Goal: Transaction & Acquisition: Purchase product/service

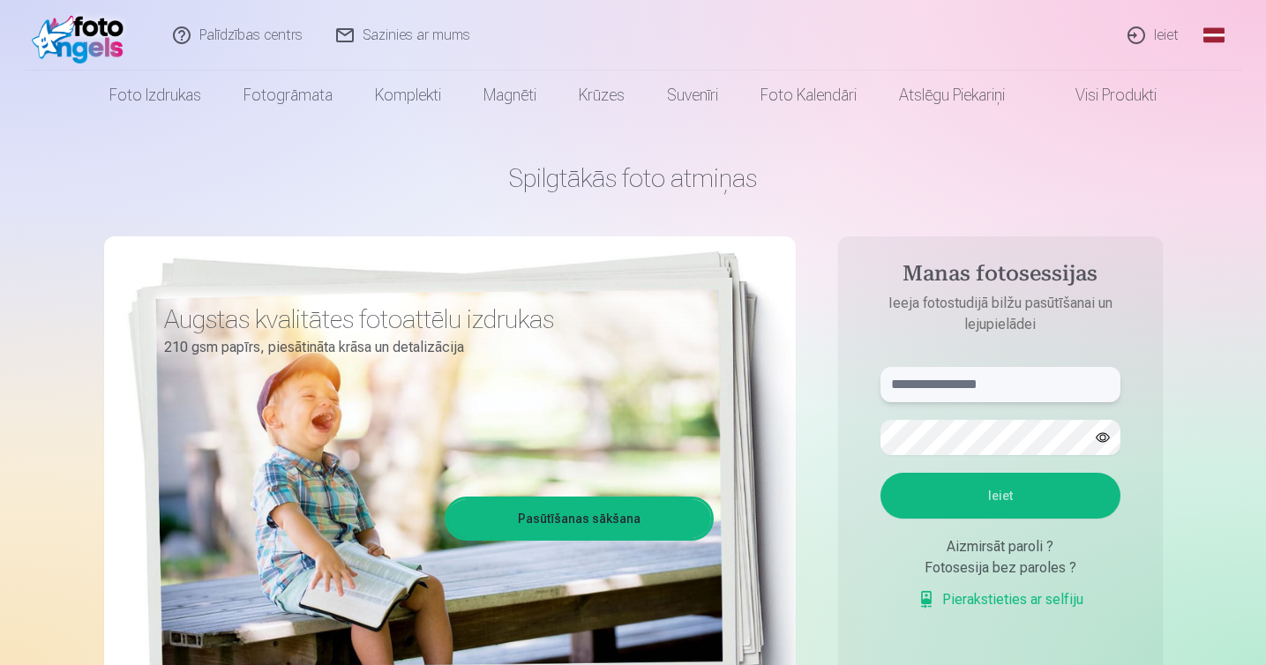
type input "**********"
click at [993, 502] on button "Ieiet" at bounding box center [1001, 496] width 240 height 46
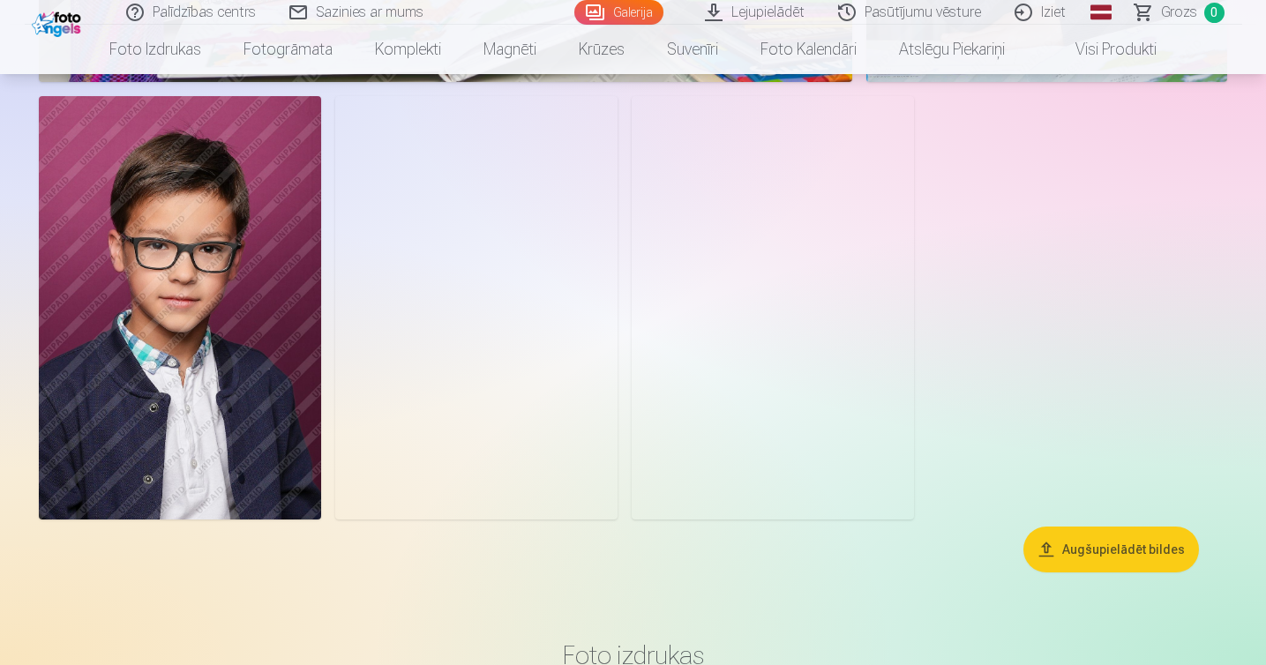
scroll to position [6466, 0]
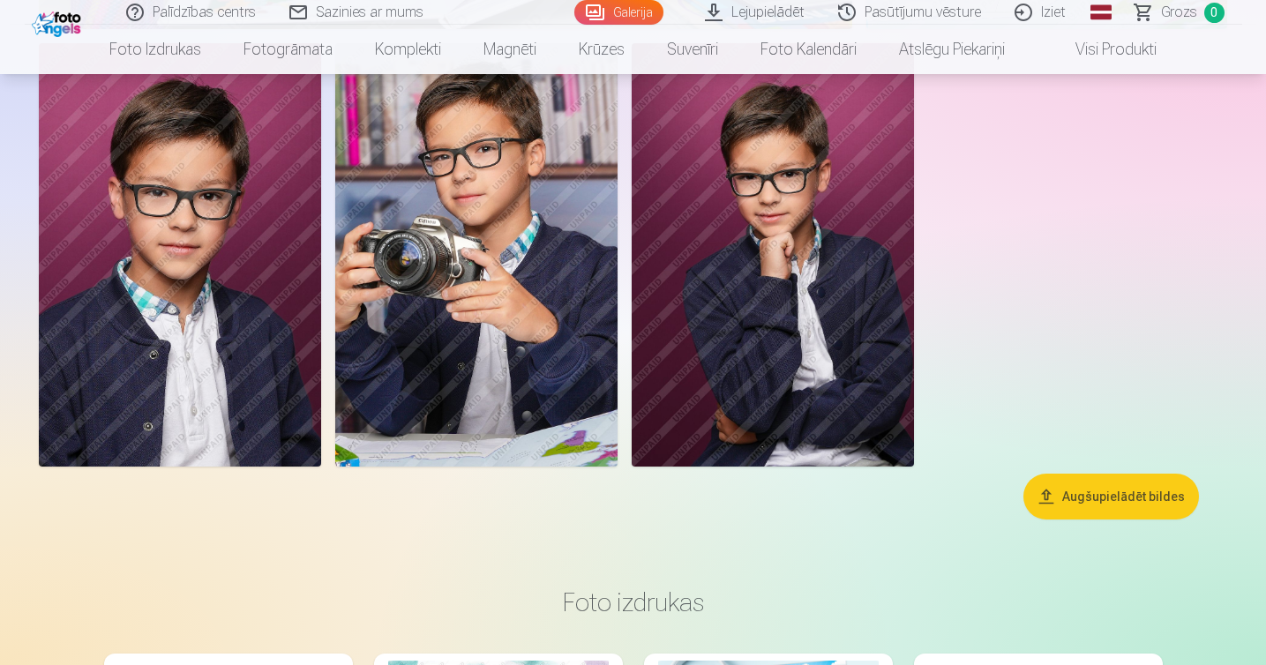
click at [1101, 491] on button "Augšupielādēt bildes" at bounding box center [1112, 497] width 176 height 46
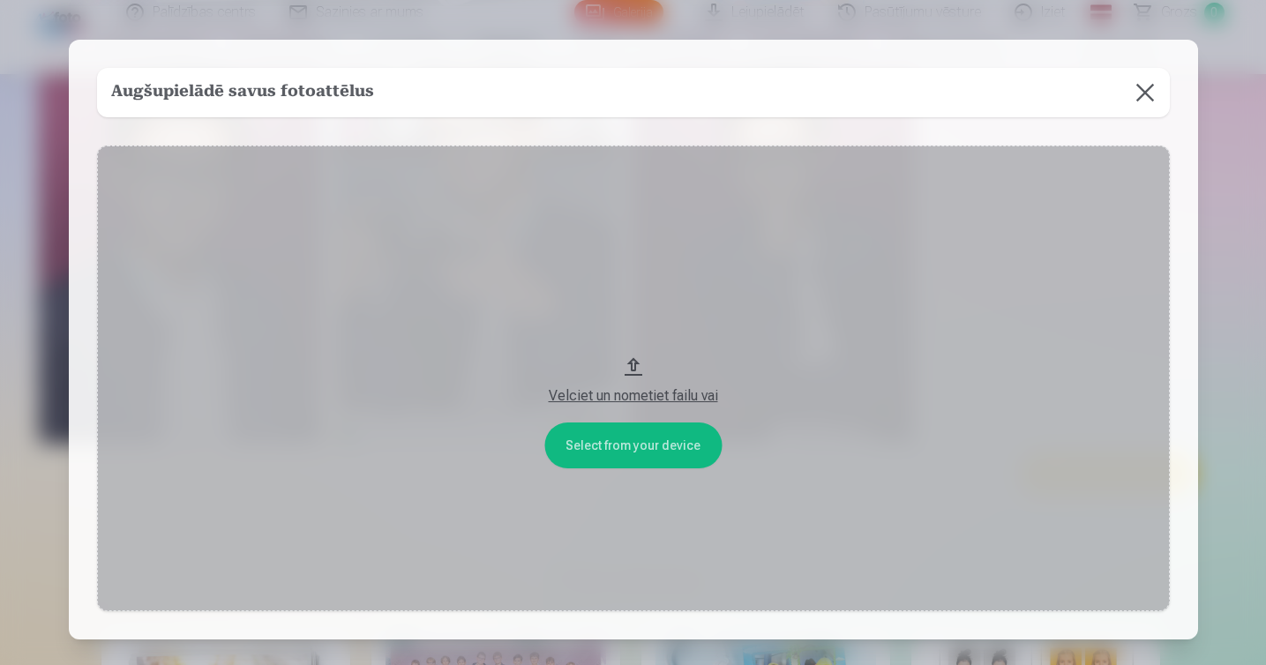
scroll to position [6487, 0]
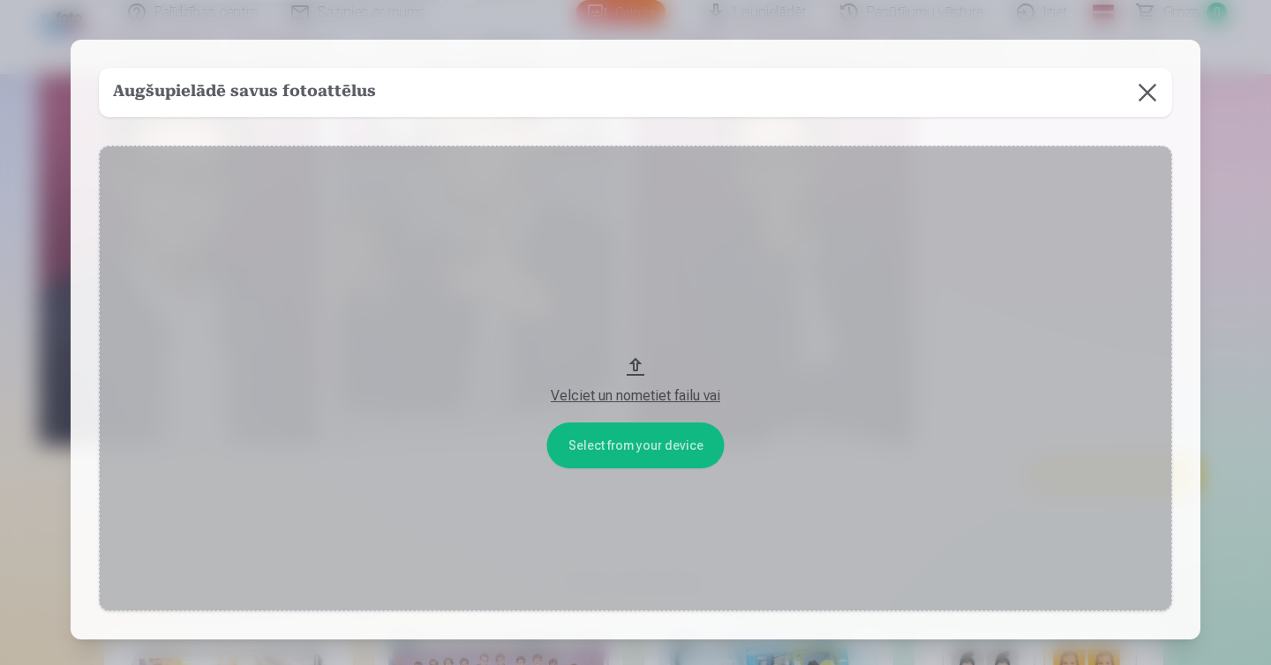
click at [639, 399] on div "Velciet un nometiet failu vai" at bounding box center [635, 396] width 1038 height 21
click at [1142, 95] on button at bounding box center [1146, 92] width 49 height 49
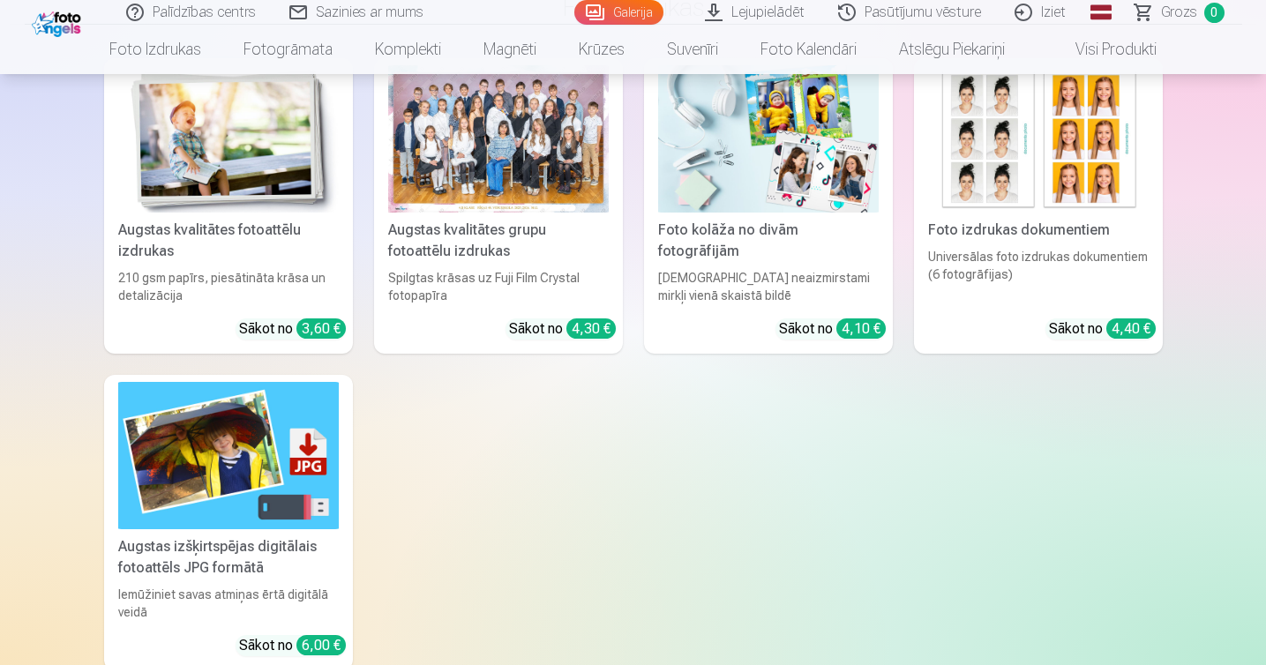
scroll to position [7079, 0]
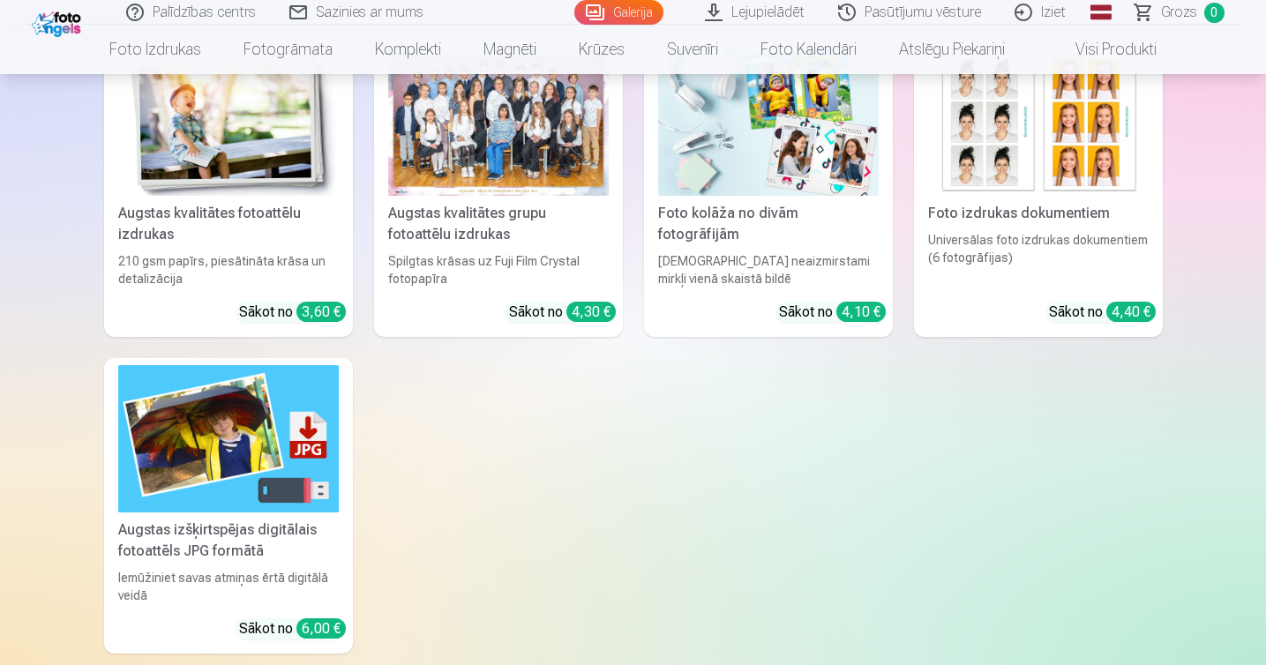
click at [1096, 42] on link "Visi produkti" at bounding box center [1102, 49] width 152 height 49
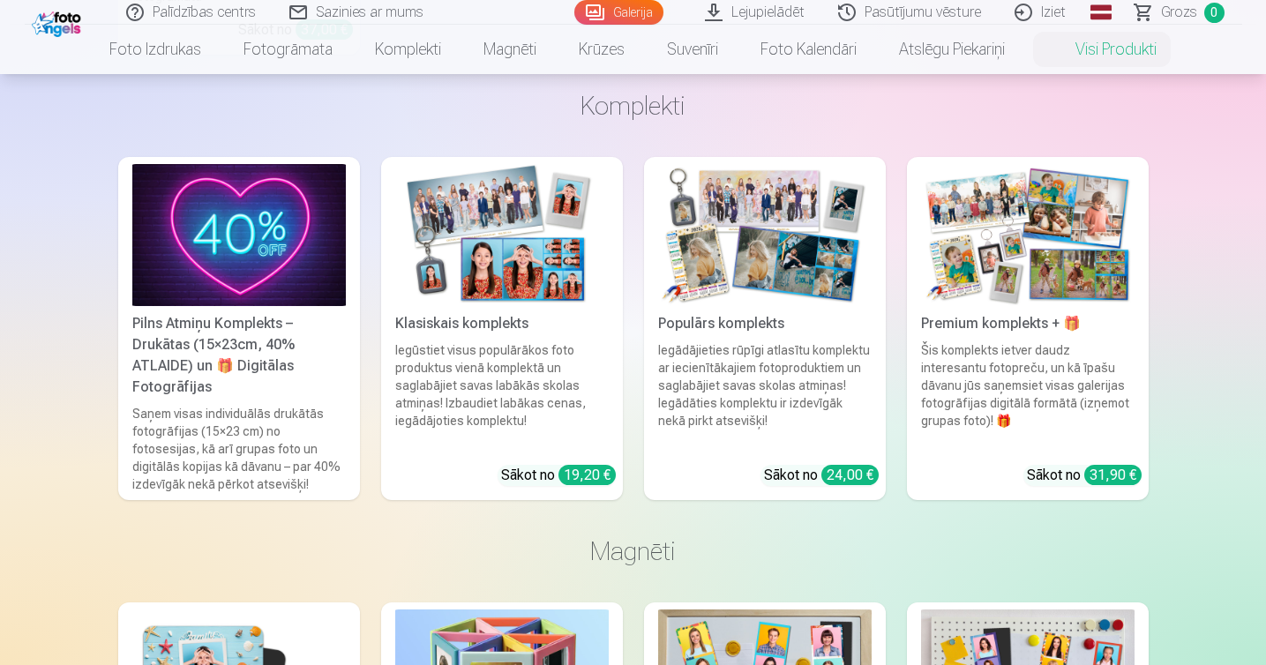
scroll to position [1190, 0]
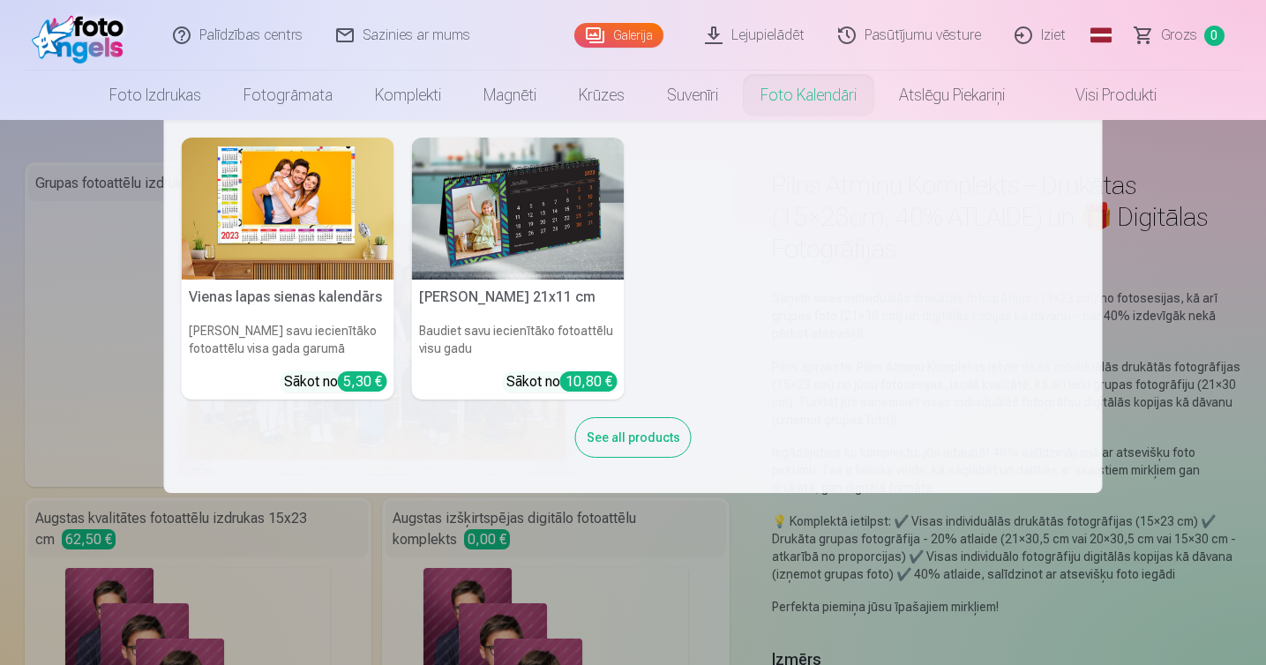
click at [1212, 166] on nav "Vienas lapas sienas kalendārs Parādiet savu iecienītāko fotoattēlu visa gada ga…" at bounding box center [633, 306] width 1266 height 373
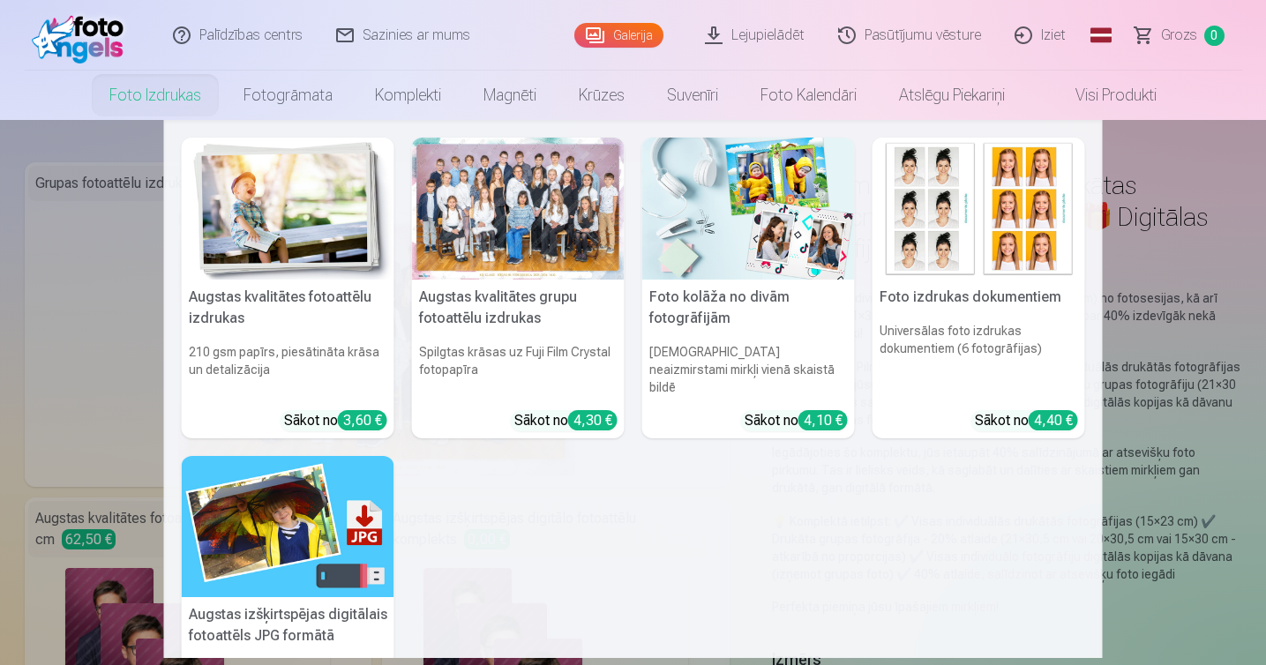
click at [169, 98] on link "Foto izdrukas" at bounding box center [155, 95] width 134 height 49
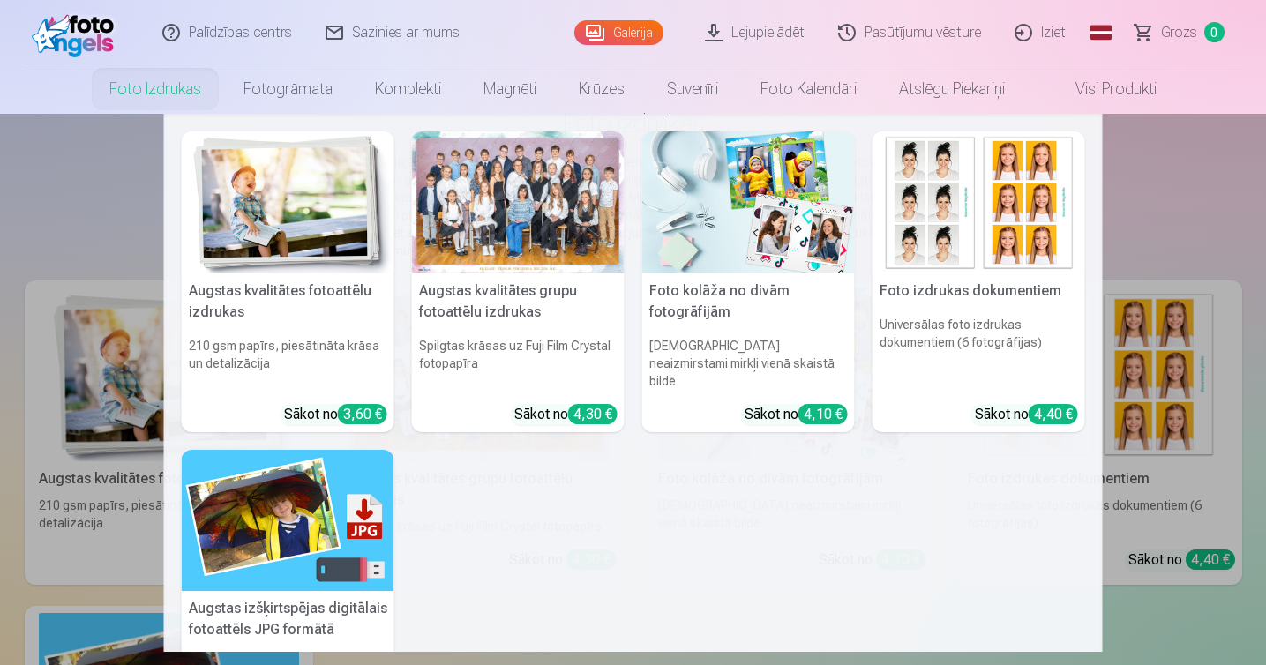
scroll to position [156, 0]
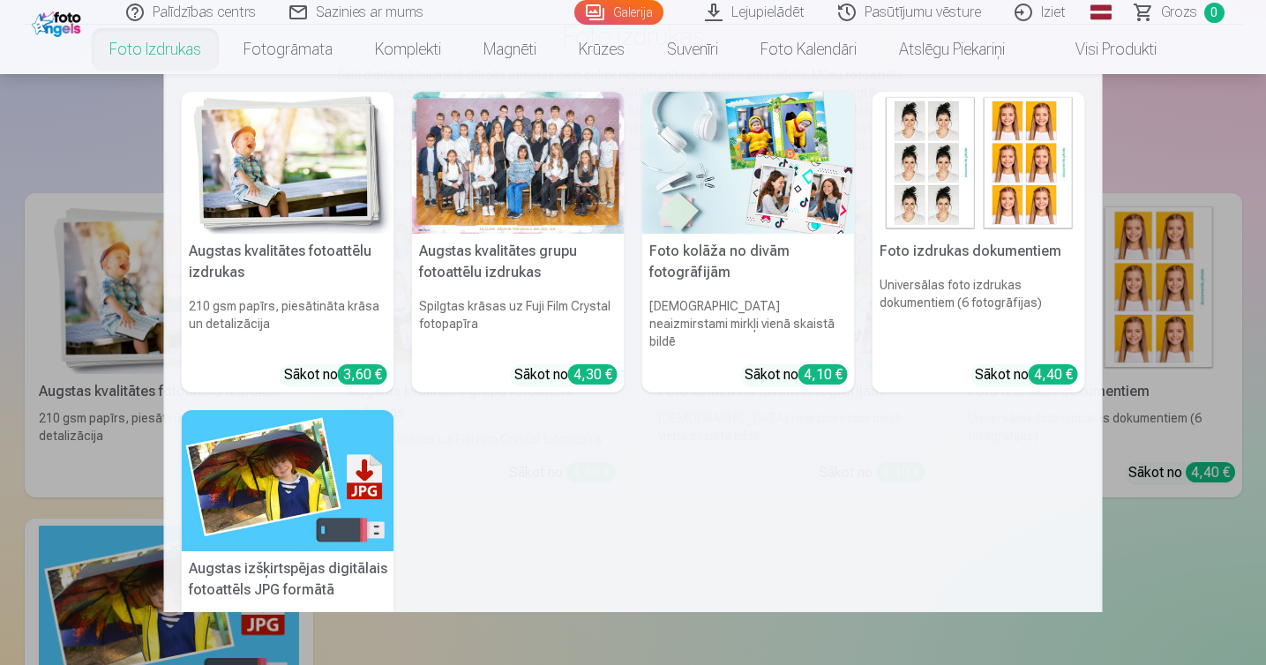
click at [508, 178] on div at bounding box center [518, 163] width 213 height 142
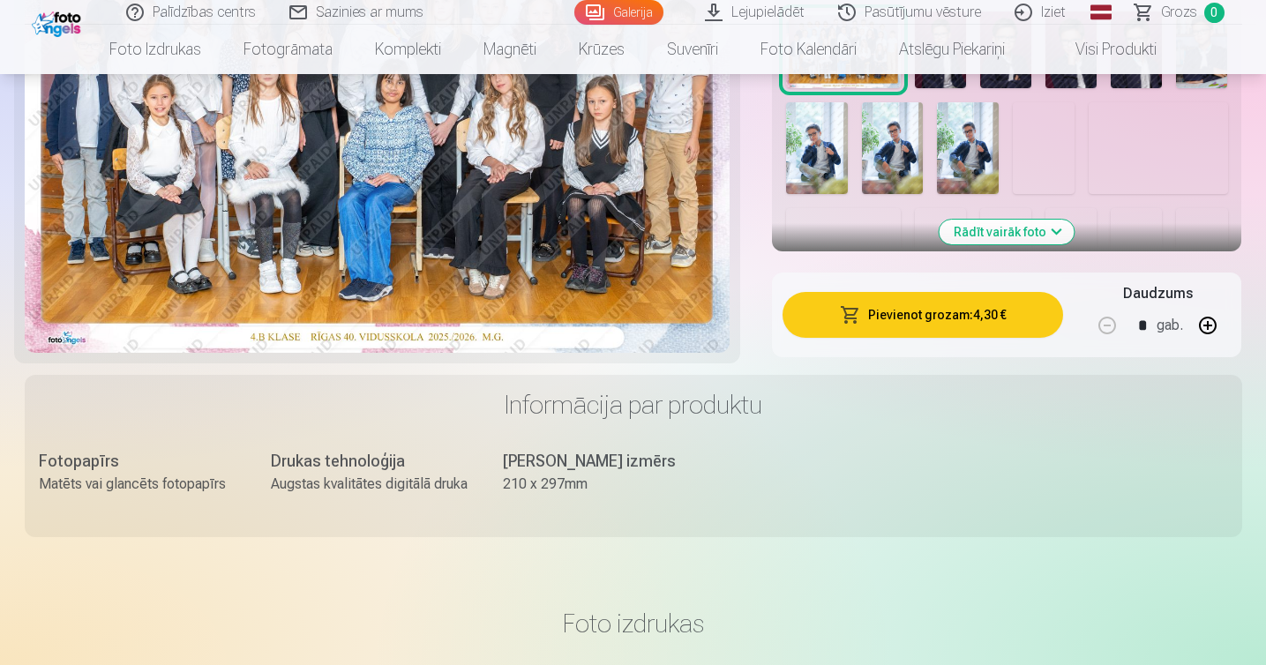
scroll to position [788, 0]
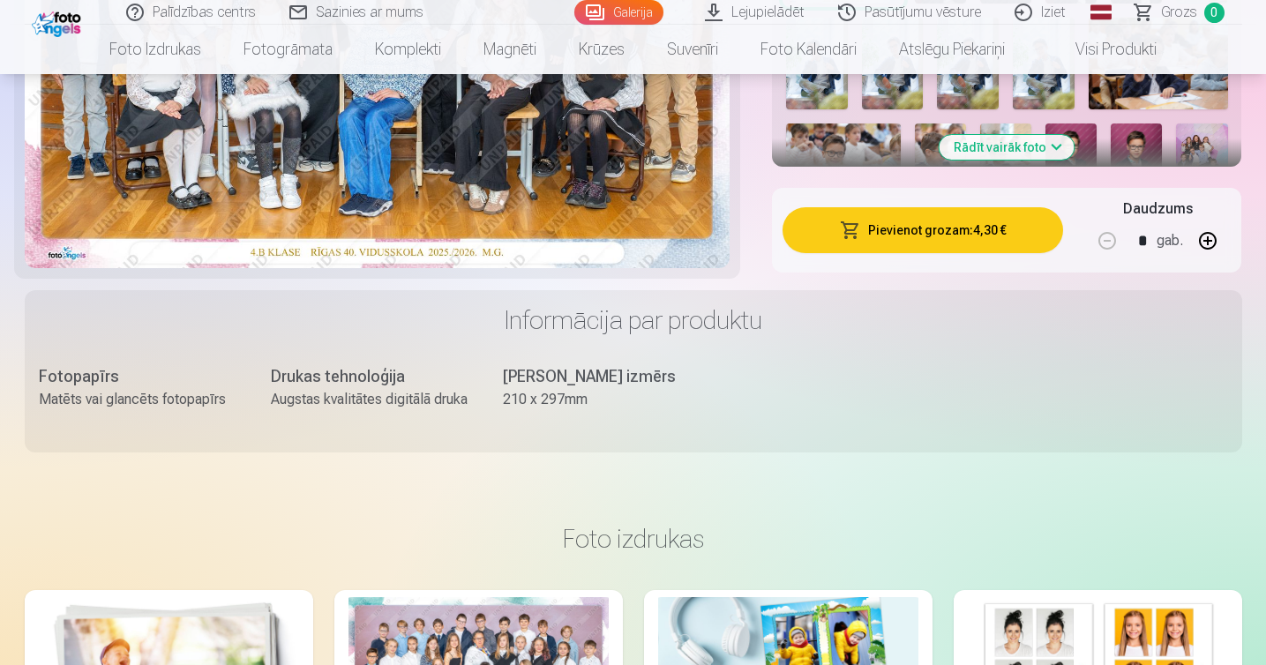
click at [971, 228] on button "Pievienot grozam : 4,30 €" at bounding box center [923, 230] width 281 height 46
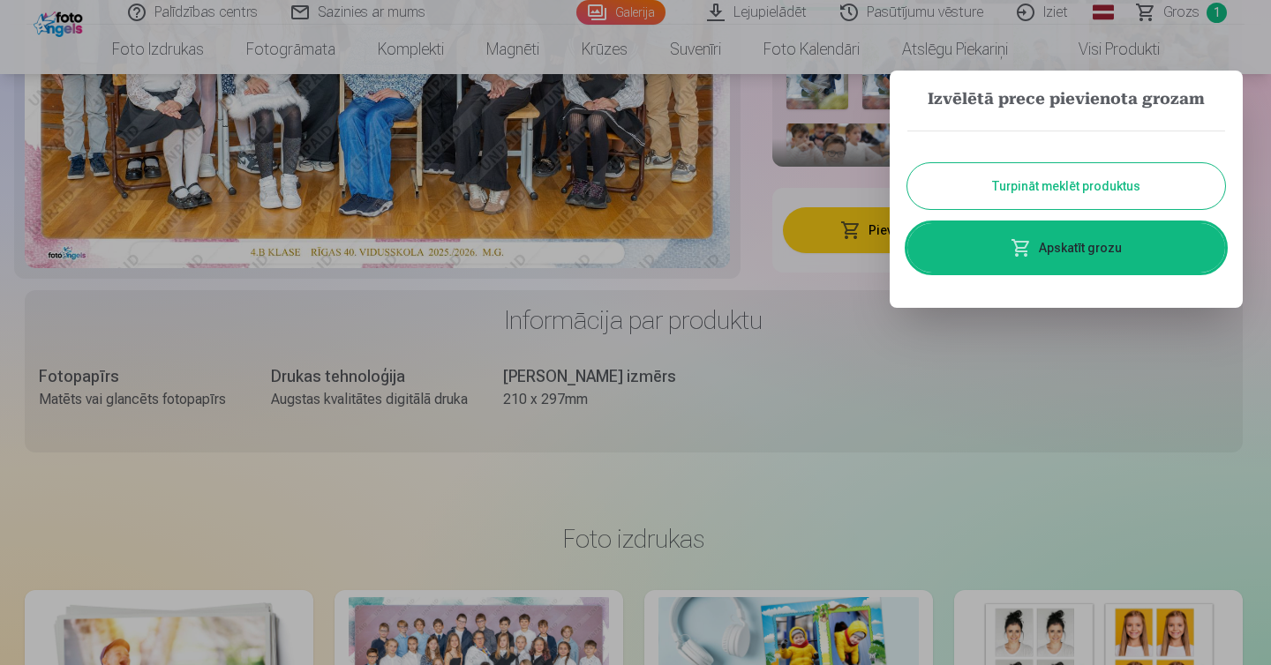
click at [1068, 245] on link "Apskatīt grozu" at bounding box center [1066, 247] width 318 height 49
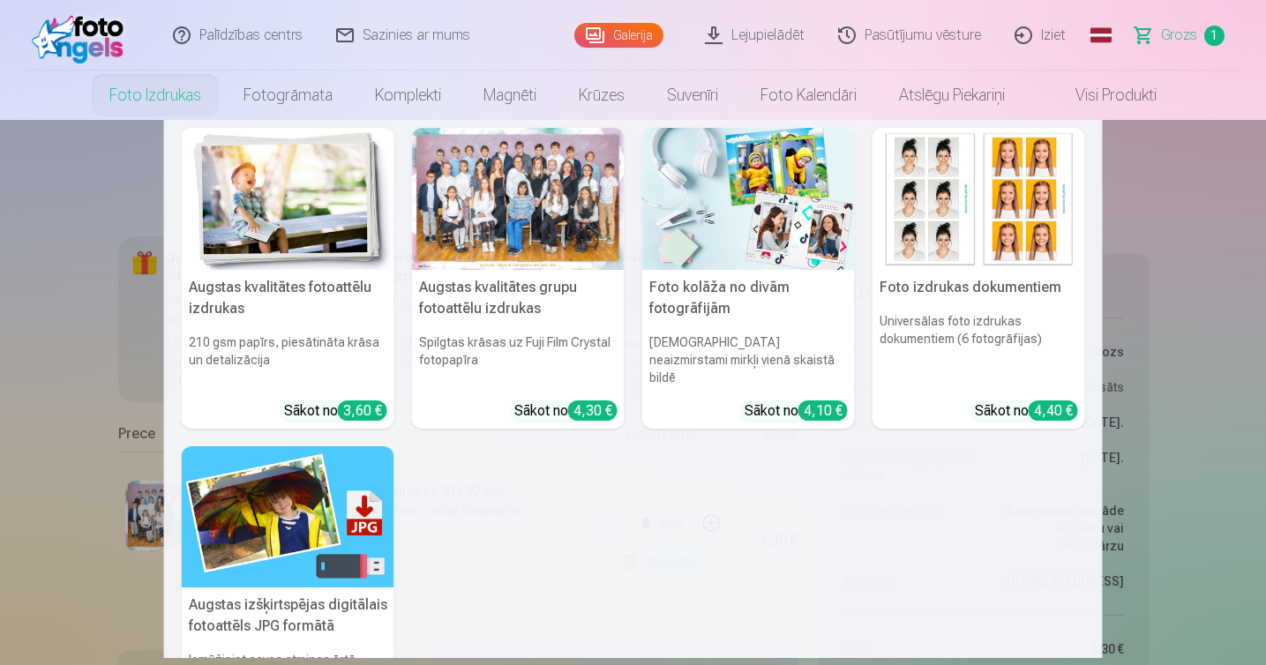
scroll to position [11, 0]
click at [950, 227] on img at bounding box center [979, 198] width 213 height 142
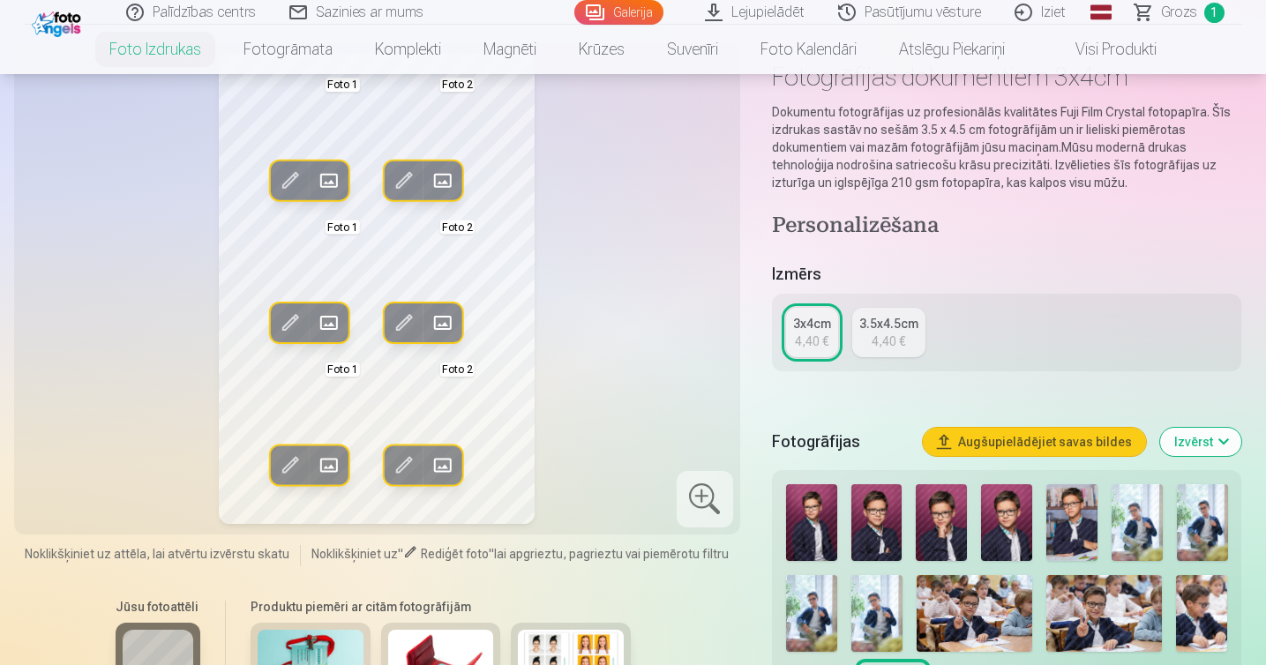
scroll to position [84, 0]
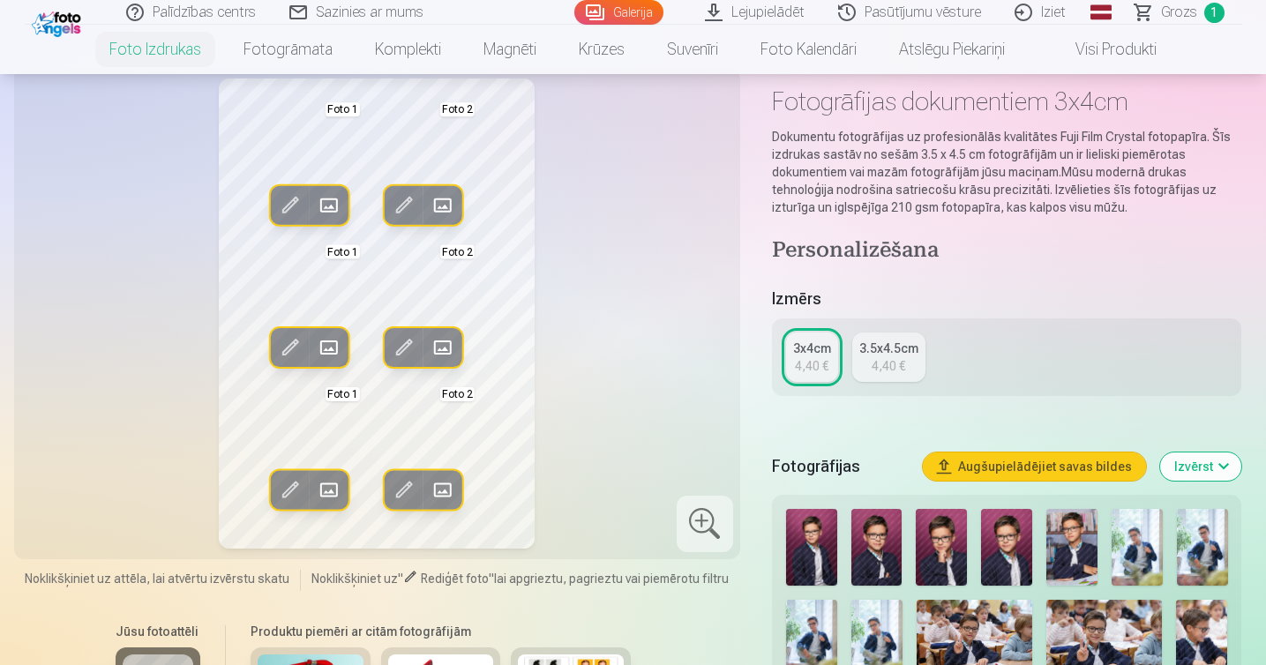
click at [330, 345] on span at bounding box center [328, 348] width 28 height 28
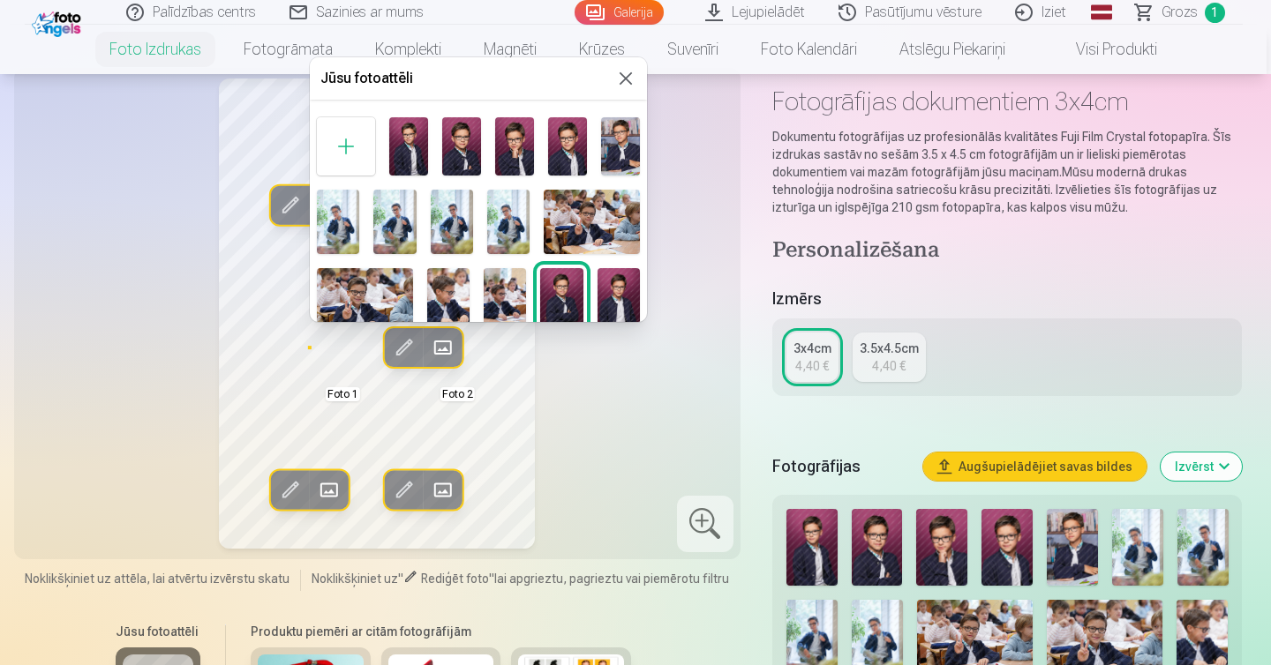
click at [624, 78] on button at bounding box center [625, 78] width 21 height 21
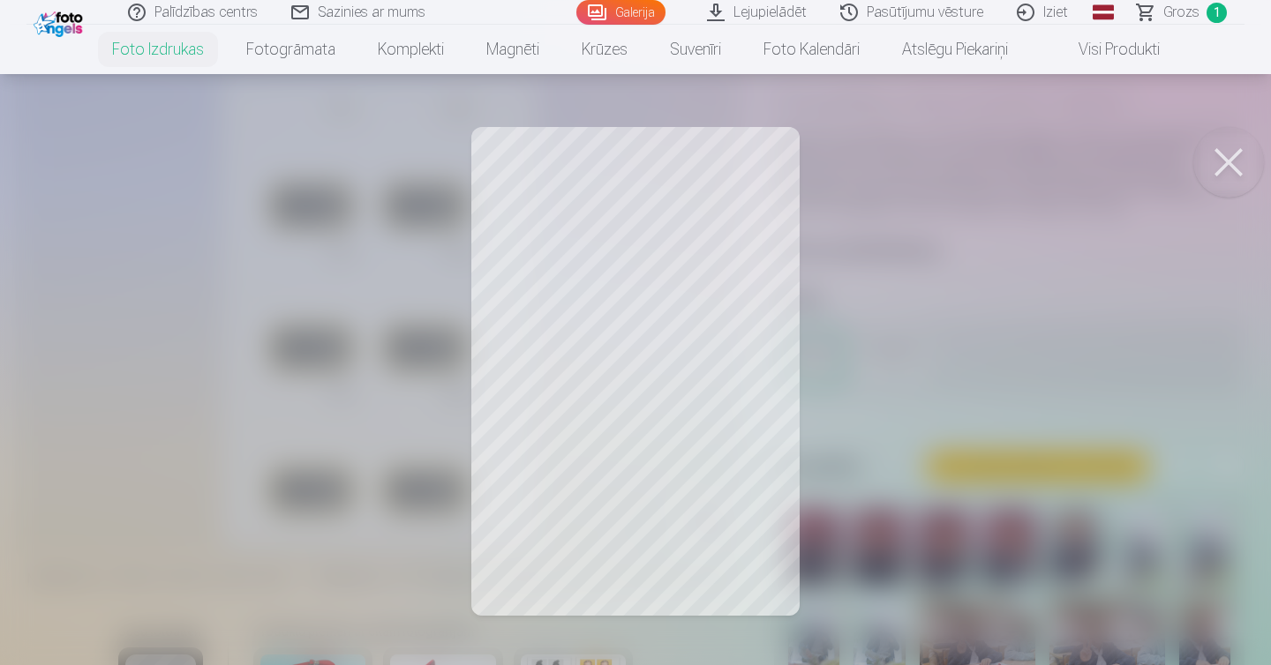
click at [1218, 156] on button at bounding box center [1228, 162] width 71 height 71
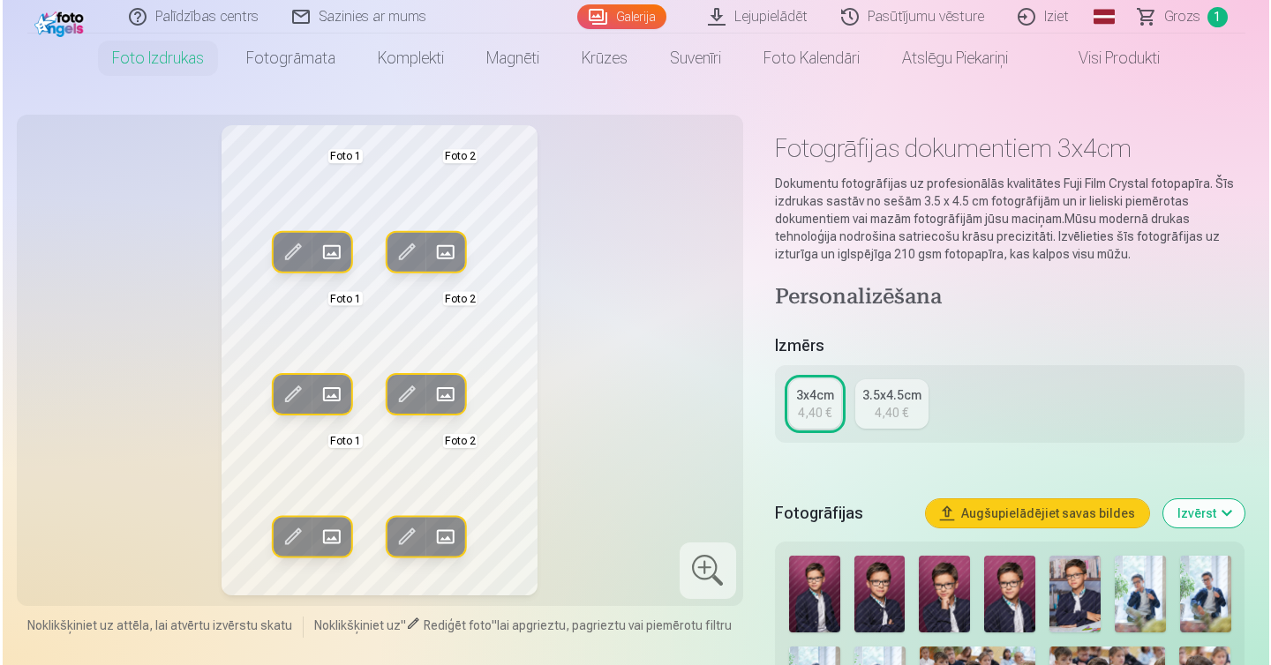
scroll to position [160, 0]
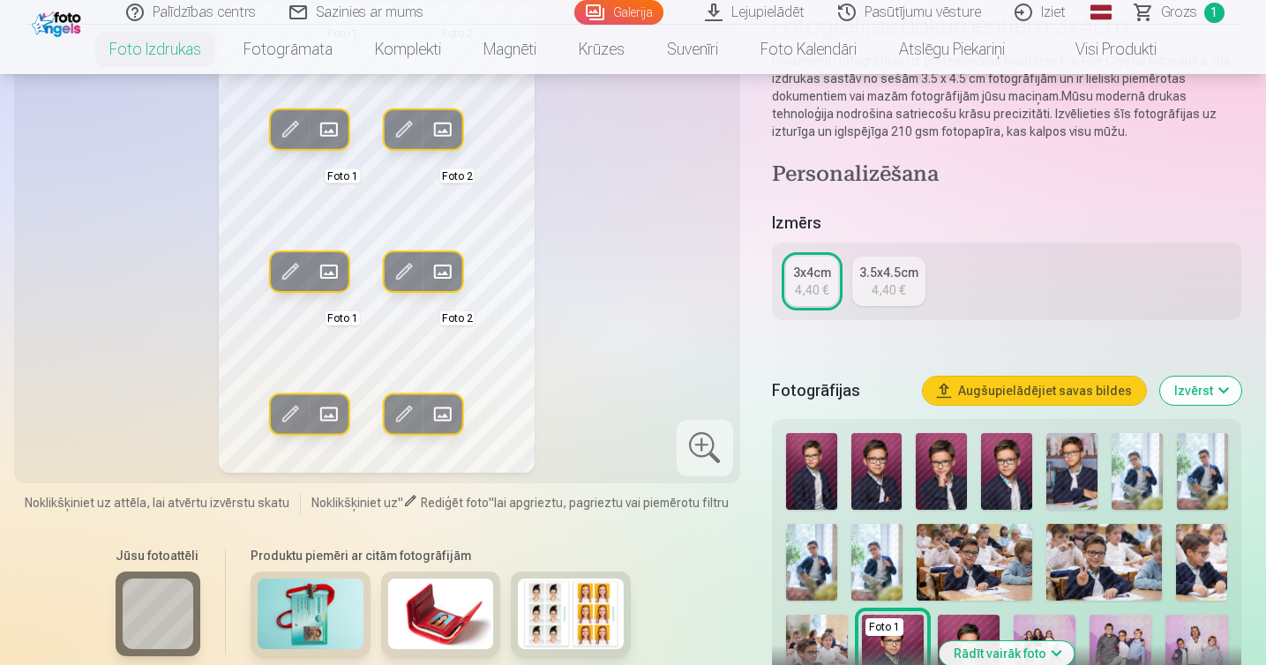
click at [402, 412] on span at bounding box center [404, 414] width 28 height 28
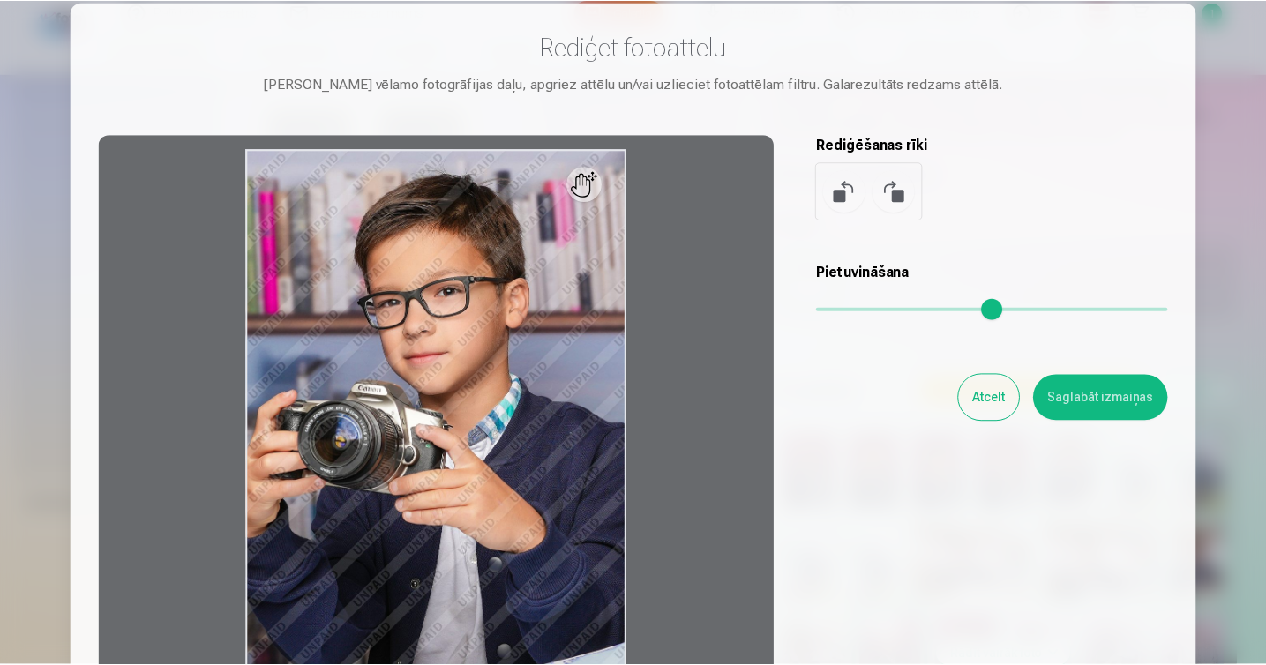
scroll to position [58, 0]
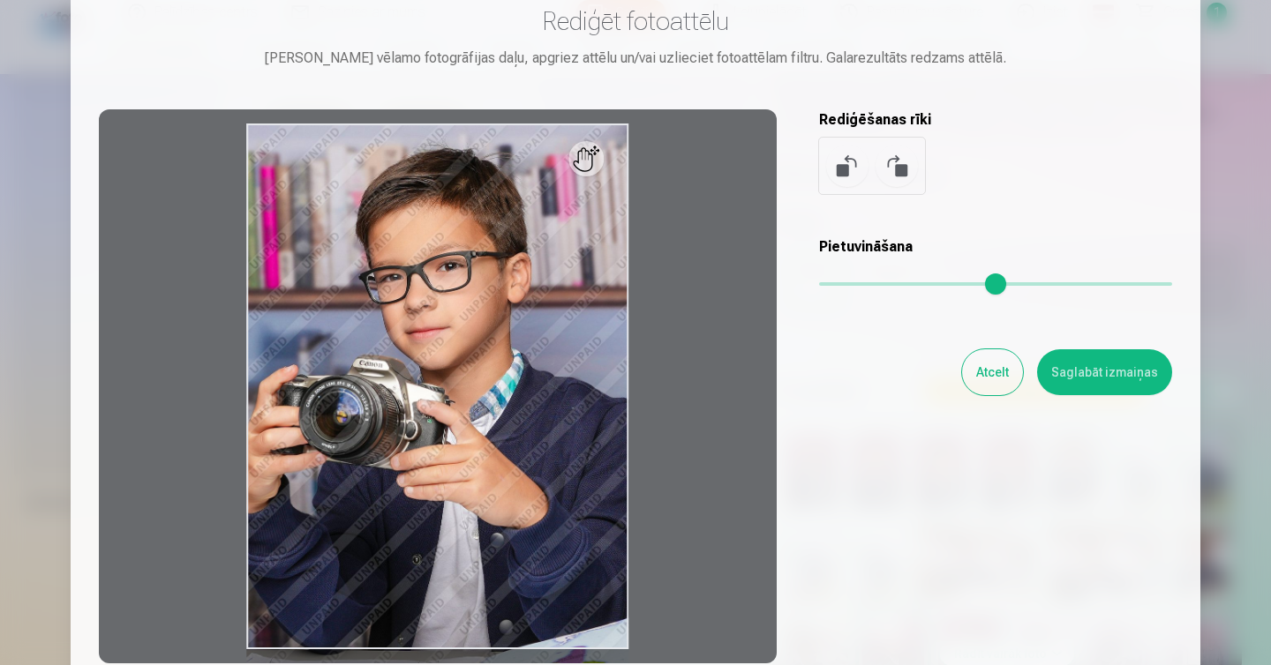
click at [980, 381] on button "Atcelt" at bounding box center [992, 372] width 61 height 46
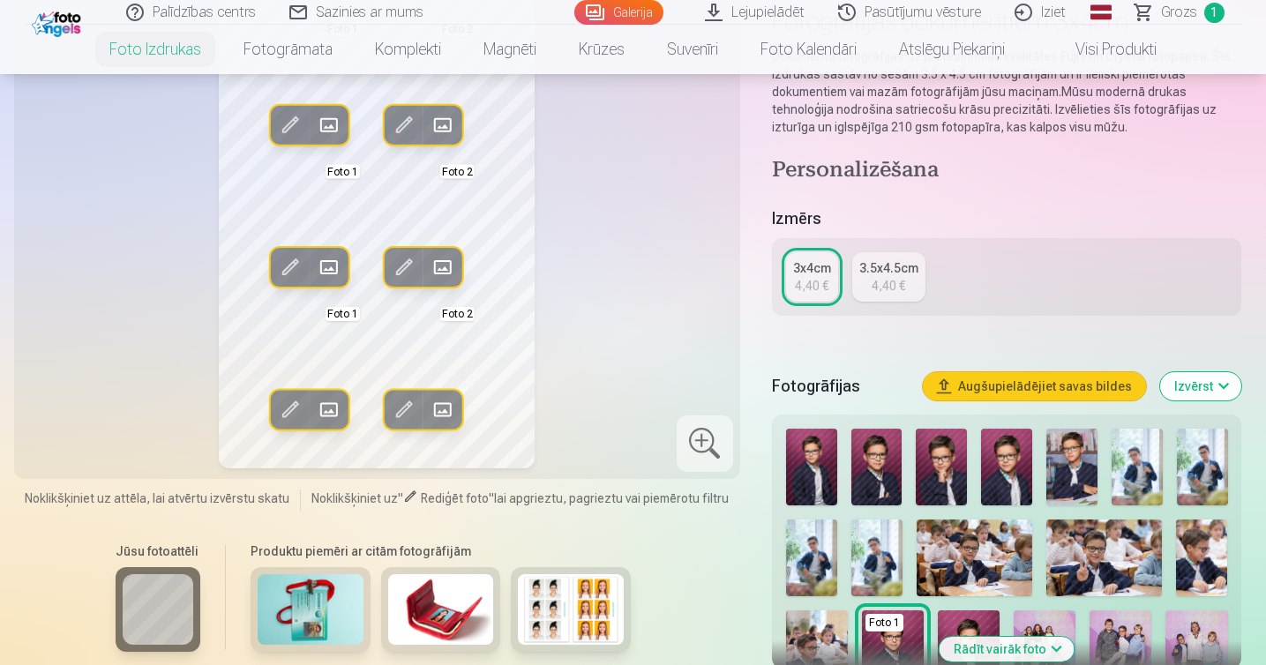
scroll to position [312, 0]
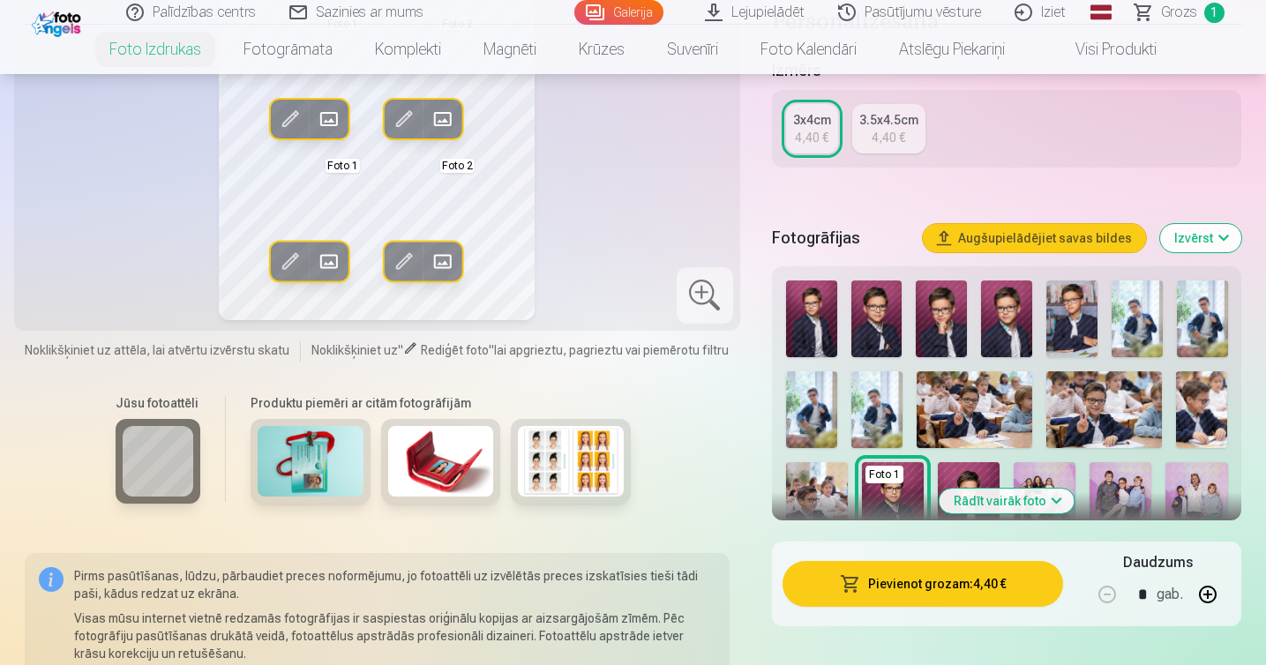
click at [580, 460] on img at bounding box center [571, 461] width 106 height 71
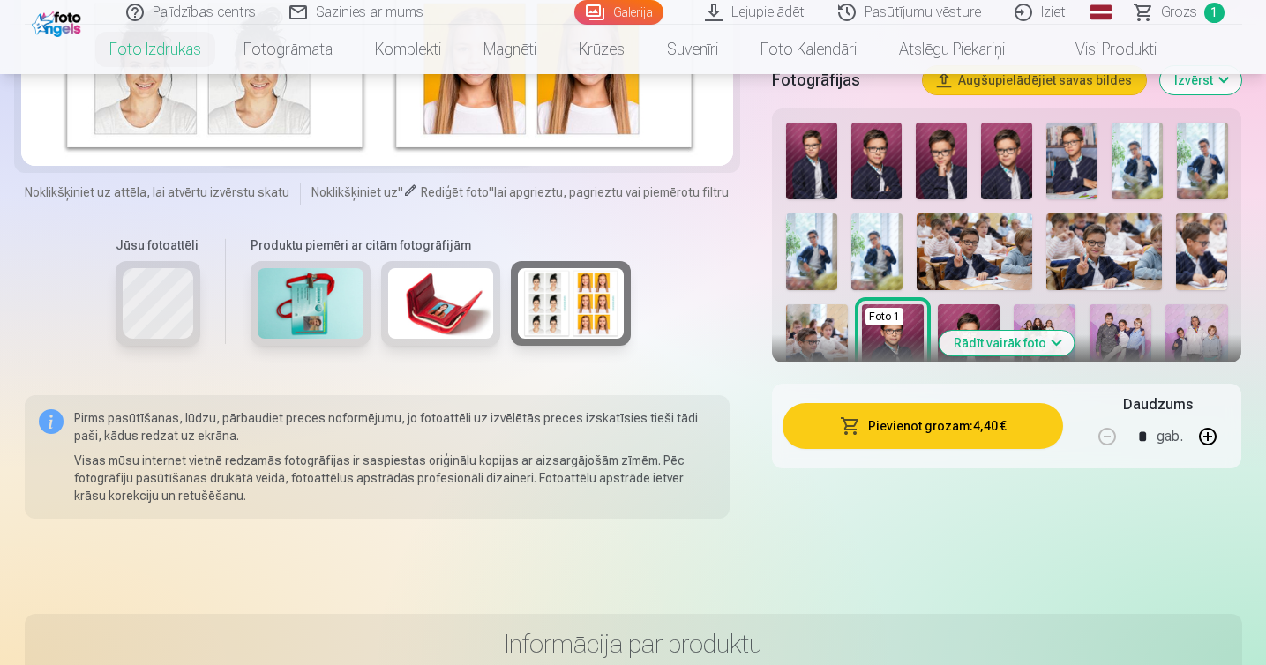
scroll to position [391, 0]
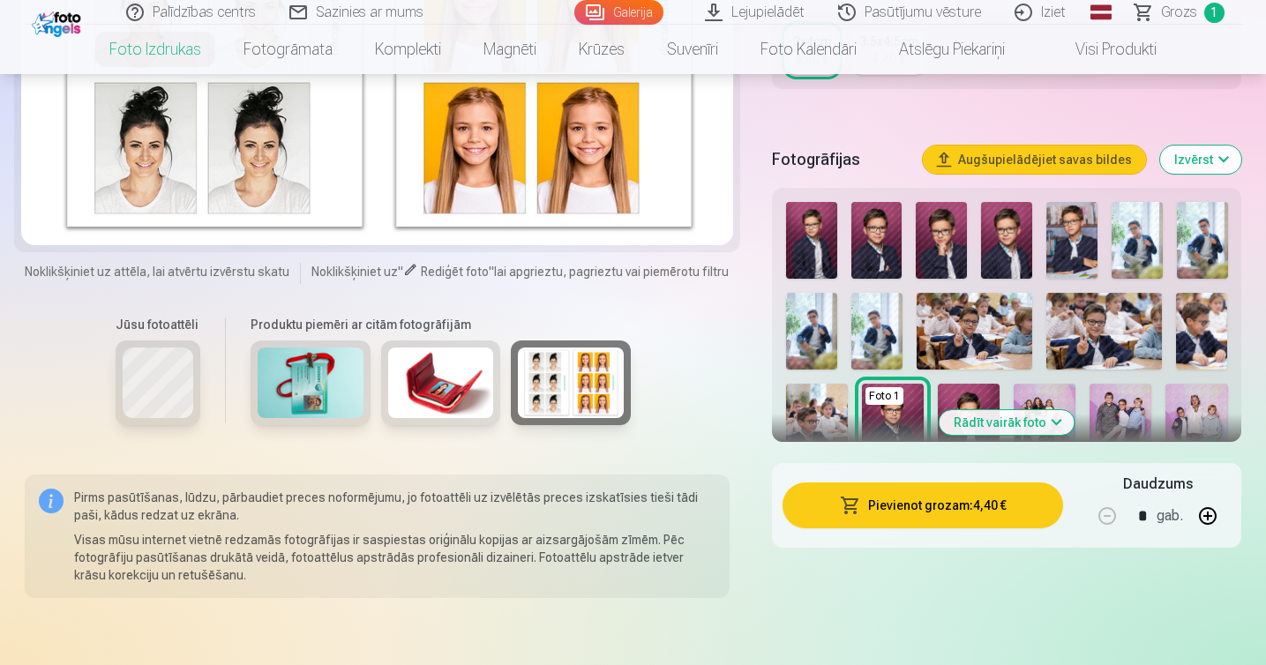
click at [1004, 248] on img at bounding box center [1006, 240] width 51 height 77
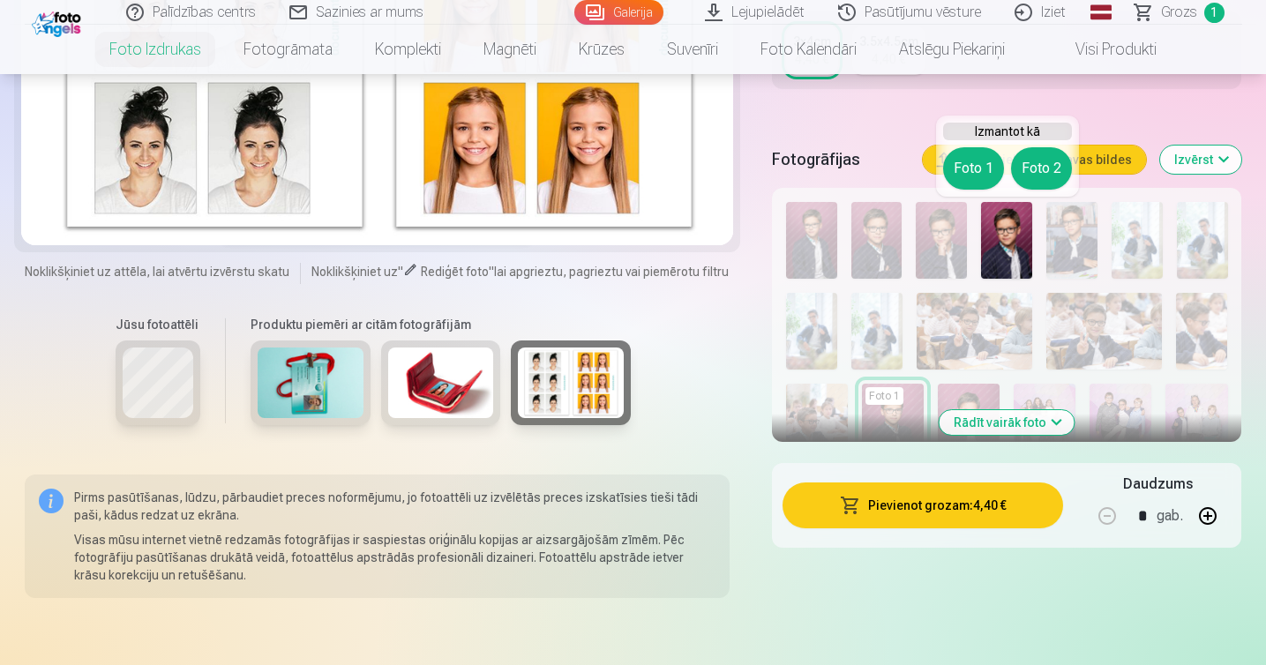
click at [967, 176] on button "Foto 1" at bounding box center [973, 168] width 61 height 42
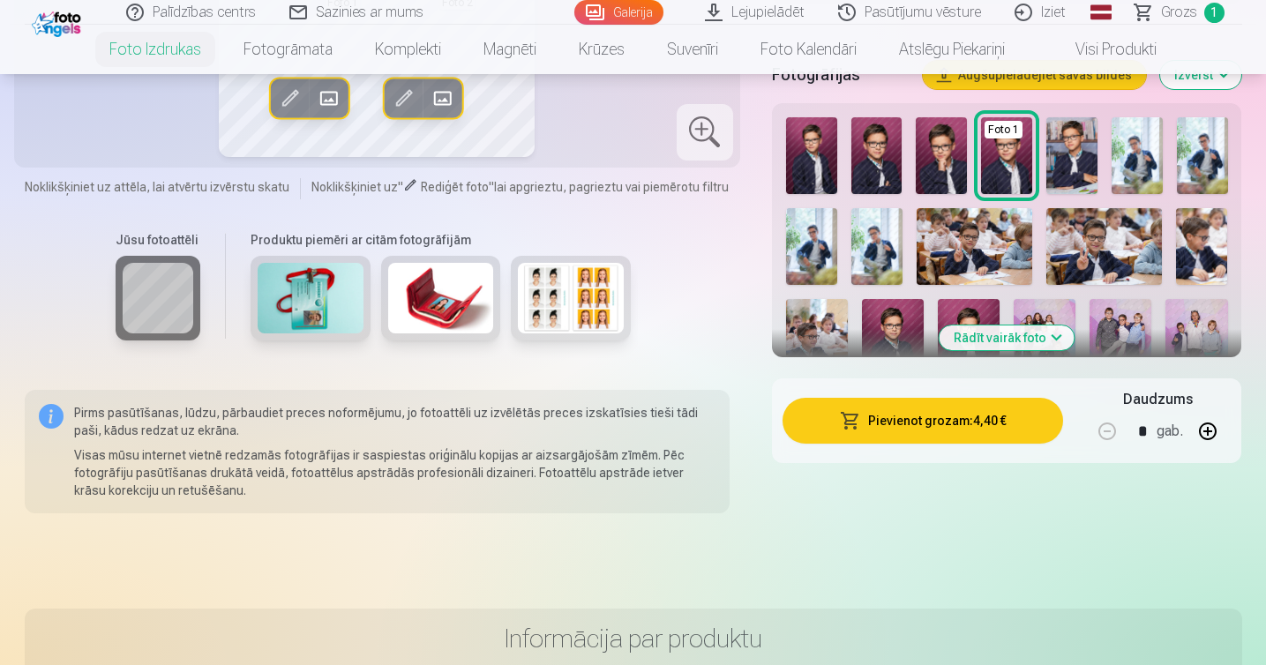
scroll to position [501, 0]
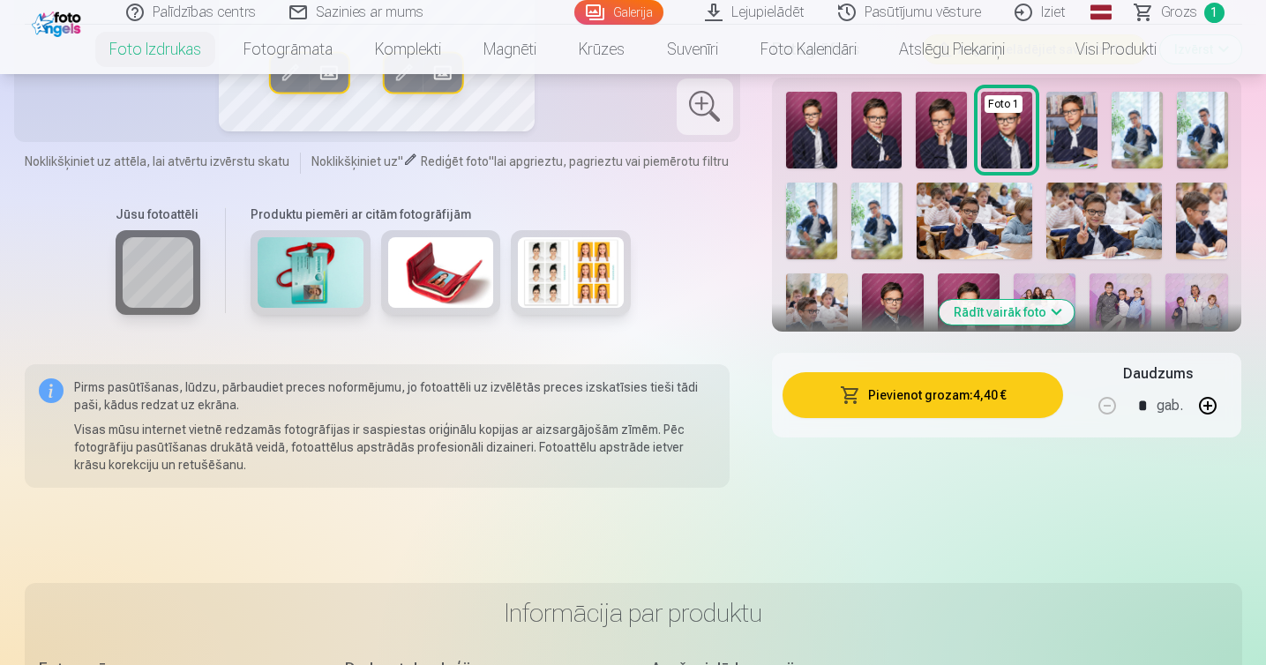
click at [1058, 310] on button "Rādīt vairāk foto" at bounding box center [1007, 312] width 135 height 25
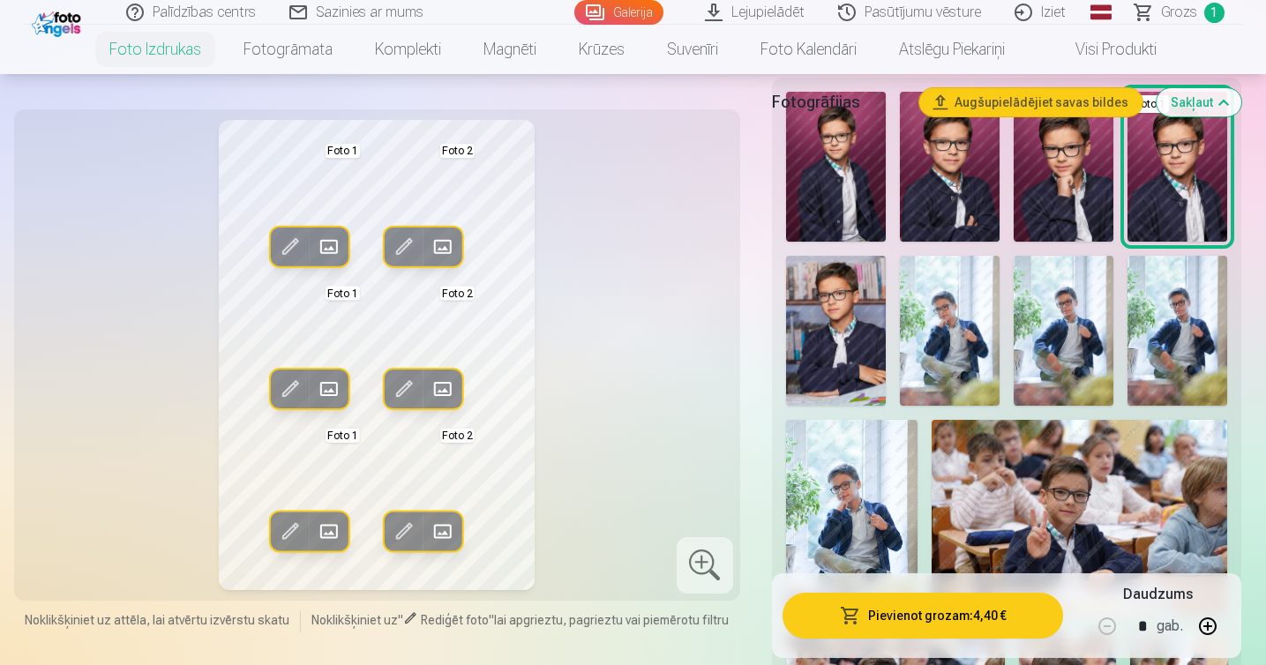
click at [962, 188] on img at bounding box center [950, 167] width 100 height 150
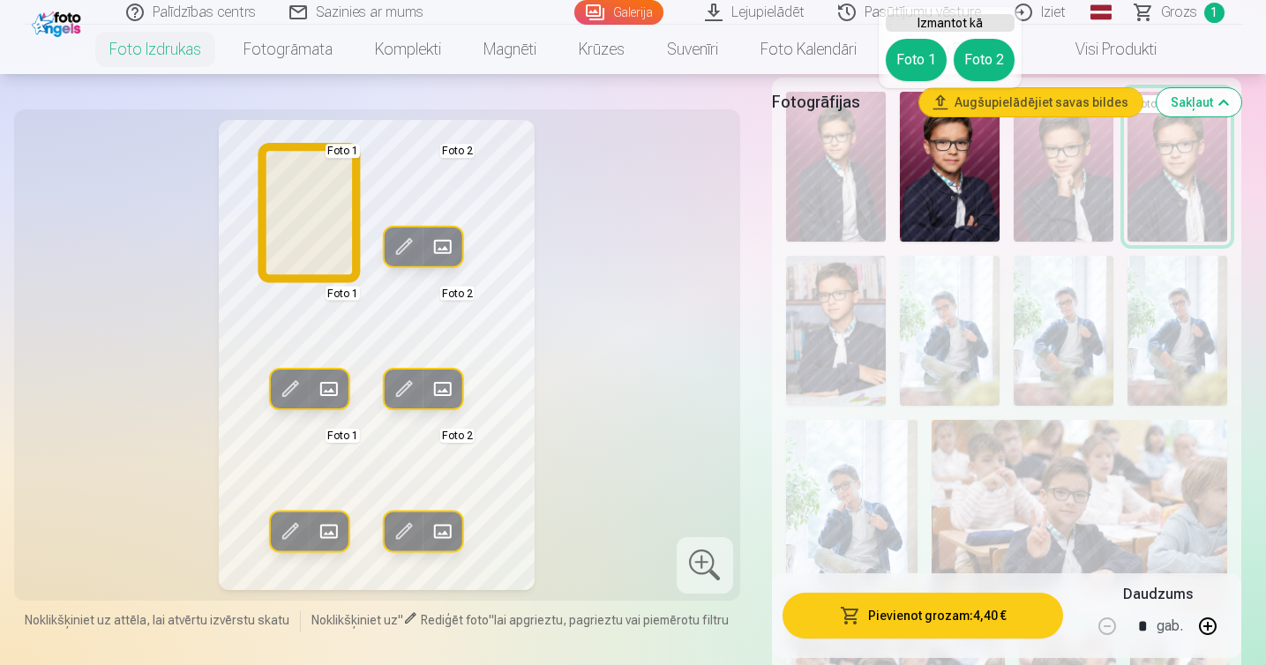
click at [917, 69] on button "Foto 1" at bounding box center [916, 60] width 61 height 42
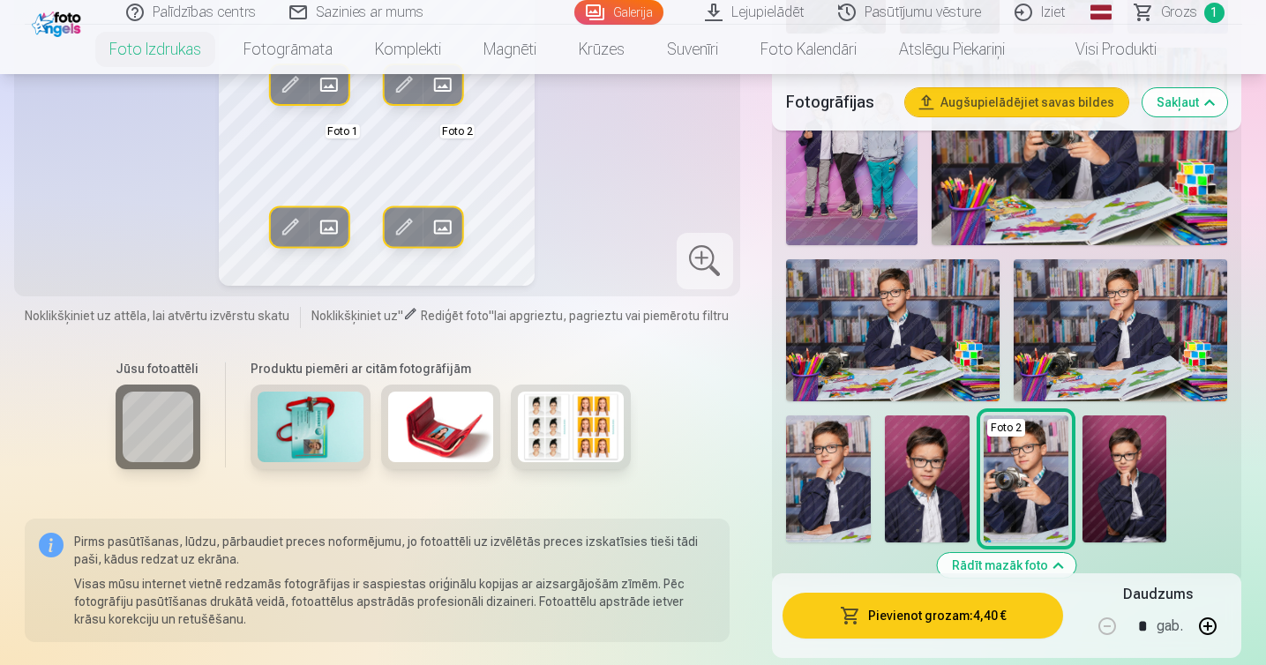
scroll to position [1425, 0]
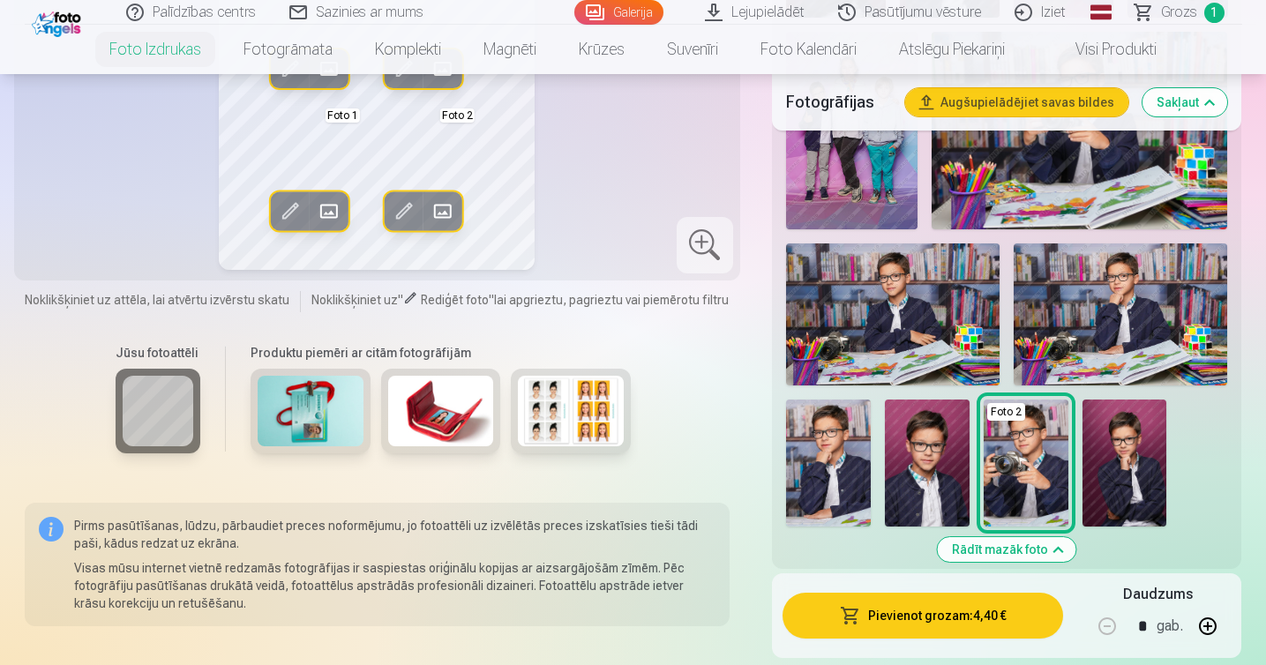
click at [839, 453] on img at bounding box center [828, 463] width 85 height 127
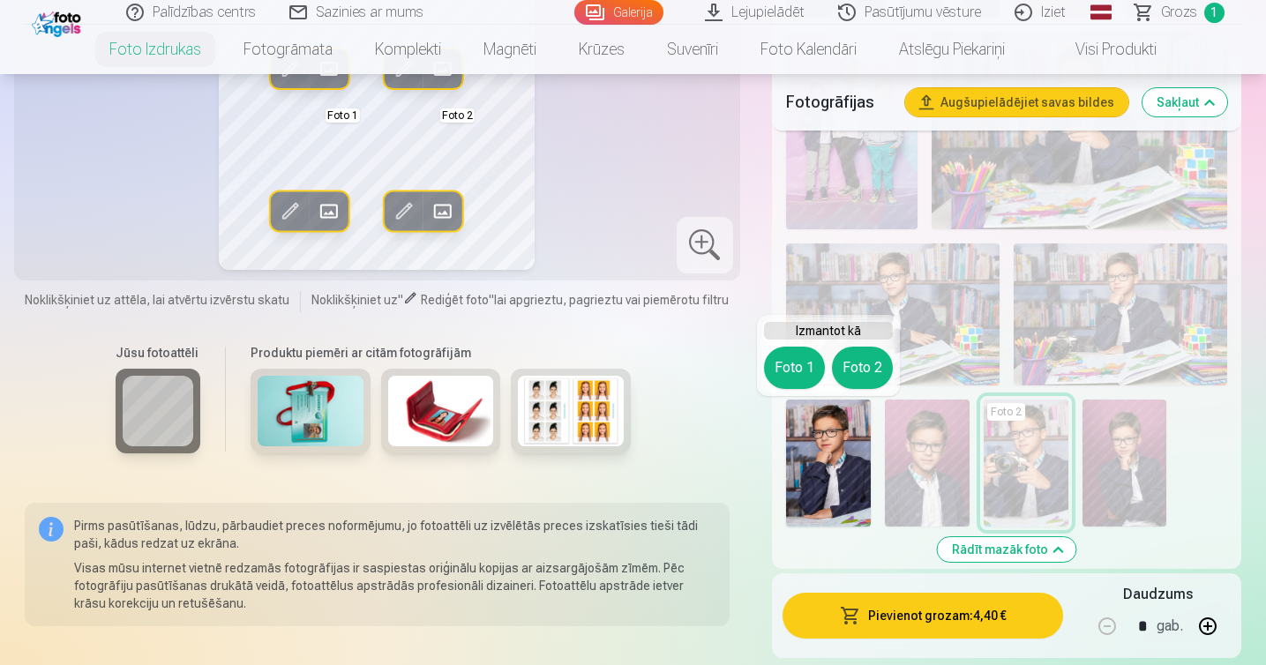
click at [857, 356] on button "Foto 2" at bounding box center [862, 368] width 61 height 42
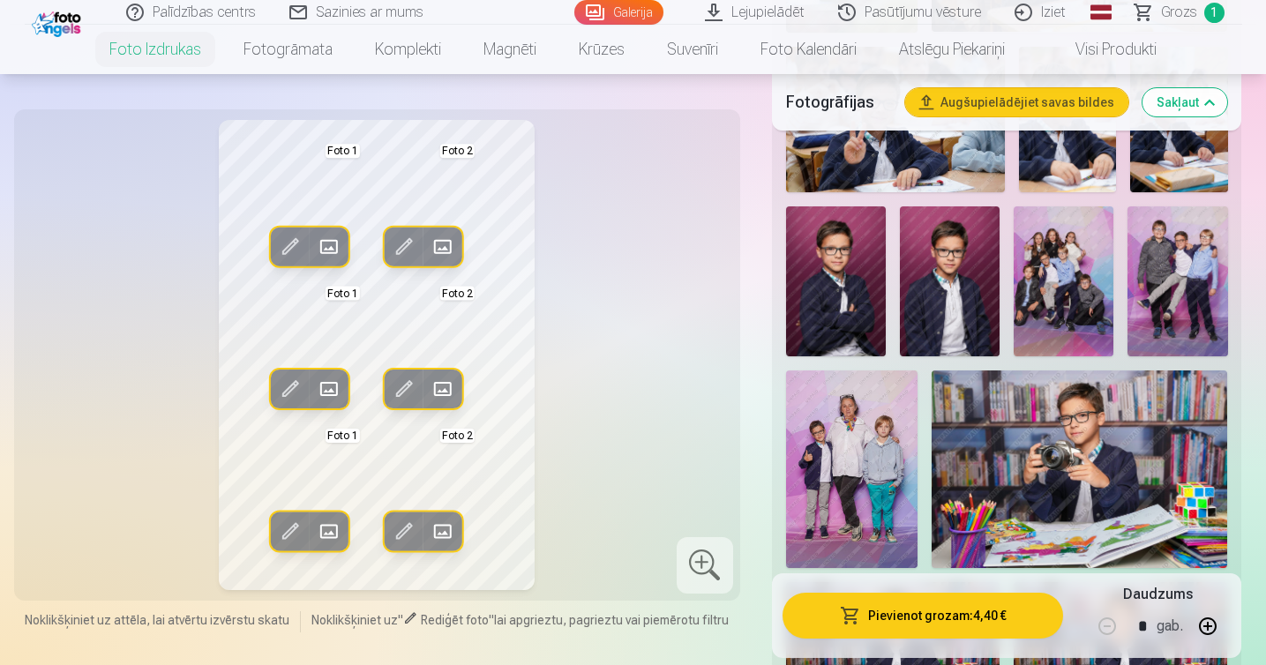
scroll to position [1009, 0]
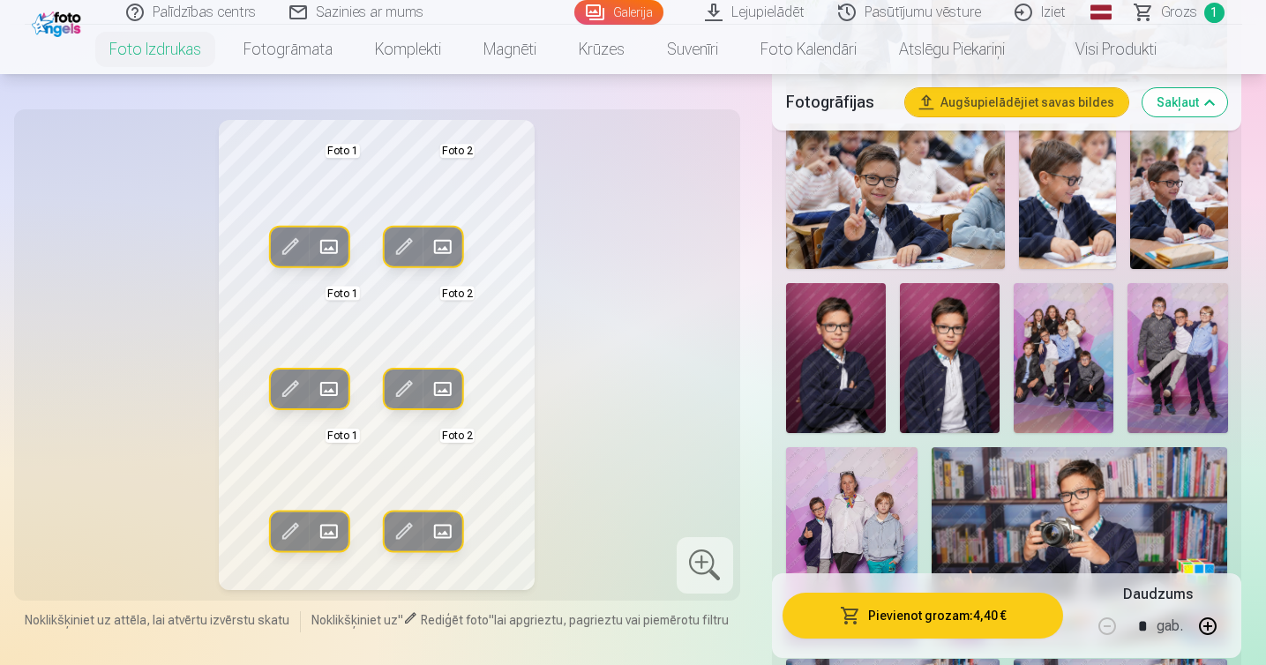
click at [830, 320] on img at bounding box center [836, 358] width 100 height 150
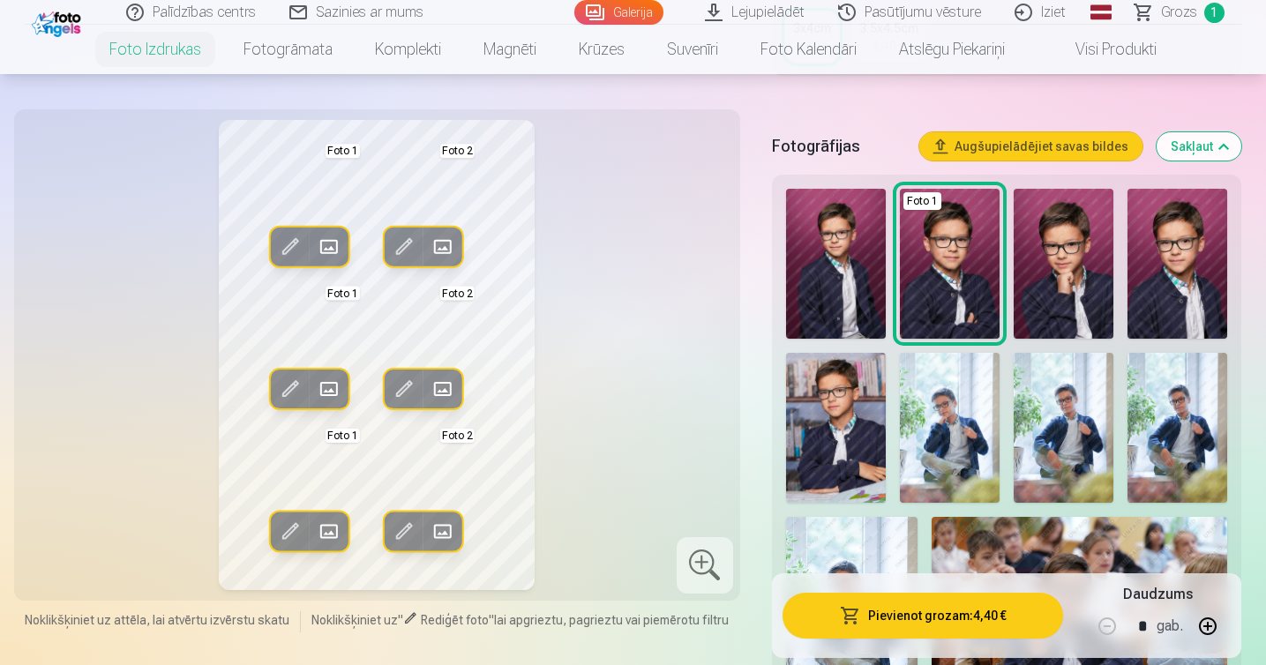
scroll to position [410, 0]
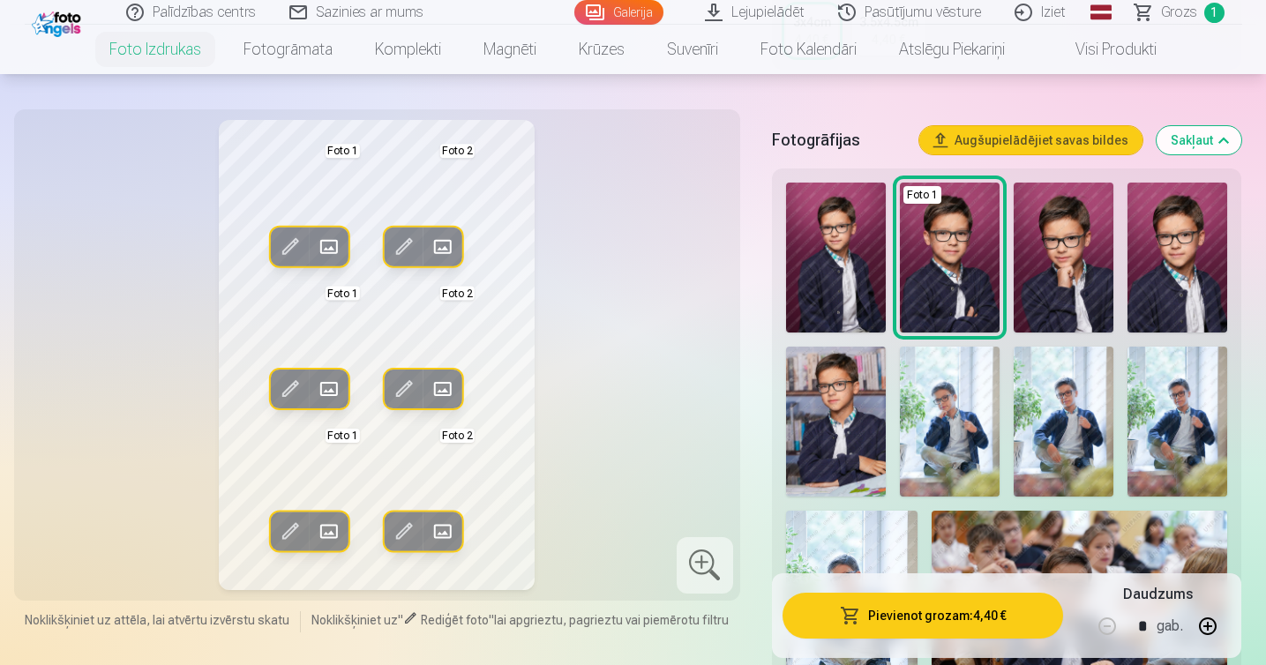
click at [844, 423] on img at bounding box center [836, 422] width 100 height 150
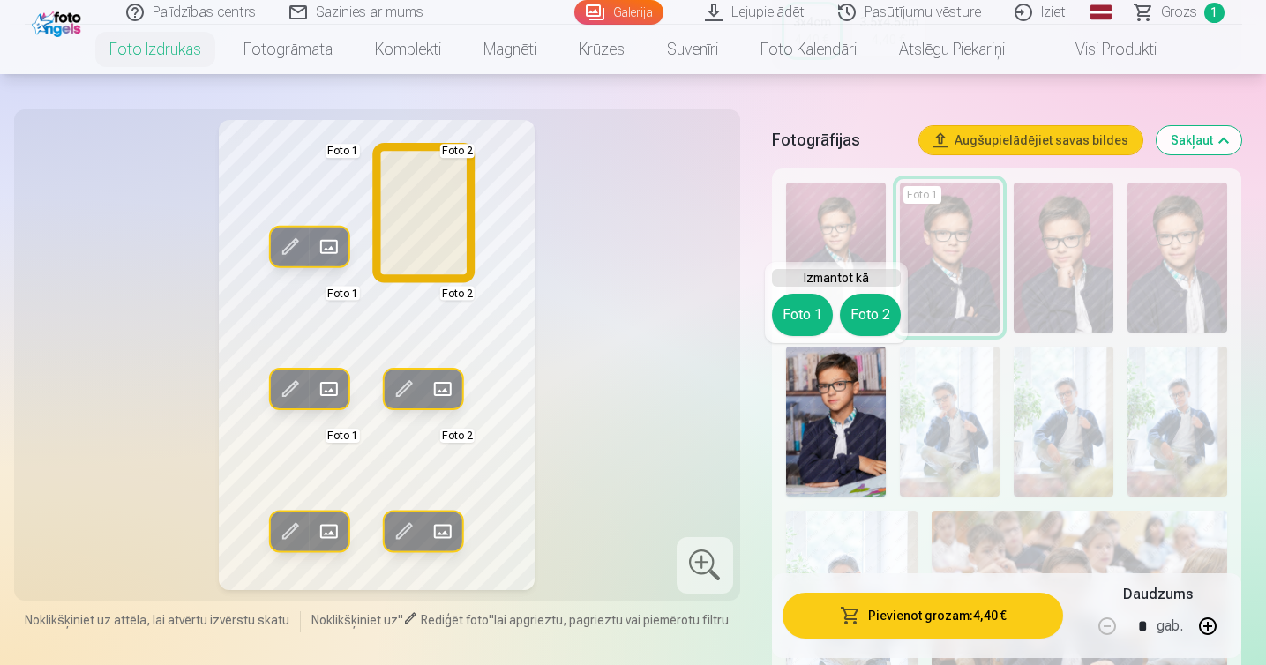
click at [882, 312] on button "Foto 2" at bounding box center [870, 315] width 61 height 42
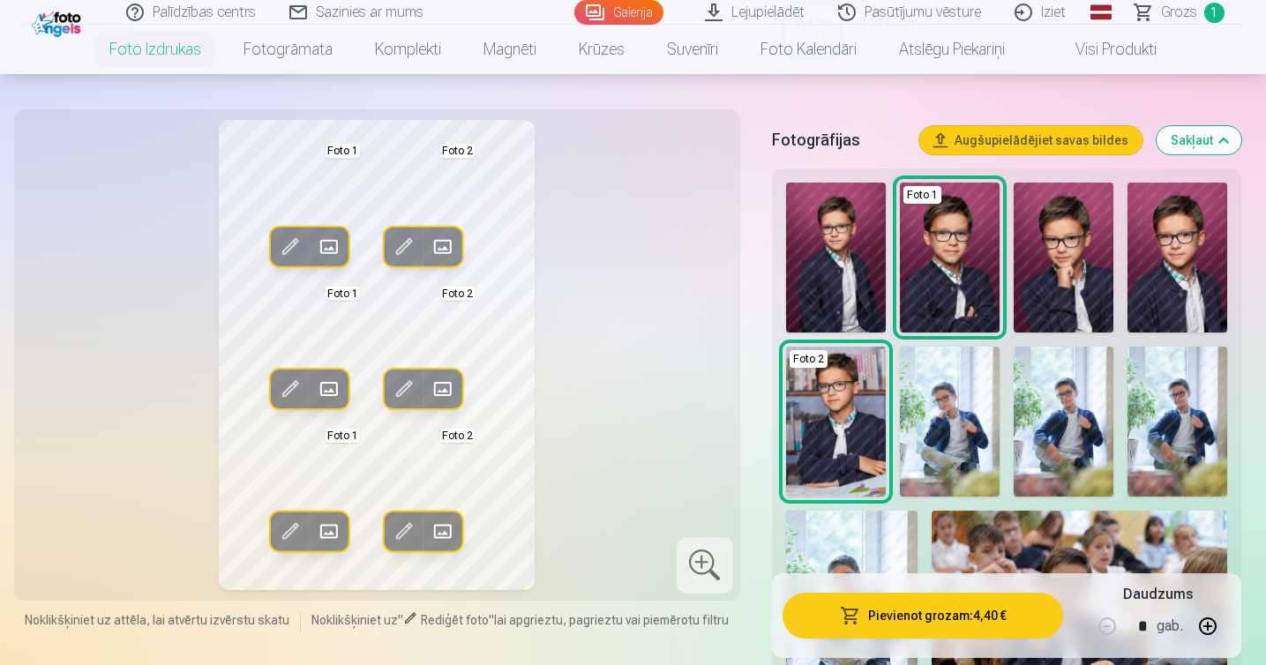
click at [829, 266] on img at bounding box center [836, 258] width 100 height 150
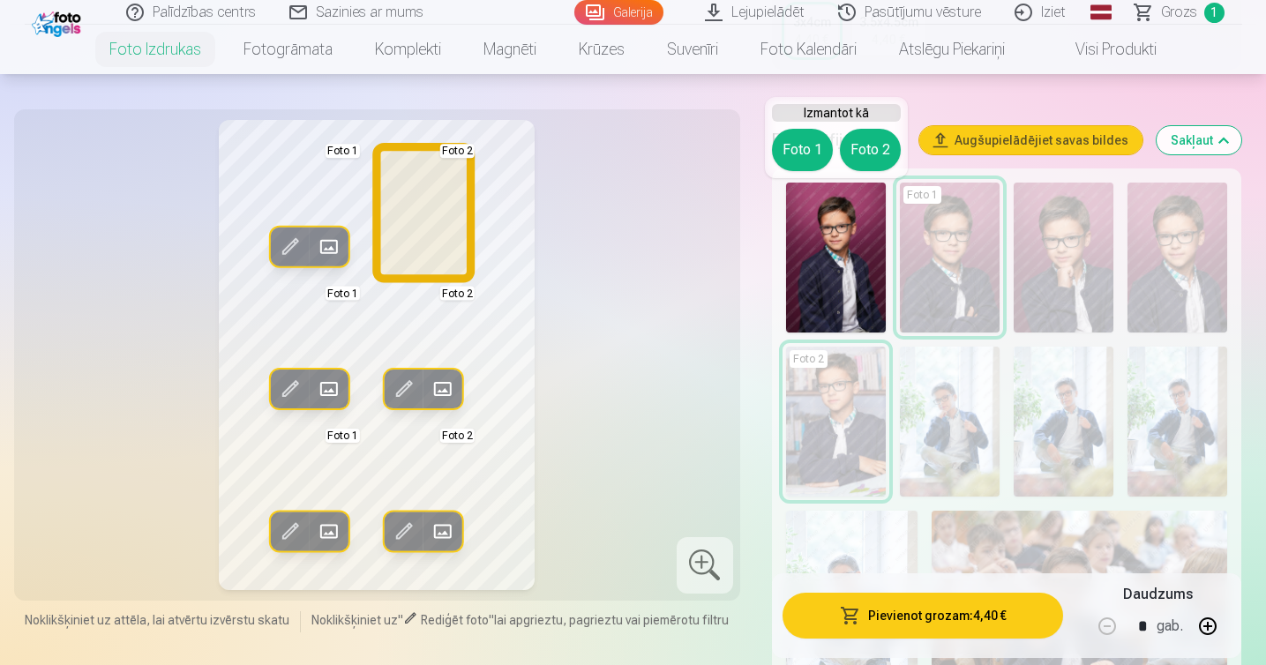
click at [860, 154] on button "Foto 2" at bounding box center [870, 150] width 61 height 42
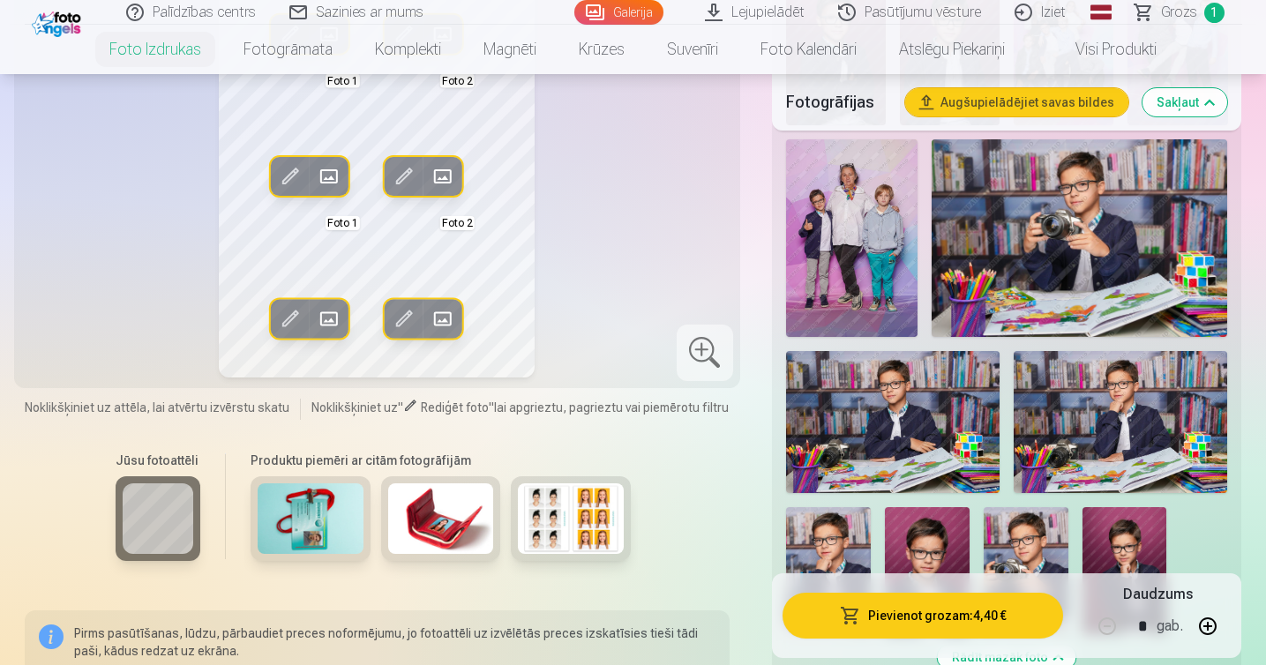
scroll to position [1554, 0]
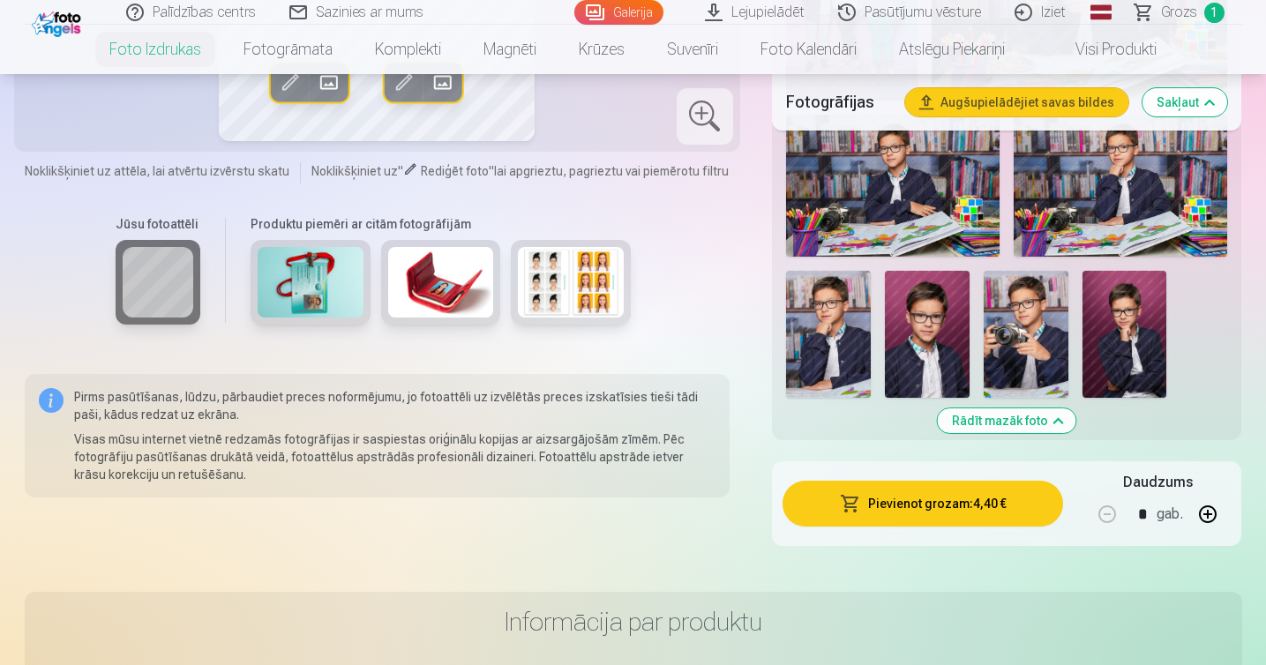
click at [922, 334] on img at bounding box center [927, 334] width 85 height 127
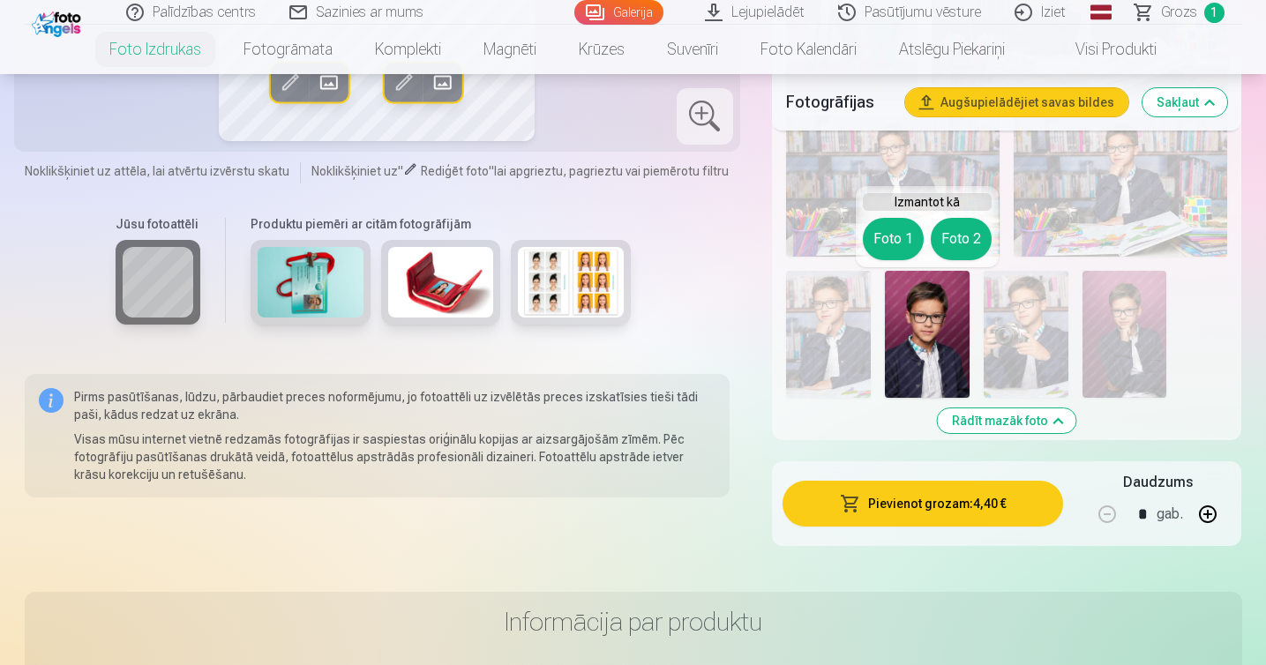
click at [948, 239] on button "Foto 2" at bounding box center [961, 239] width 61 height 42
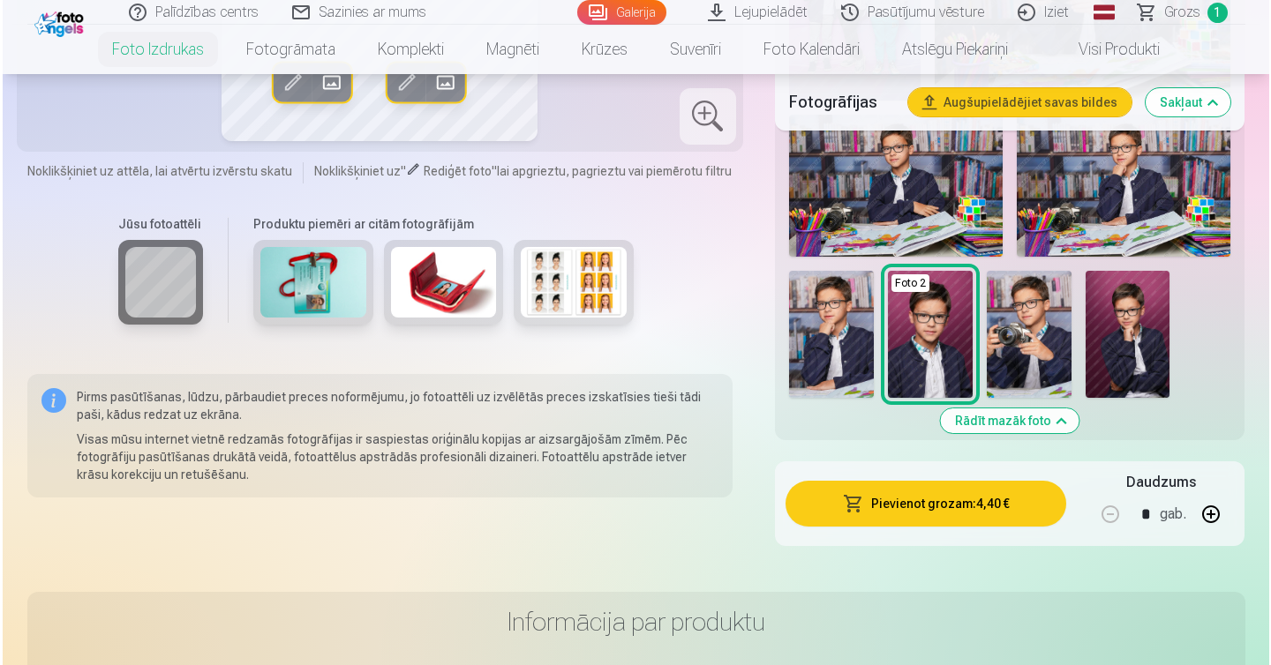
scroll to position [724, 0]
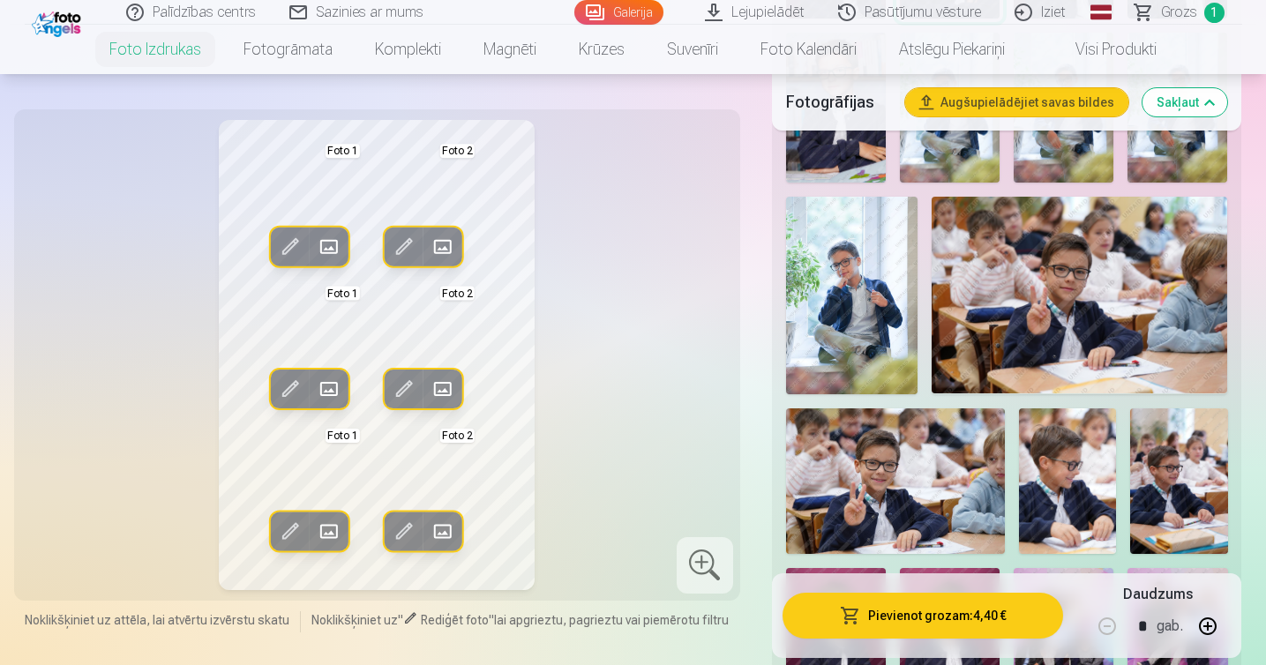
click at [932, 626] on button "Pievienot grozam : 4,40 €" at bounding box center [923, 616] width 281 height 46
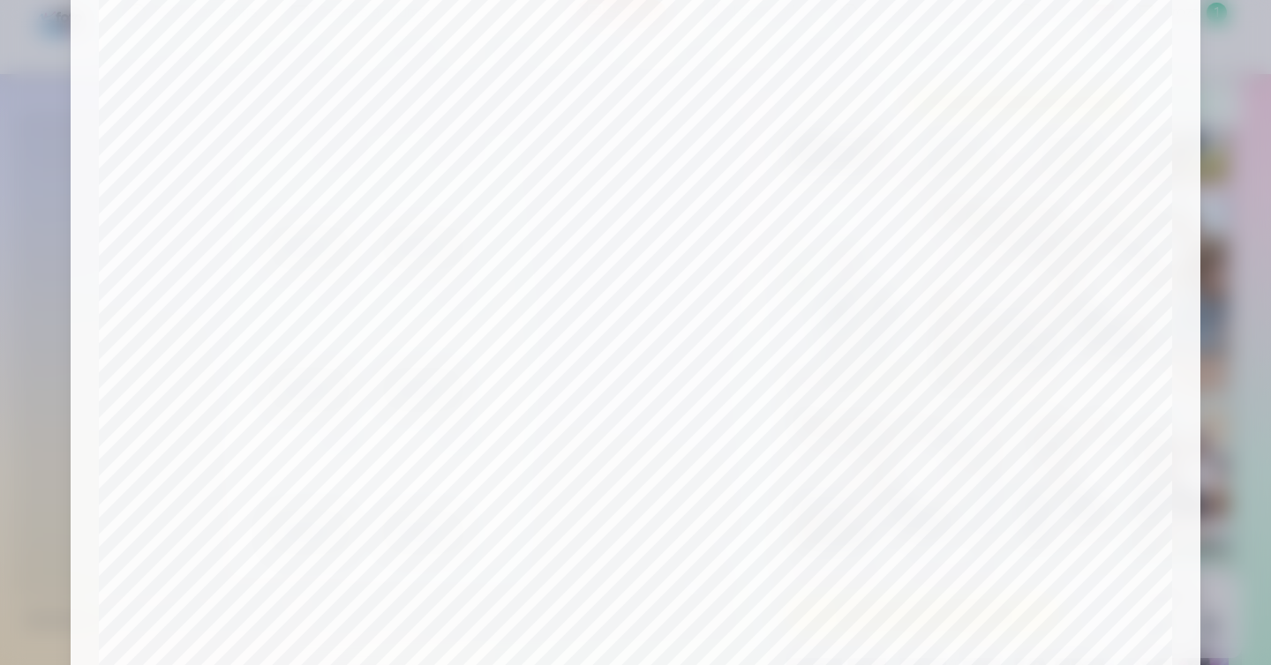
scroll to position [605, 0]
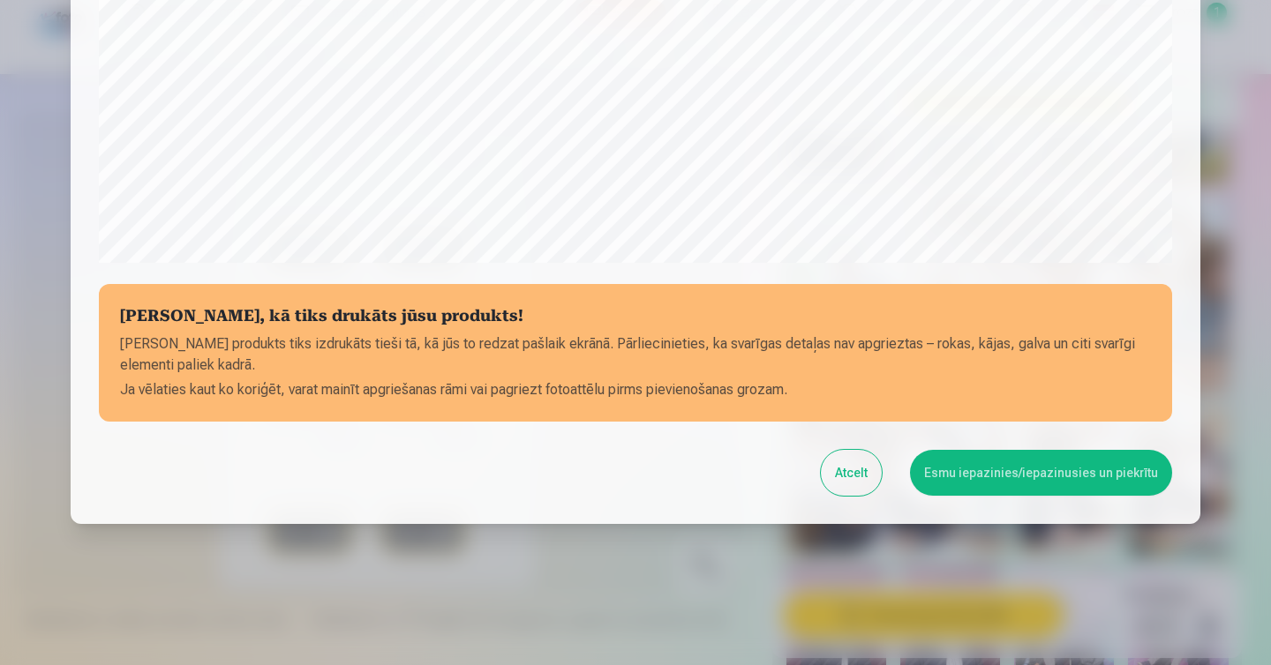
click at [849, 478] on button "Atcelt" at bounding box center [851, 473] width 61 height 46
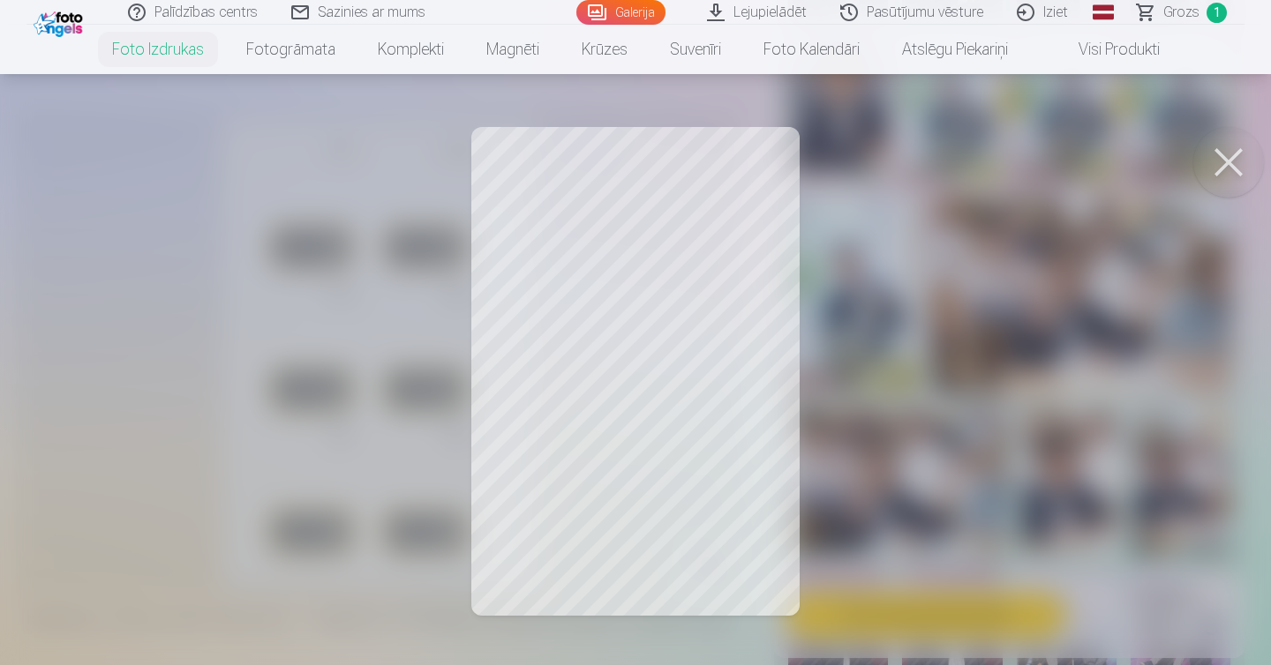
click at [531, 246] on div at bounding box center [635, 332] width 1271 height 665
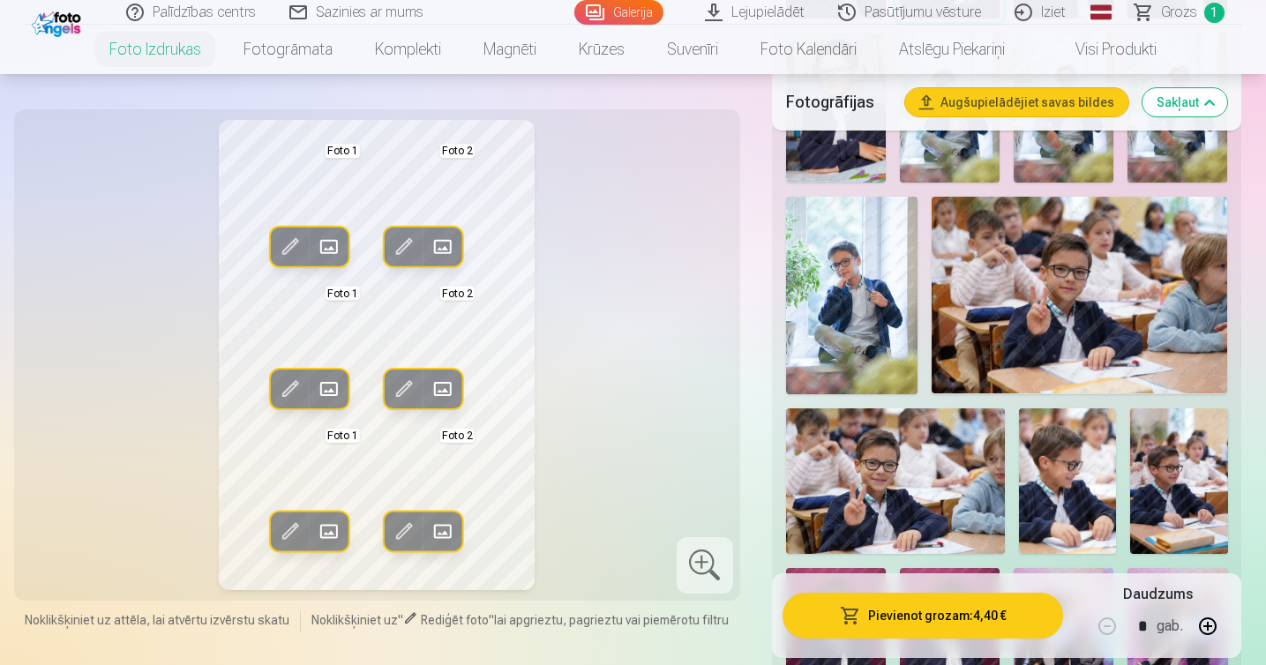
click at [282, 244] on span at bounding box center [289, 247] width 28 height 28
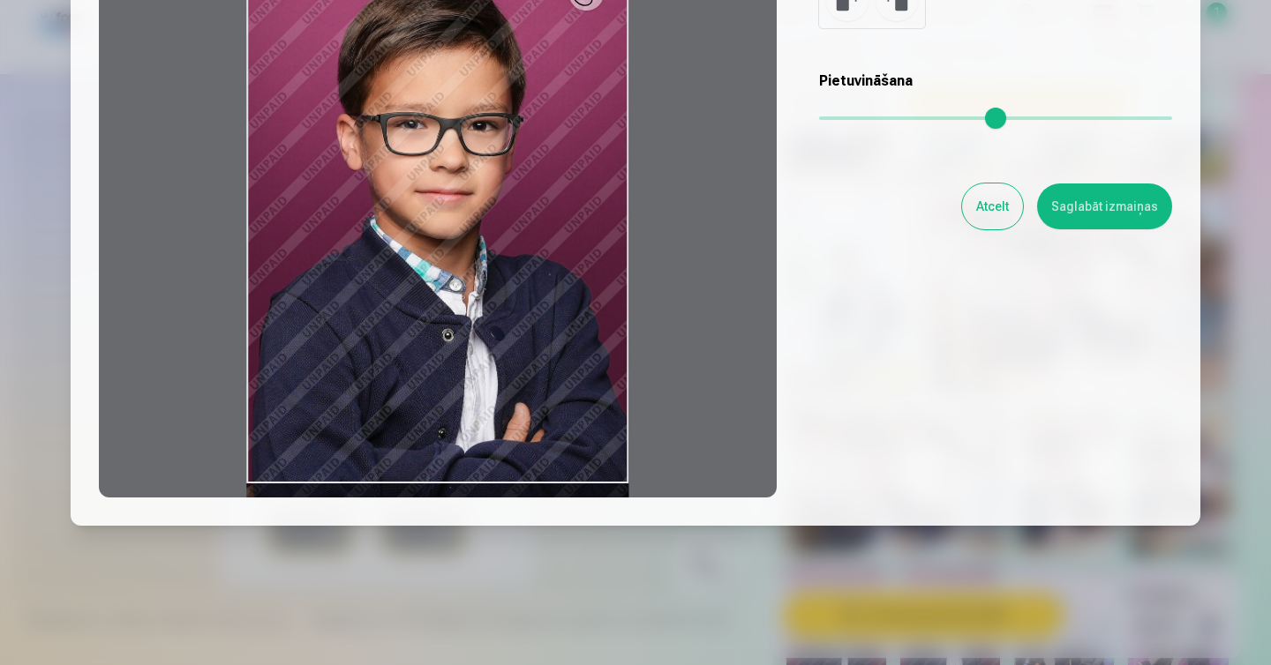
scroll to position [226, 0]
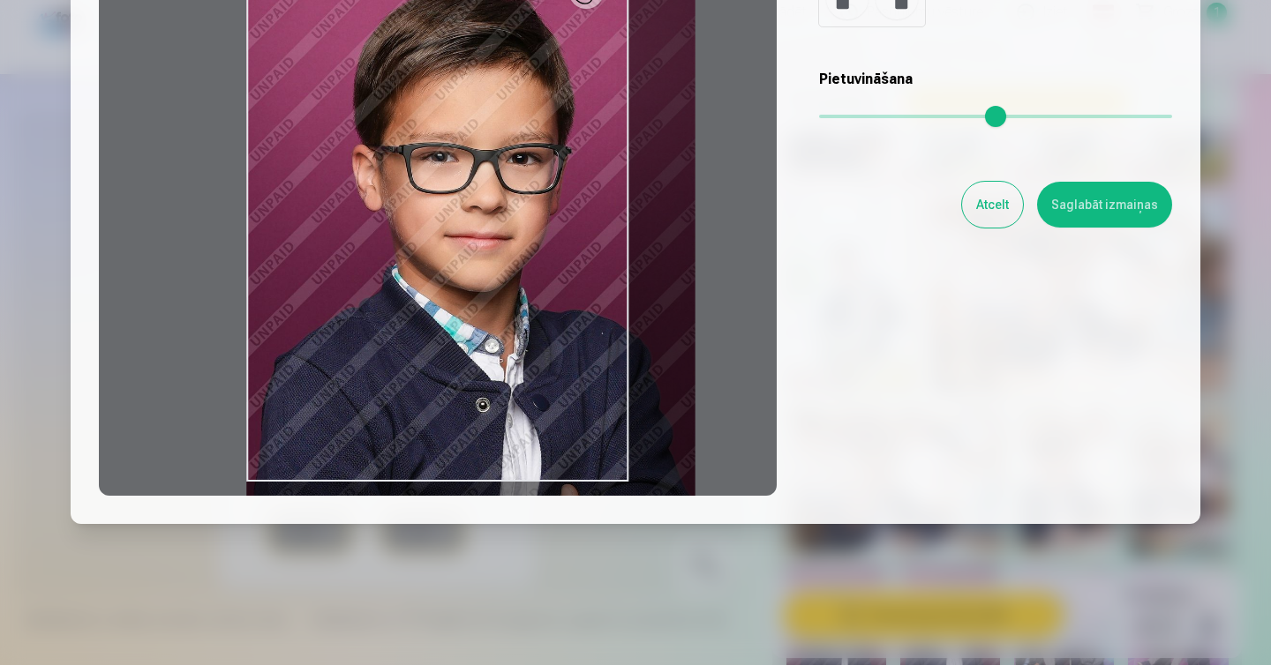
drag, startPoint x: 833, startPoint y: 115, endPoint x: 846, endPoint y: 117, distance: 13.5
type input "****"
click at [846, 117] on input "range" at bounding box center [995, 117] width 353 height 4
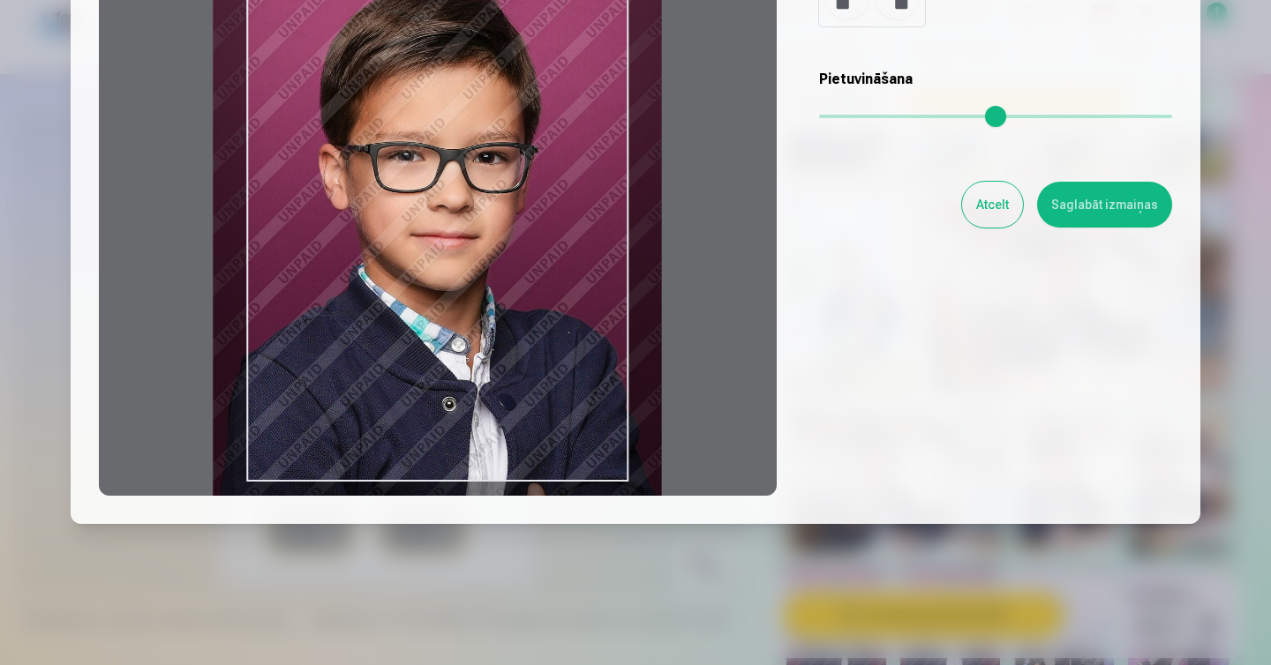
drag, startPoint x: 578, startPoint y: 239, endPoint x: 544, endPoint y: 238, distance: 33.5
click at [544, 238] on div at bounding box center [438, 219] width 678 height 554
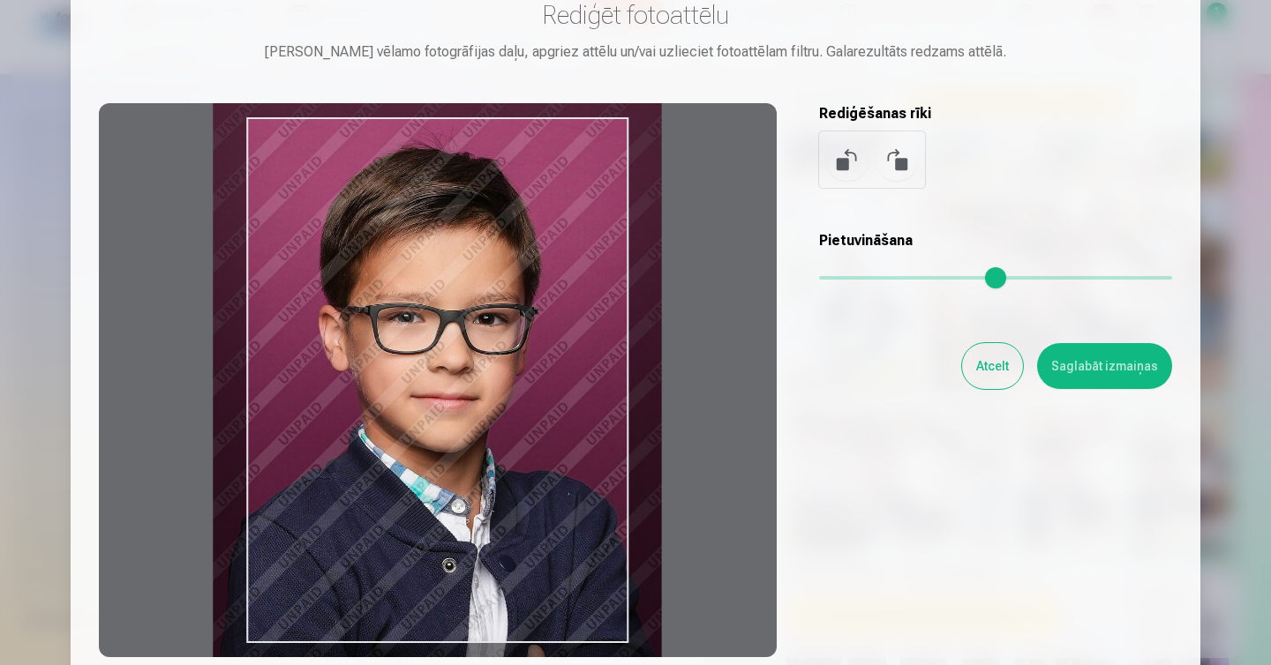
scroll to position [146, 0]
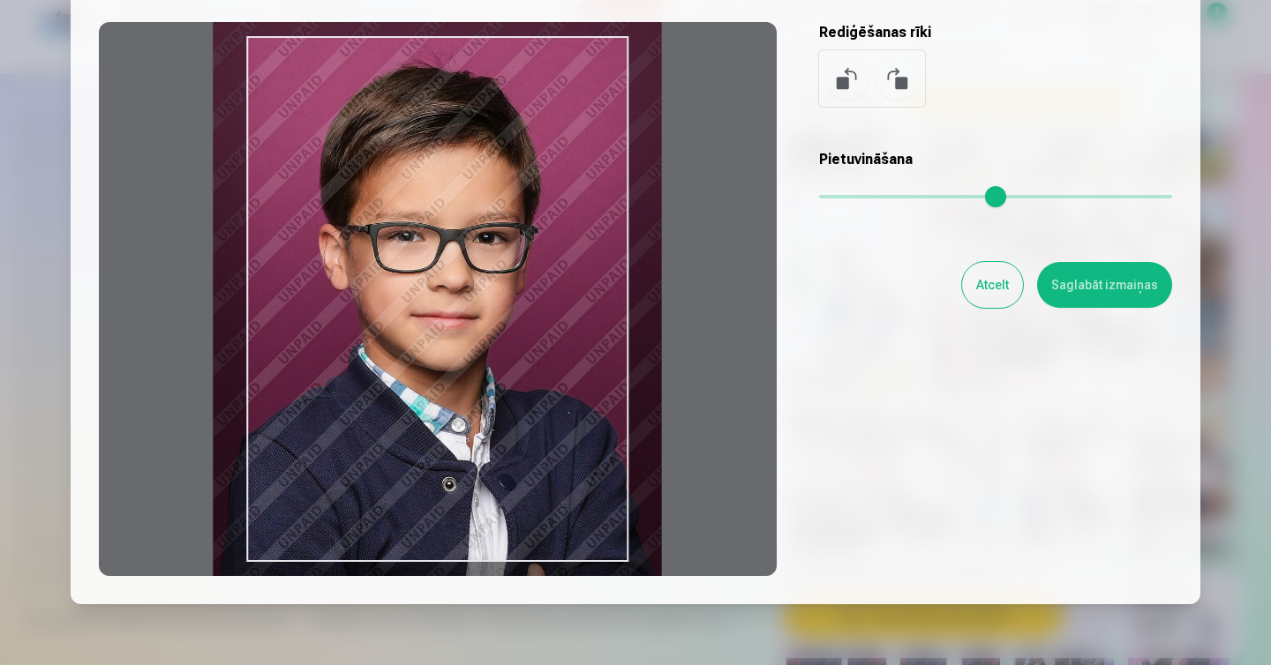
click at [1095, 281] on button "Saglabāt izmaiņas" at bounding box center [1104, 285] width 135 height 46
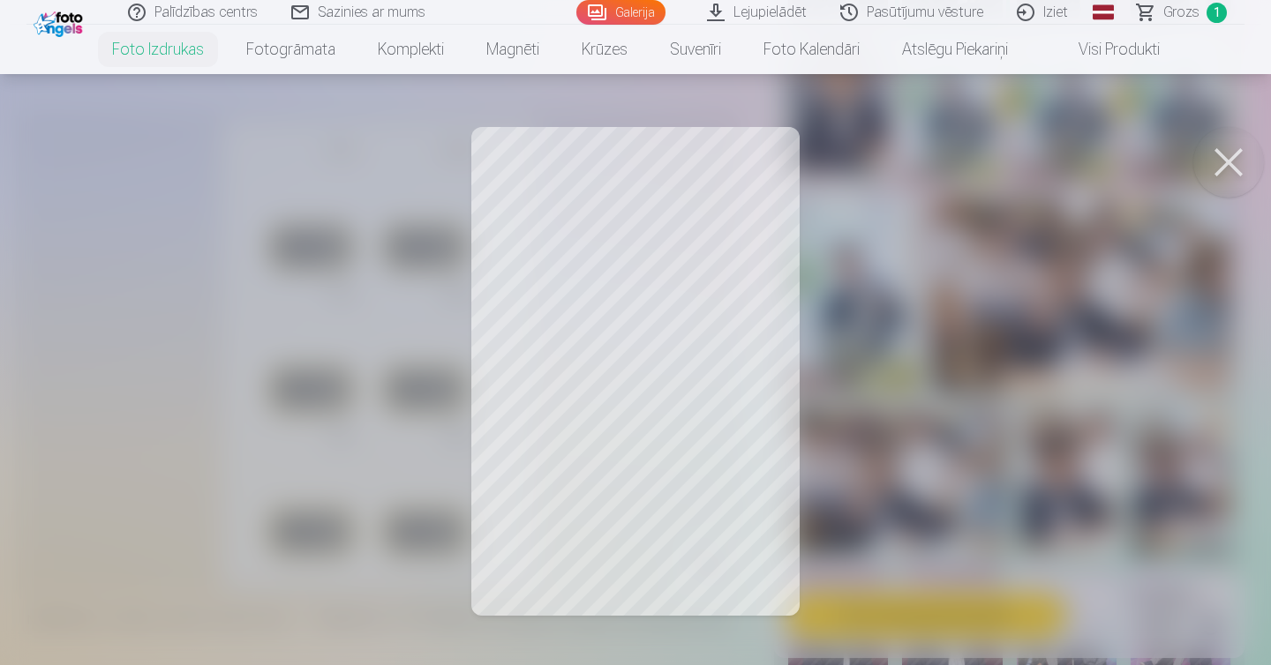
click at [1226, 159] on button at bounding box center [1228, 162] width 71 height 71
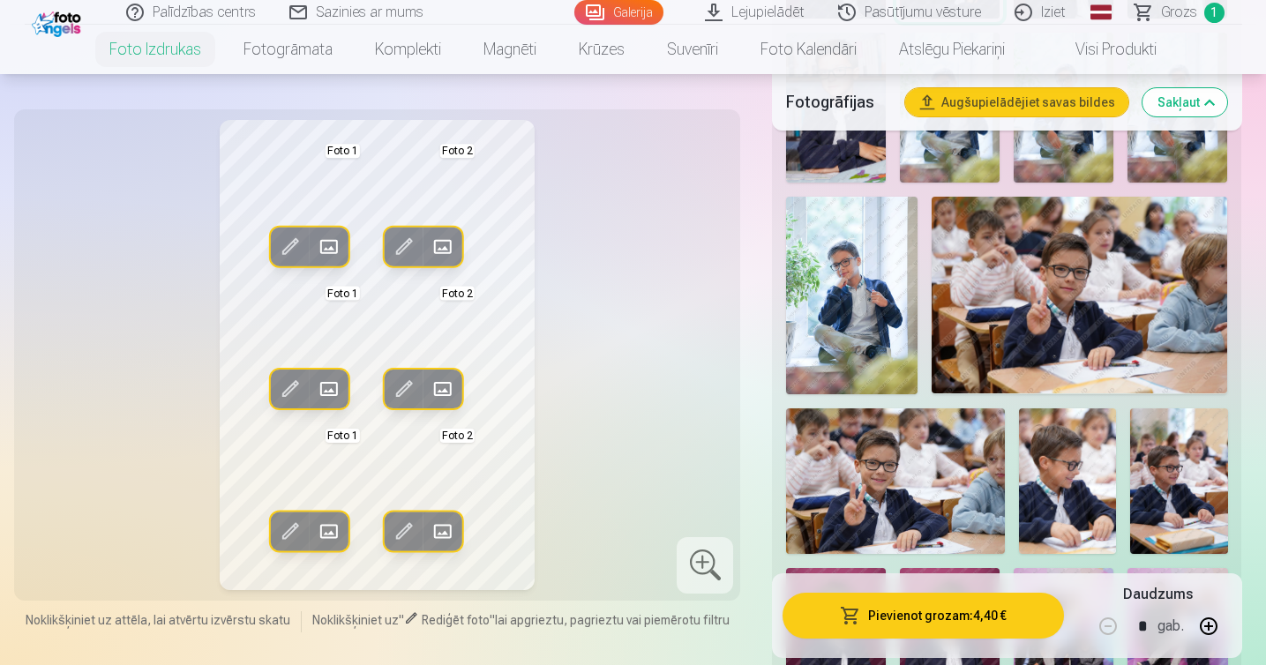
click at [409, 381] on span at bounding box center [404, 389] width 28 height 28
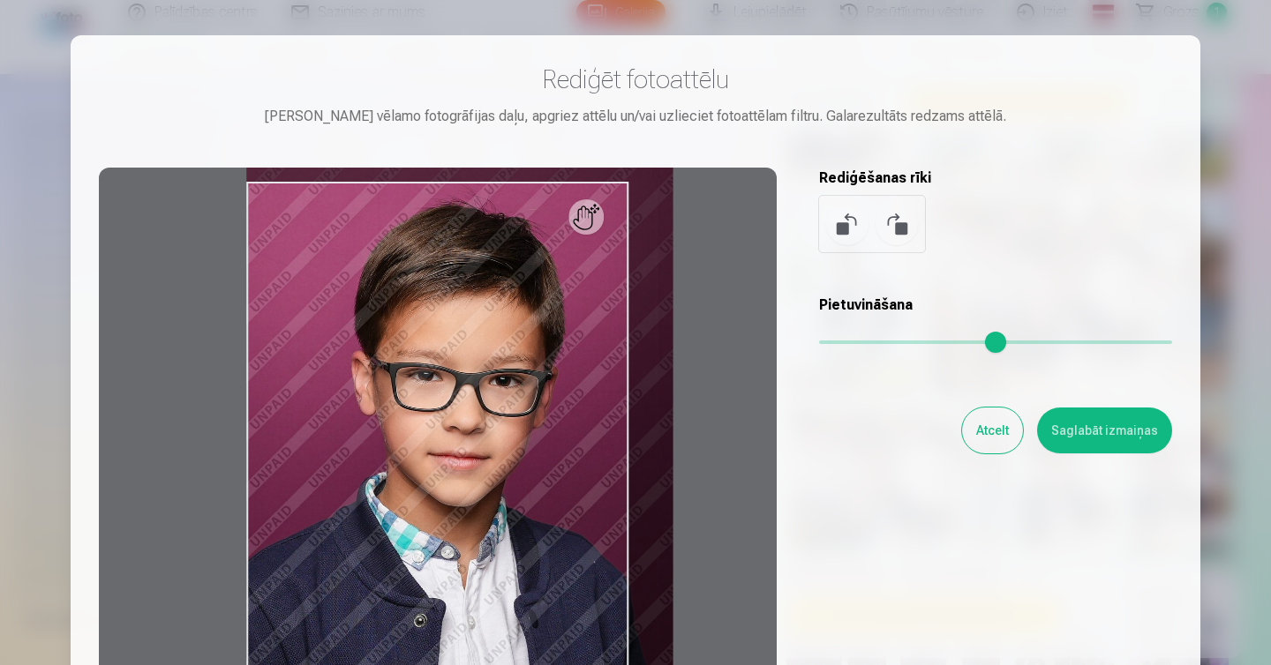
drag, startPoint x: 829, startPoint y: 339, endPoint x: 839, endPoint y: 340, distance: 10.6
click at [839, 341] on input "range" at bounding box center [995, 343] width 353 height 4
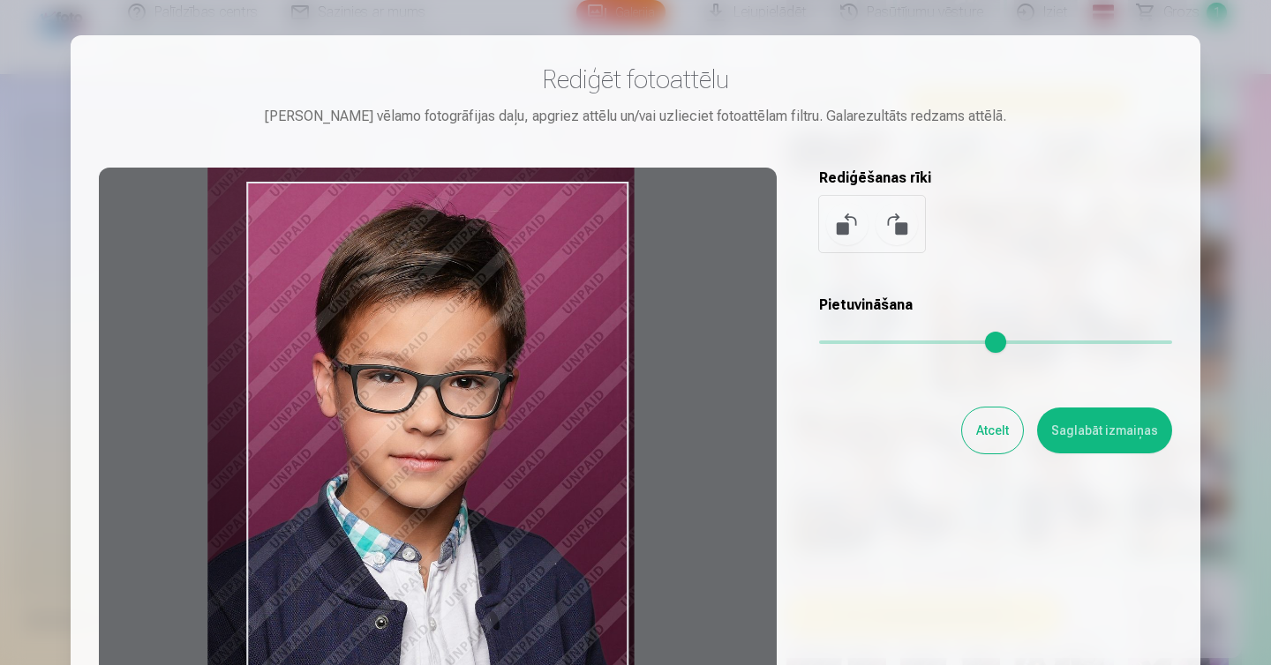
drag, startPoint x: 536, startPoint y: 428, endPoint x: 498, endPoint y: 431, distance: 38.9
click at [498, 431] on div at bounding box center [438, 445] width 678 height 554
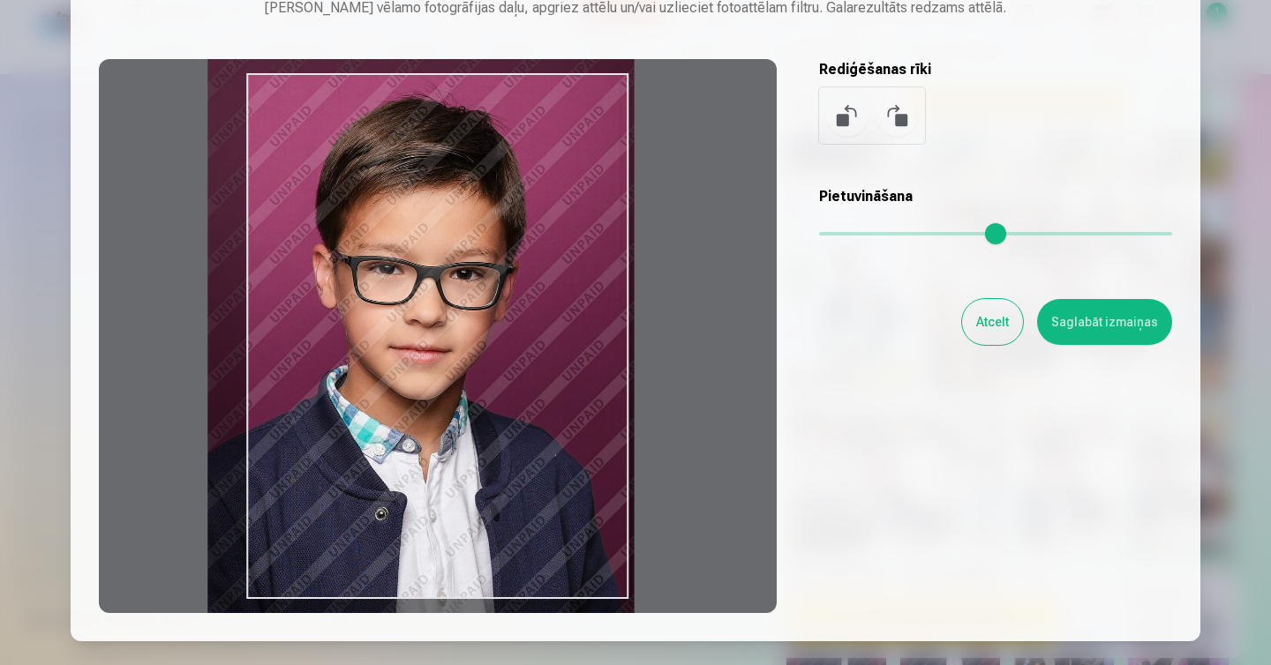
scroll to position [109, 0]
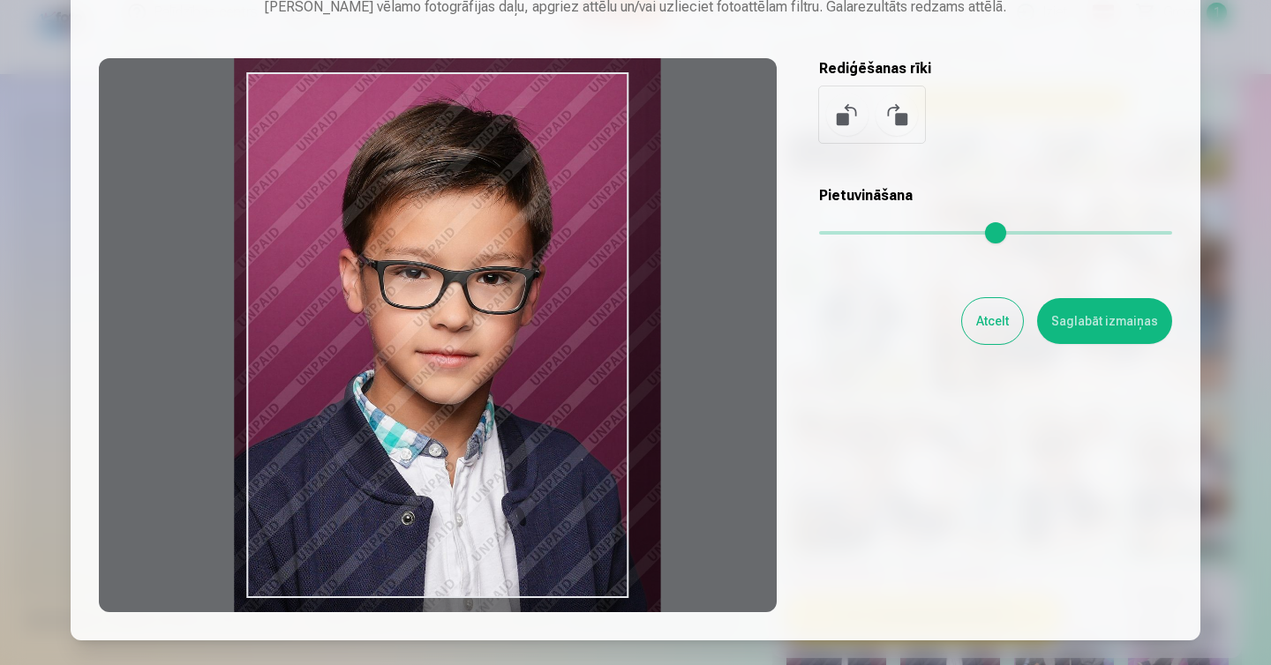
type input "****"
drag, startPoint x: 505, startPoint y: 369, endPoint x: 532, endPoint y: 374, distance: 27.9
click at [532, 374] on div at bounding box center [438, 335] width 678 height 554
click at [1110, 311] on button "Saglabāt izmaiņas" at bounding box center [1104, 321] width 135 height 46
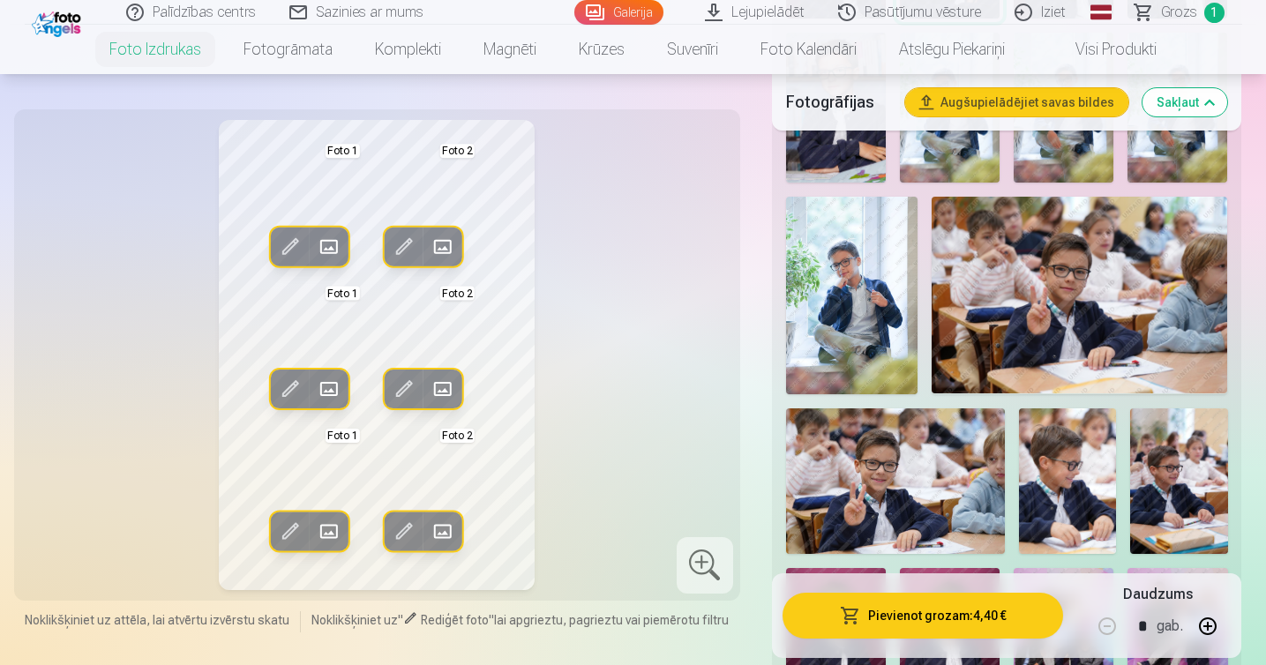
click at [284, 249] on span at bounding box center [289, 247] width 28 height 28
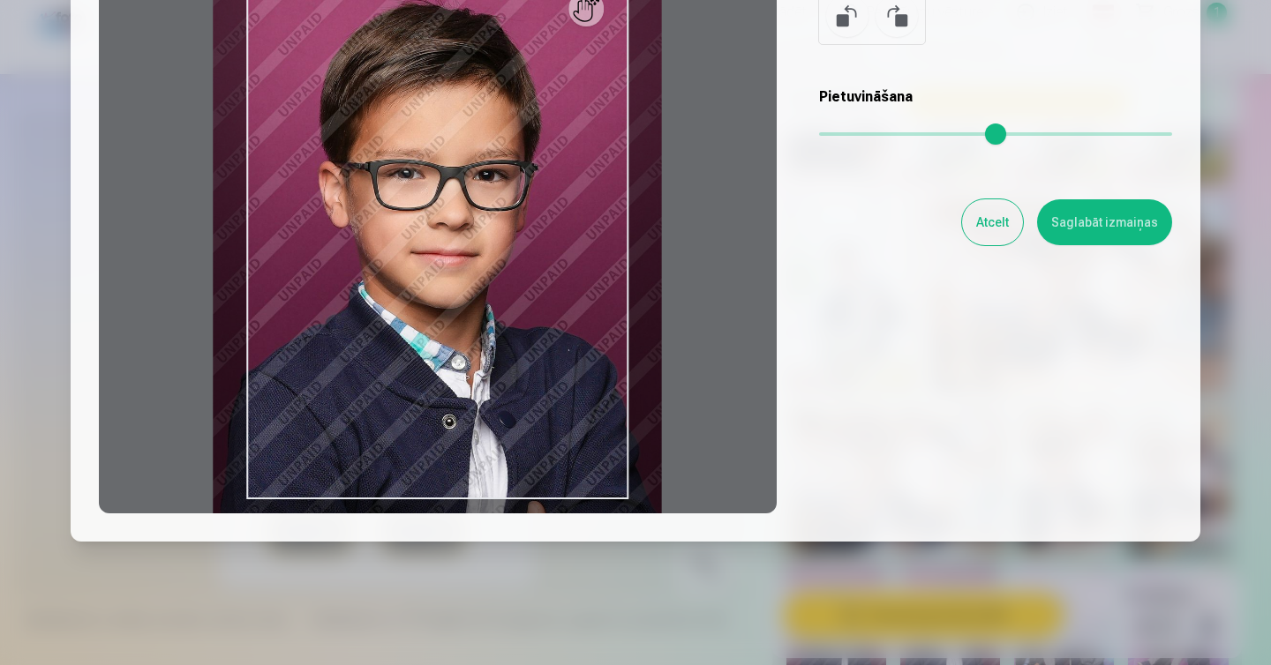
scroll to position [191, 0]
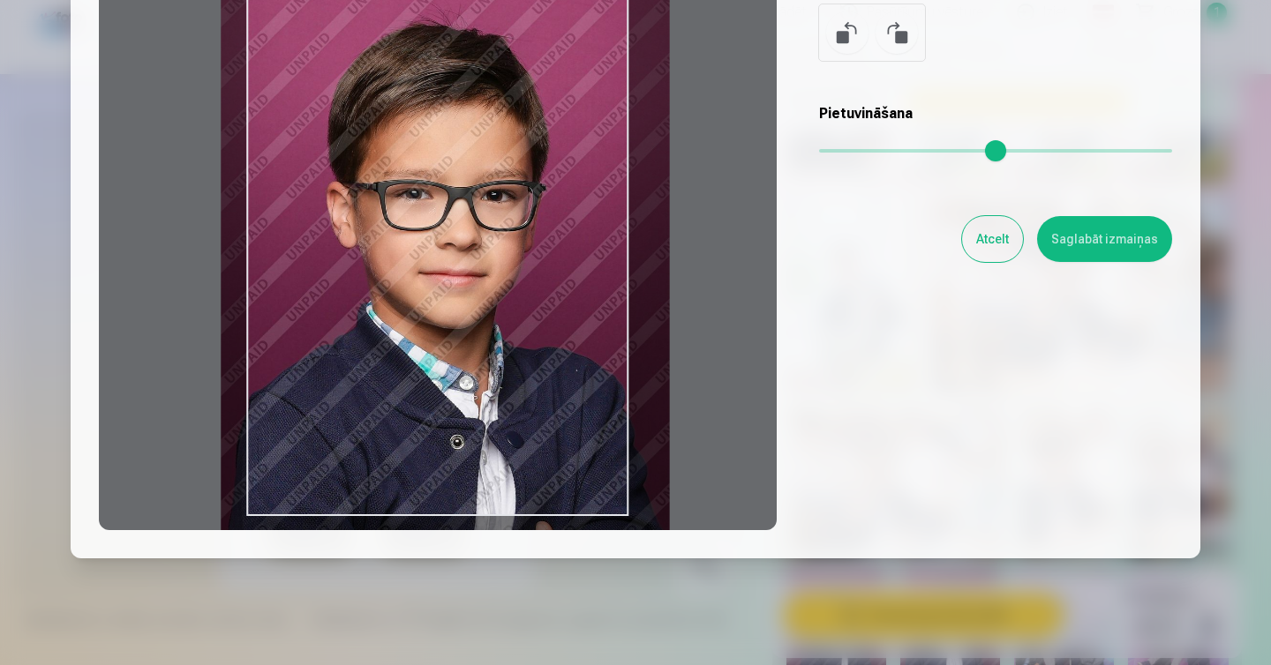
click at [509, 364] on div at bounding box center [438, 253] width 678 height 554
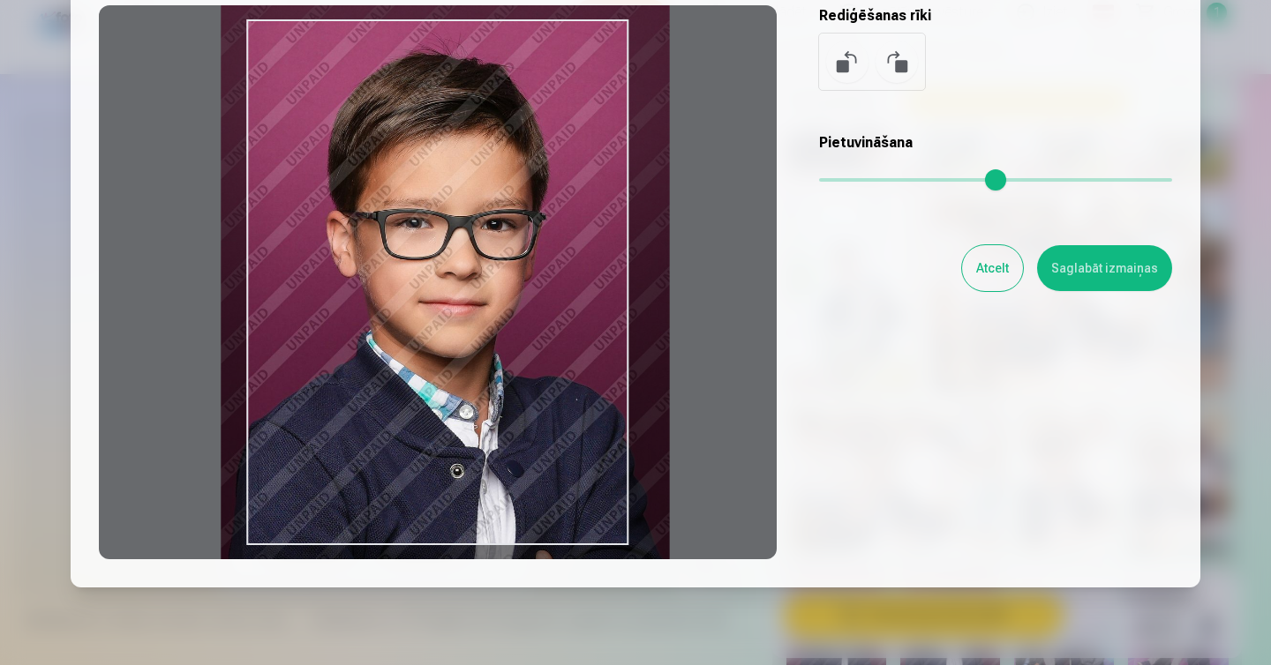
scroll to position [141, 0]
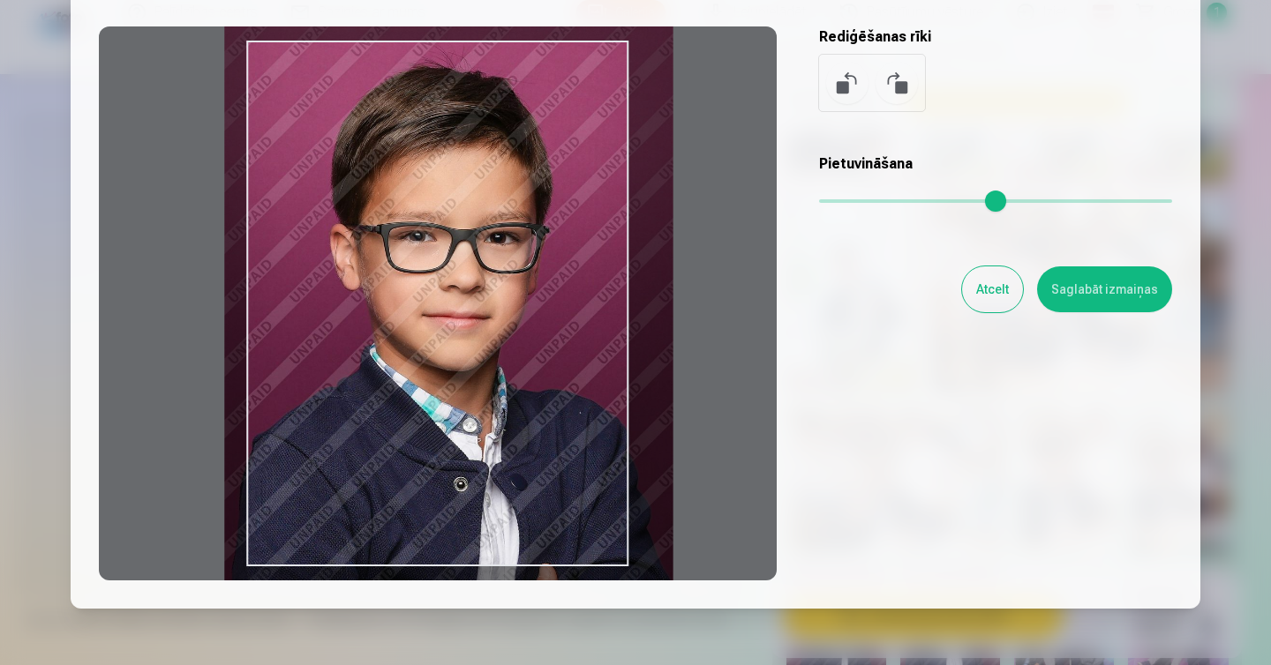
drag, startPoint x: 490, startPoint y: 397, endPoint x: 493, endPoint y: 388, distance: 9.5
click at [493, 388] on div at bounding box center [438, 303] width 678 height 554
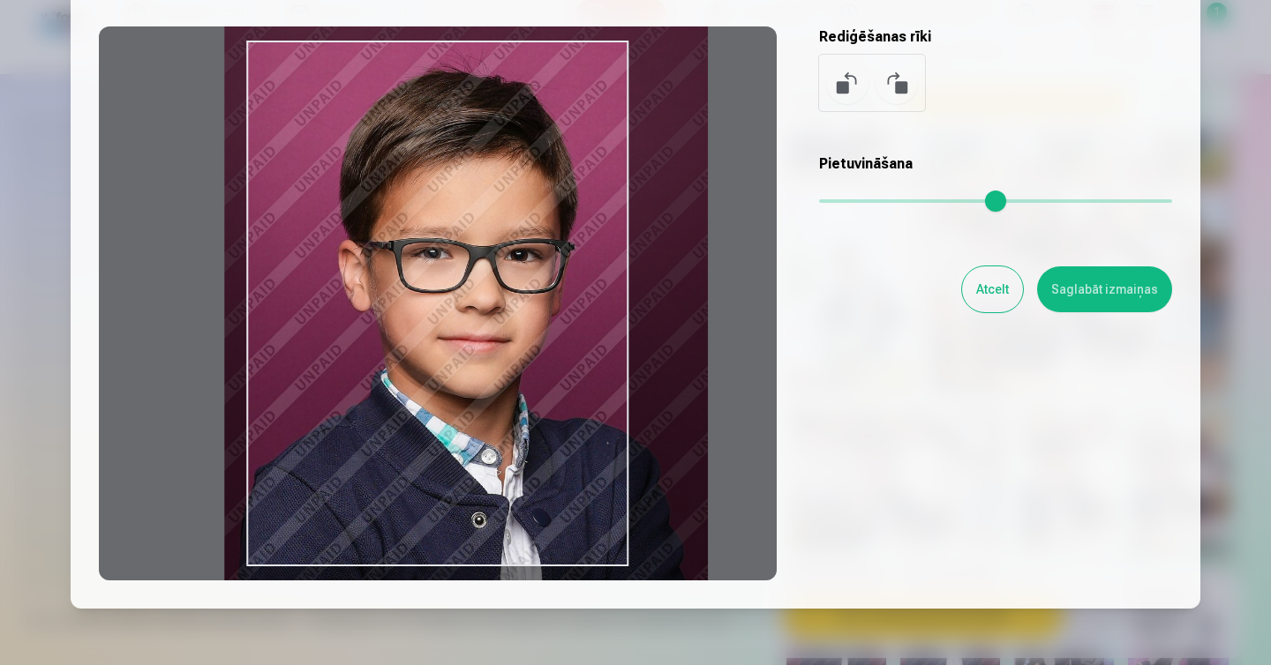
click at [856, 201] on input "range" at bounding box center [995, 201] width 353 height 4
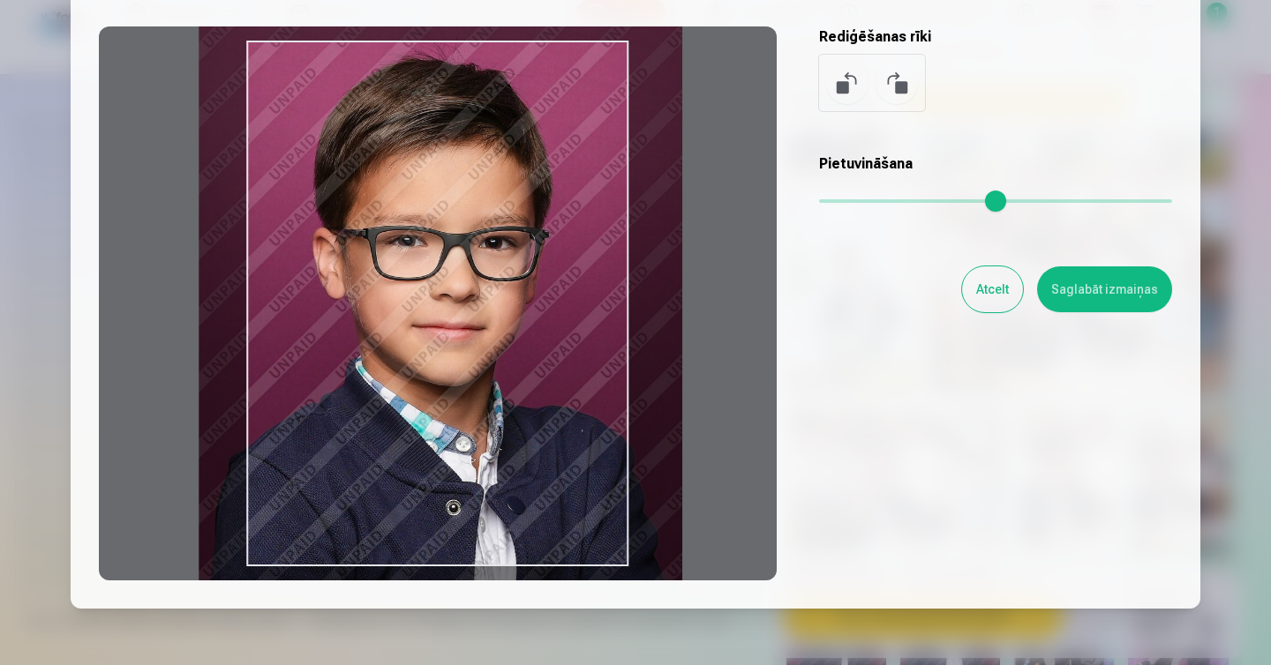
drag, startPoint x: 533, startPoint y: 353, endPoint x: 507, endPoint y: 341, distance: 28.0
click at [507, 341] on div at bounding box center [438, 303] width 678 height 554
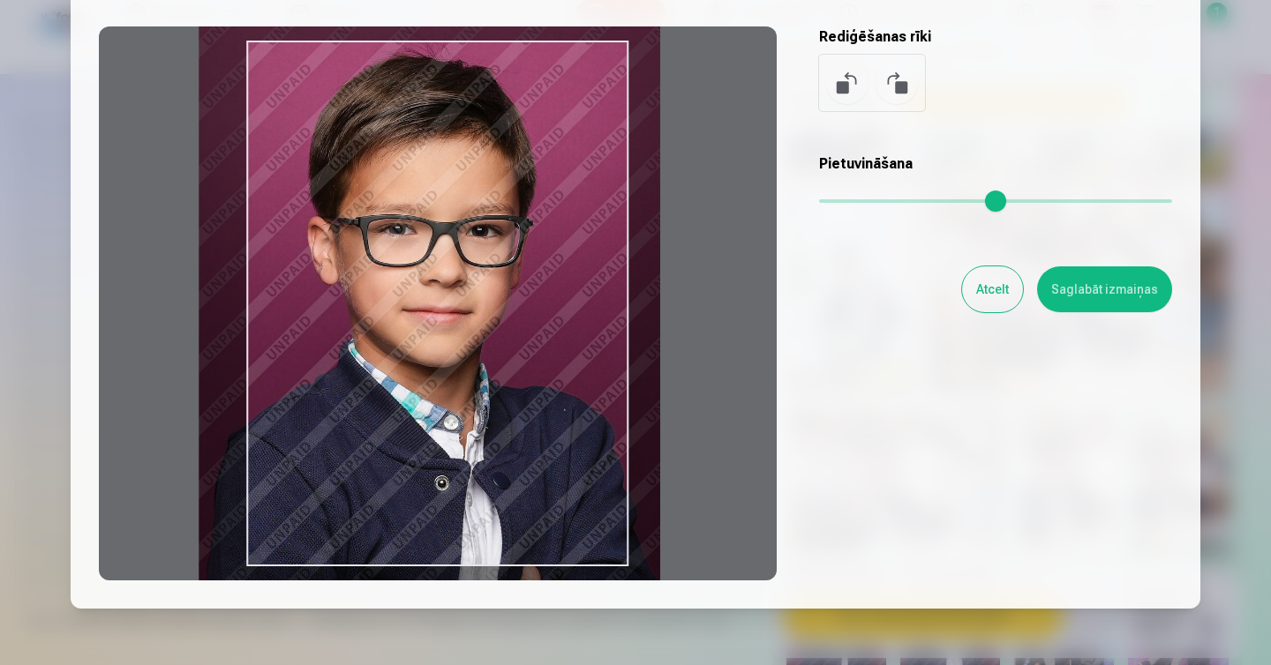
type input "****"
click at [850, 201] on input "range" at bounding box center [995, 201] width 353 height 4
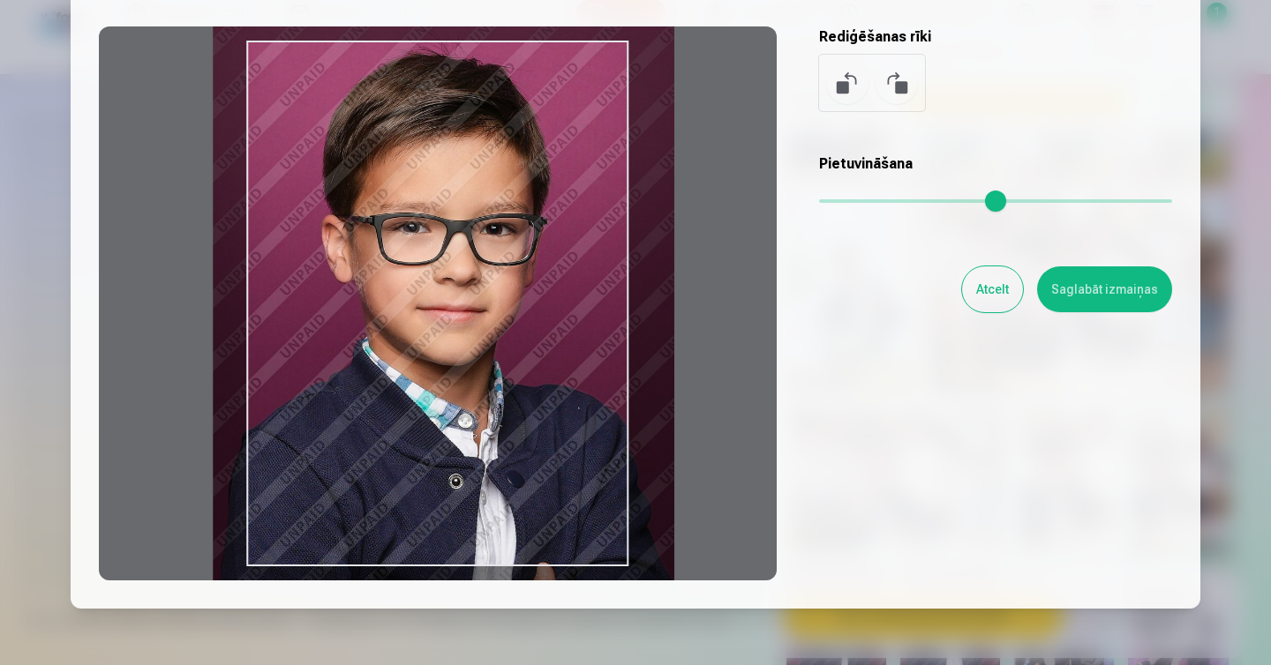
drag, startPoint x: 566, startPoint y: 318, endPoint x: 580, endPoint y: 316, distance: 14.2
click at [580, 316] on div at bounding box center [438, 303] width 678 height 554
click at [1114, 289] on button "Saglabāt izmaiņas" at bounding box center [1104, 289] width 135 height 46
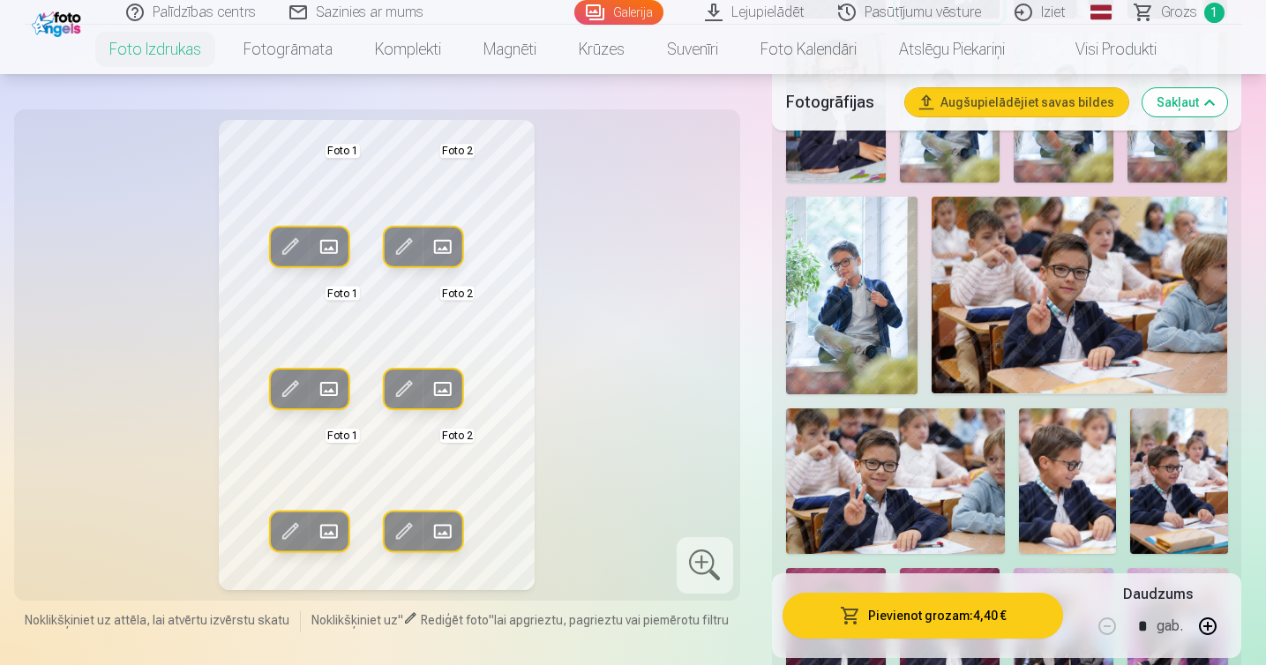
click at [931, 615] on button "Pievienot grozam : 4,40 €" at bounding box center [923, 616] width 281 height 46
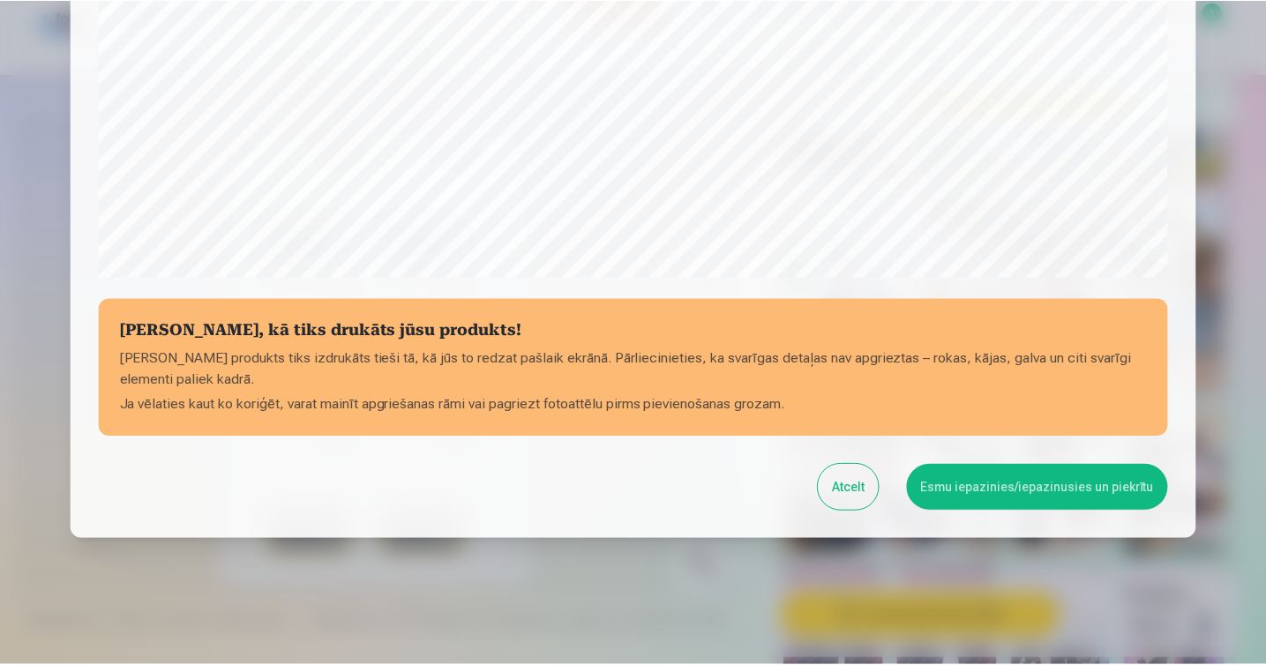
scroll to position [605, 0]
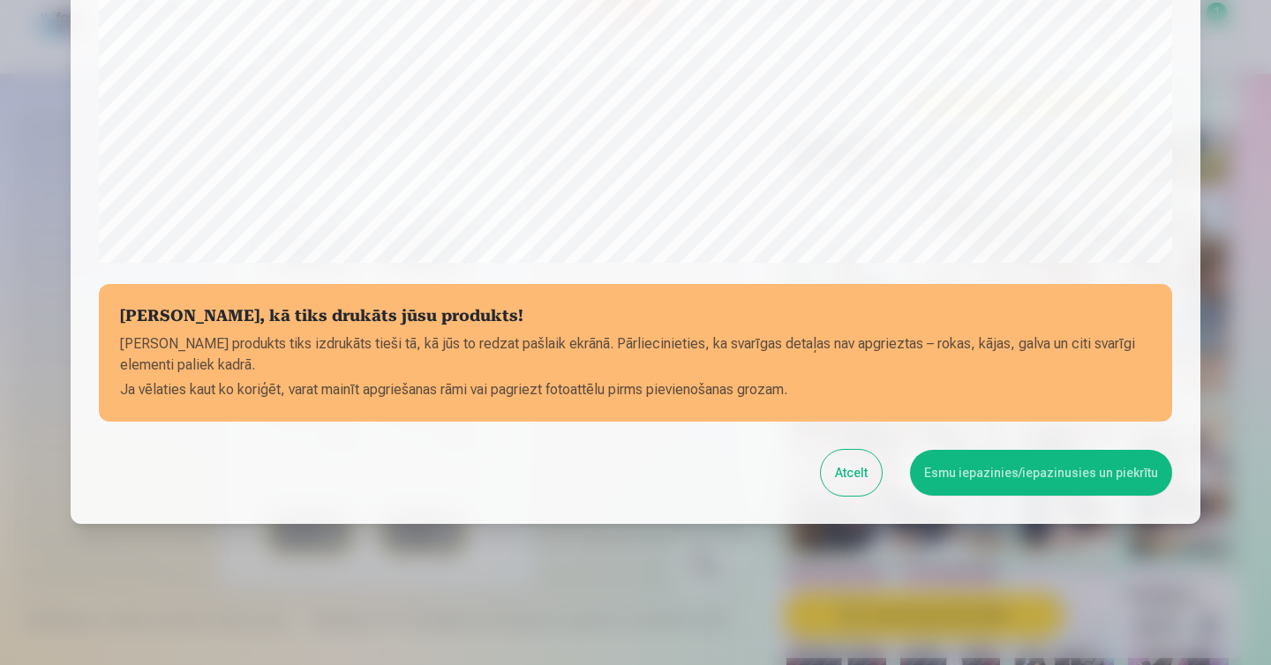
click at [1036, 480] on button "Esmu iepazinies/iepazinusies un piekrītu" at bounding box center [1041, 473] width 262 height 46
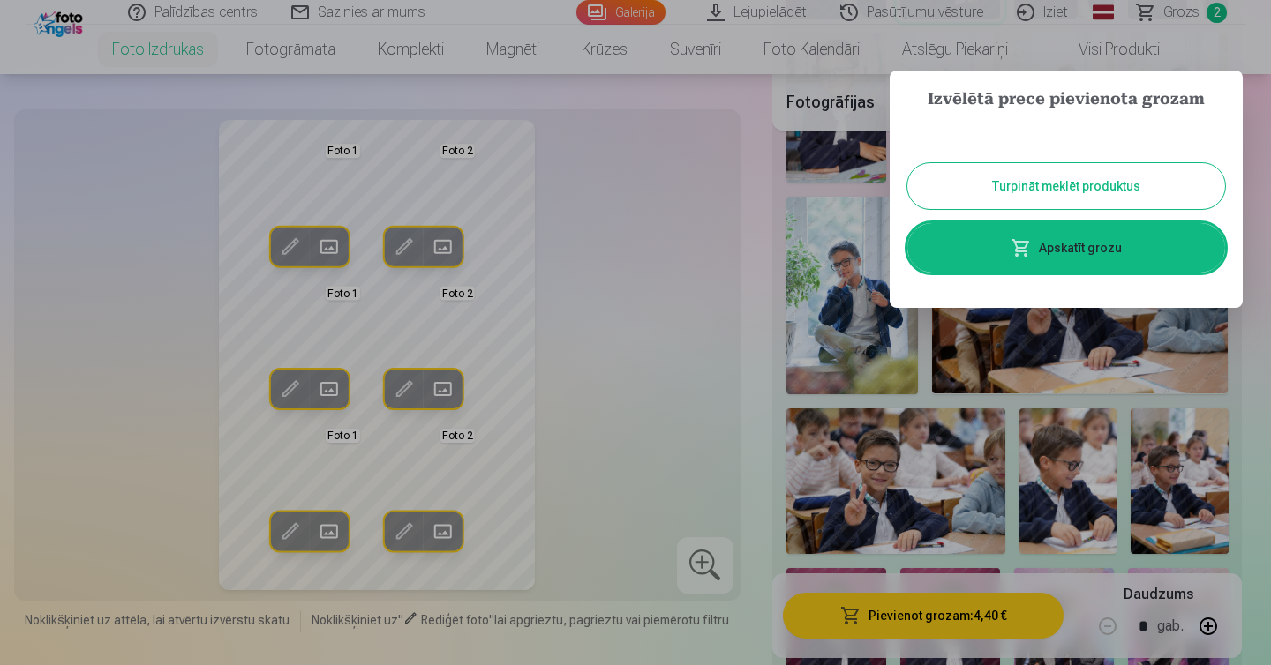
click at [1069, 194] on button "Turpināt meklēt produktus" at bounding box center [1066, 186] width 318 height 46
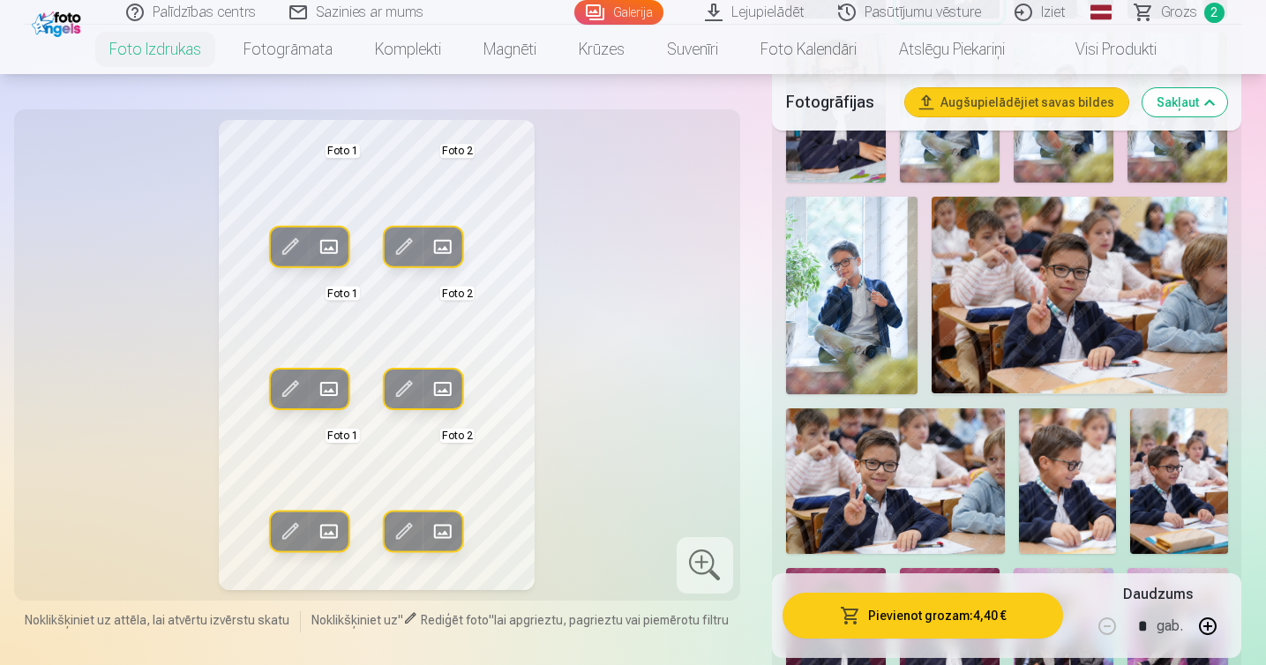
click at [1181, 13] on span "Grozs" at bounding box center [1179, 12] width 36 height 21
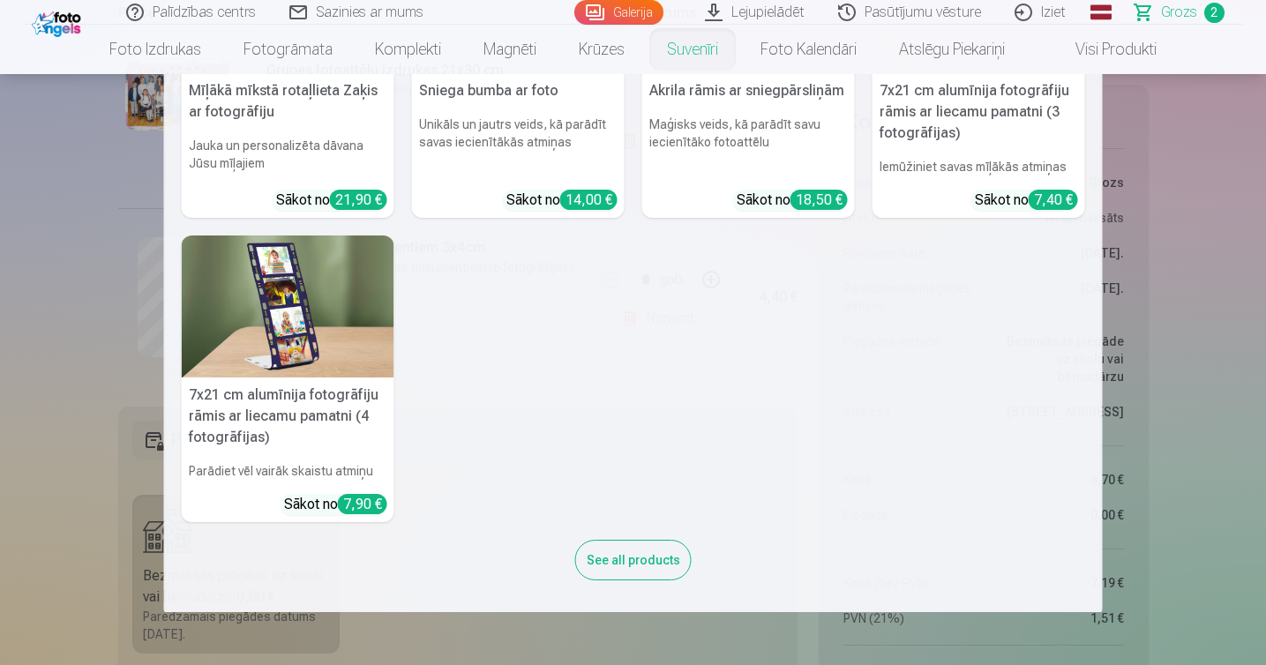
scroll to position [478, 0]
click at [660, 551] on div "See all products" at bounding box center [633, 560] width 116 height 41
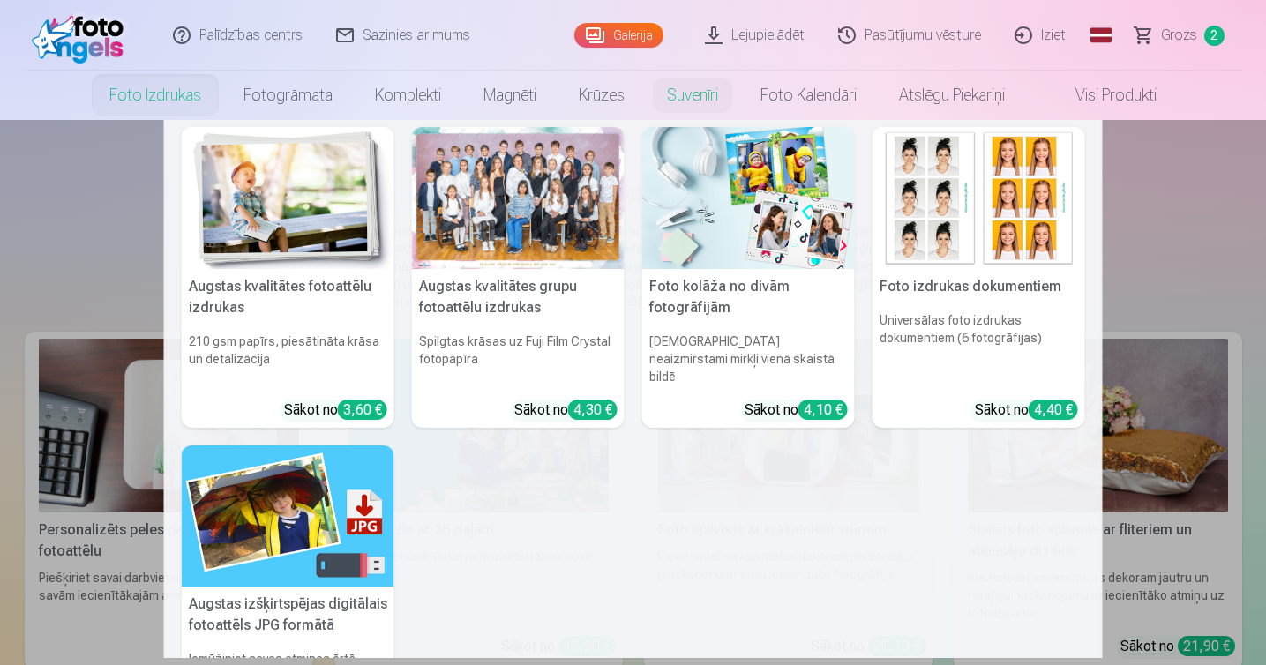
click at [263, 219] on img at bounding box center [288, 198] width 213 height 142
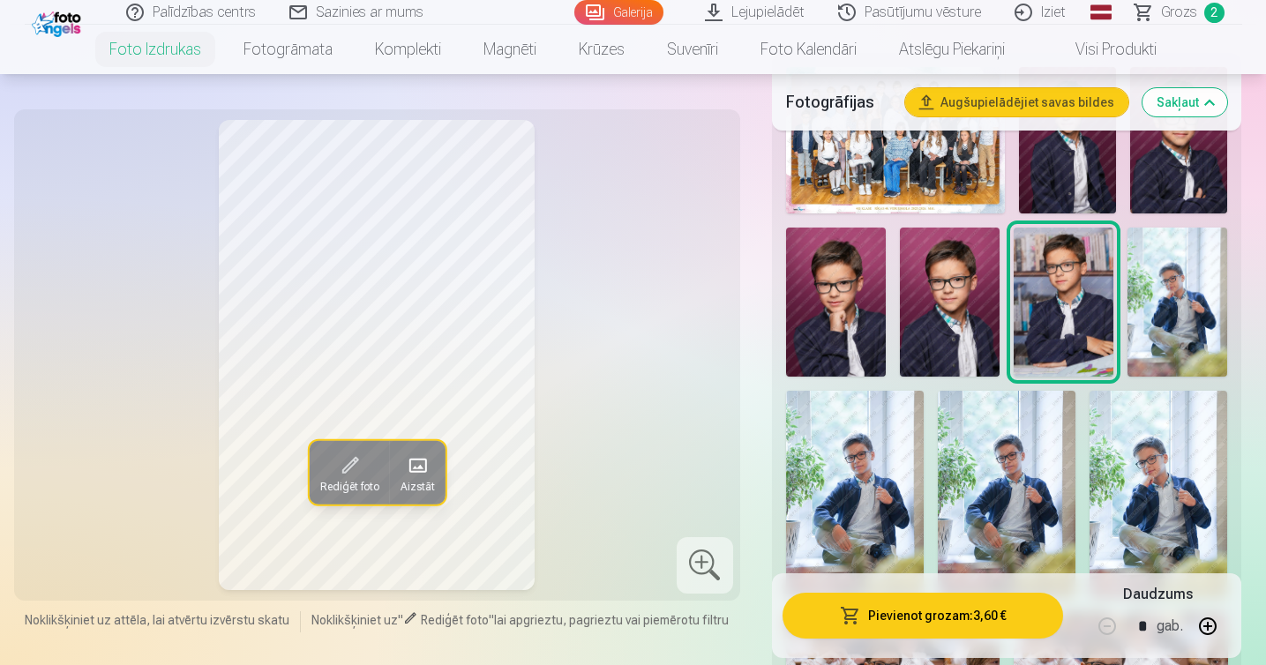
scroll to position [657, 0]
click at [1189, 319] on img at bounding box center [1178, 302] width 100 height 150
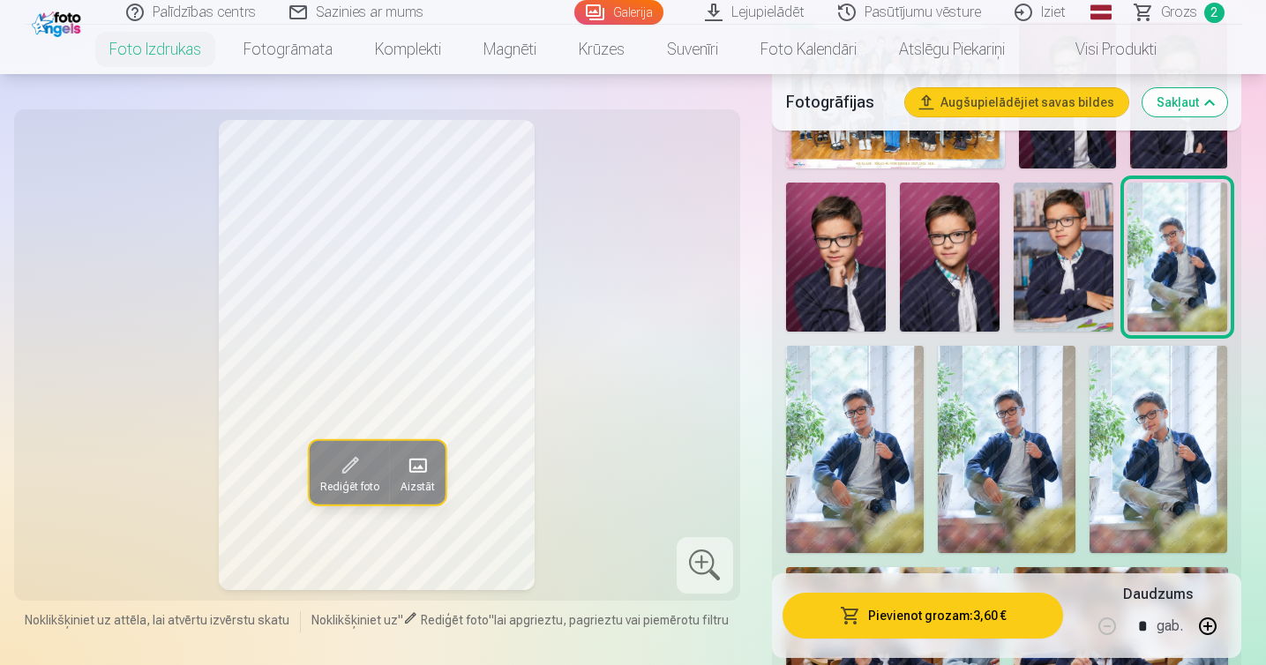
scroll to position [702, 0]
click at [858, 419] on img at bounding box center [855, 448] width 138 height 206
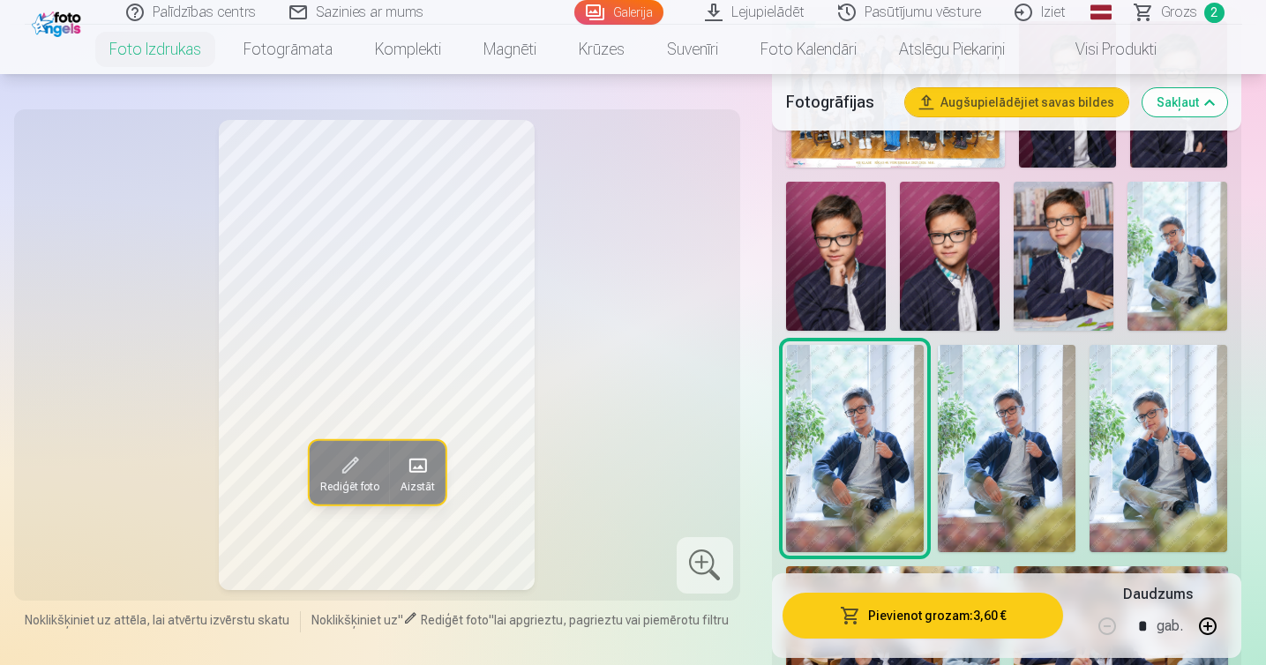
click at [997, 409] on img at bounding box center [1007, 448] width 138 height 206
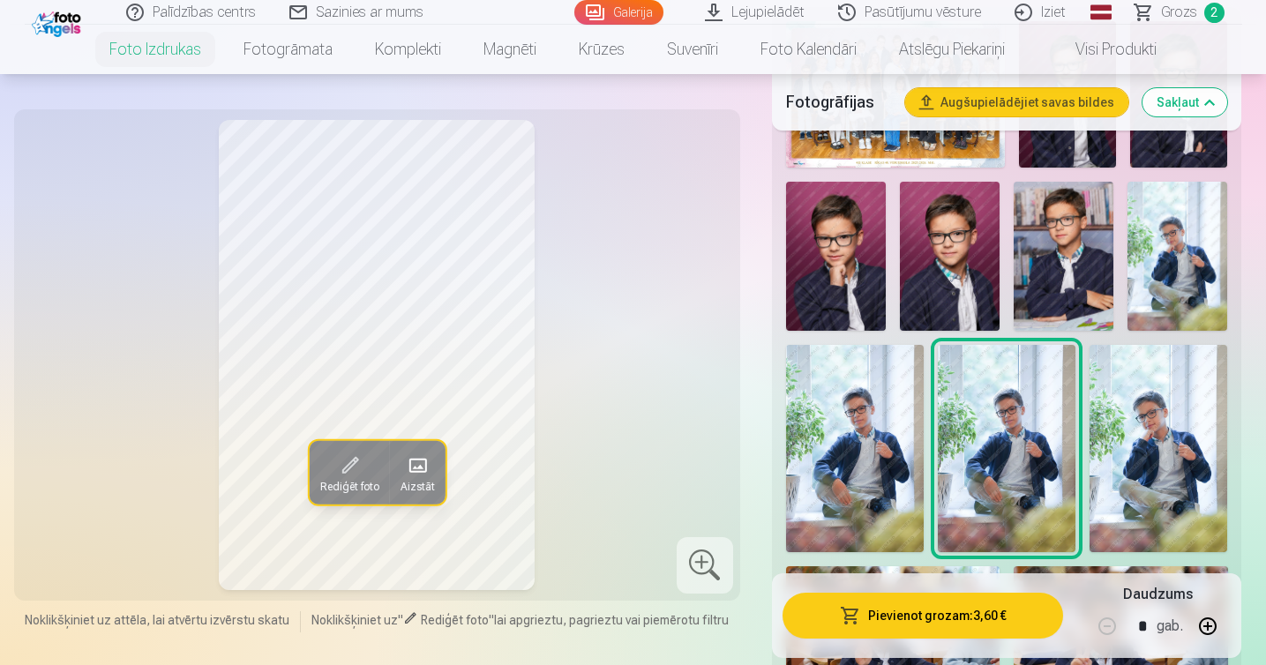
click at [1155, 411] on img at bounding box center [1159, 448] width 138 height 206
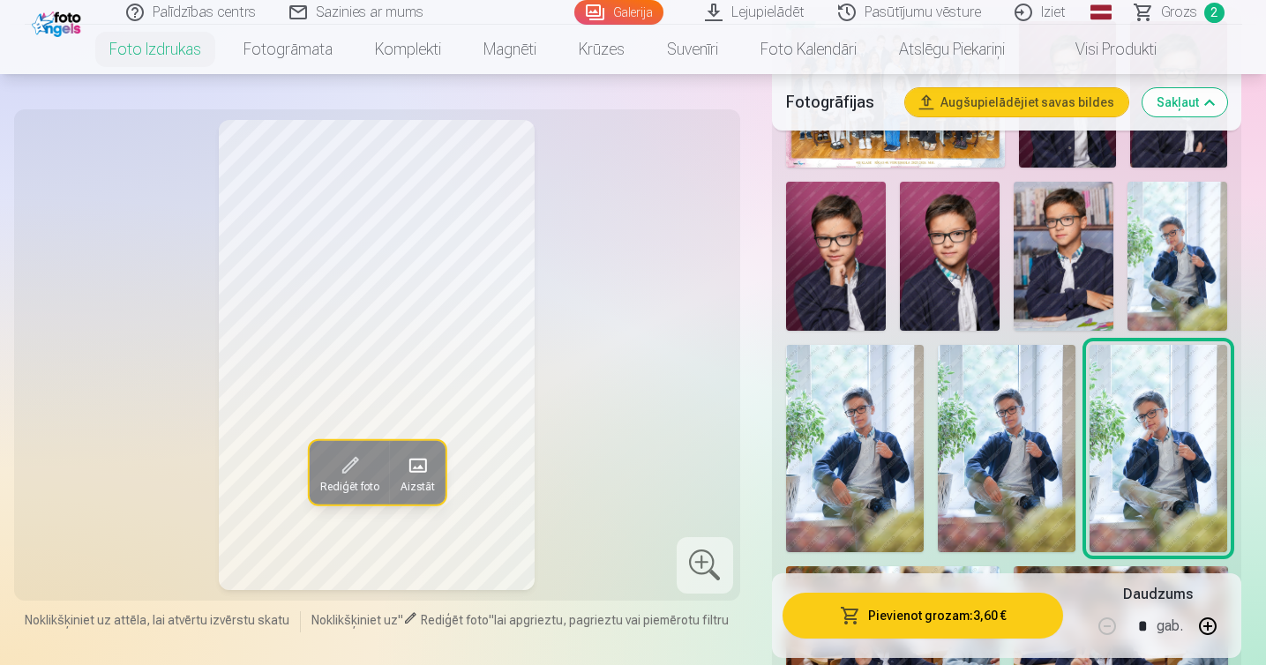
click at [1187, 274] on img at bounding box center [1178, 257] width 100 height 150
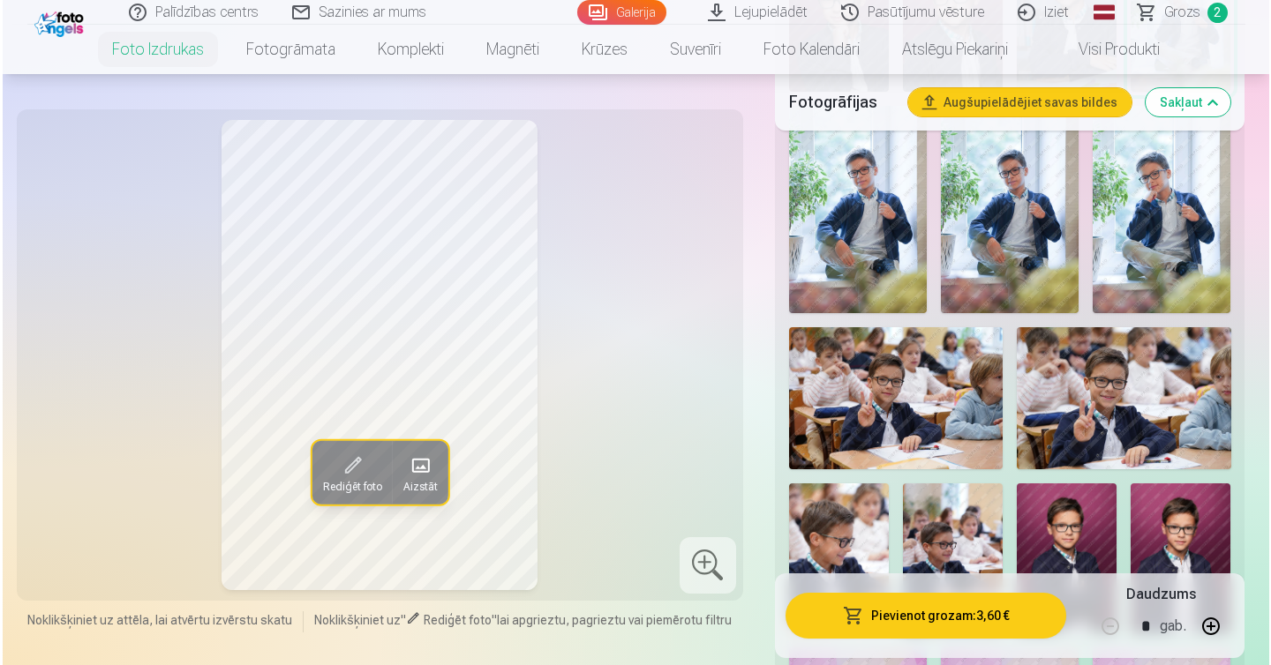
scroll to position [949, 0]
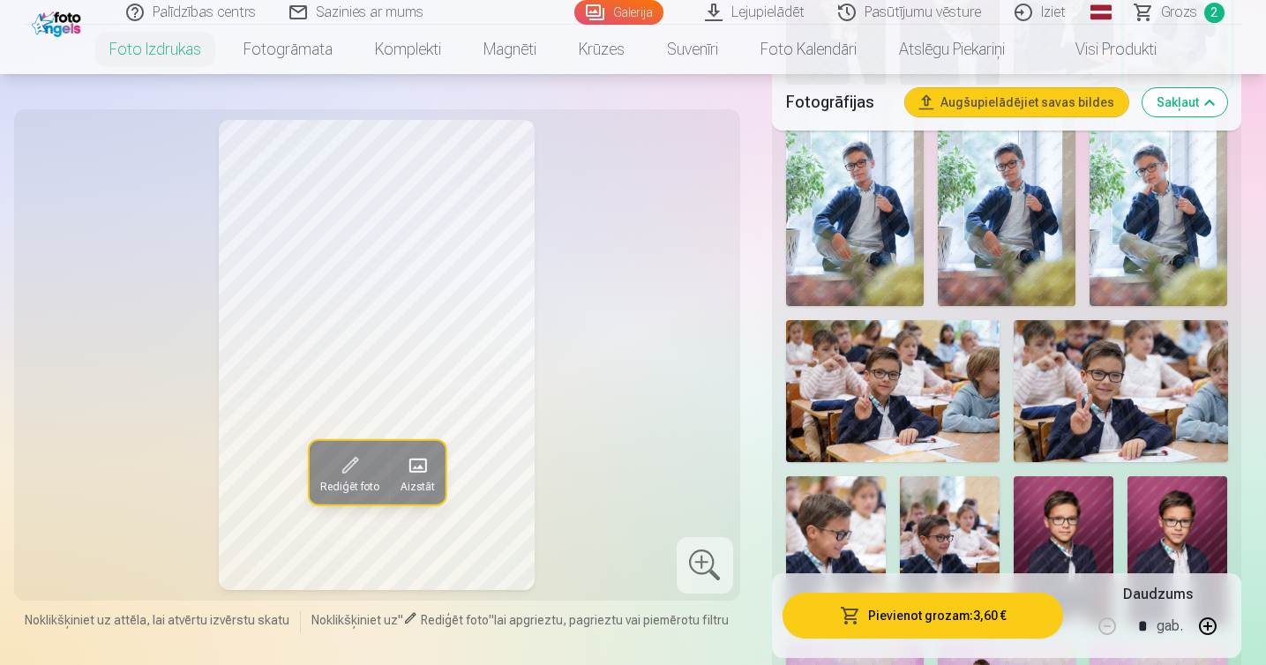
click at [935, 611] on button "Pievienot grozam : 3,60 €" at bounding box center [923, 616] width 281 height 46
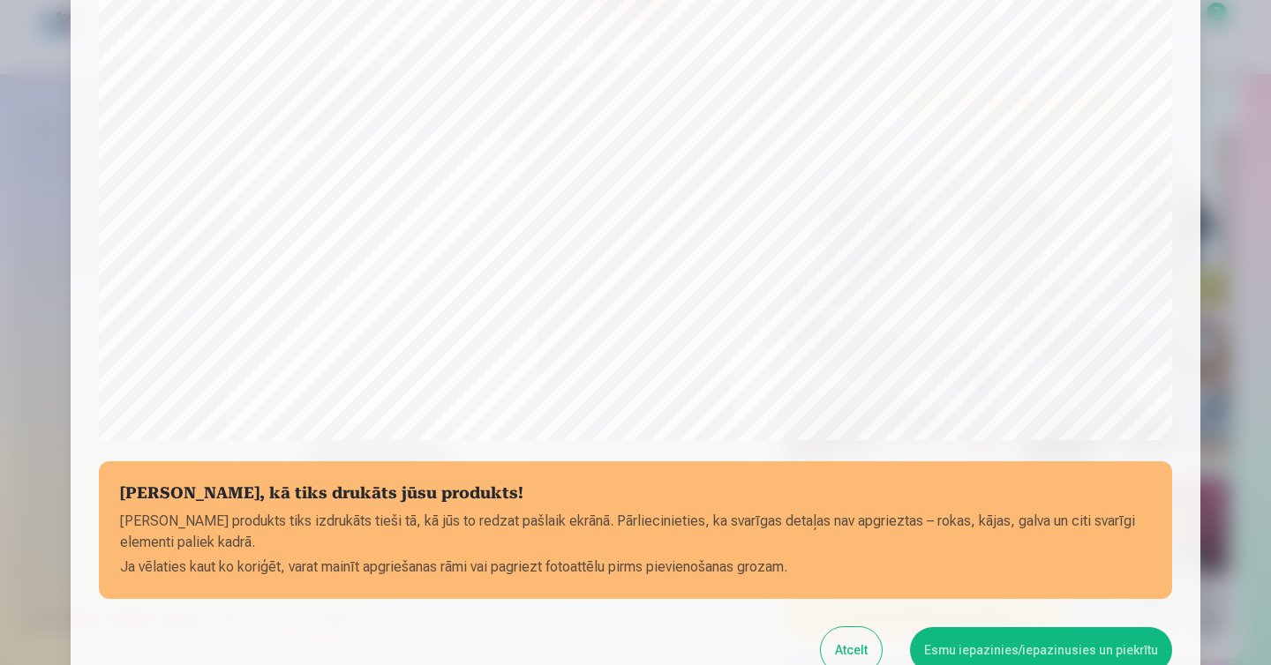
scroll to position [534, 0]
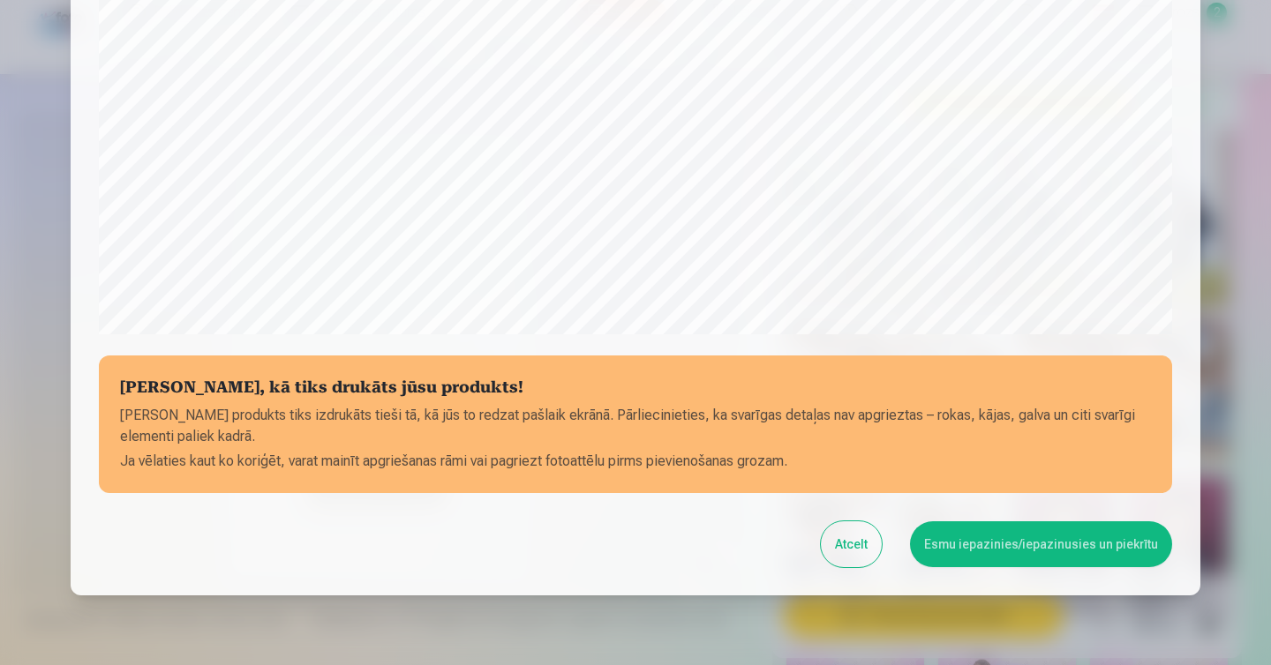
click at [848, 531] on button "Atcelt" at bounding box center [851, 544] width 61 height 46
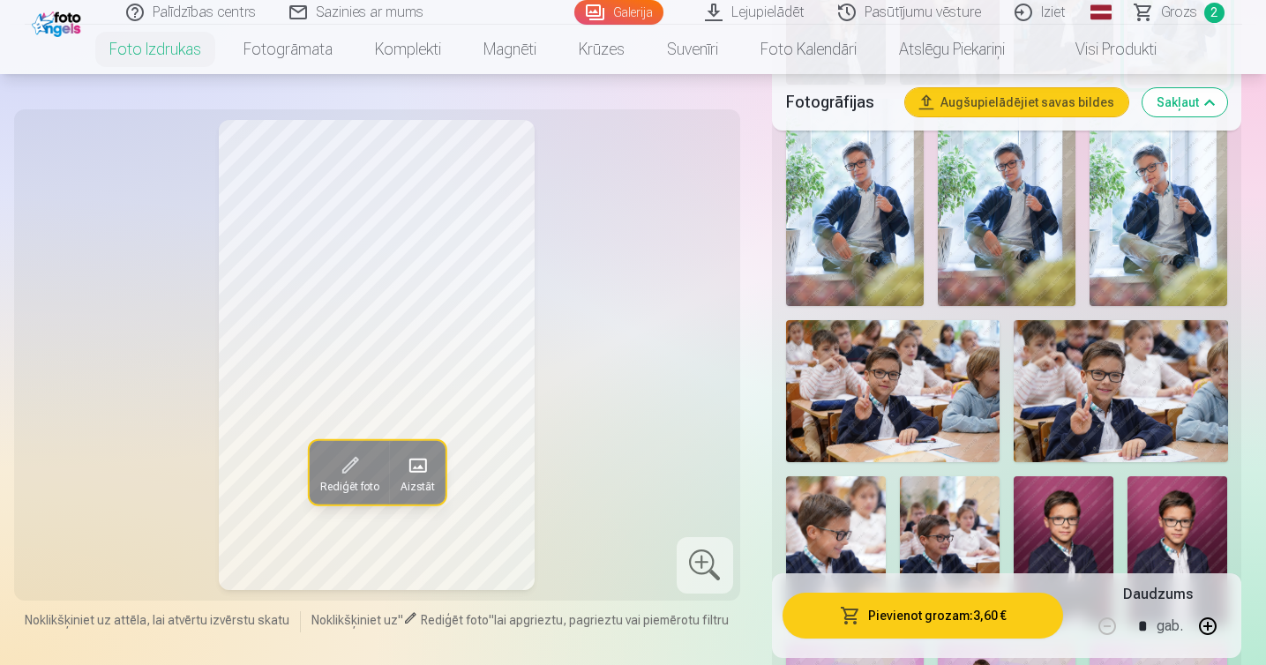
click at [347, 476] on span at bounding box center [349, 466] width 28 height 28
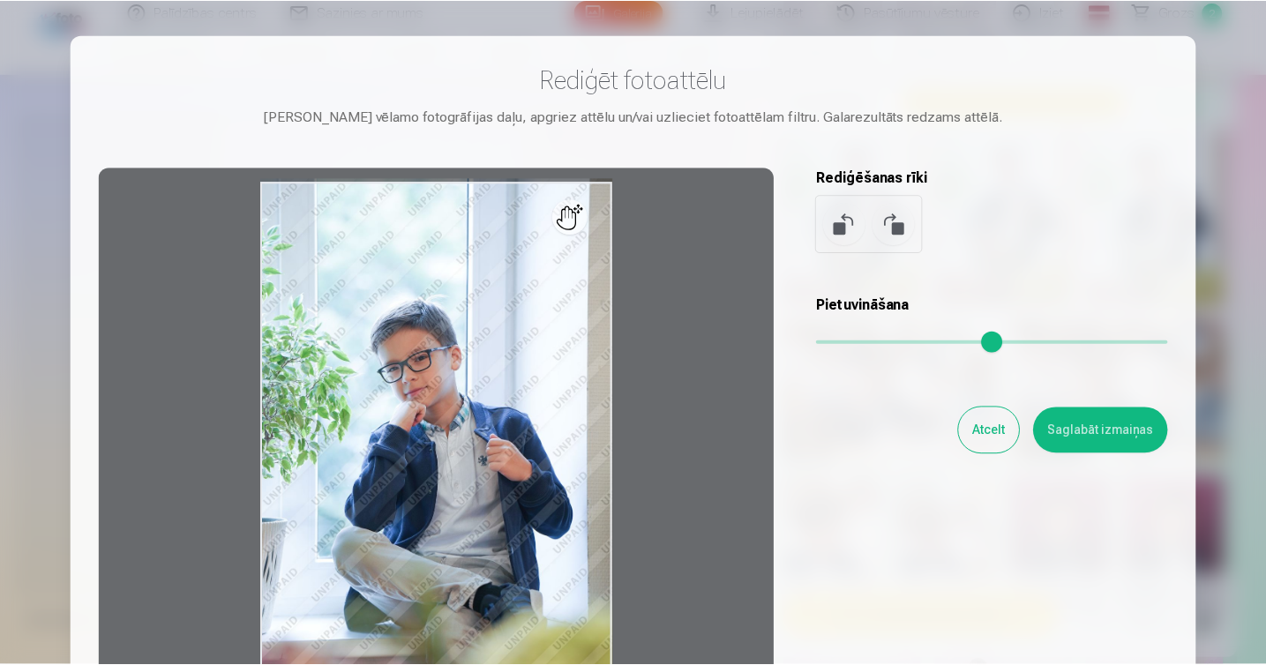
scroll to position [160, 0]
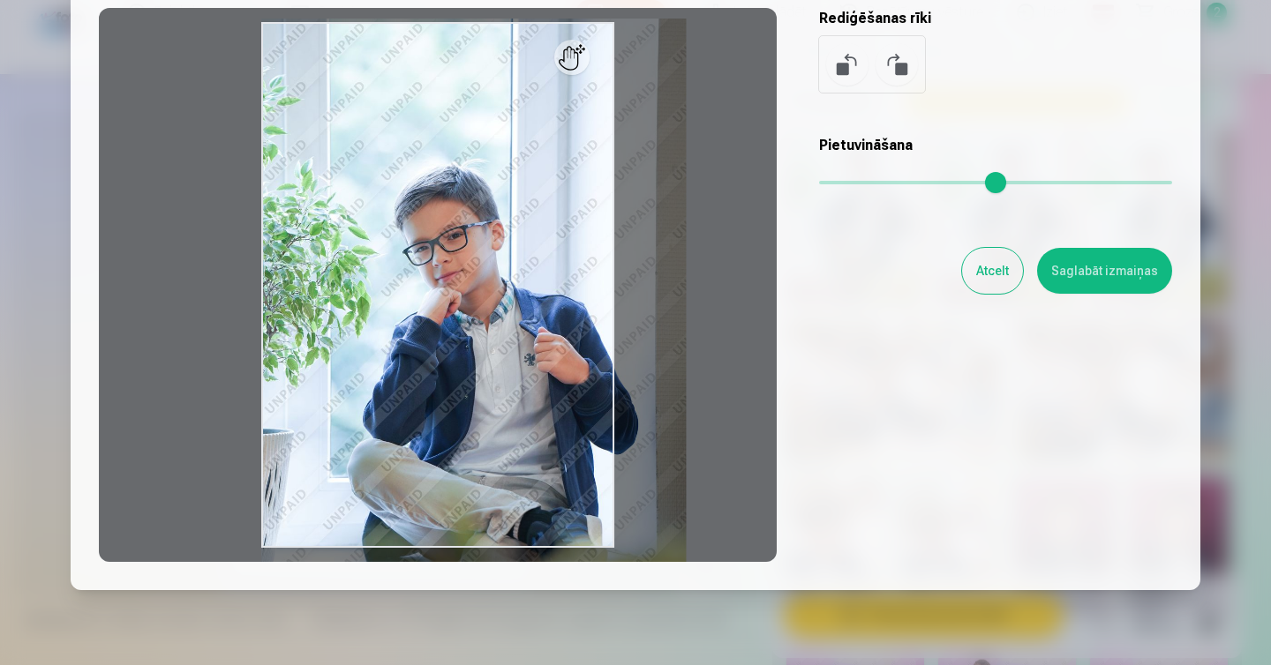
type input "*"
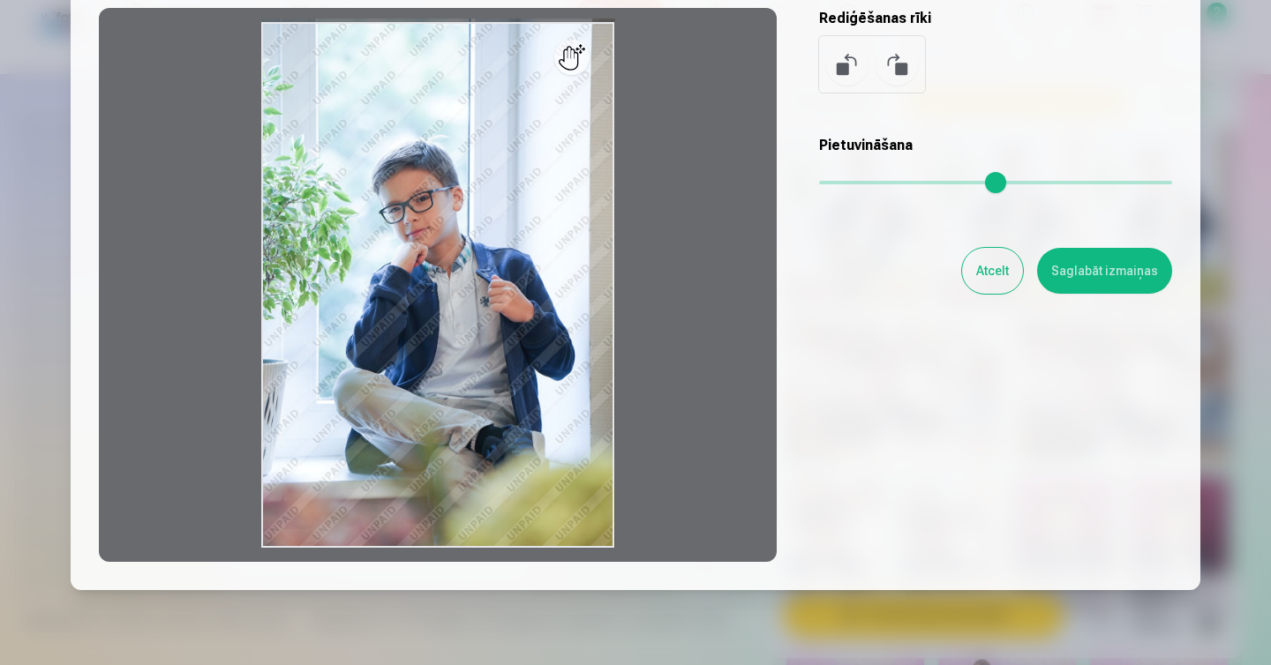
drag, startPoint x: 837, startPoint y: 184, endPoint x: 787, endPoint y: 186, distance: 50.3
click at [819, 184] on input "range" at bounding box center [995, 183] width 353 height 4
click at [1080, 278] on button "Saglabāt izmaiņas" at bounding box center [1104, 271] width 135 height 46
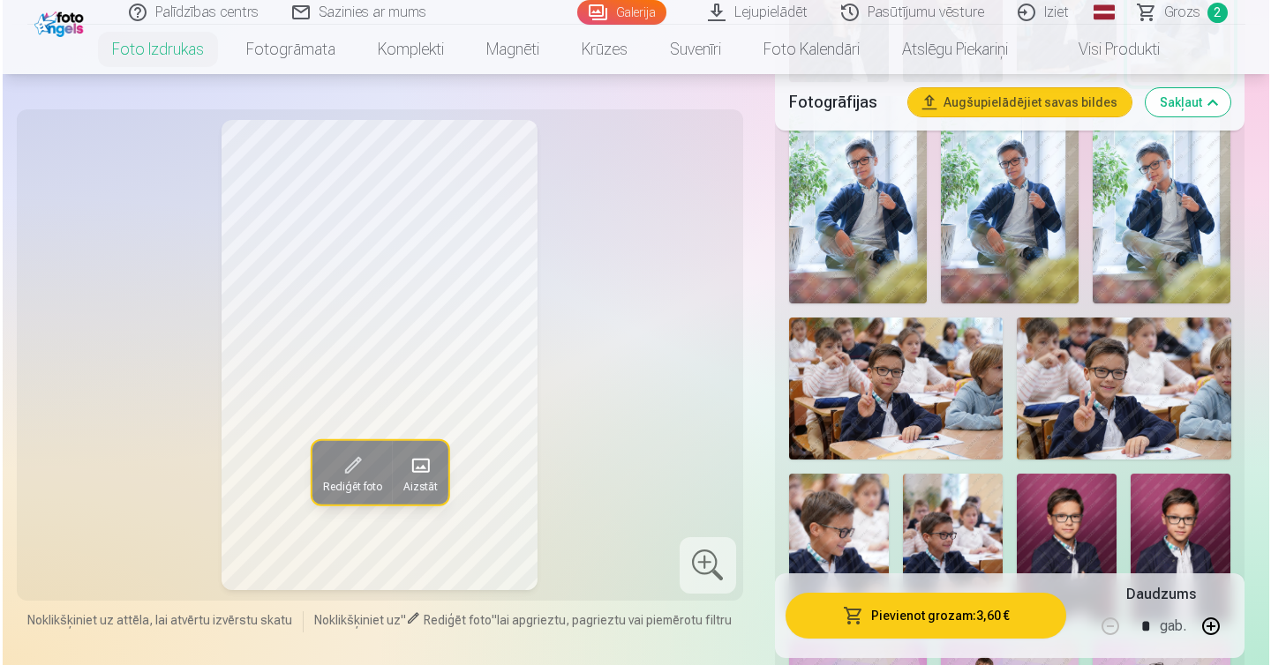
scroll to position [952, 0]
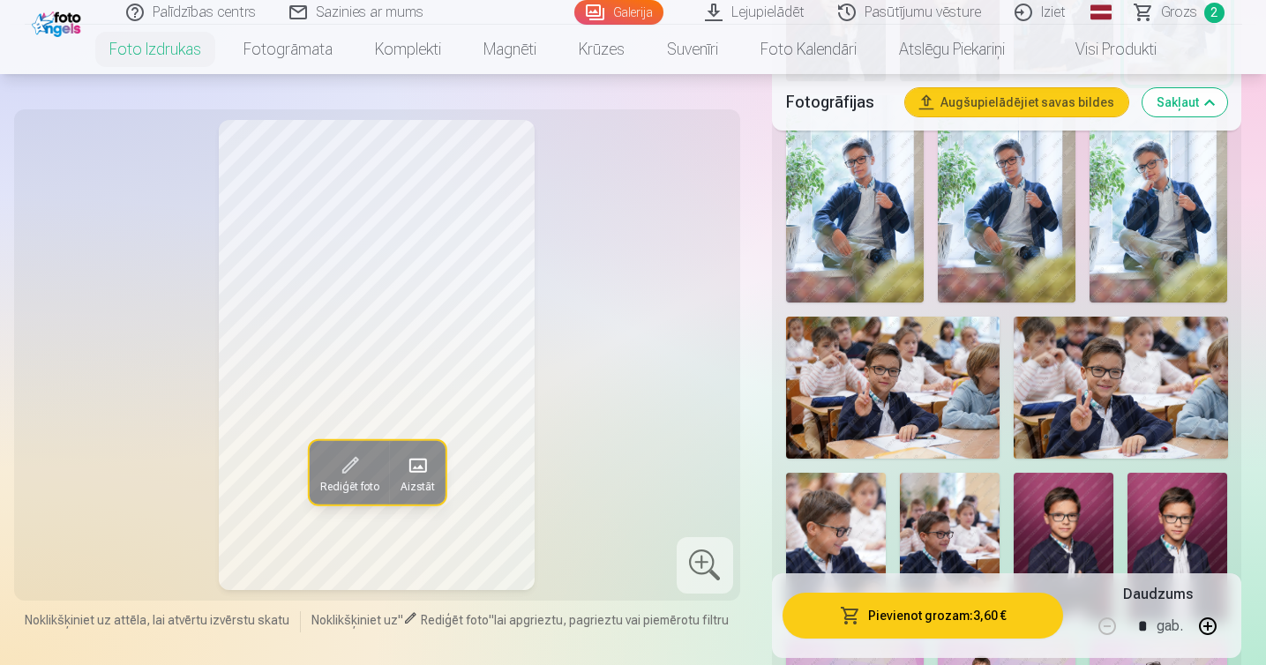
click at [1023, 608] on button "Pievienot grozam : 3,60 €" at bounding box center [923, 616] width 281 height 46
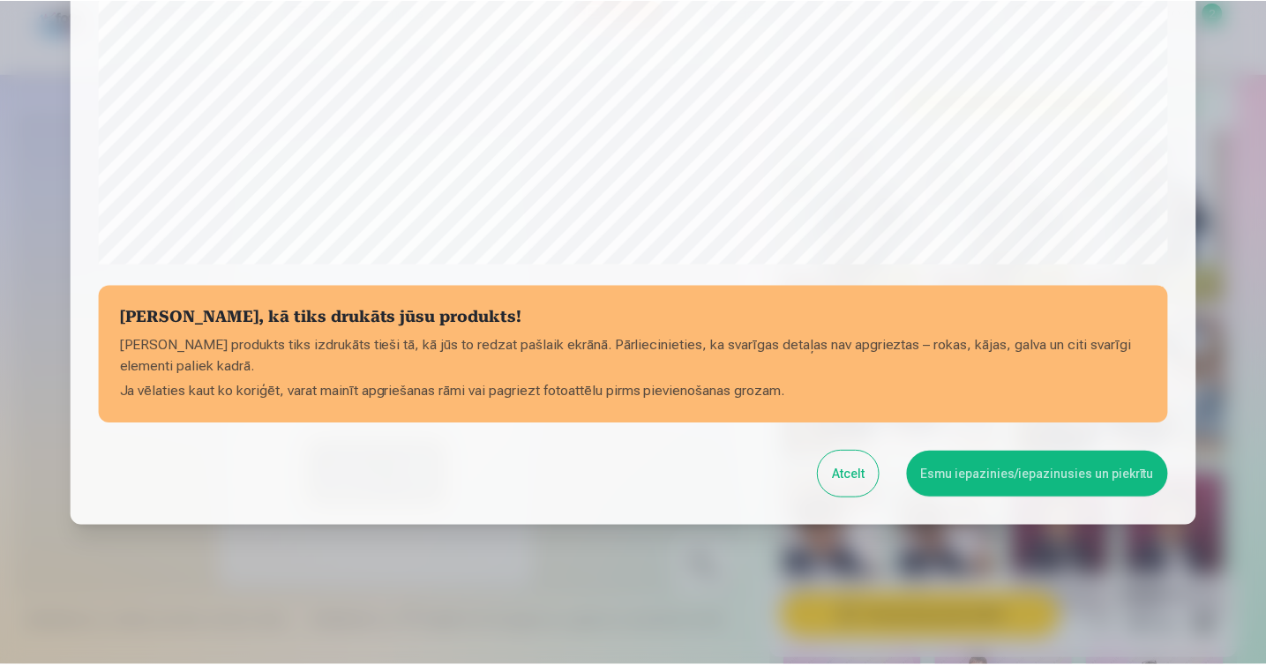
scroll to position [605, 0]
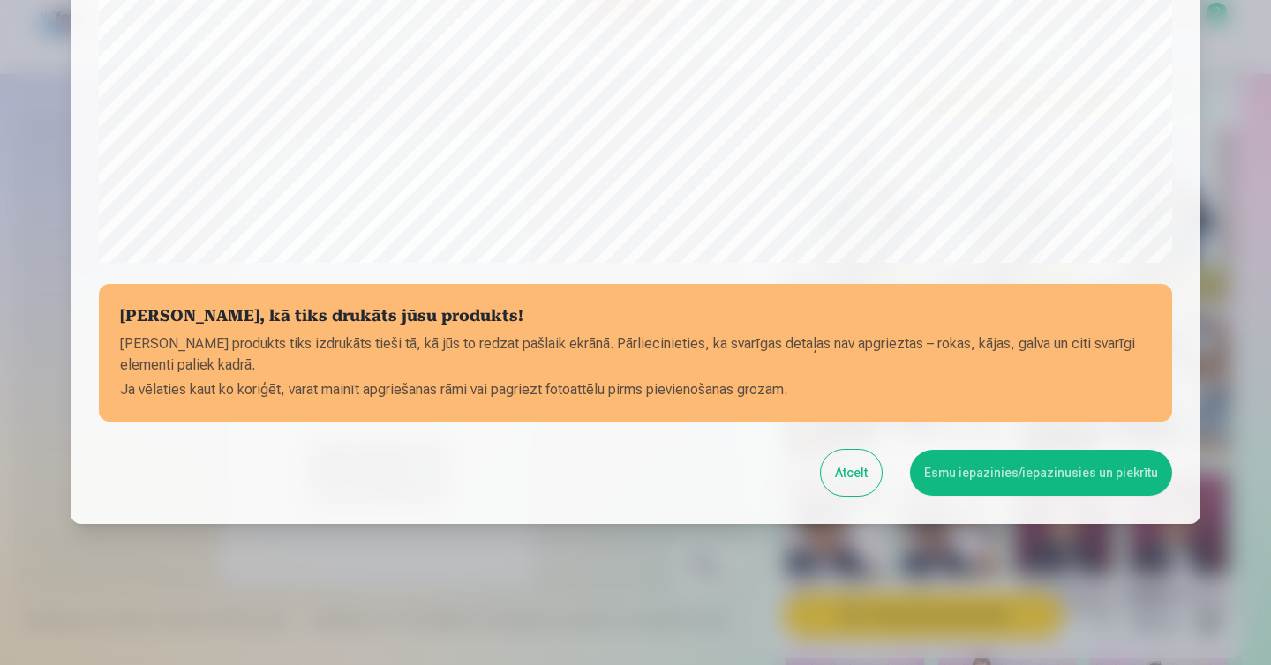
click at [995, 476] on button "Esmu iepazinies/iepazinusies un piekrītu" at bounding box center [1041, 473] width 262 height 46
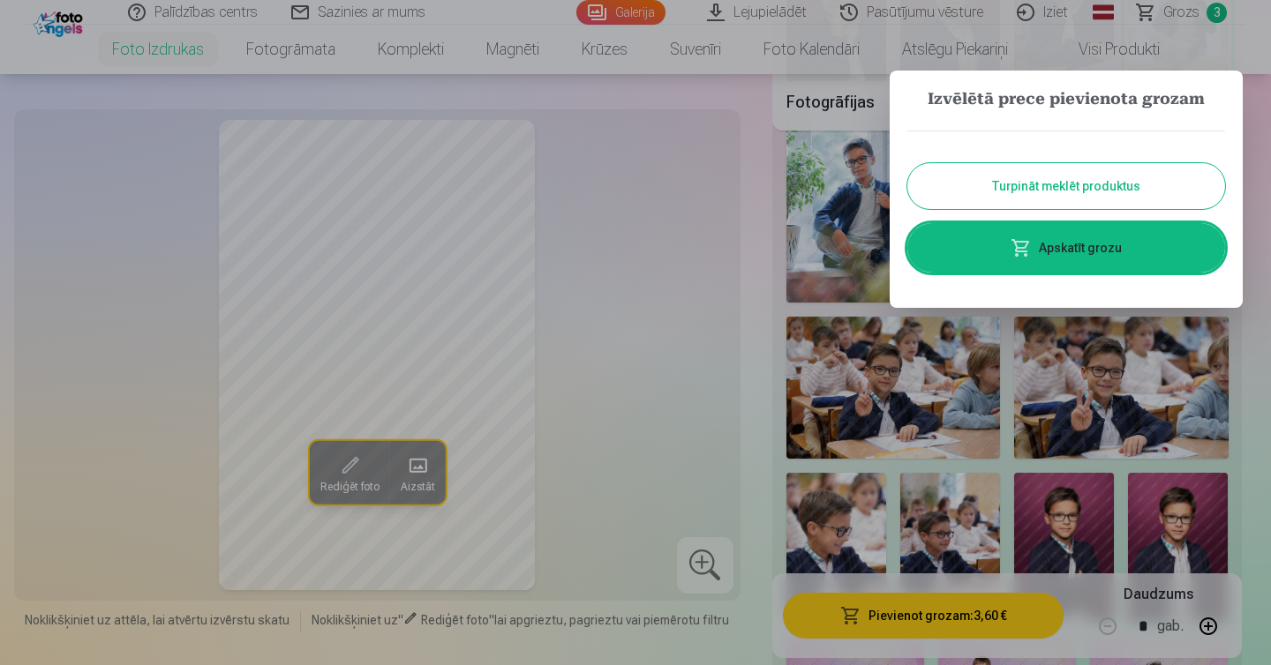
click at [1077, 184] on button "Turpināt meklēt produktus" at bounding box center [1066, 186] width 318 height 46
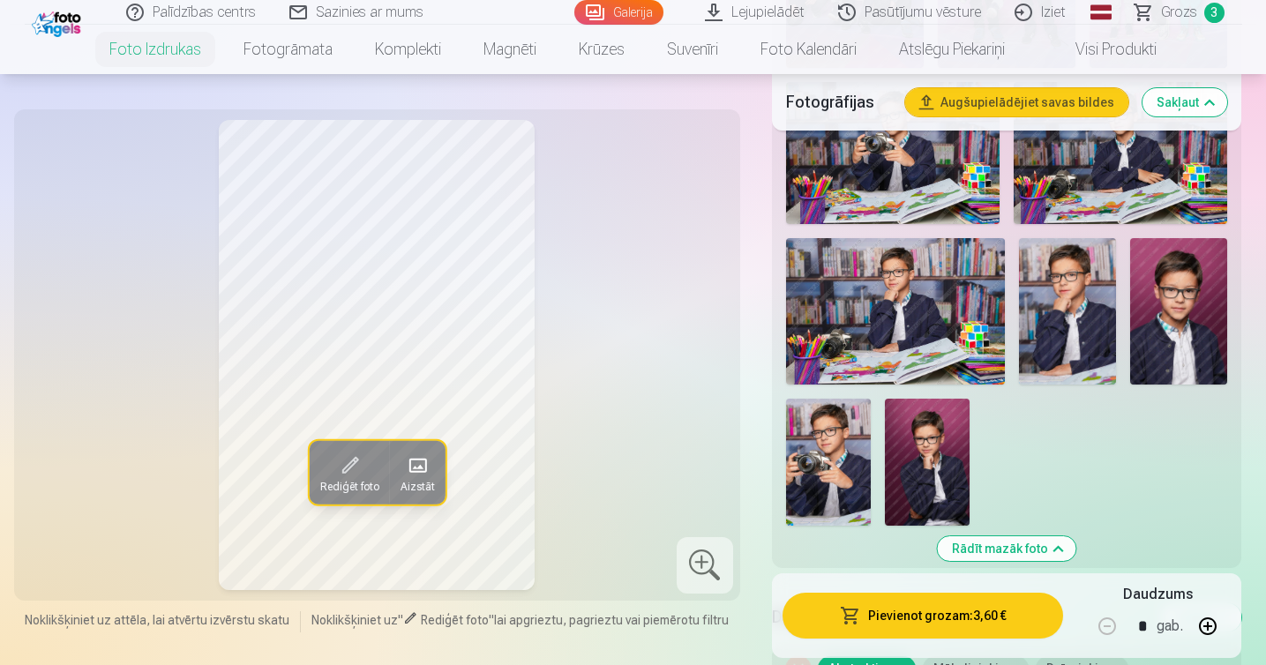
scroll to position [1801, 0]
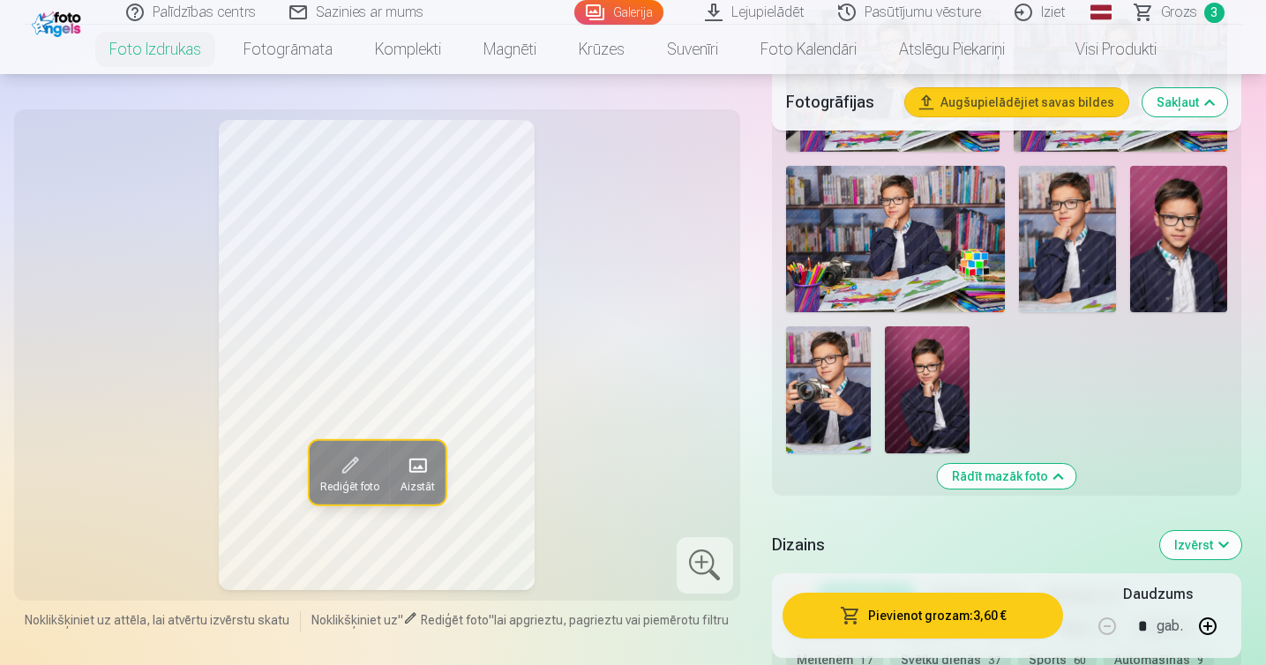
click at [932, 381] on img at bounding box center [927, 389] width 85 height 127
click at [921, 251] on img at bounding box center [895, 239] width 219 height 146
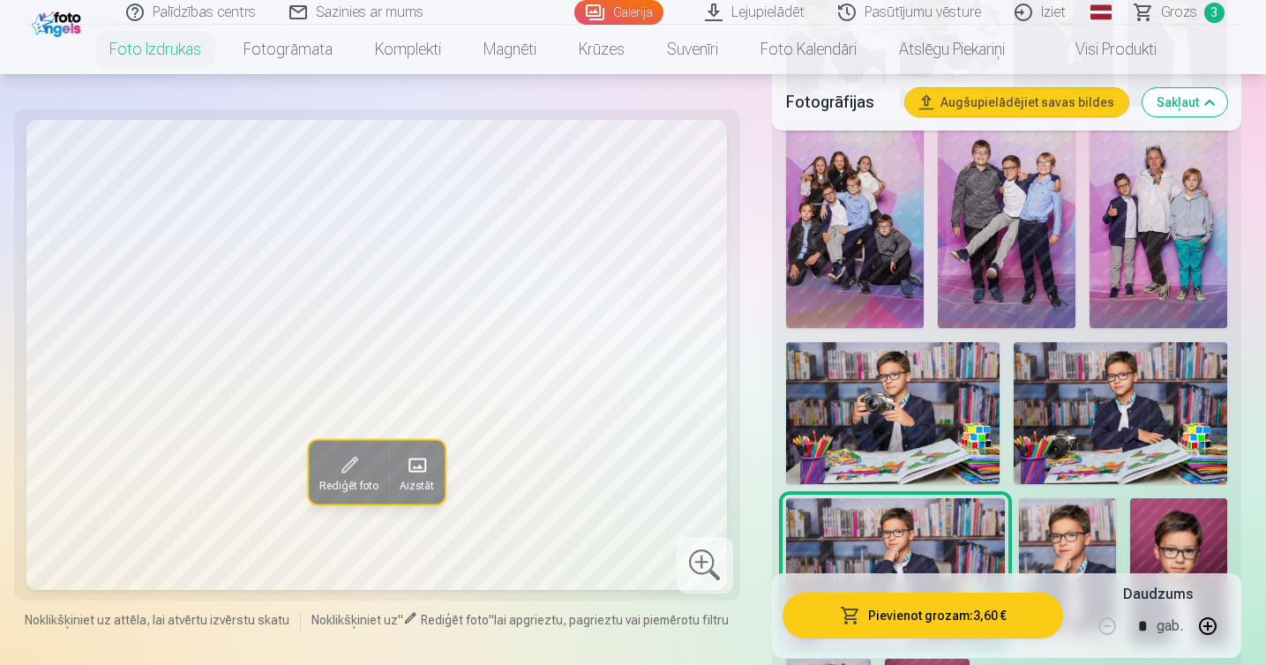
scroll to position [1417, 0]
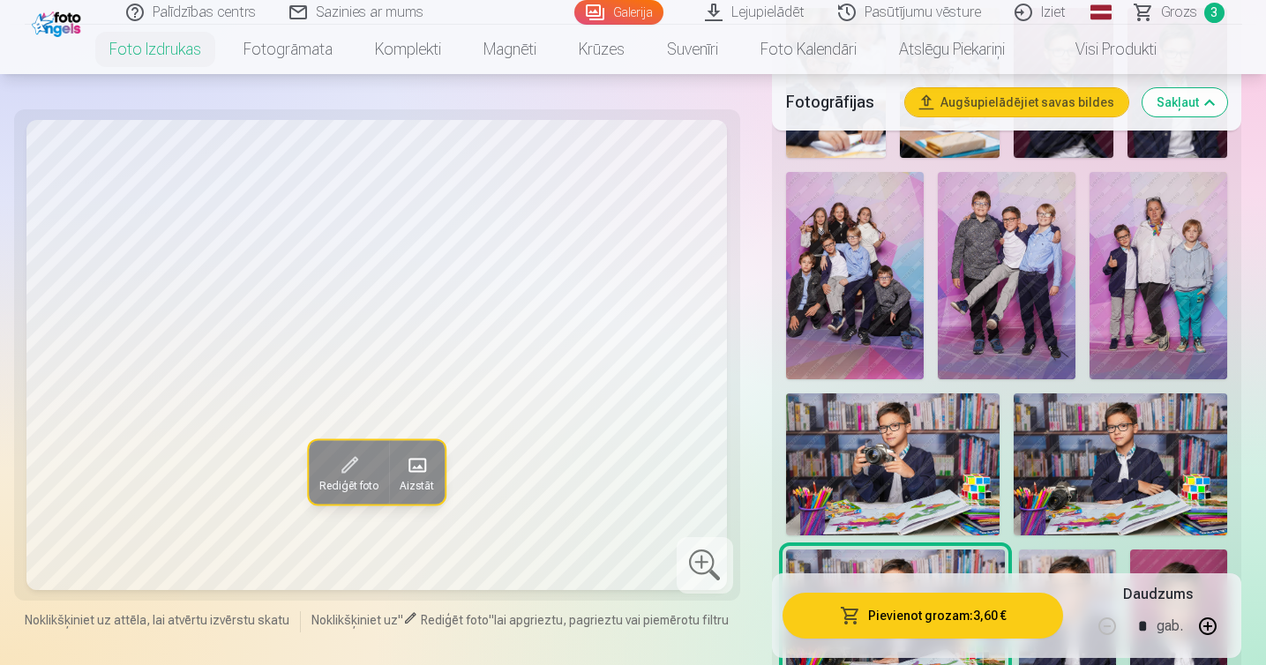
click at [865, 265] on img at bounding box center [855, 275] width 138 height 206
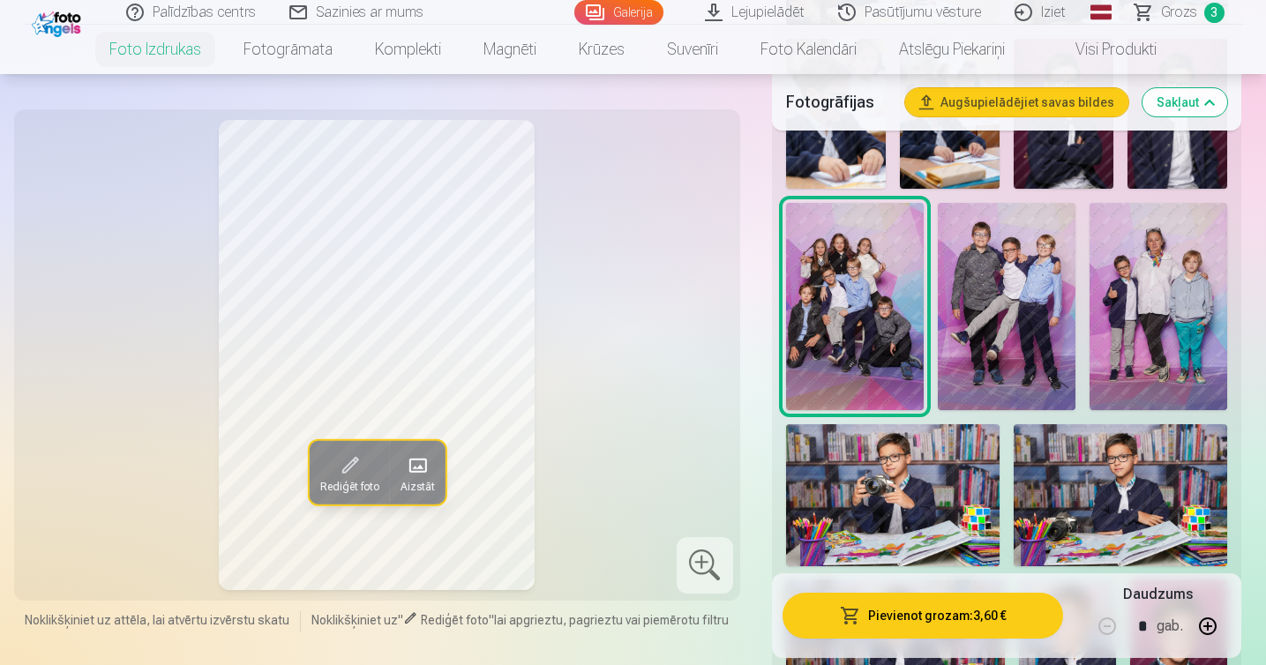
scroll to position [1275, 0]
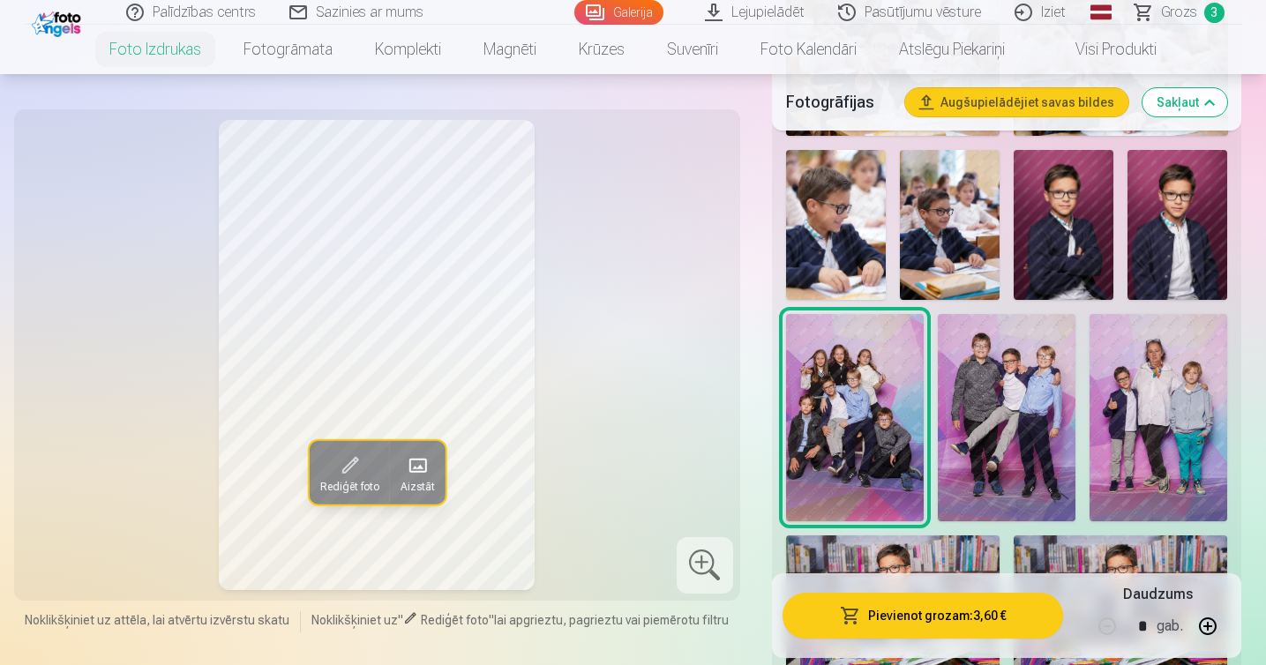
click at [1061, 215] on img at bounding box center [1064, 225] width 100 height 150
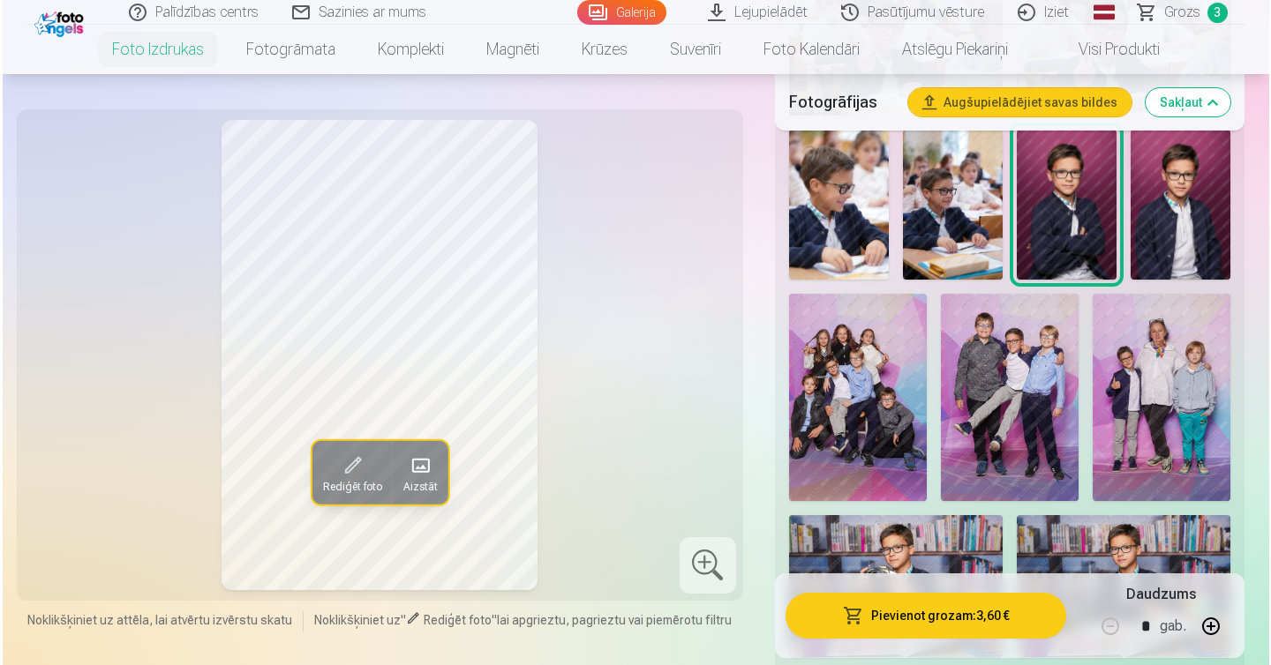
scroll to position [1323, 0]
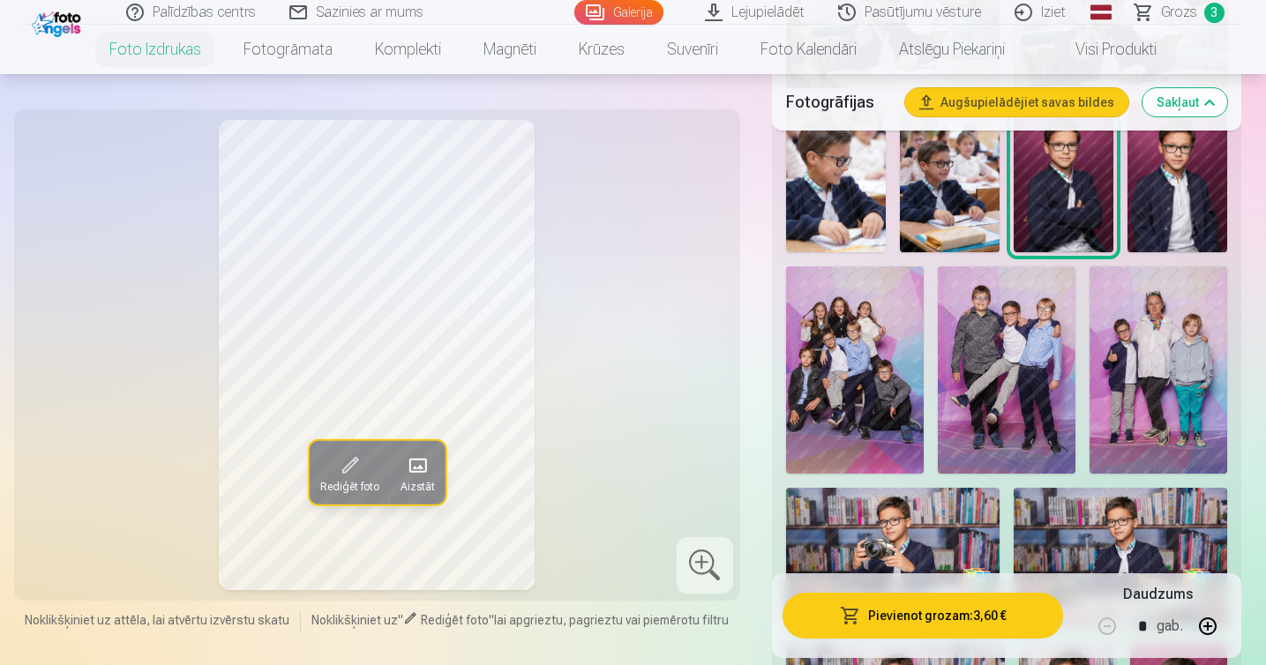
click at [1150, 210] on img at bounding box center [1178, 177] width 100 height 150
click at [1080, 214] on img at bounding box center [1064, 177] width 100 height 150
click at [881, 612] on button "Pievienot grozam : 3,60 €" at bounding box center [923, 616] width 281 height 46
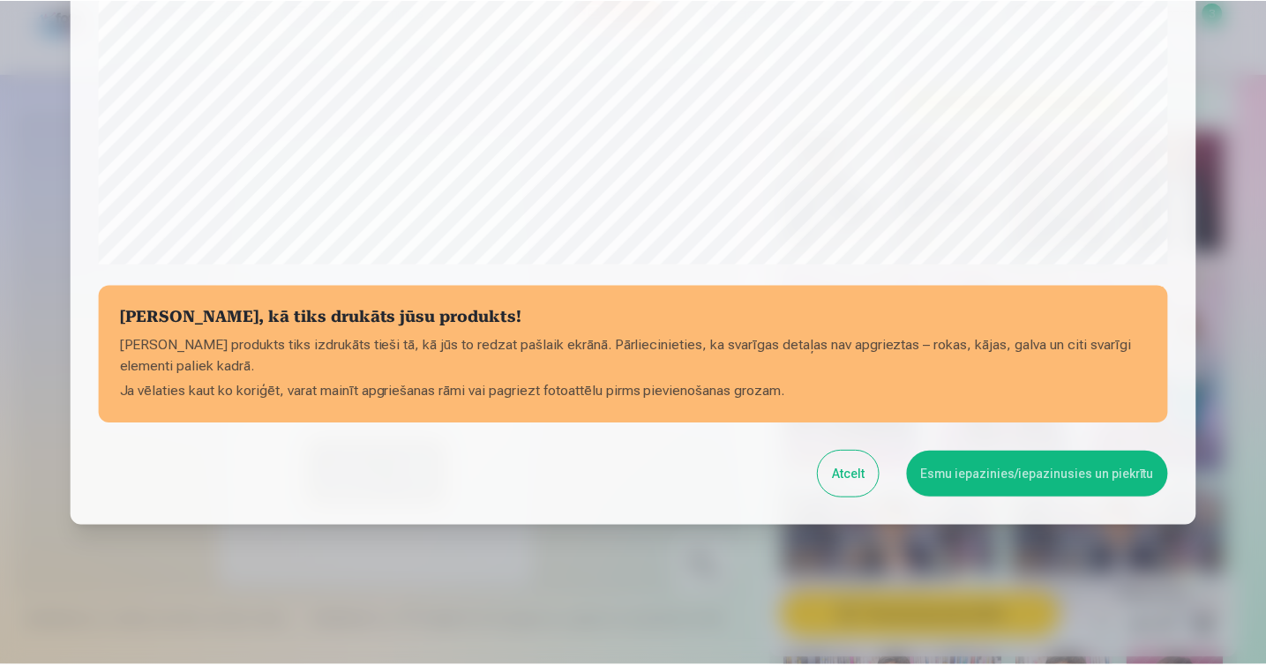
scroll to position [605, 0]
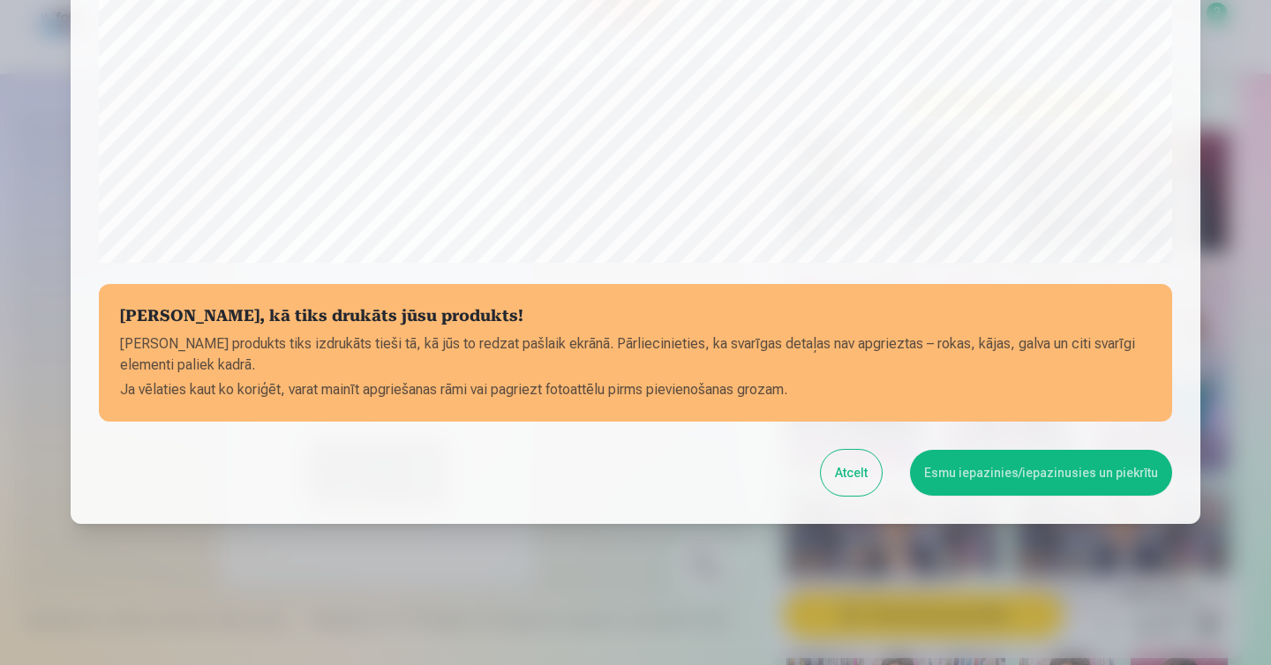
click at [1001, 471] on button "Esmu iepazinies/iepazinusies un piekrītu" at bounding box center [1041, 473] width 262 height 46
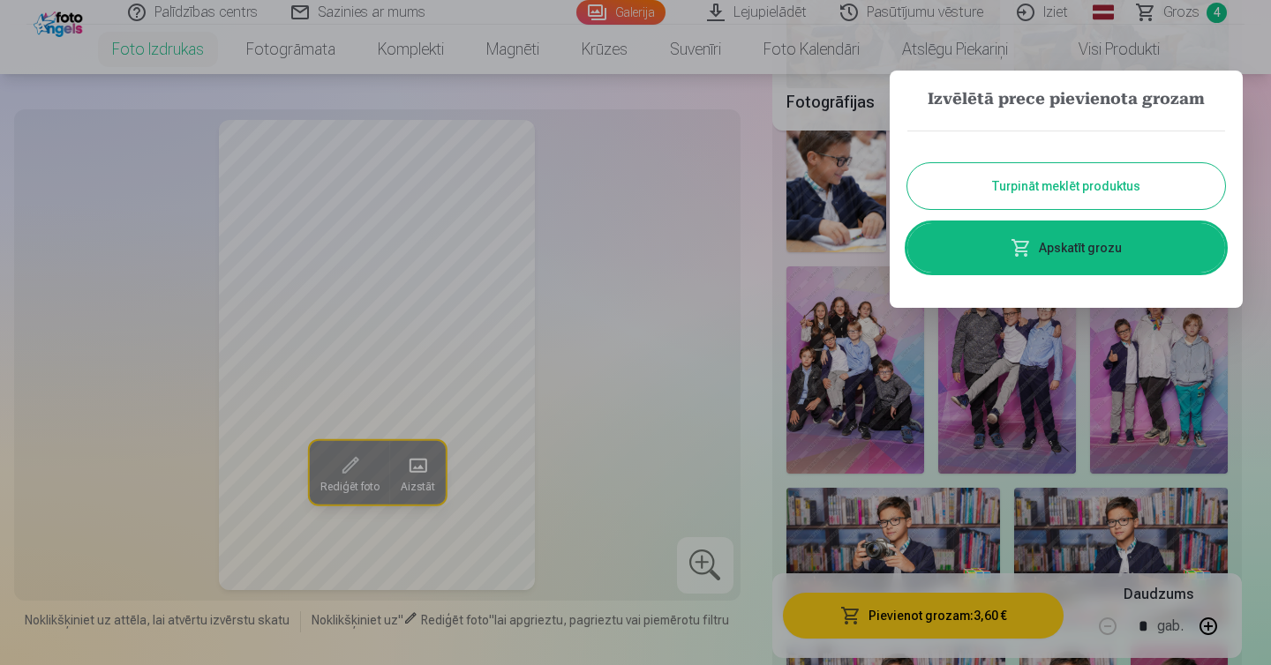
click at [1034, 184] on button "Turpināt meklēt produktus" at bounding box center [1066, 186] width 318 height 46
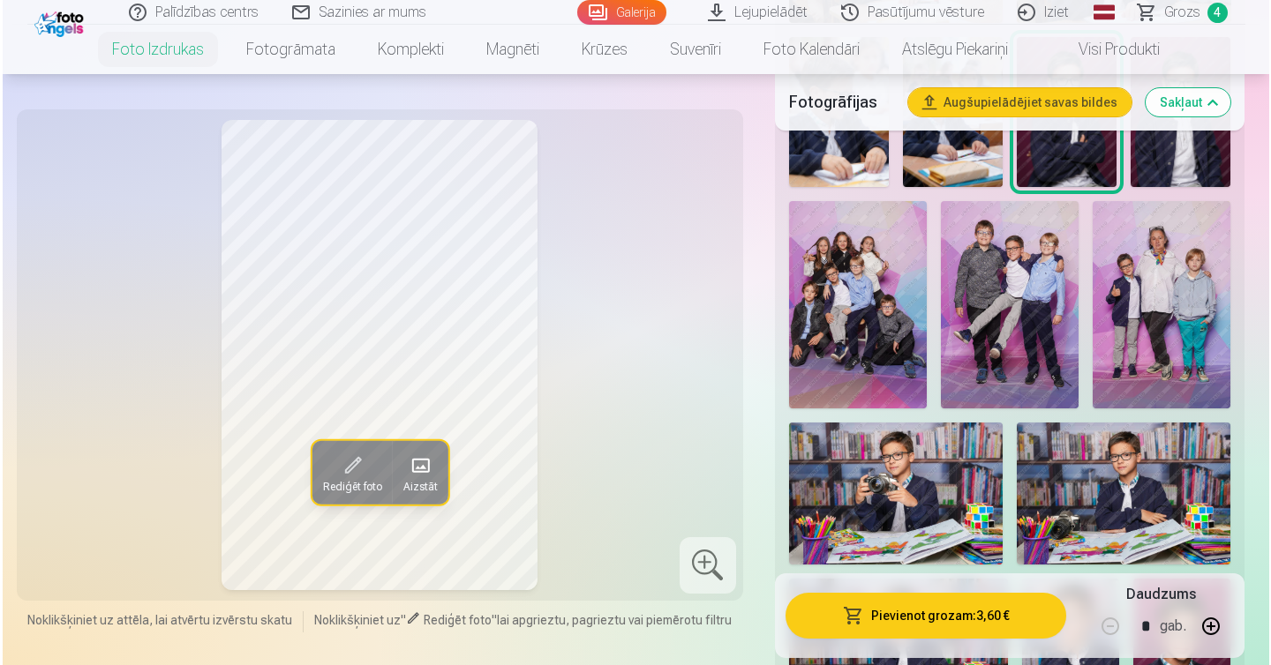
scroll to position [1417, 0]
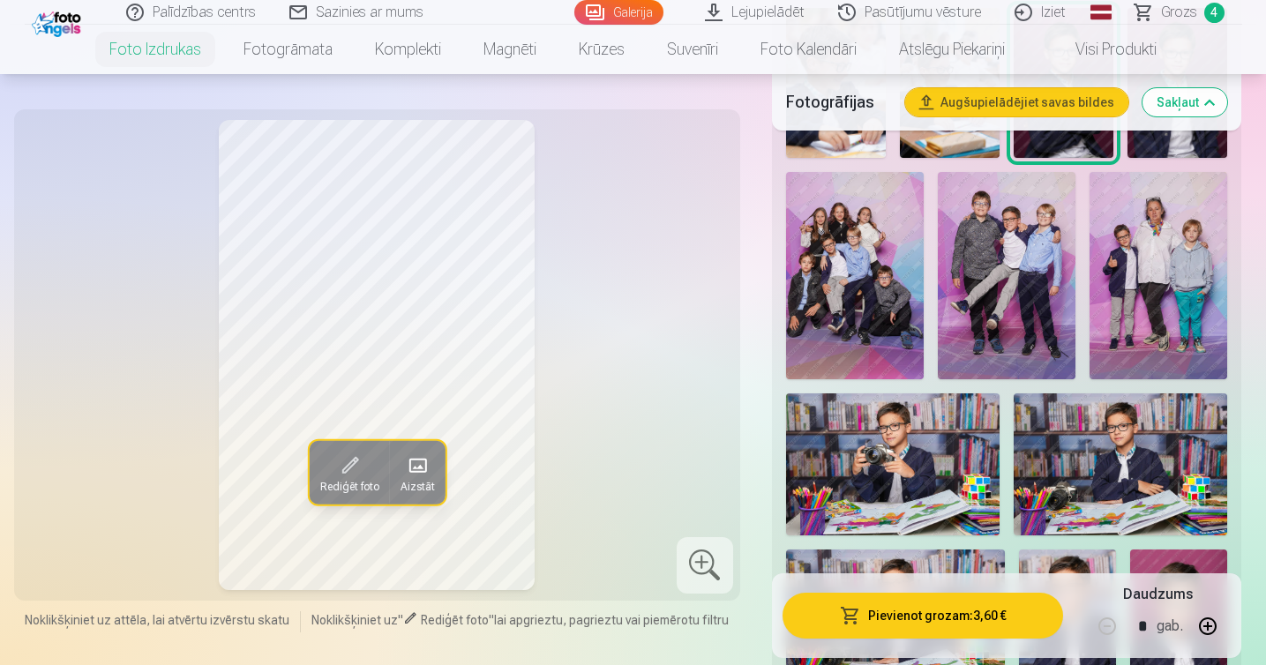
click at [1027, 296] on img at bounding box center [1007, 275] width 138 height 206
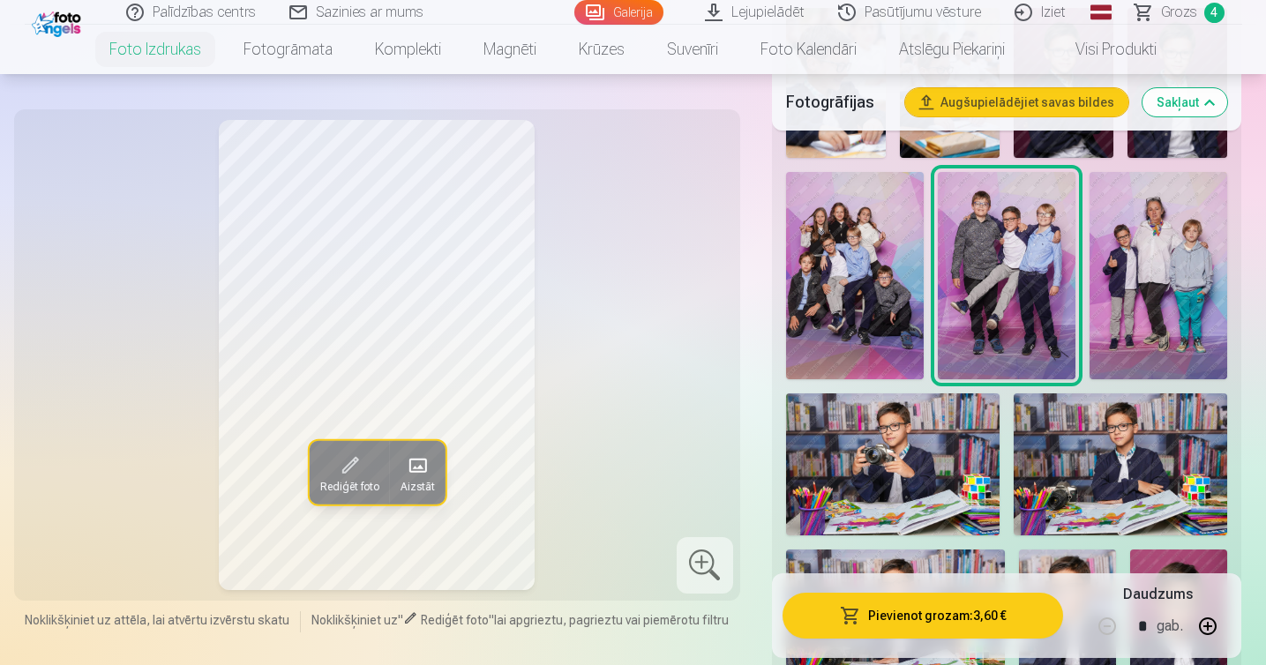
click at [870, 612] on button "Pievienot grozam : 3,60 €" at bounding box center [923, 616] width 281 height 46
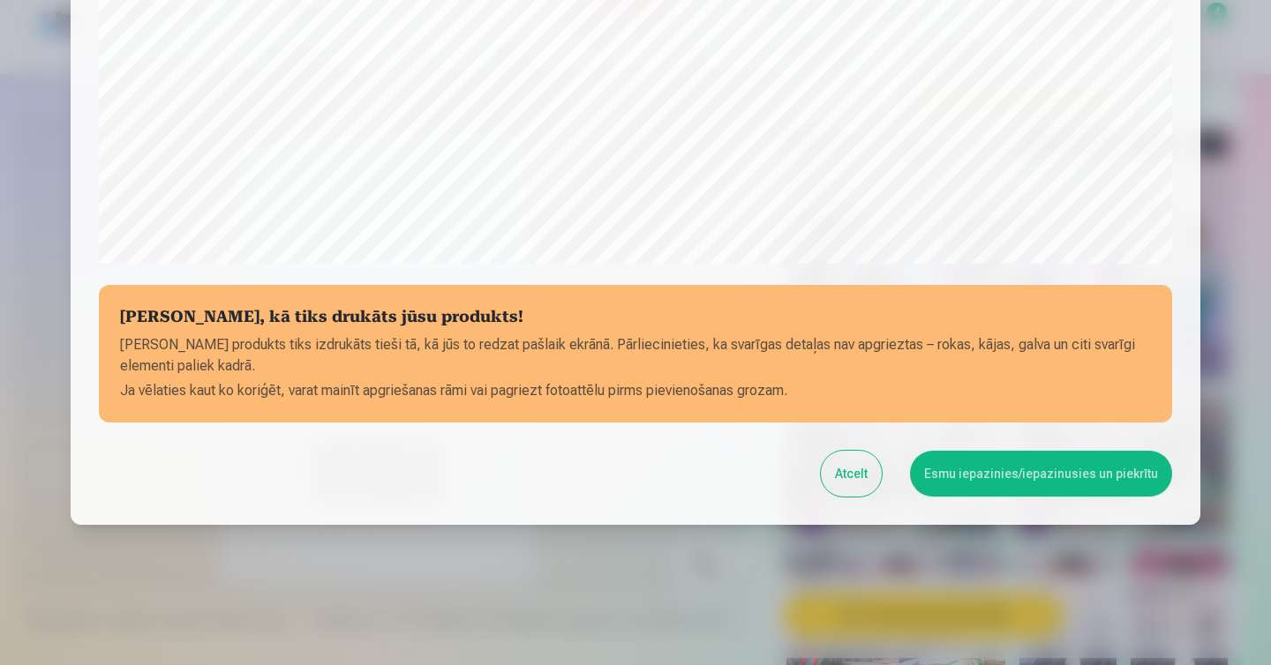
scroll to position [605, 0]
click at [994, 473] on button "Esmu iepazinies/iepazinusies un piekrītu" at bounding box center [1041, 473] width 262 height 46
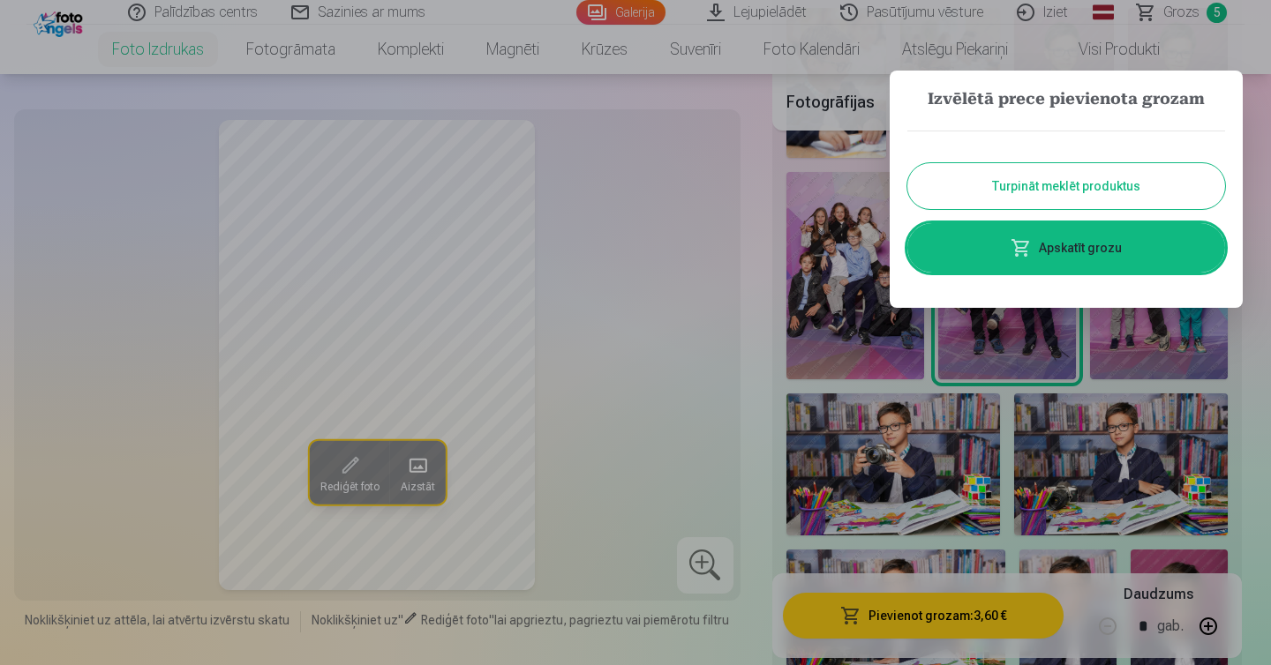
click at [1096, 240] on link "Apskatīt grozu" at bounding box center [1066, 247] width 318 height 49
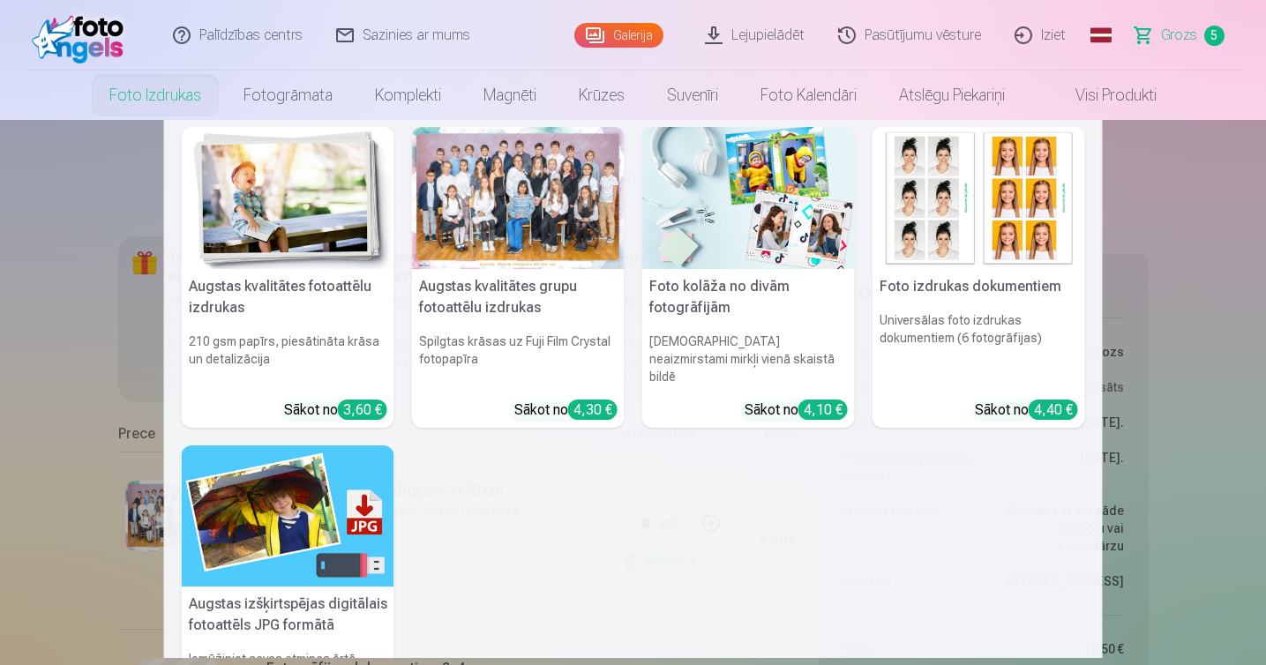
click at [200, 93] on link "Foto izdrukas" at bounding box center [155, 95] width 134 height 49
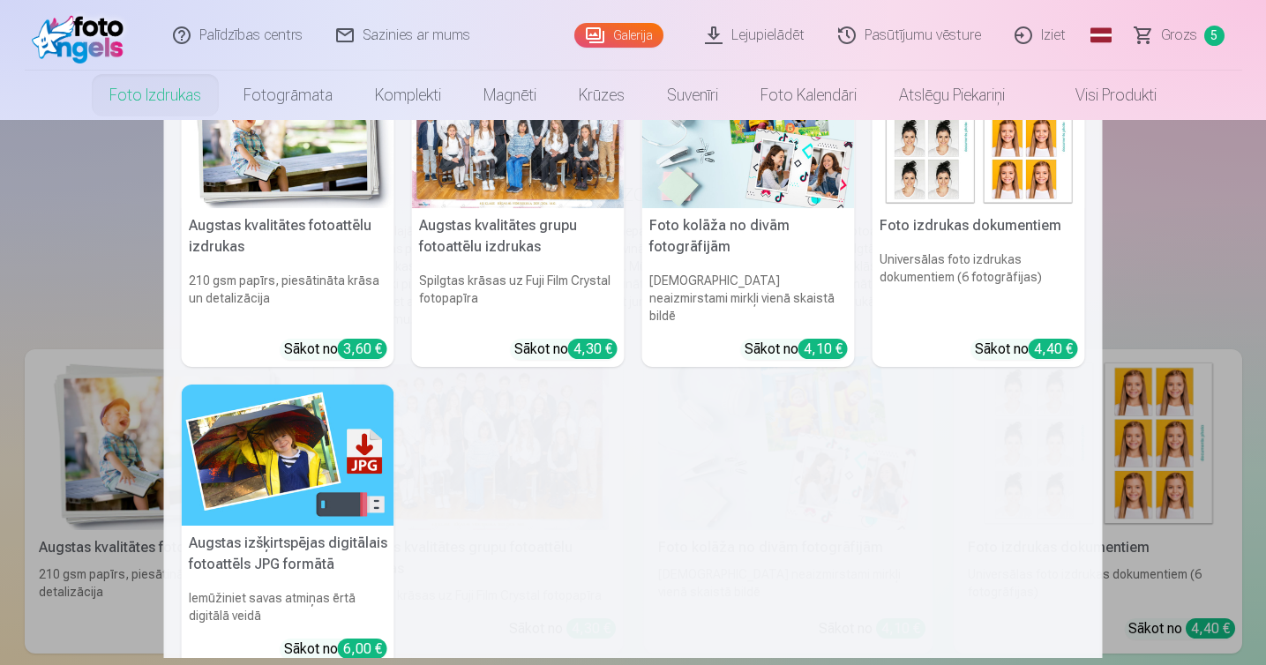
scroll to position [72, 0]
click at [313, 217] on h5 "Augstas kvalitātes fotoattēlu izdrukas" at bounding box center [288, 235] width 213 height 56
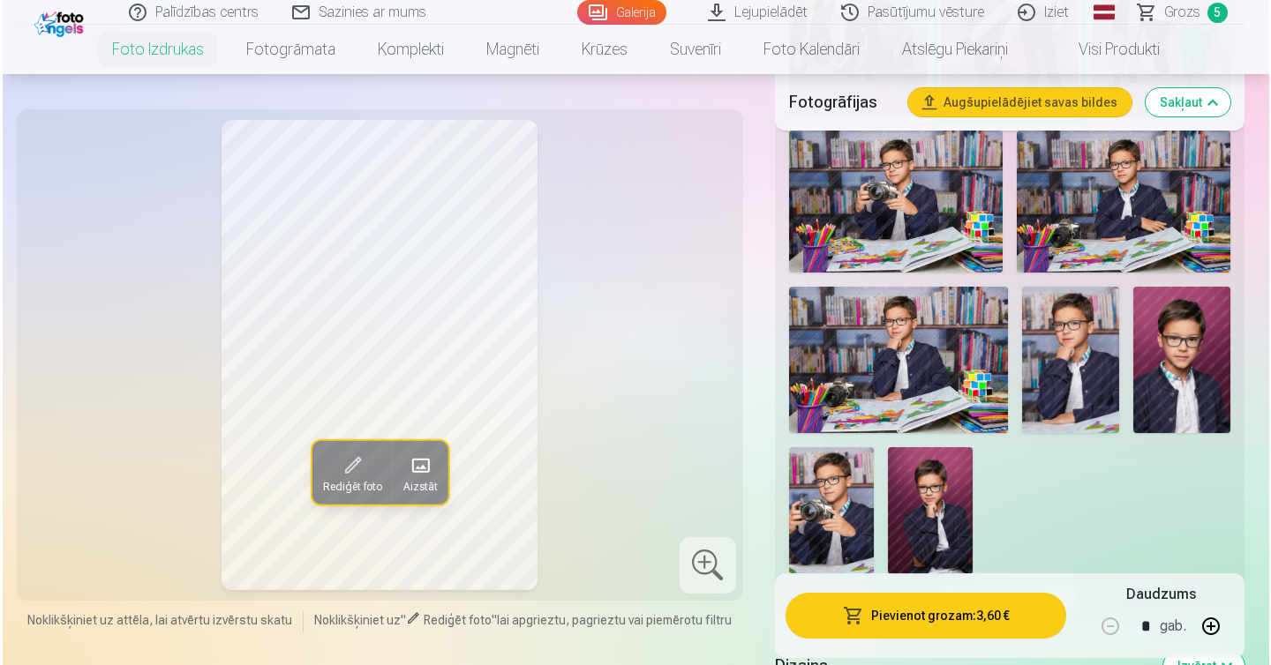
scroll to position [1592, 0]
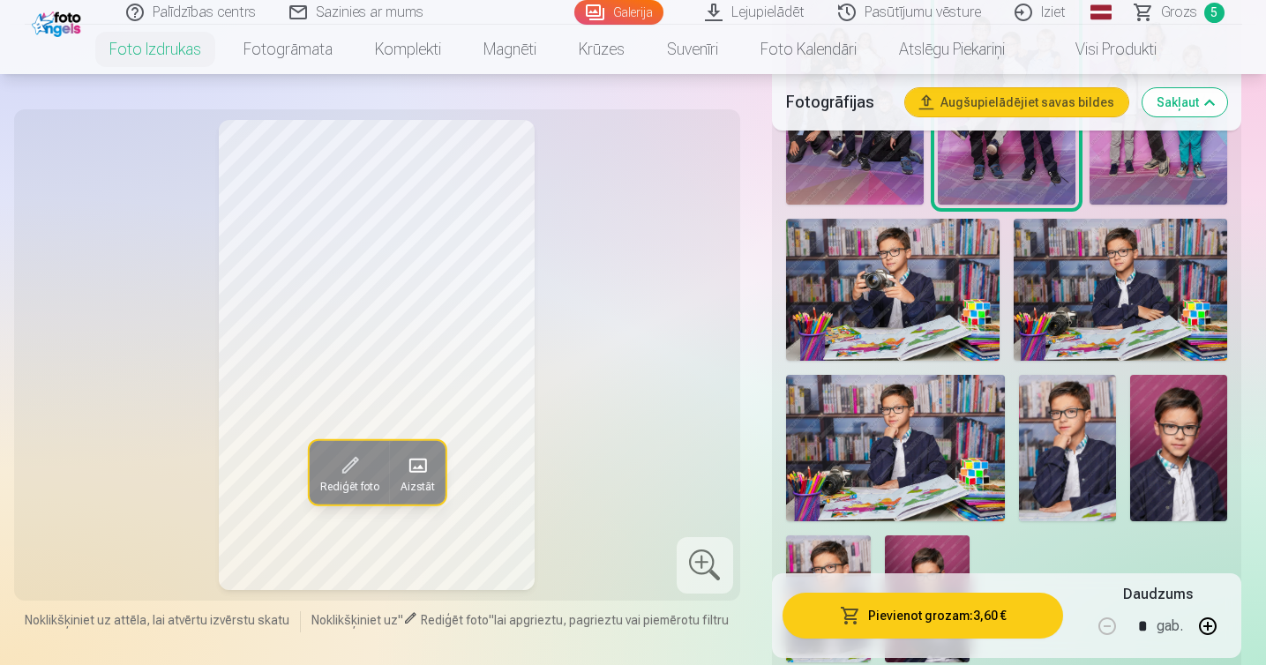
click at [855, 272] on img at bounding box center [893, 290] width 214 height 143
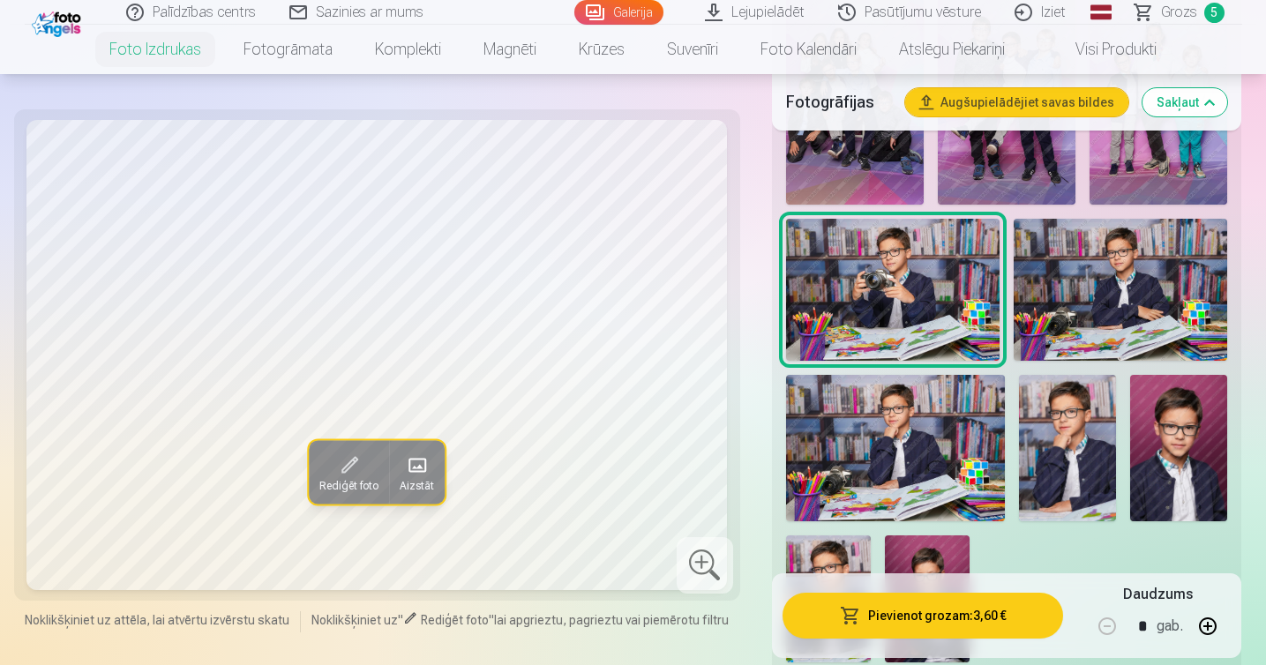
click at [909, 619] on button "Pievienot grozam : 3,60 €" at bounding box center [923, 616] width 281 height 46
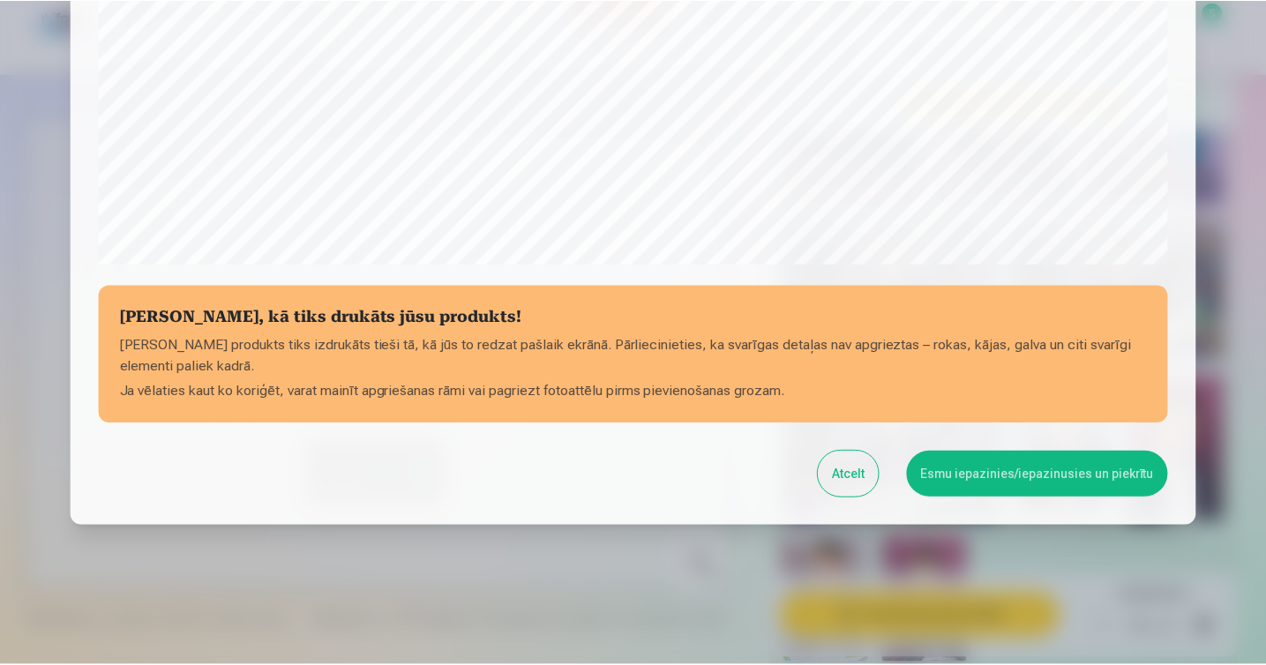
scroll to position [605, 0]
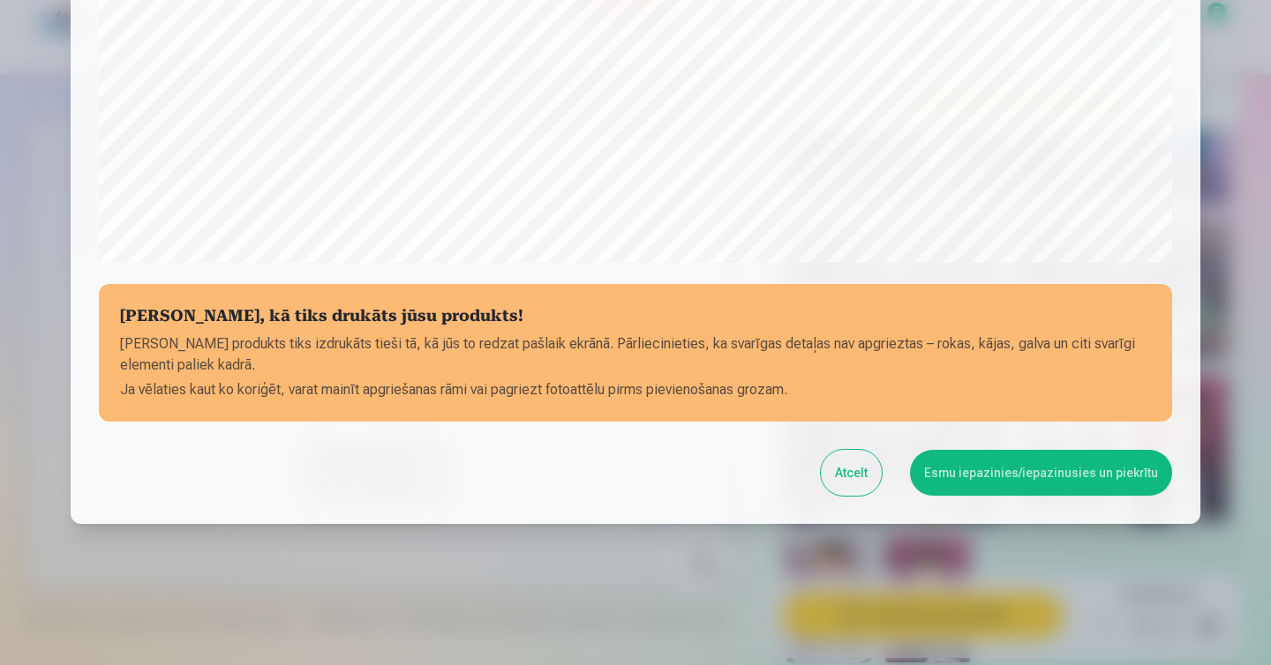
click at [1000, 469] on button "Esmu iepazinies/iepazinusies un piekrītu" at bounding box center [1041, 473] width 262 height 46
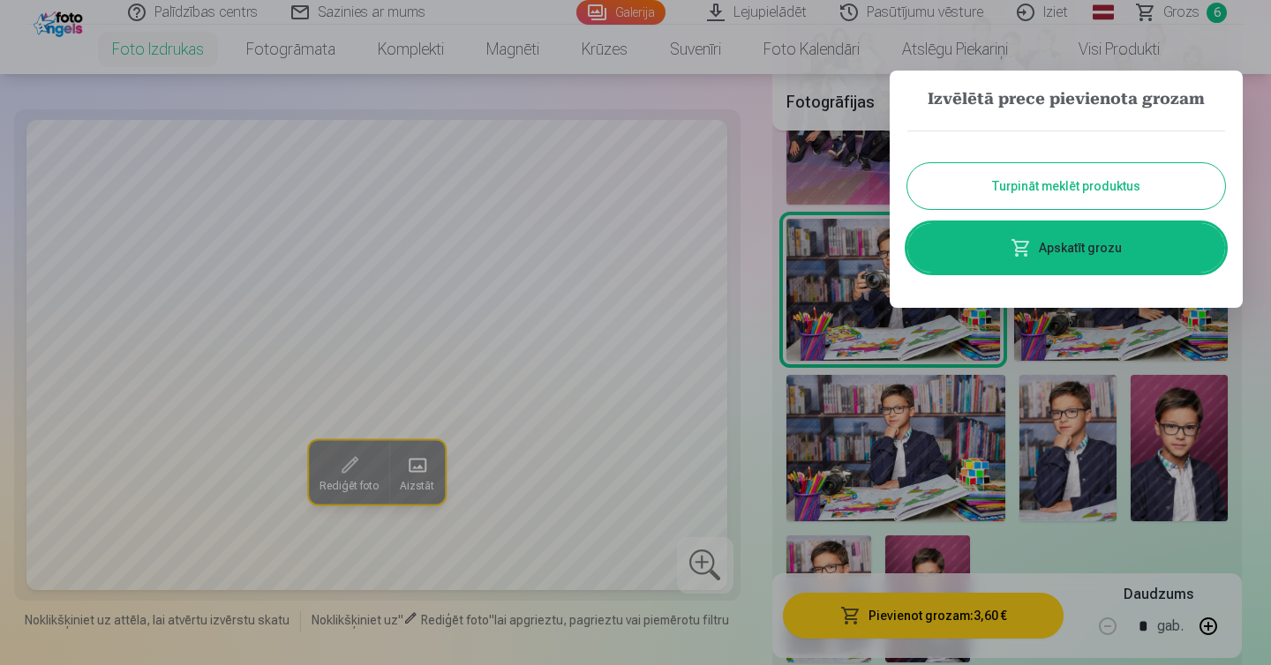
click at [1046, 190] on button "Turpināt meklēt produktus" at bounding box center [1066, 186] width 318 height 46
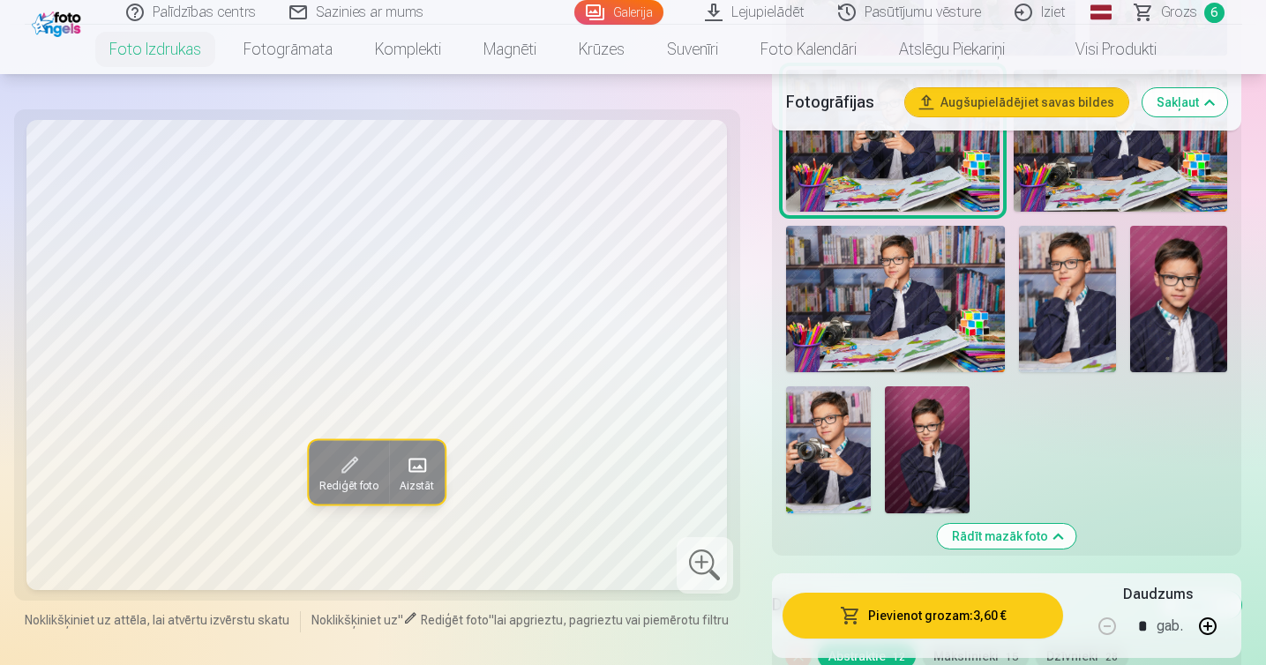
scroll to position [1745, 0]
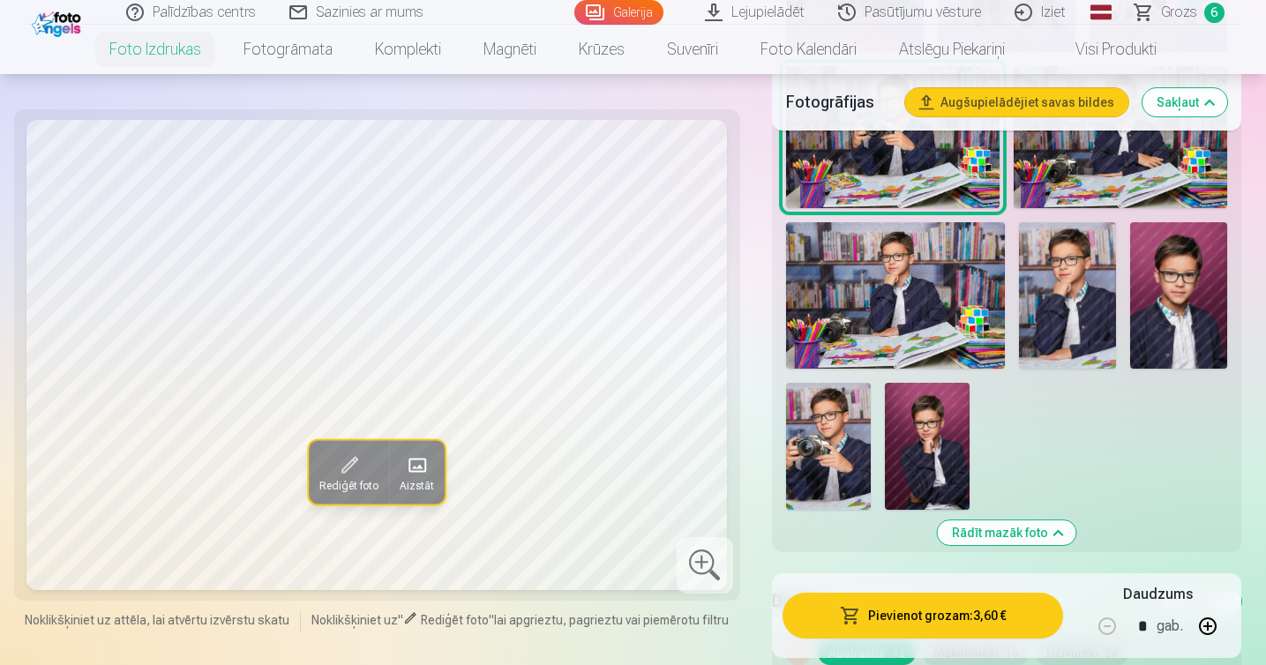
click at [815, 457] on img at bounding box center [828, 446] width 85 height 127
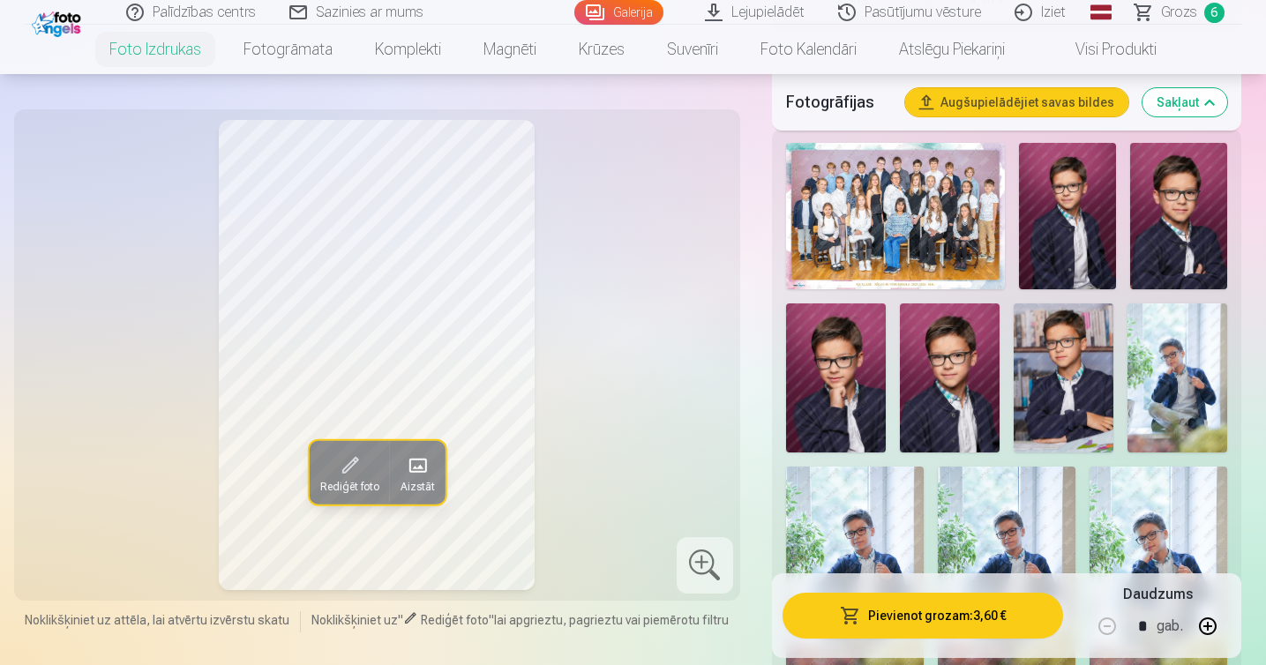
scroll to position [579, 0]
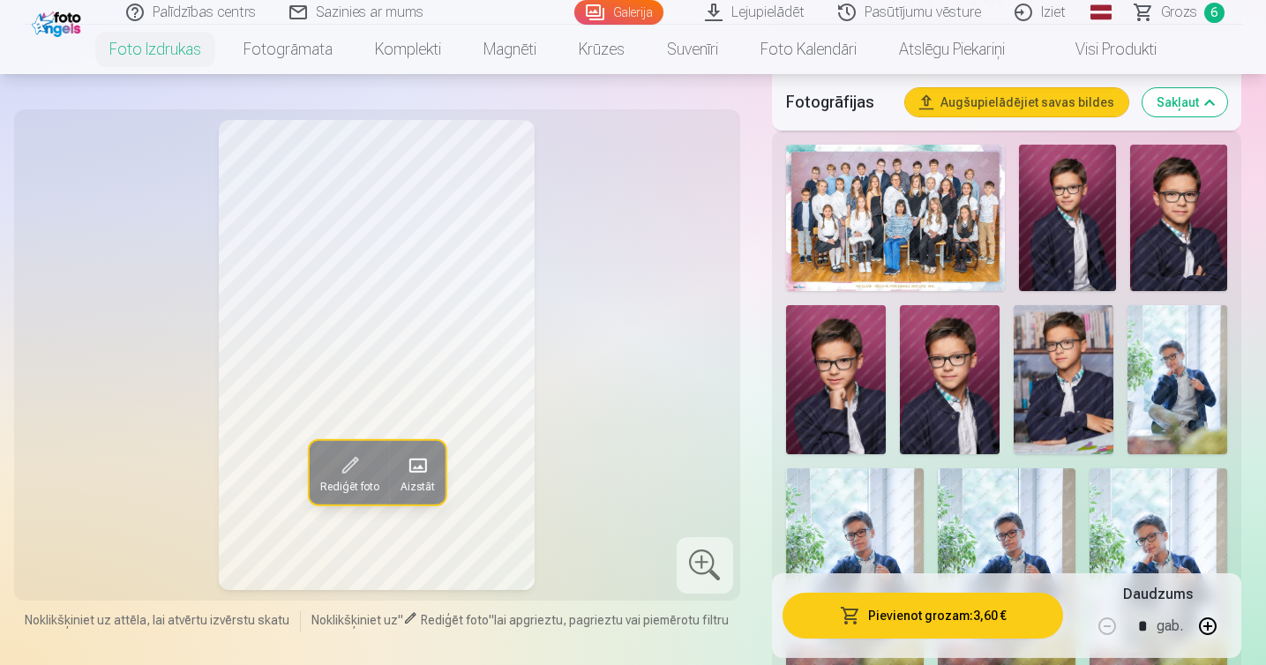
click at [1182, 11] on span "Grozs" at bounding box center [1179, 12] width 36 height 21
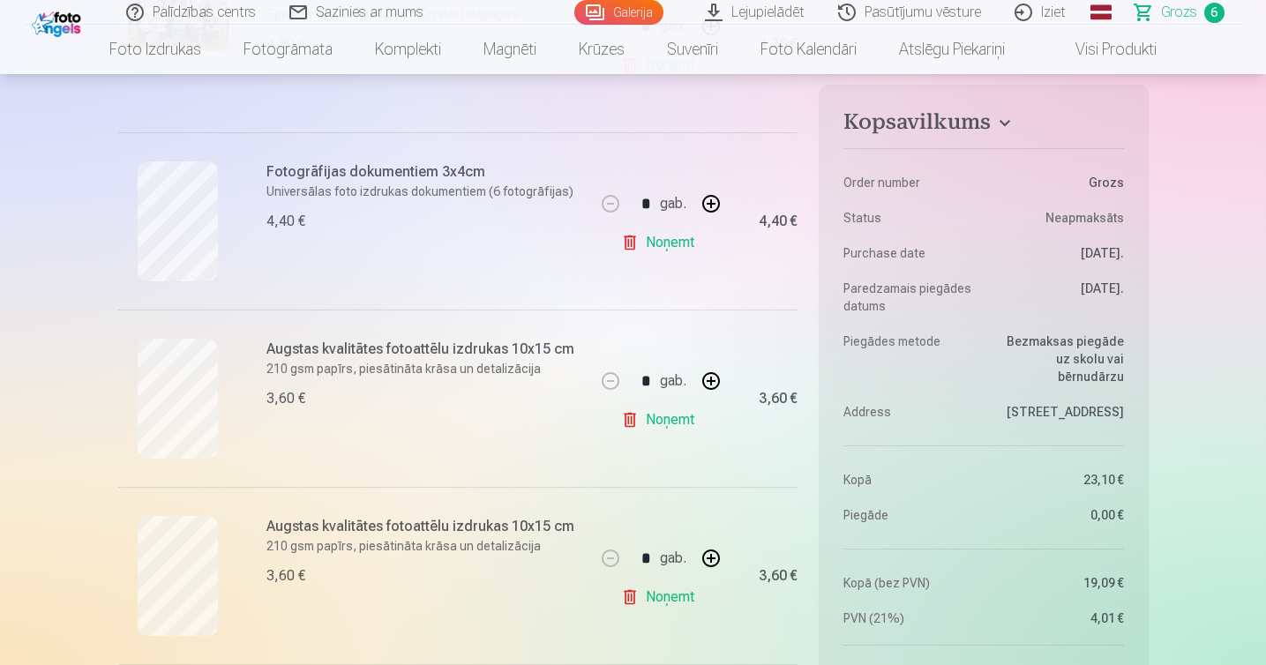
scroll to position [491, 0]
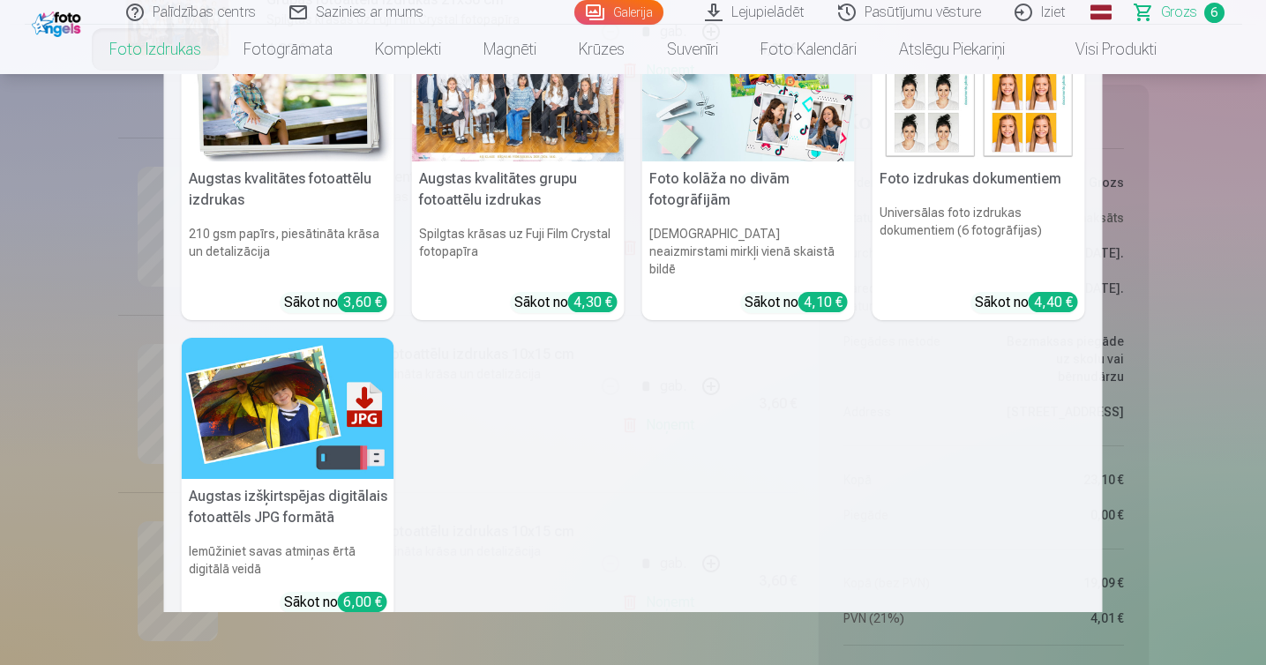
click at [320, 116] on img at bounding box center [288, 90] width 213 height 142
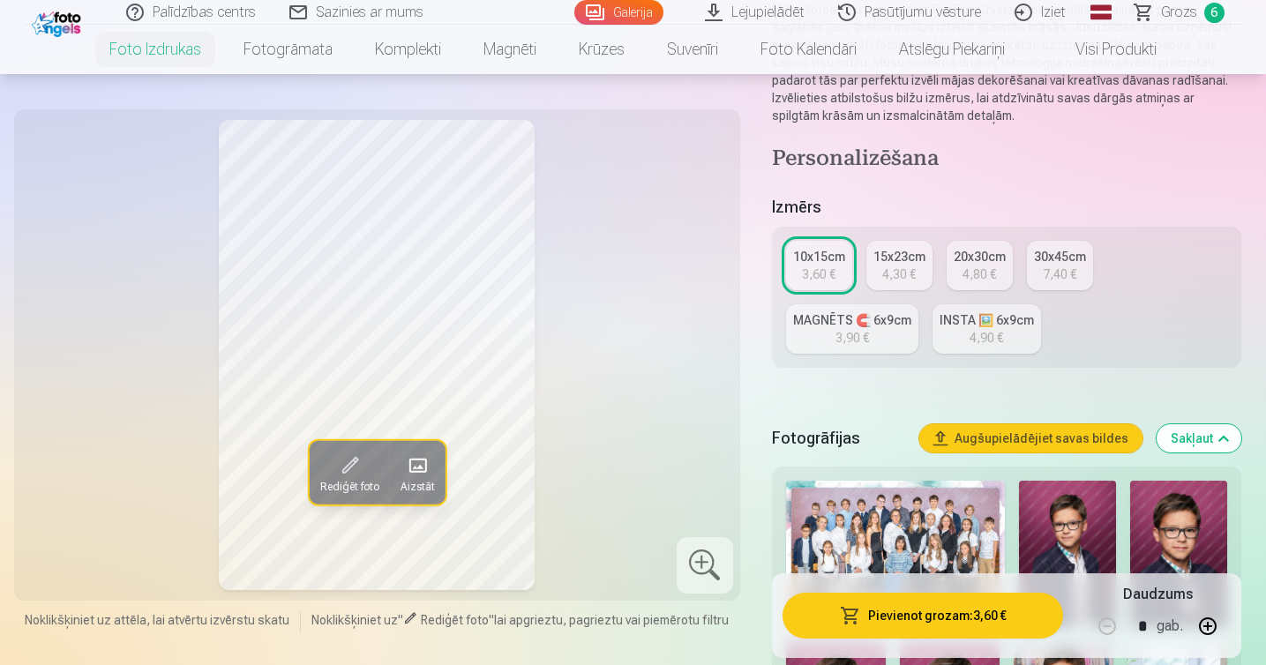
scroll to position [438, 0]
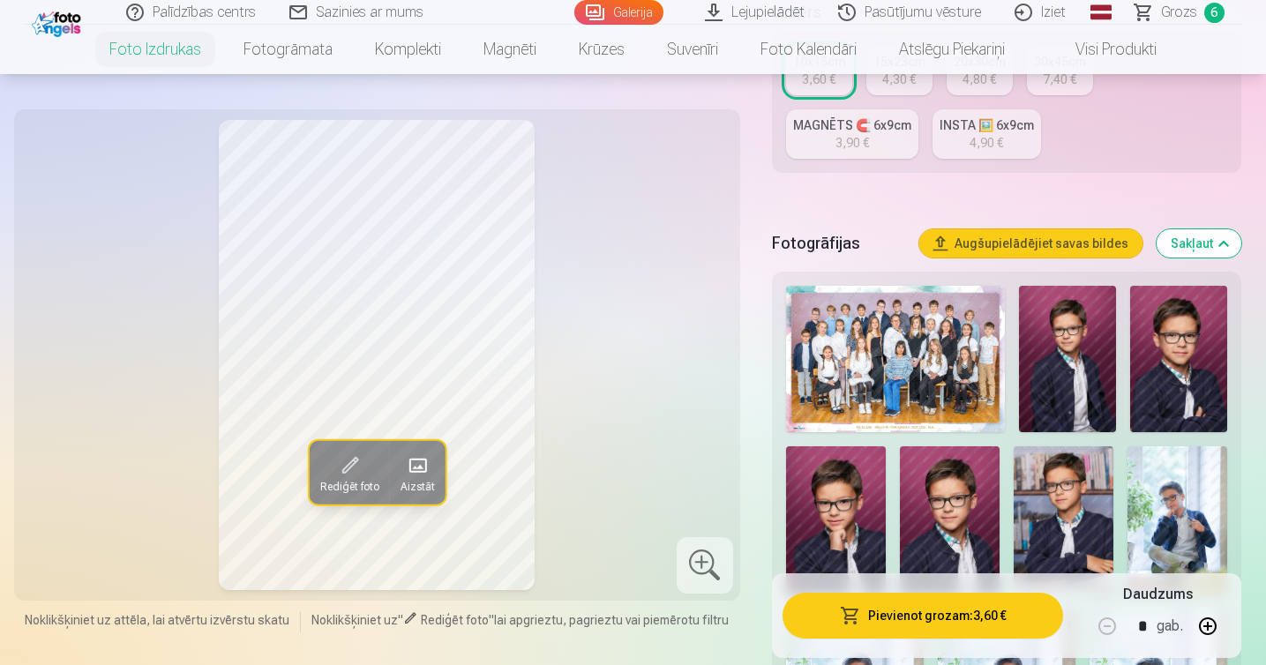
click at [1139, 352] on img at bounding box center [1178, 359] width 97 height 146
click at [1059, 351] on img at bounding box center [1067, 359] width 97 height 146
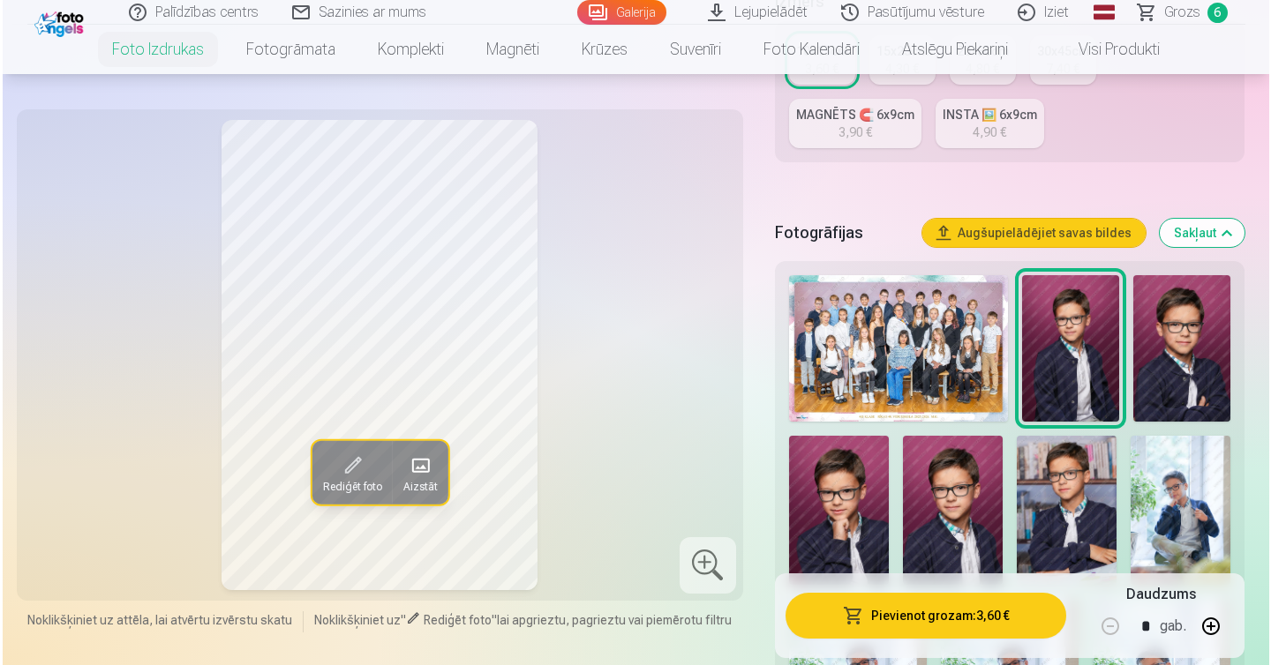
scroll to position [448, 0]
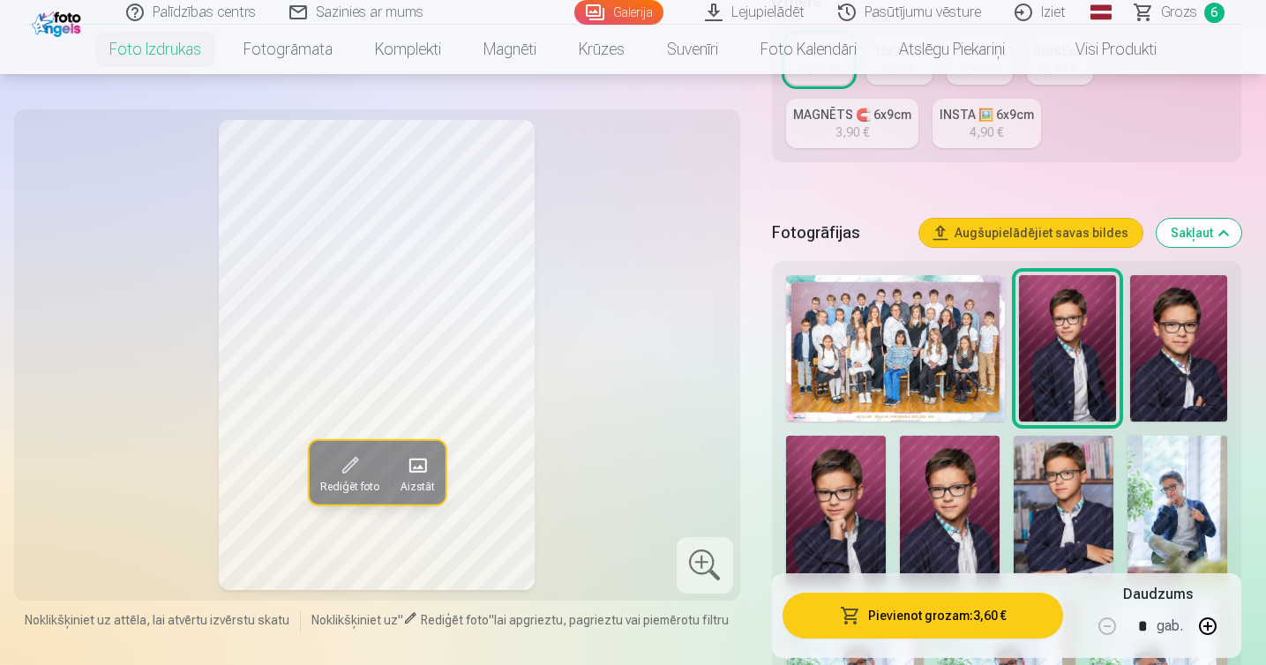
click at [940, 484] on img at bounding box center [950, 511] width 100 height 150
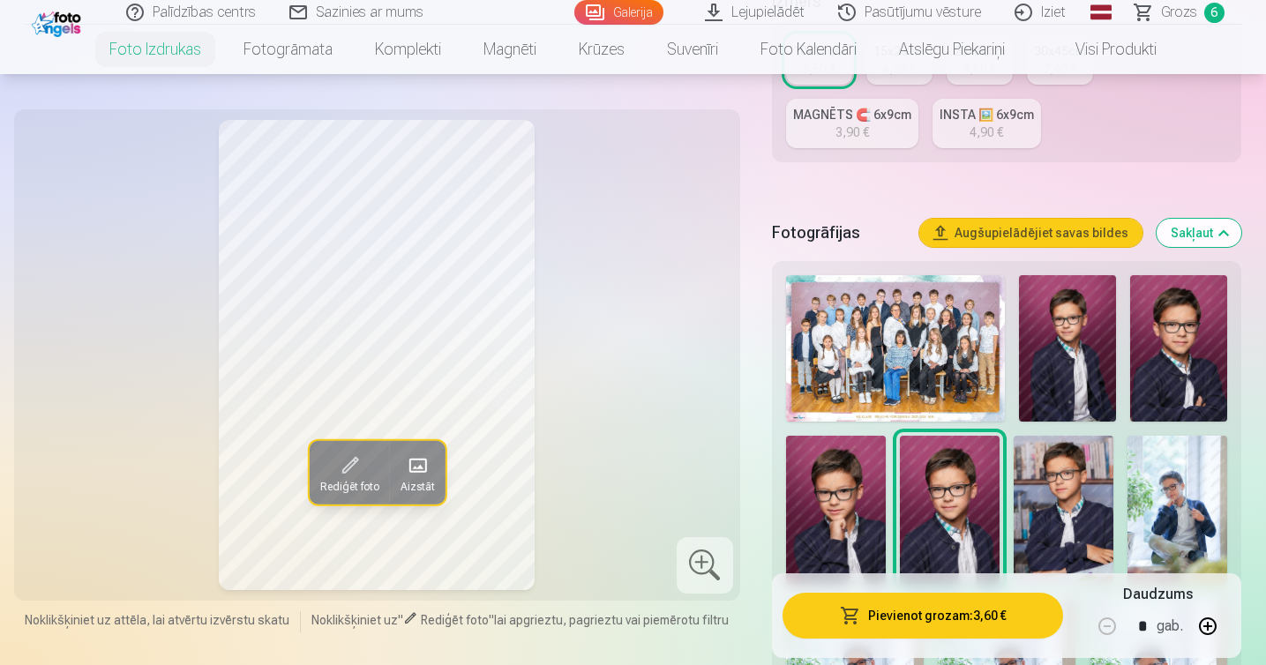
click at [1147, 338] on img at bounding box center [1178, 348] width 97 height 146
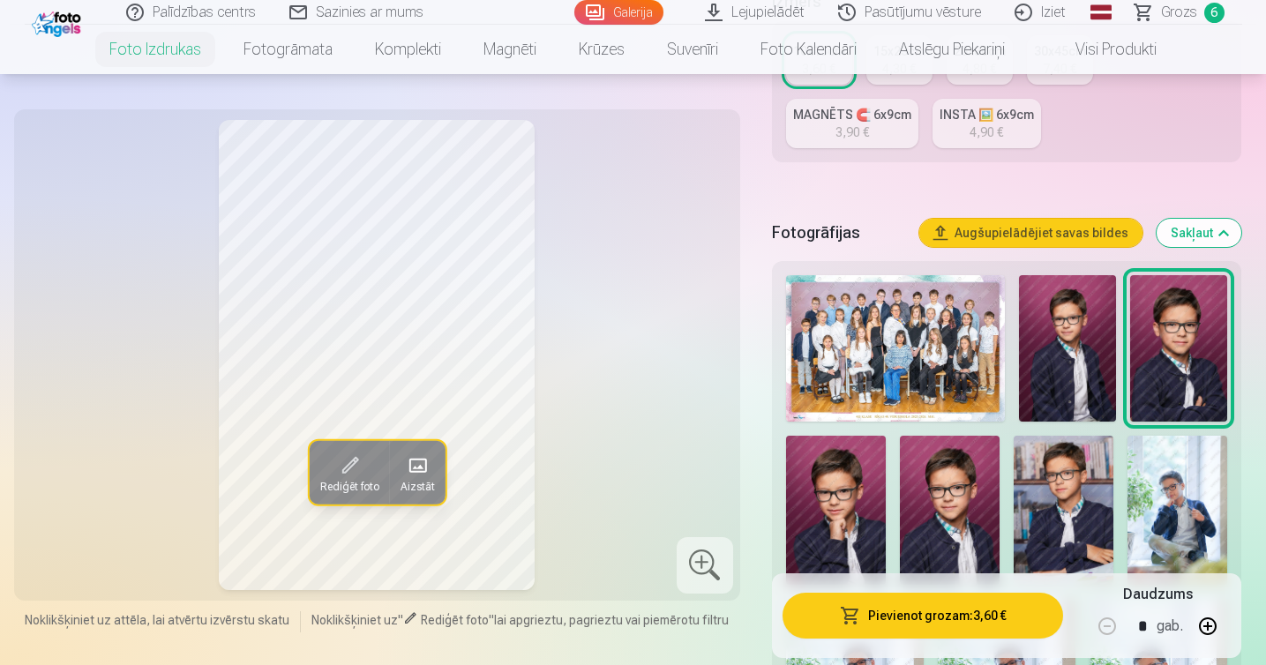
click at [926, 623] on button "Pievienot grozam : 3,60 €" at bounding box center [923, 616] width 281 height 46
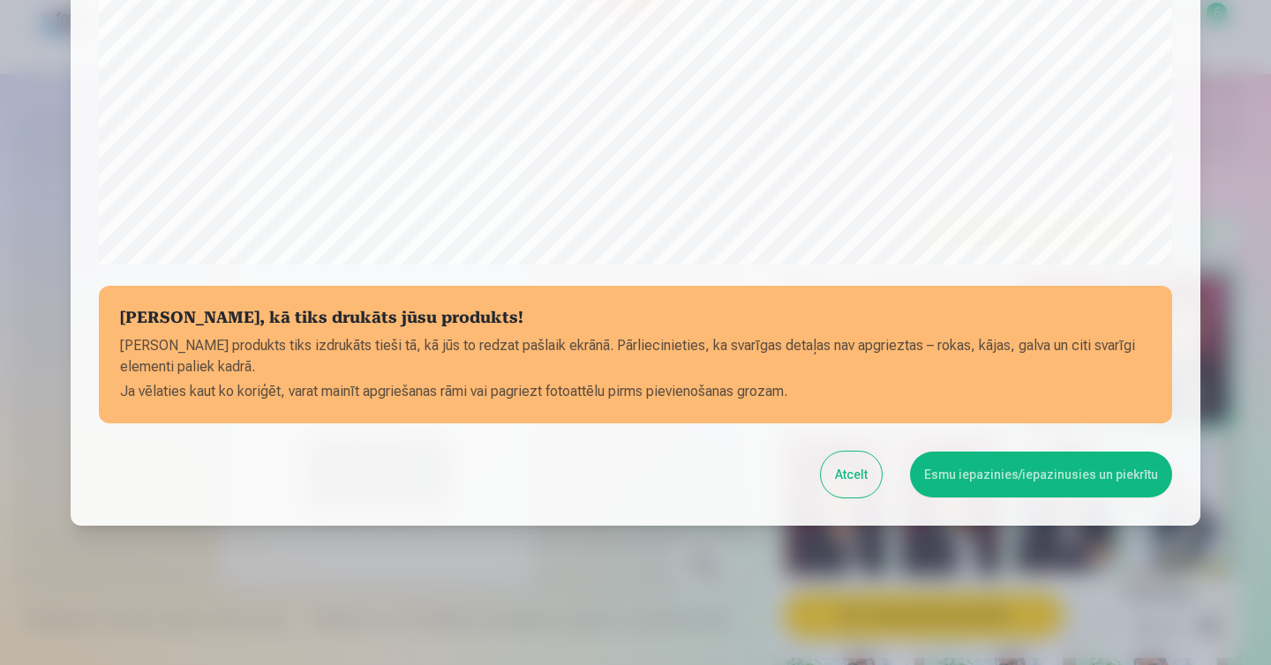
scroll to position [605, 0]
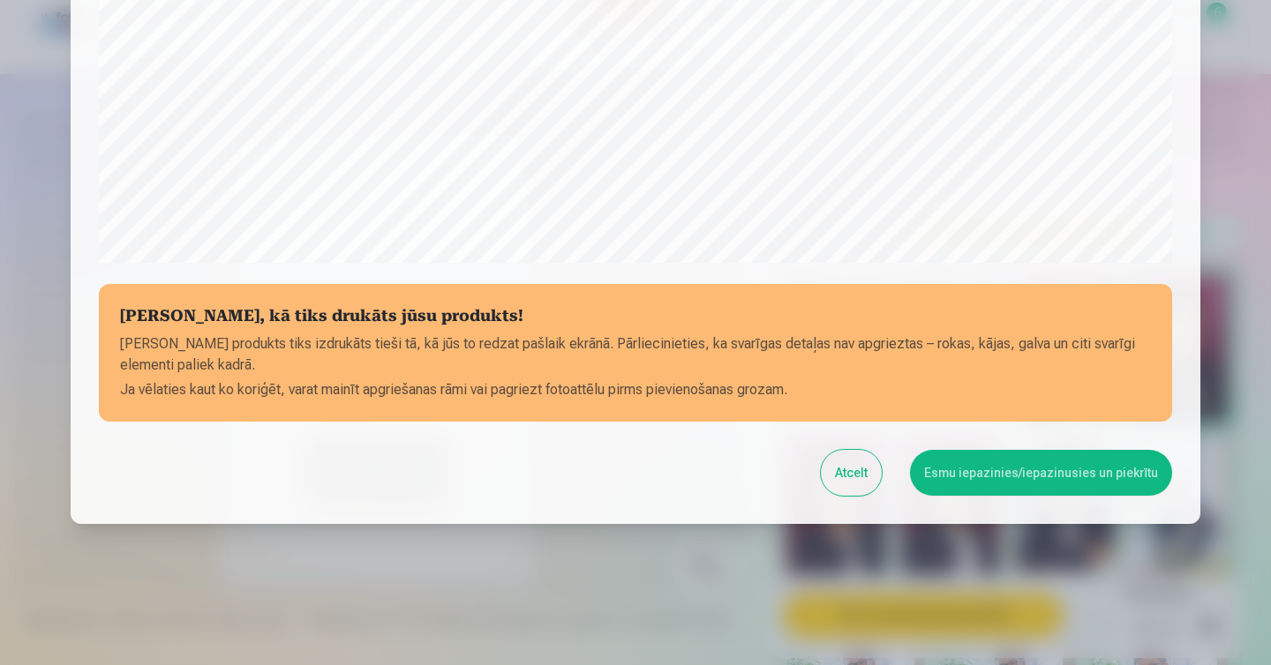
click at [1027, 474] on button "Esmu iepazinies/iepazinusies un piekrītu" at bounding box center [1041, 473] width 262 height 46
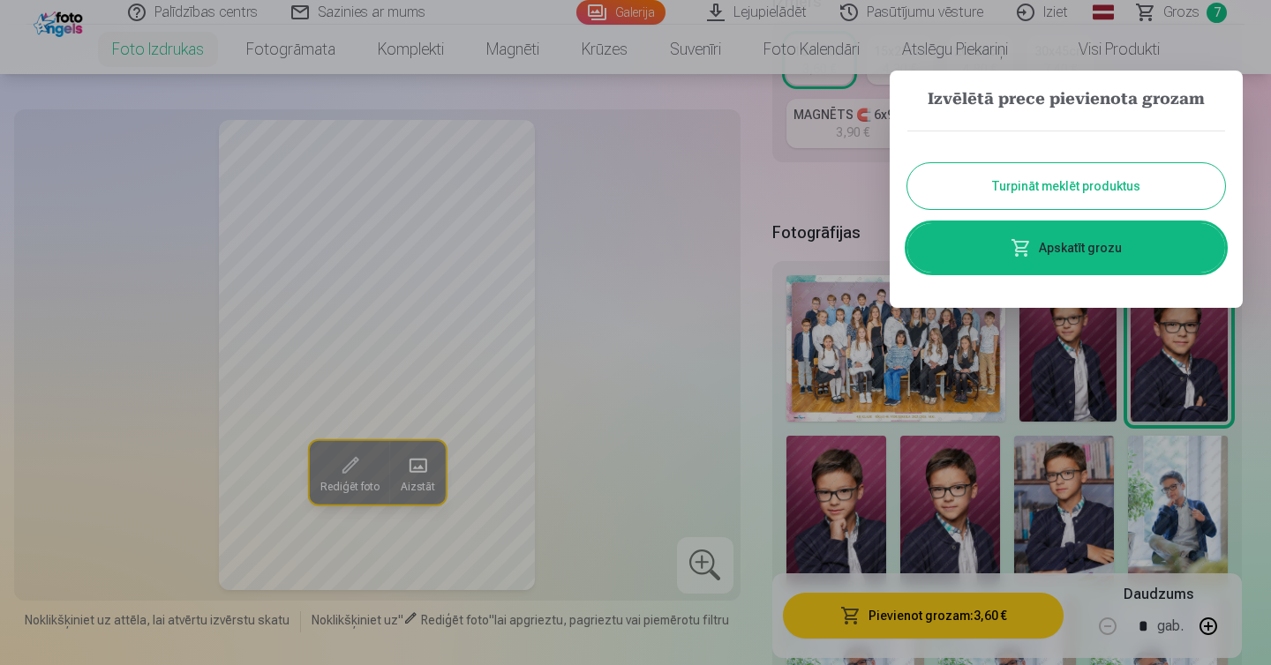
click at [1039, 258] on link "Apskatīt grozu" at bounding box center [1066, 247] width 318 height 49
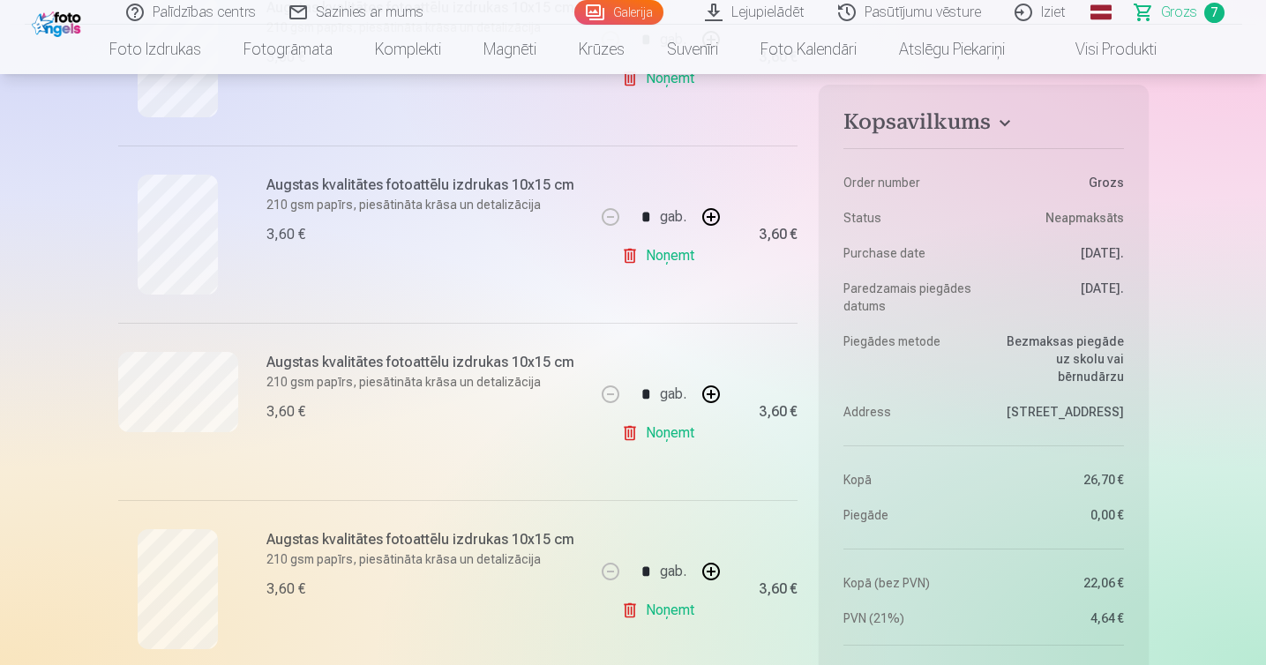
scroll to position [1032, 0]
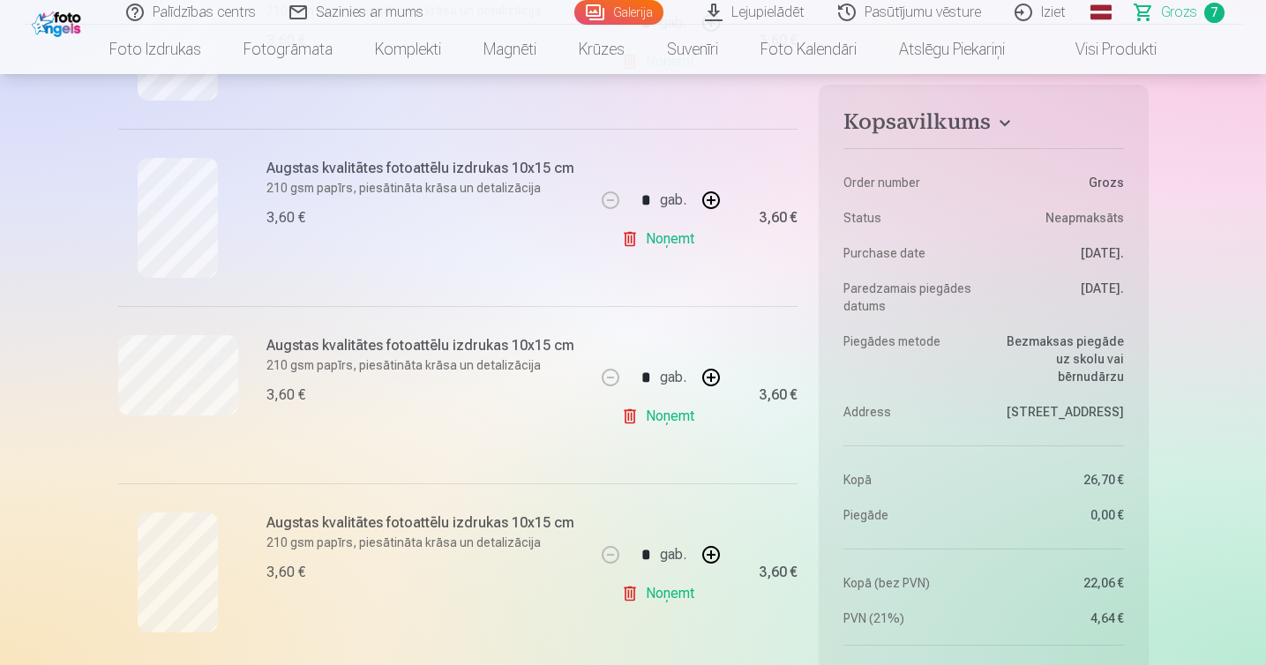
click at [627, 594] on link "Noņemt" at bounding box center [661, 593] width 80 height 35
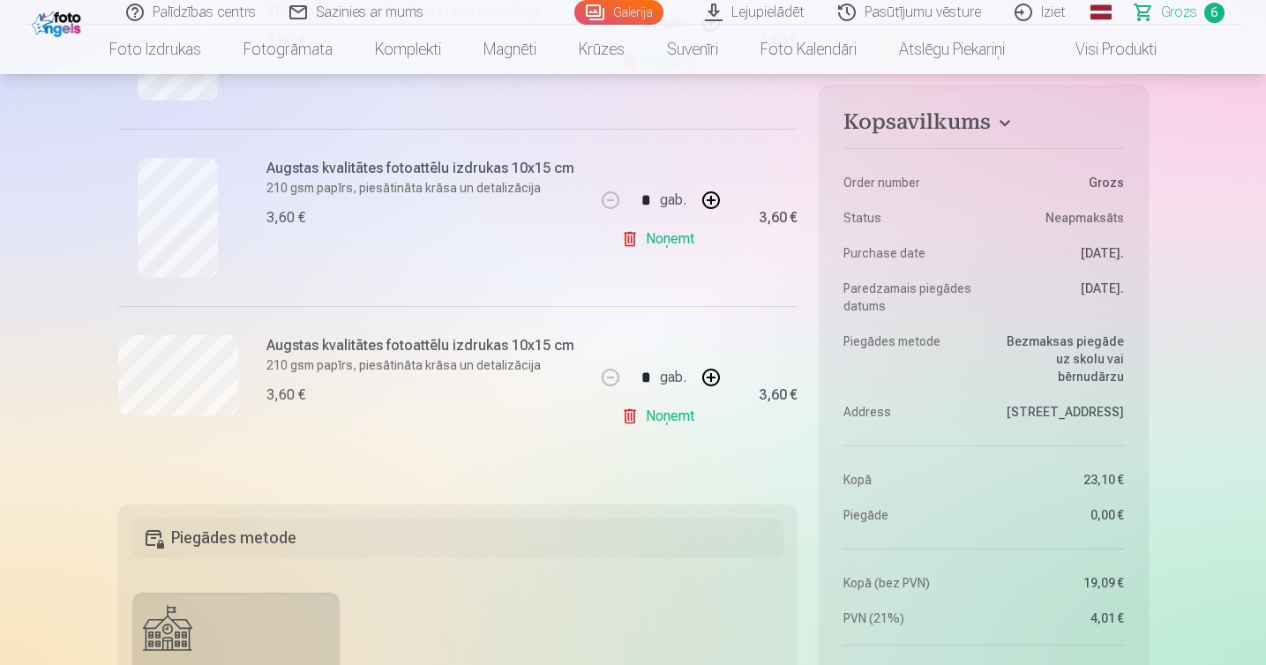
scroll to position [154, 0]
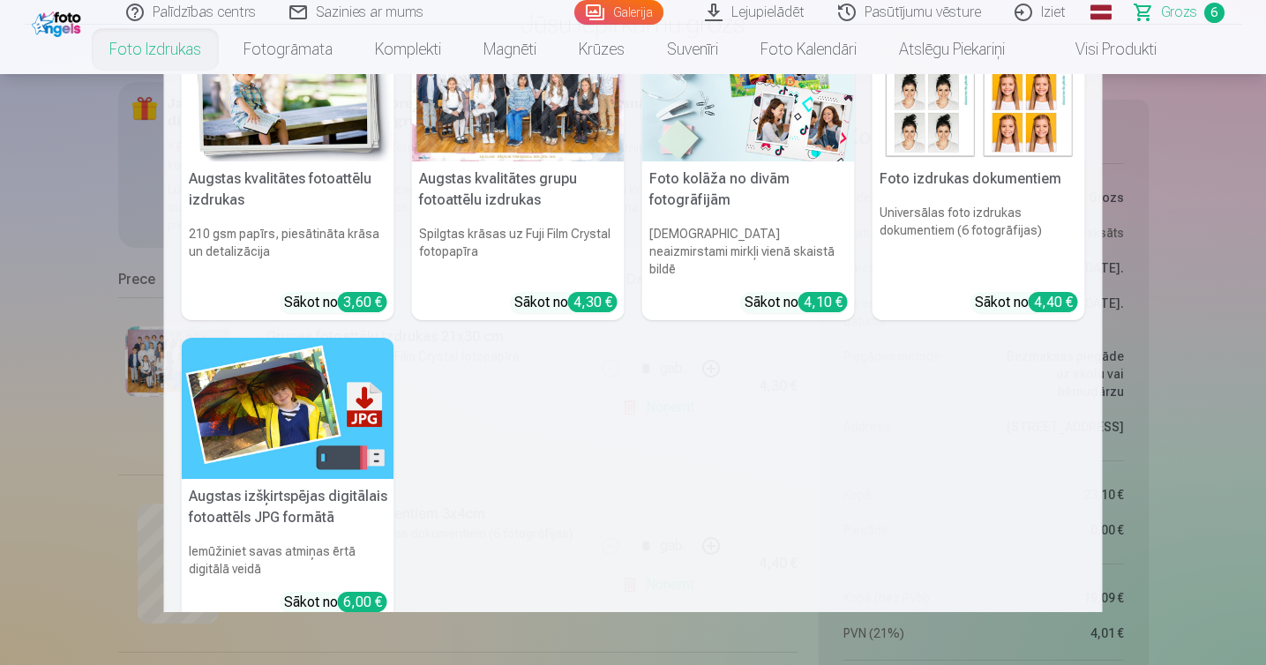
click at [226, 123] on img at bounding box center [288, 90] width 213 height 142
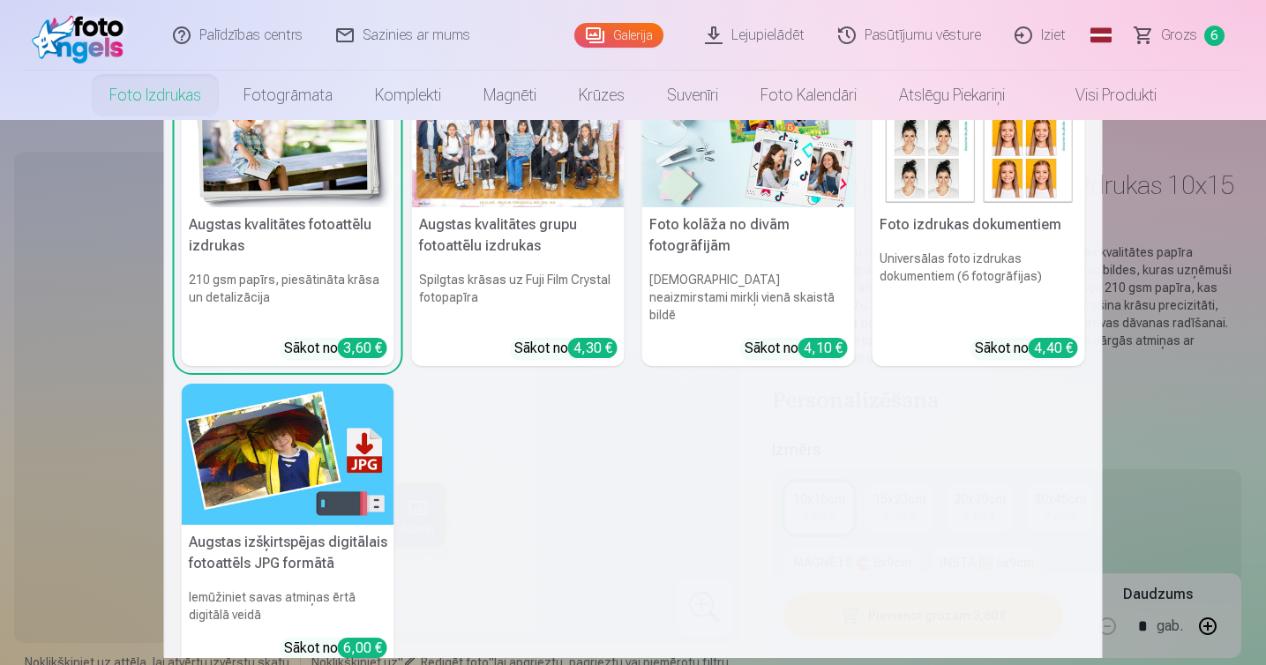
click at [184, 95] on link "Foto izdrukas" at bounding box center [155, 95] width 134 height 49
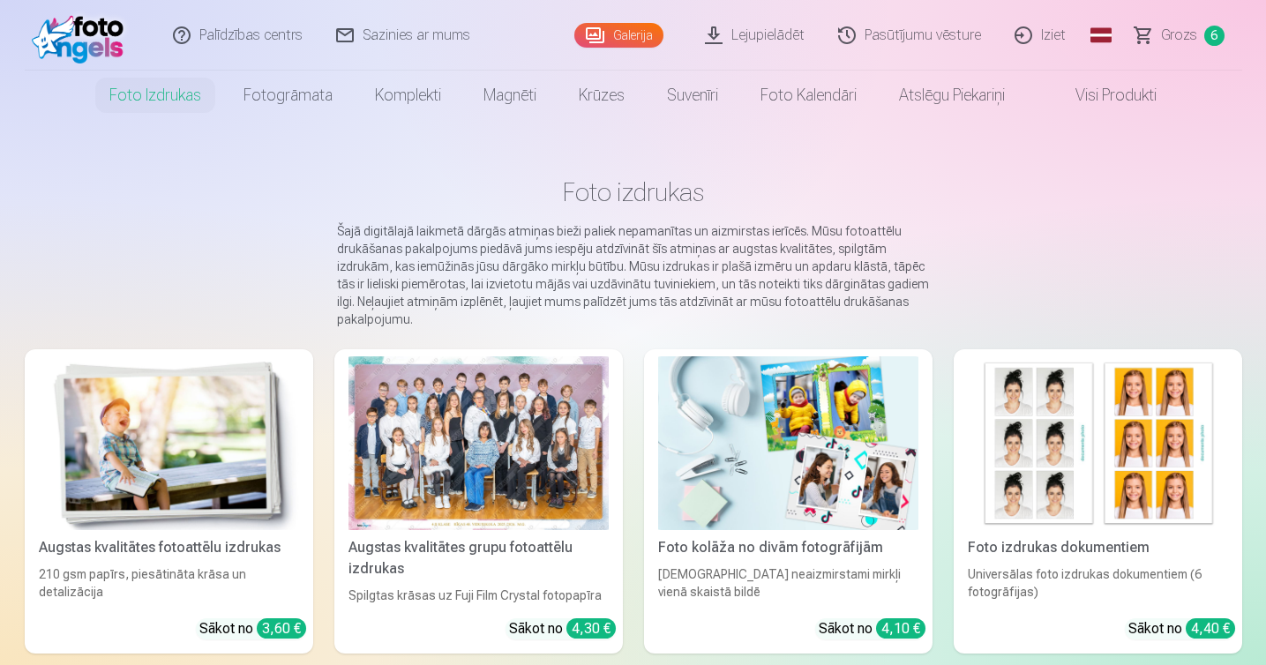
click at [161, 85] on link "Foto izdrukas" at bounding box center [155, 95] width 134 height 49
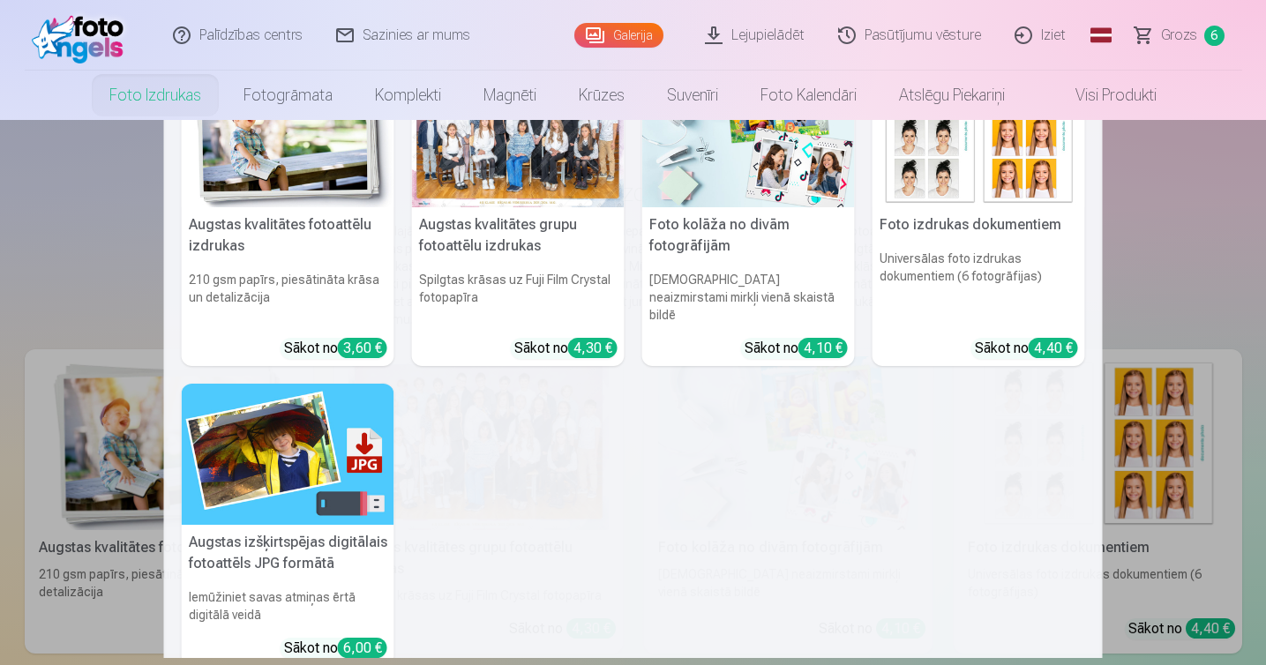
click at [279, 195] on img at bounding box center [288, 136] width 213 height 142
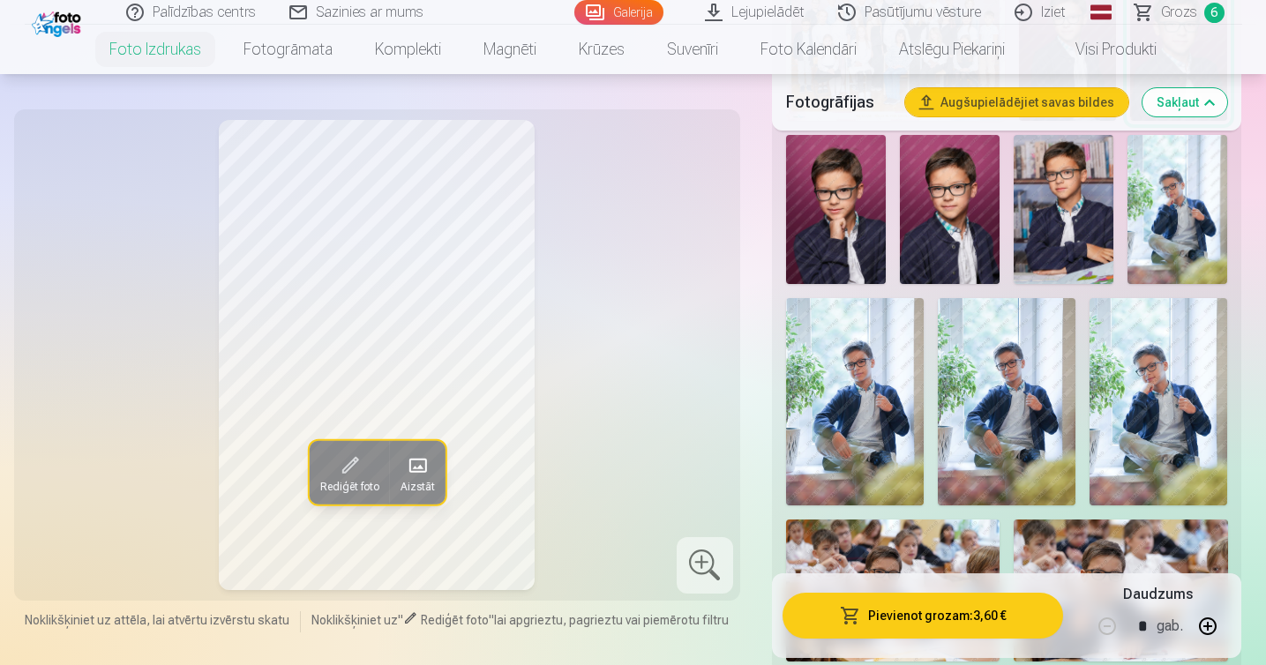
scroll to position [749, 0]
click at [846, 392] on img at bounding box center [855, 401] width 138 height 206
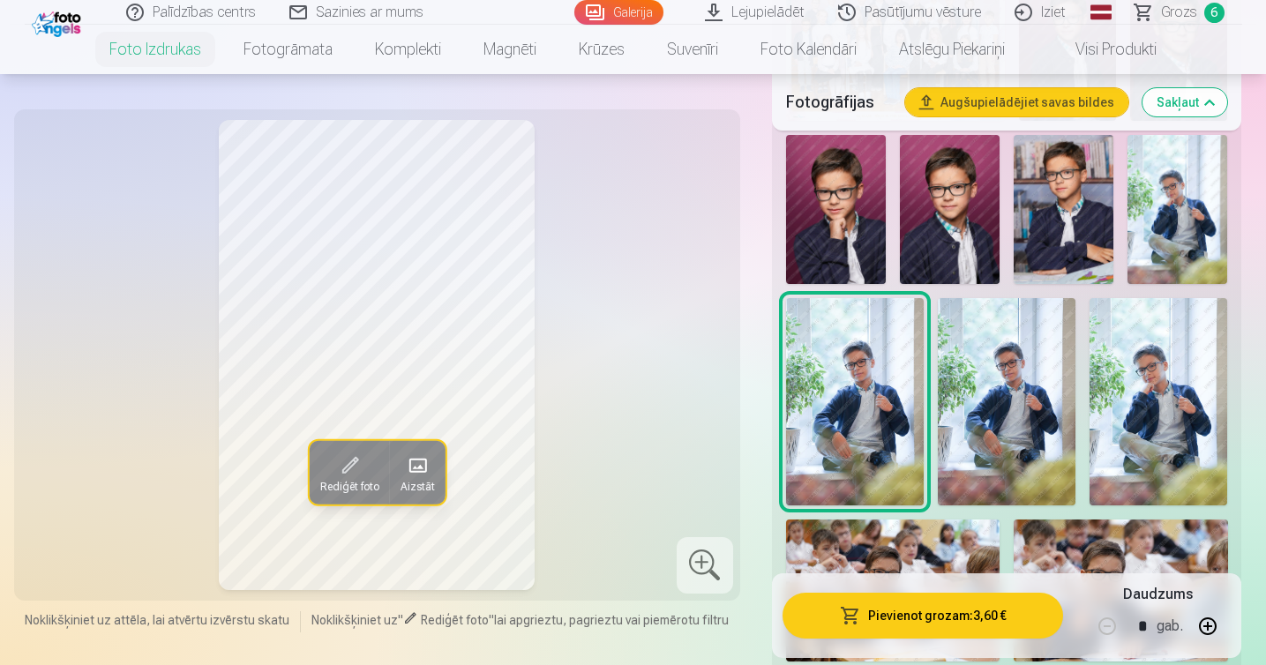
click at [1170, 221] on img at bounding box center [1178, 210] width 100 height 150
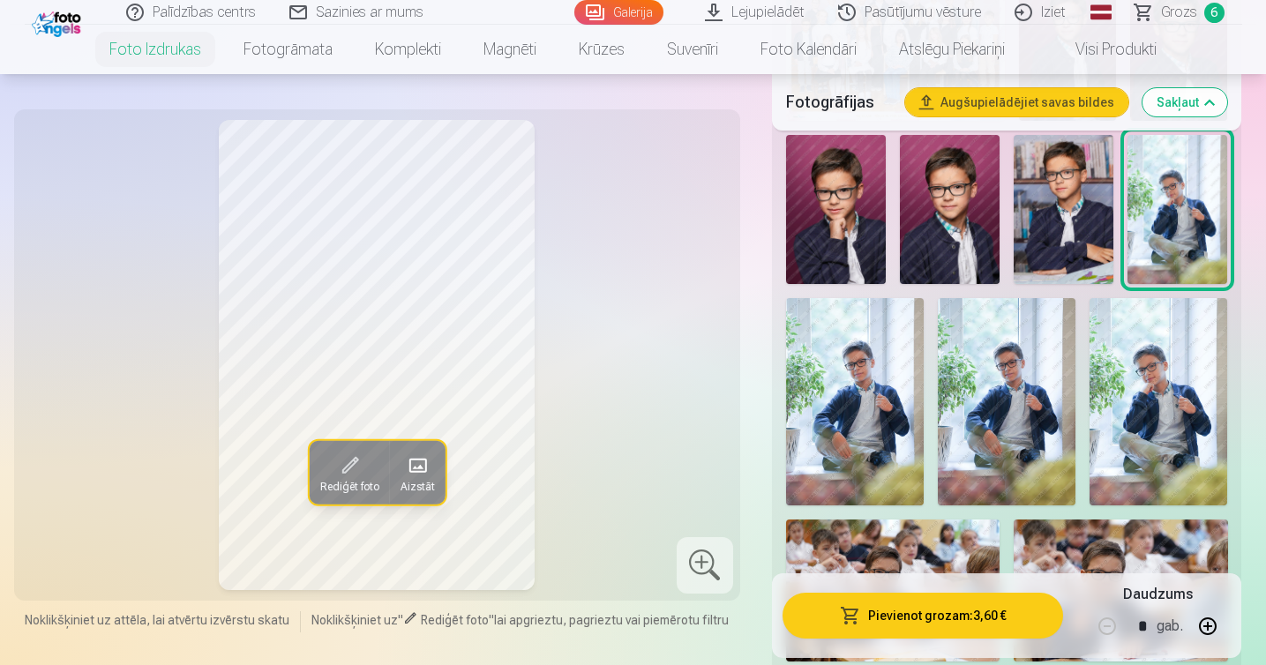
click at [1164, 6] on span "Grozs" at bounding box center [1179, 12] width 36 height 21
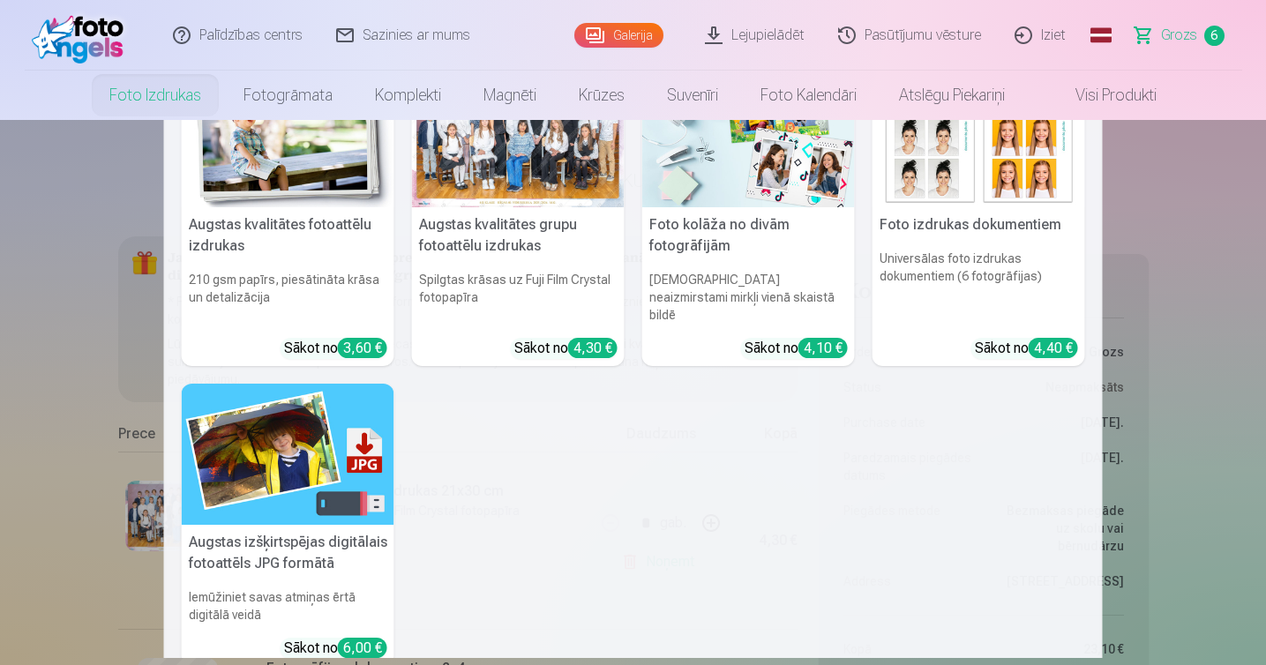
click at [152, 94] on link "Foto izdrukas" at bounding box center [155, 95] width 134 height 49
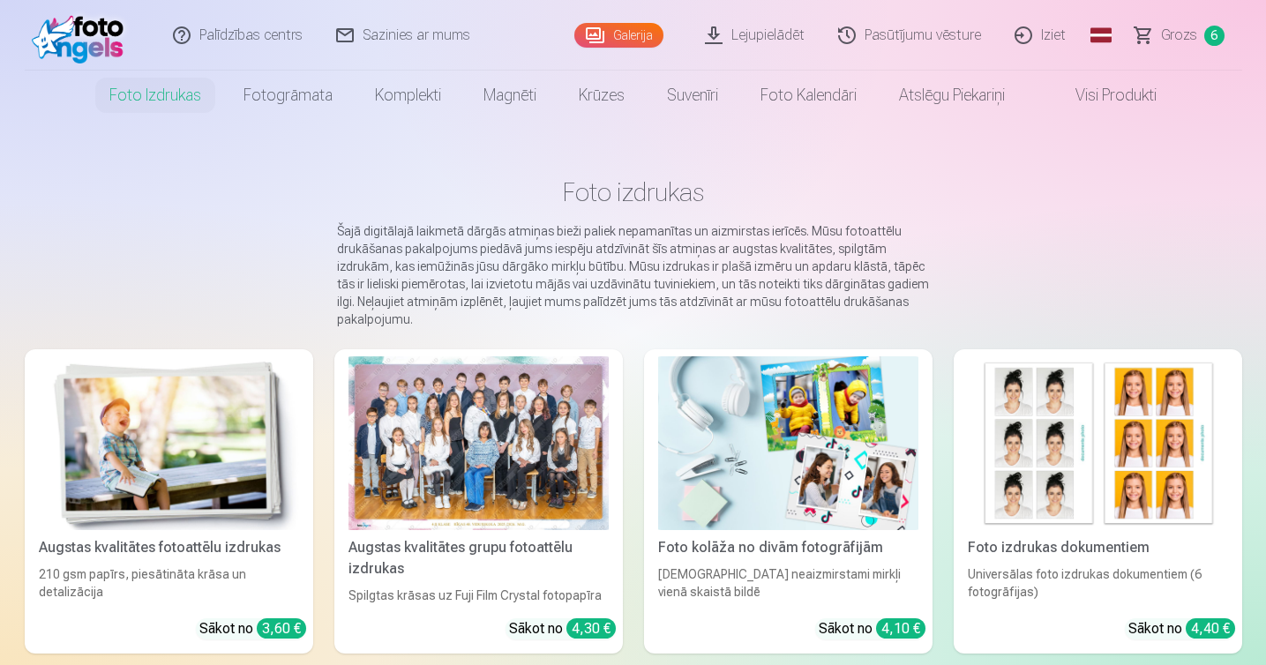
click at [154, 418] on img at bounding box center [169, 443] width 260 height 174
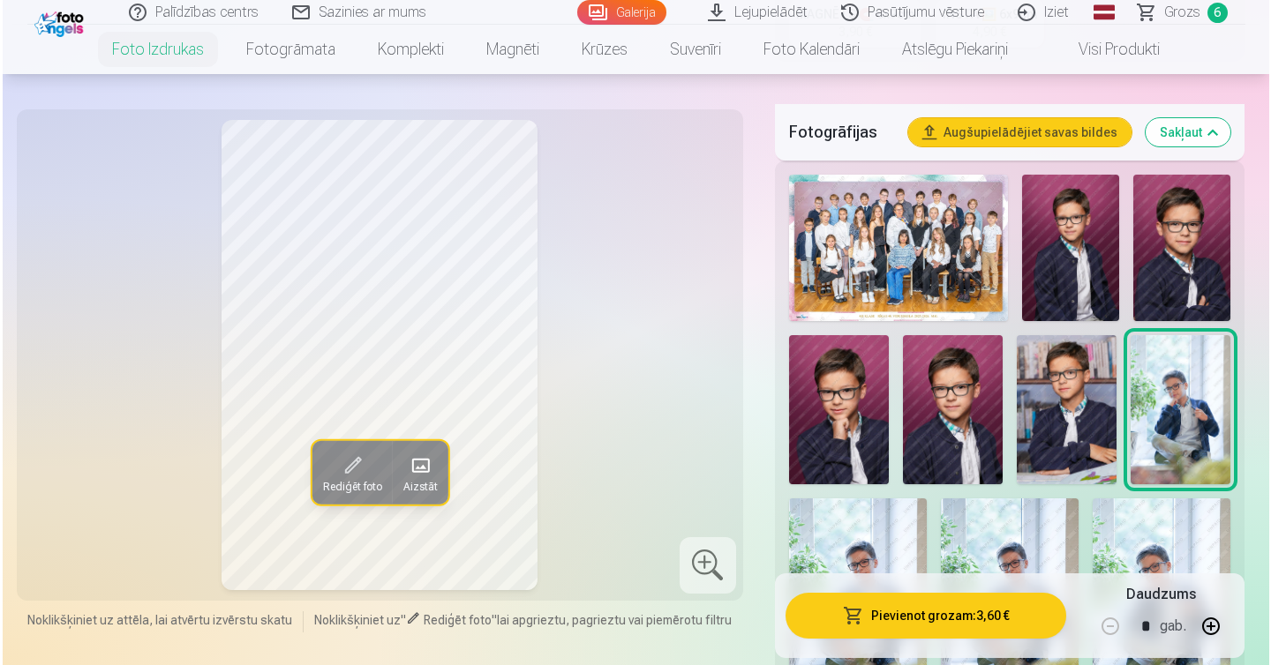
scroll to position [692, 0]
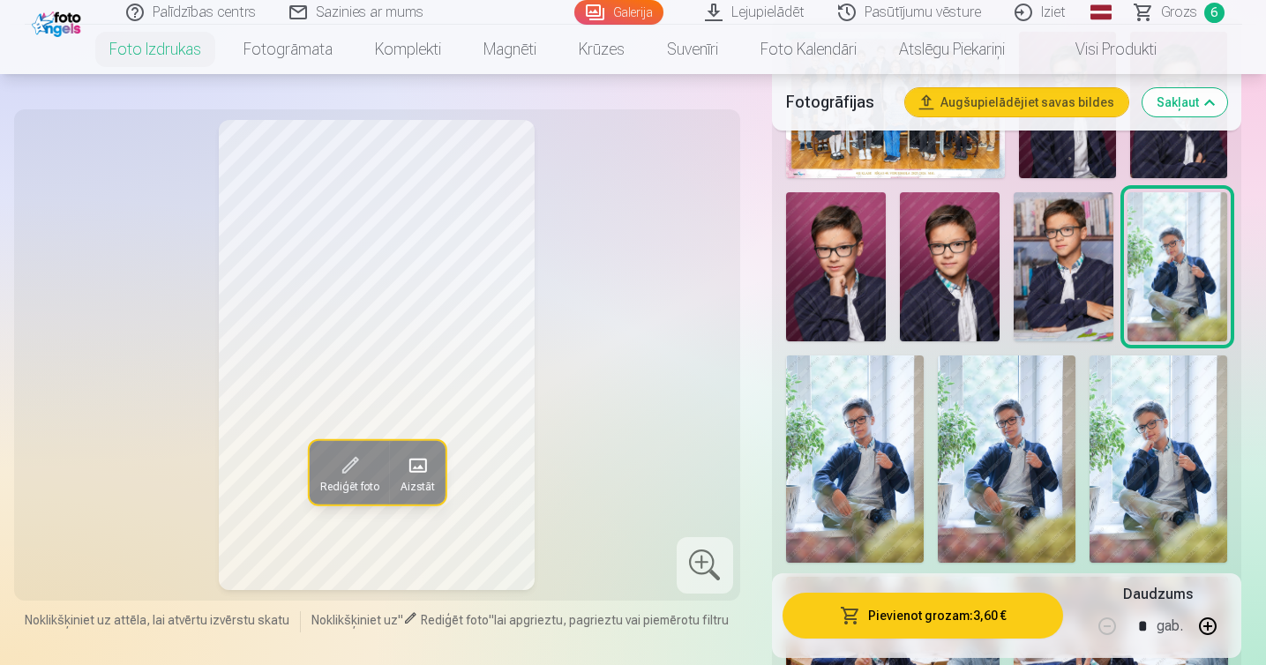
click at [851, 458] on img at bounding box center [855, 459] width 138 height 206
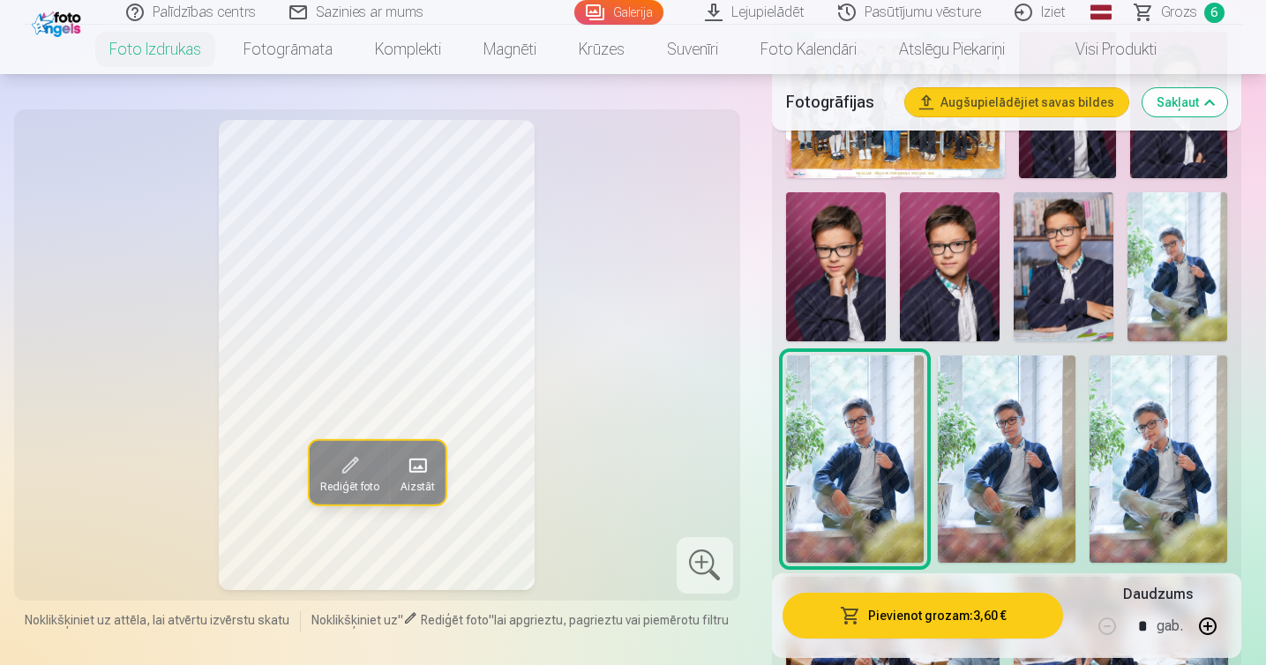
click at [1005, 424] on img at bounding box center [1007, 459] width 138 height 206
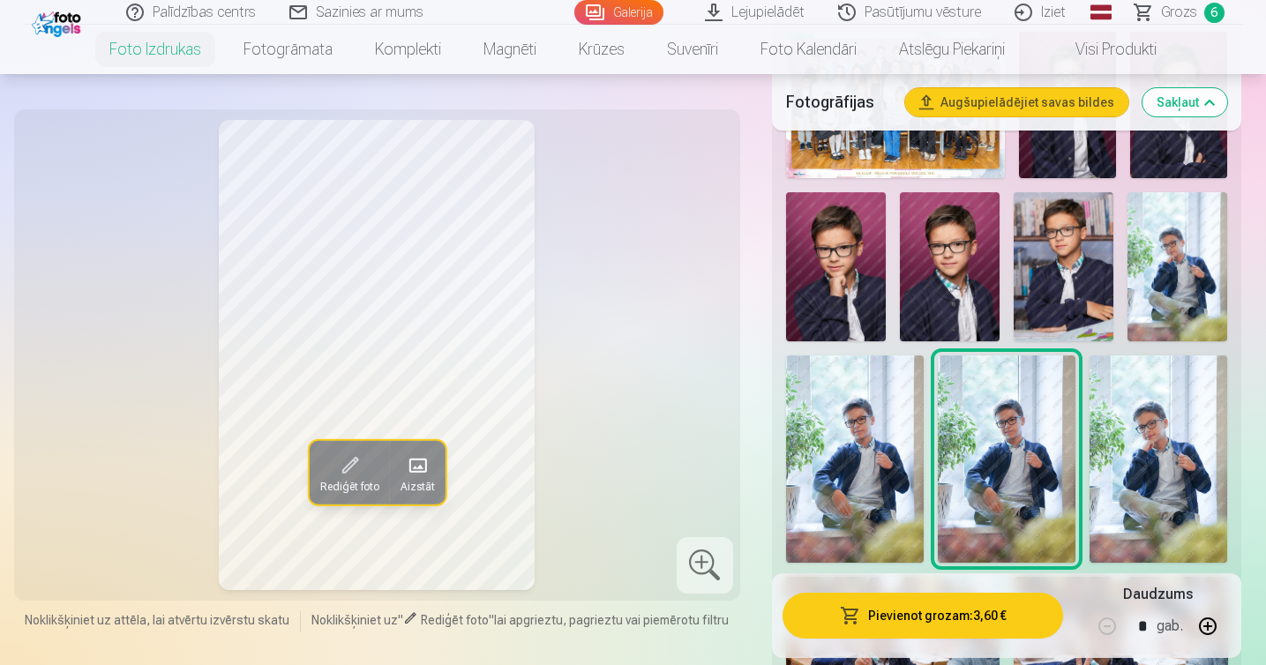
click at [882, 442] on img at bounding box center [855, 459] width 138 height 206
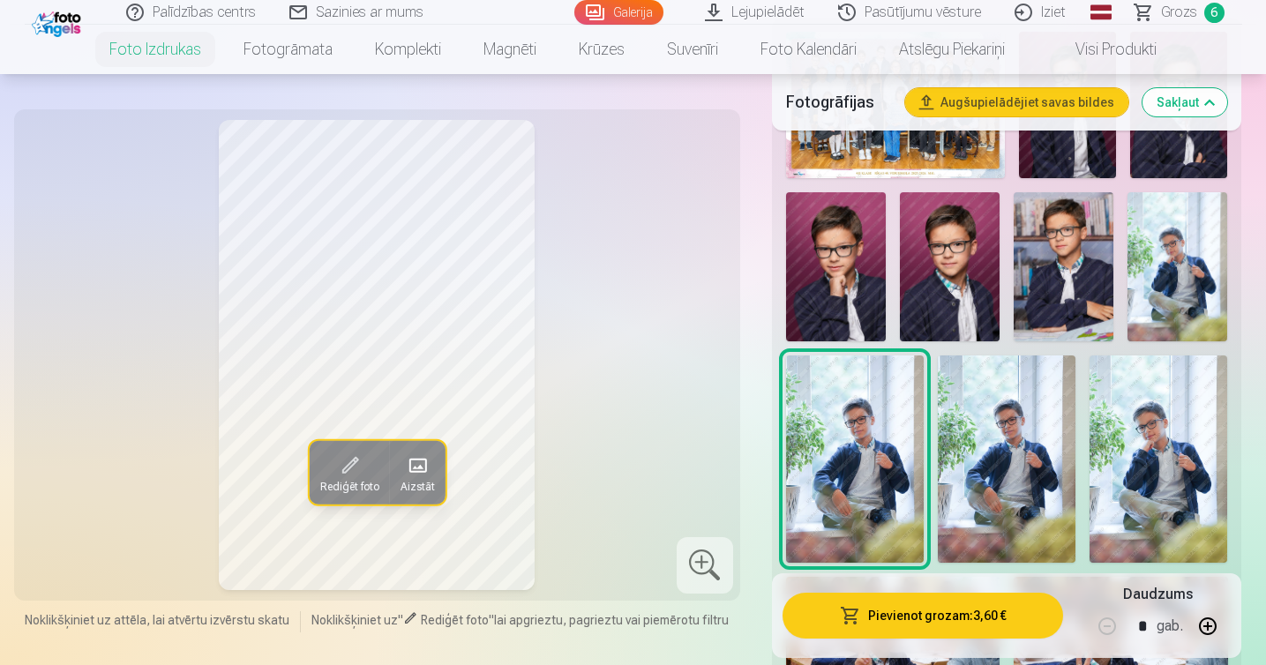
click at [1176, 440] on img at bounding box center [1159, 459] width 138 height 206
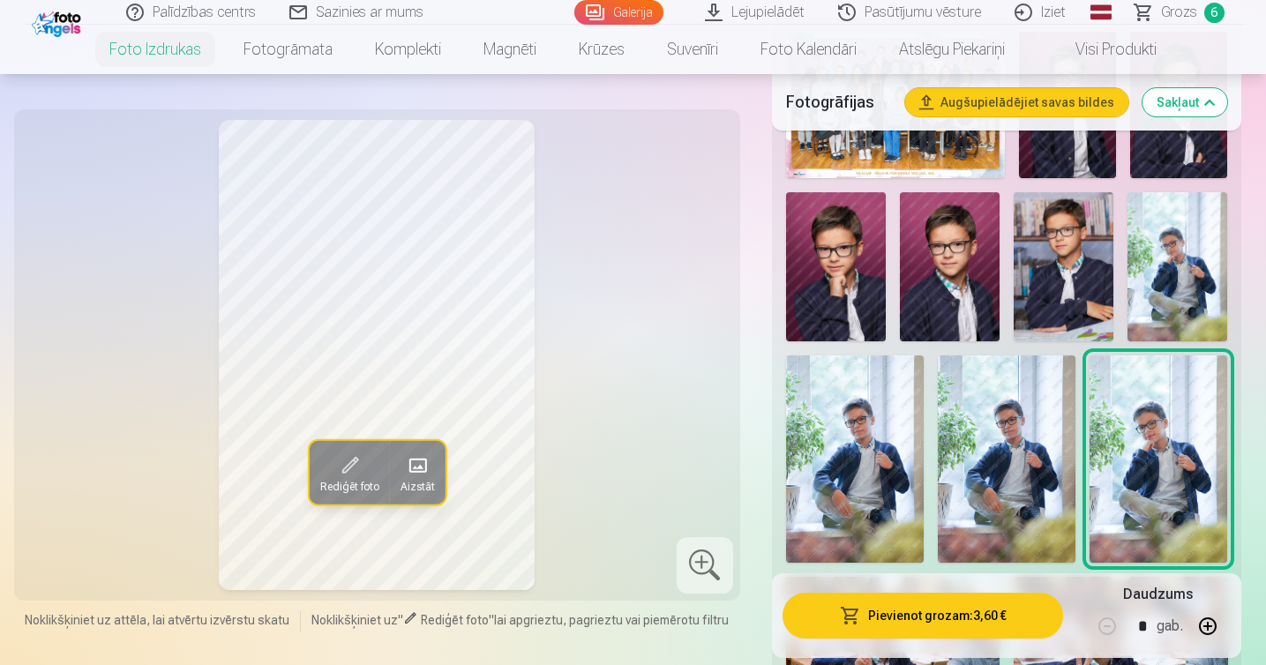
click at [842, 477] on img at bounding box center [855, 459] width 138 height 206
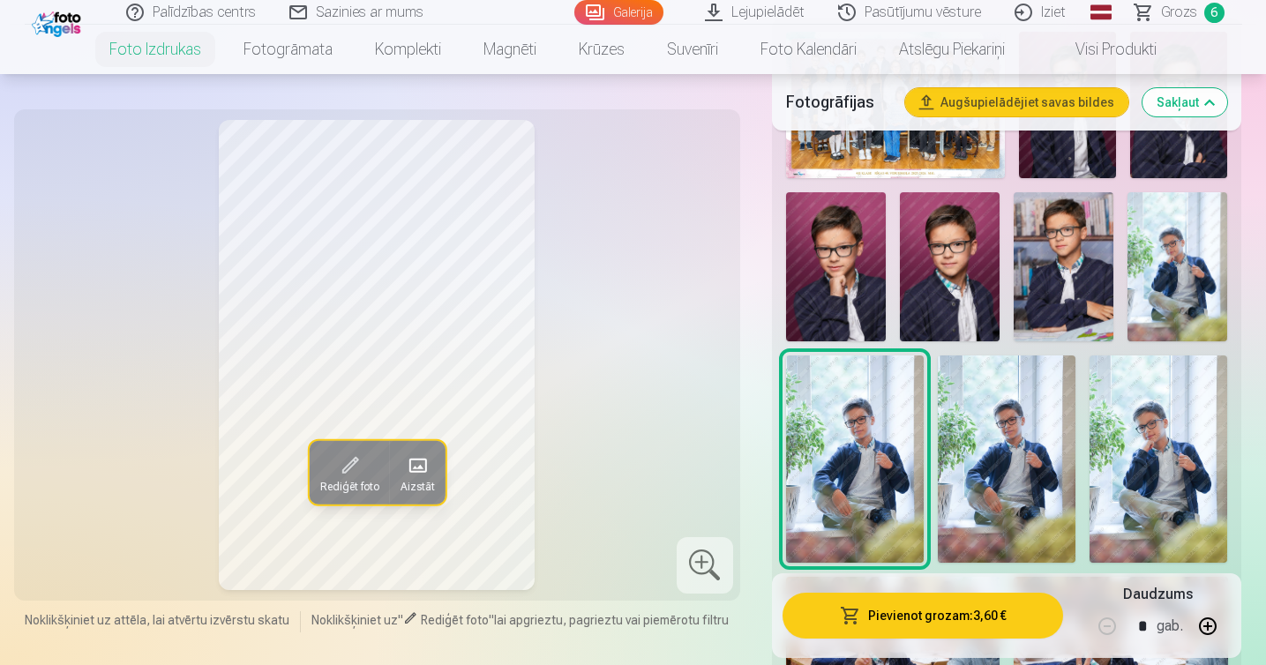
click at [924, 610] on button "Pievienot grozam : 3,60 €" at bounding box center [923, 616] width 281 height 46
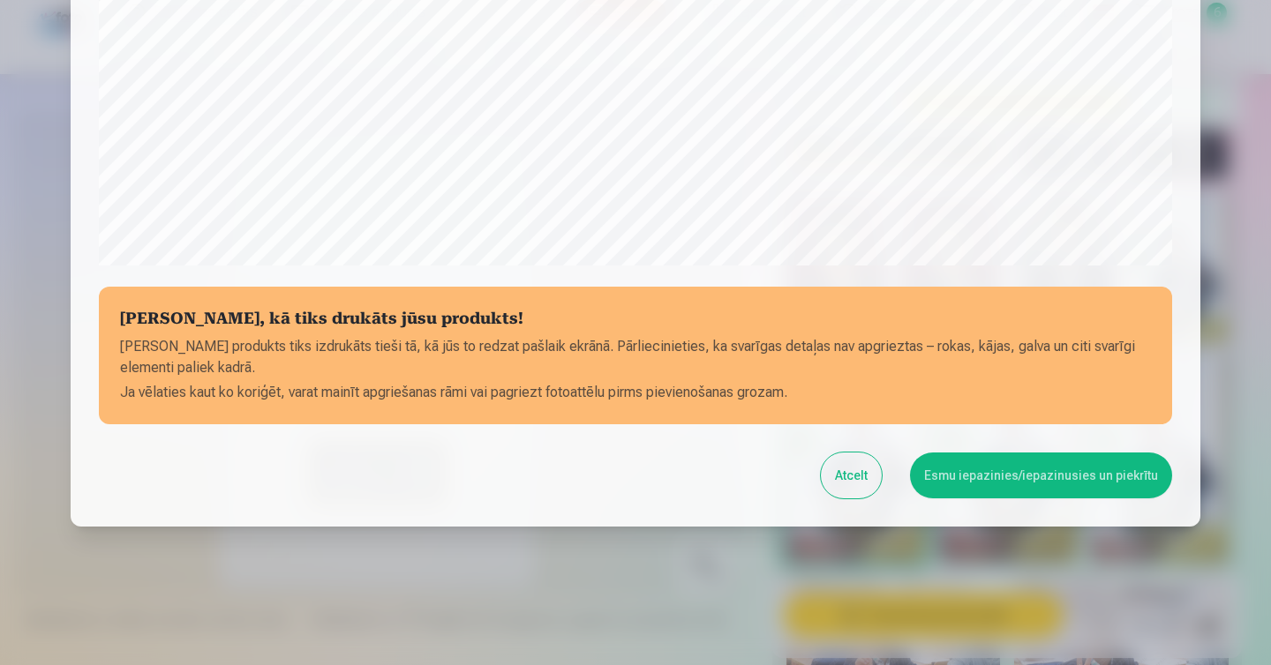
scroll to position [605, 0]
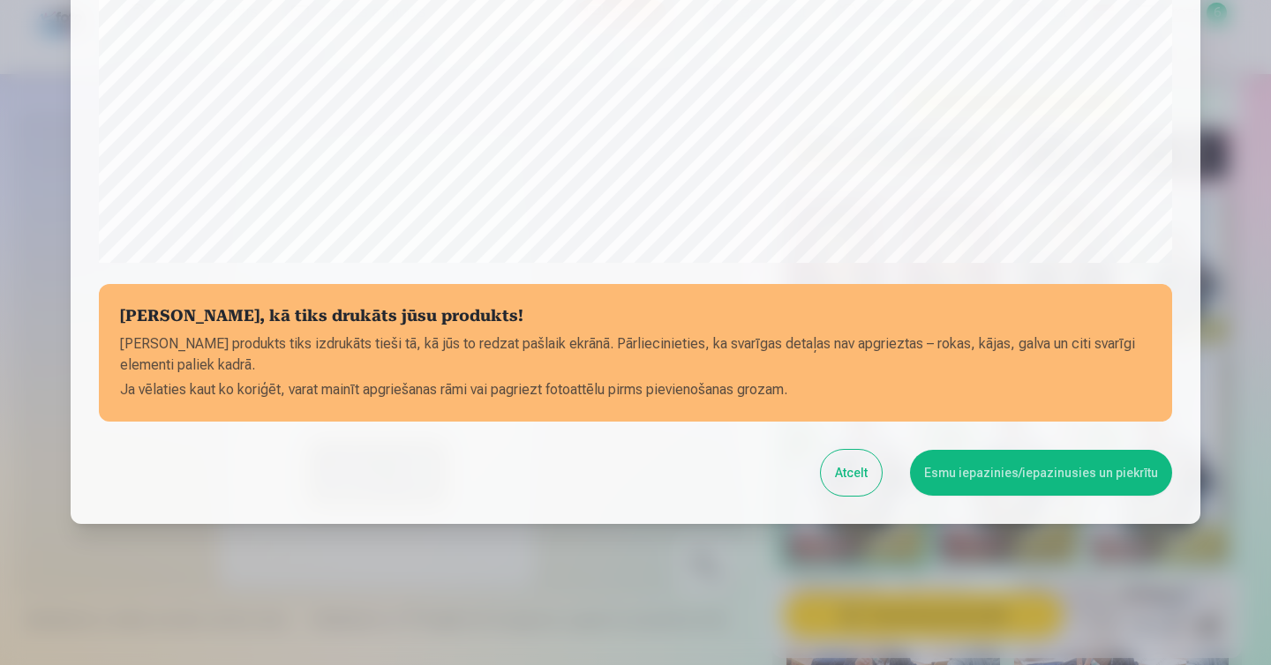
click at [1007, 468] on button "Esmu iepazinies/iepazinusies un piekrītu" at bounding box center [1041, 473] width 262 height 46
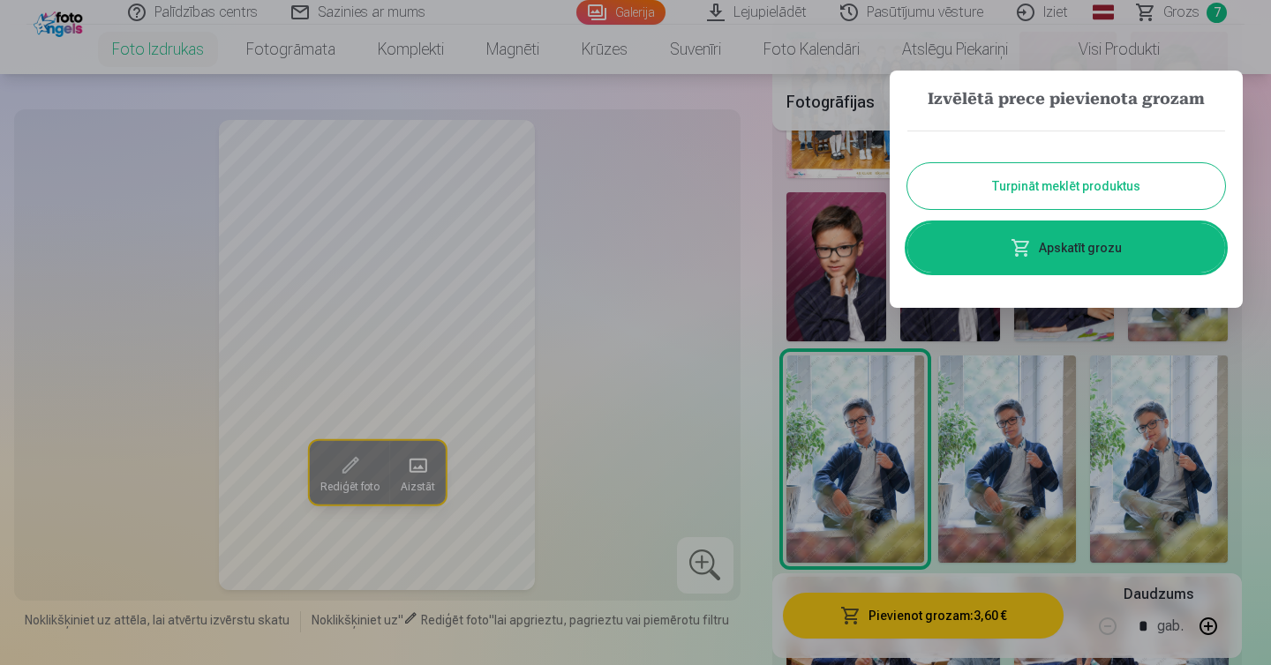
click at [1059, 245] on link "Apskatīt grozu" at bounding box center [1066, 247] width 318 height 49
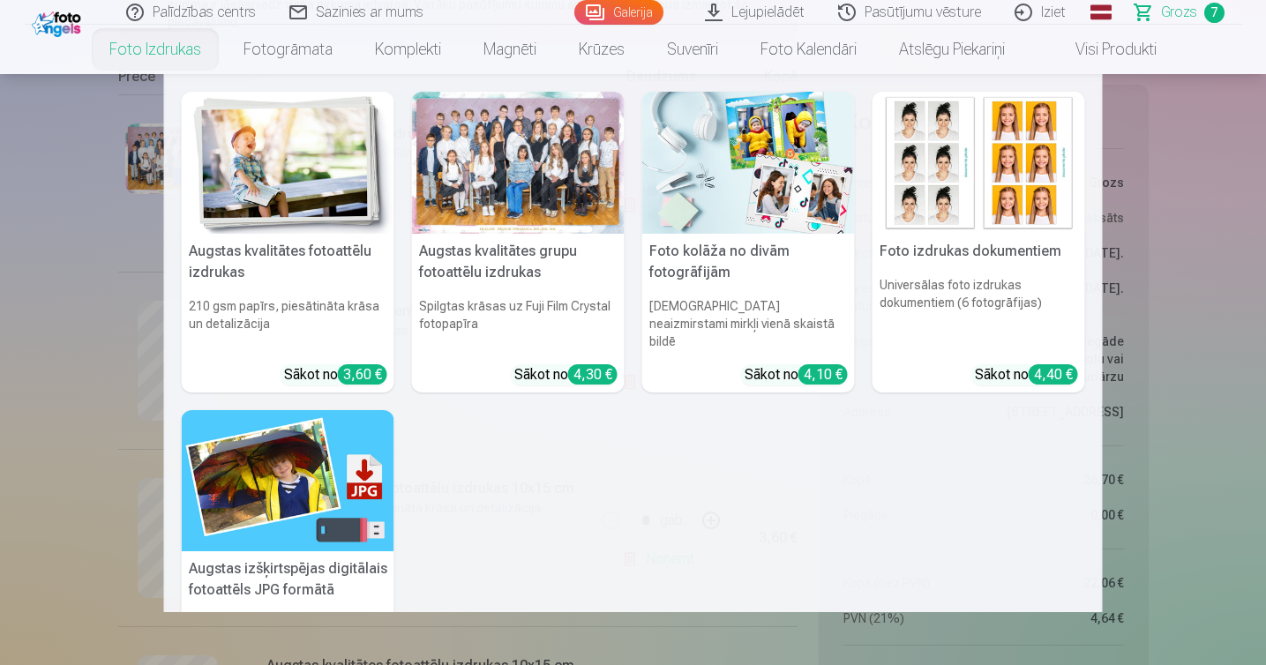
click at [313, 164] on img at bounding box center [288, 163] width 213 height 142
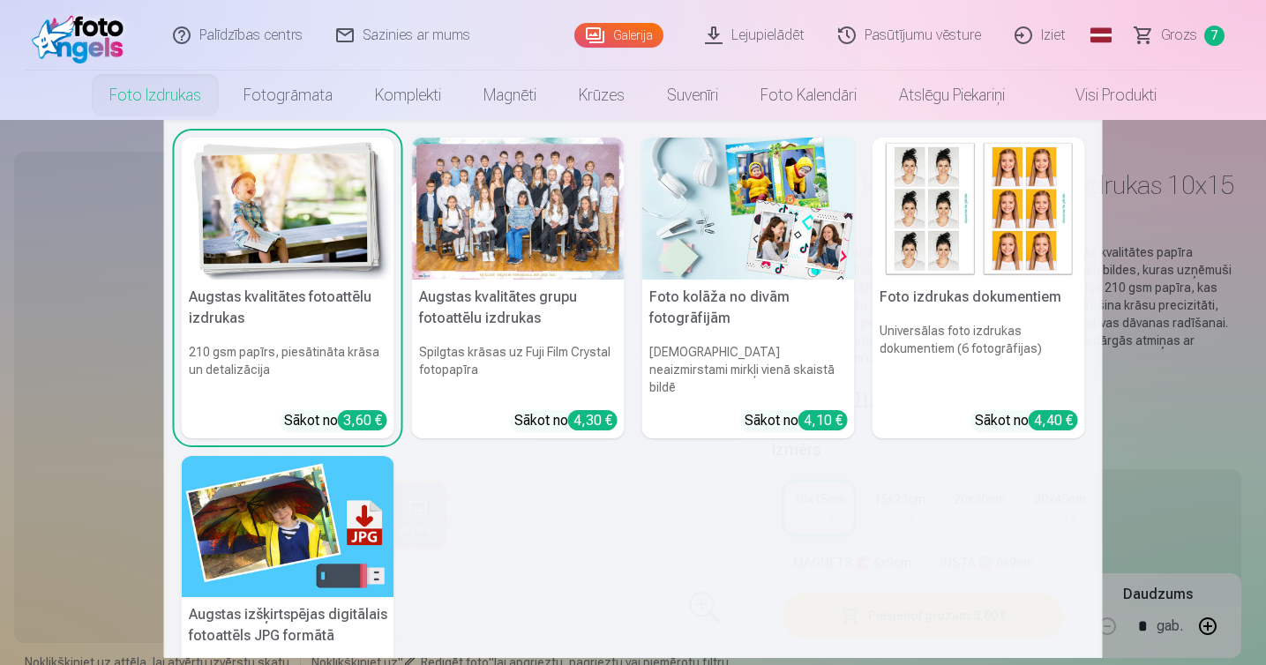
click at [276, 242] on img at bounding box center [288, 209] width 213 height 142
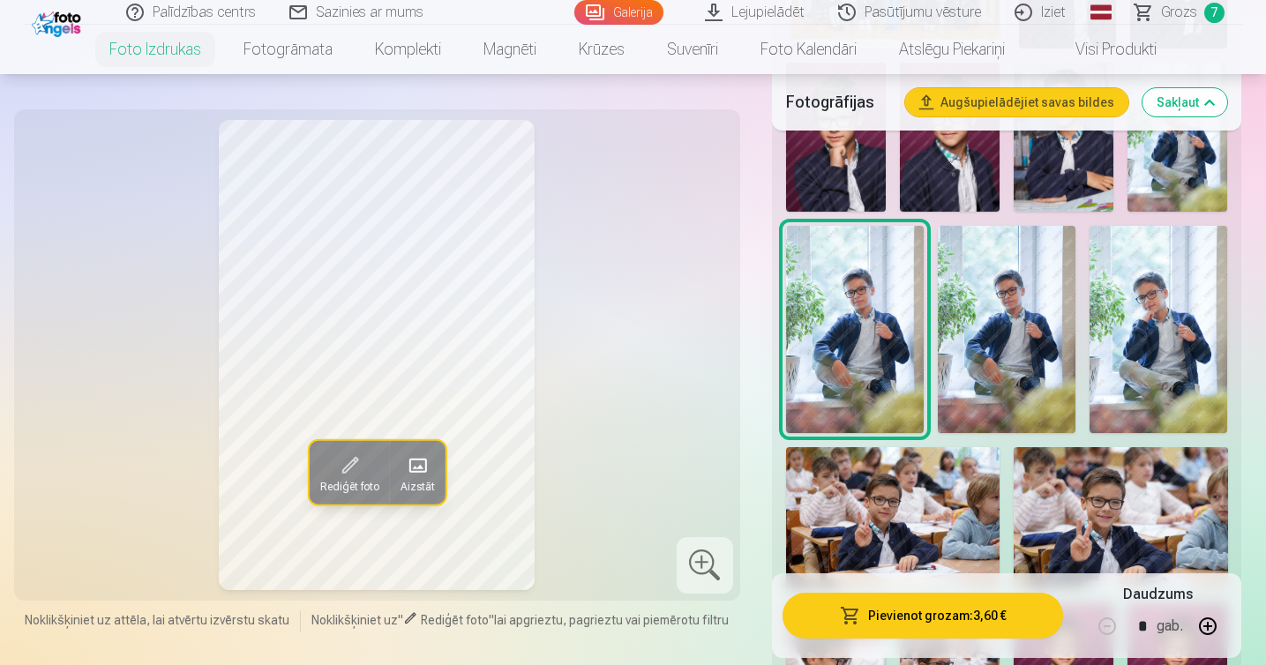
scroll to position [1380, 0]
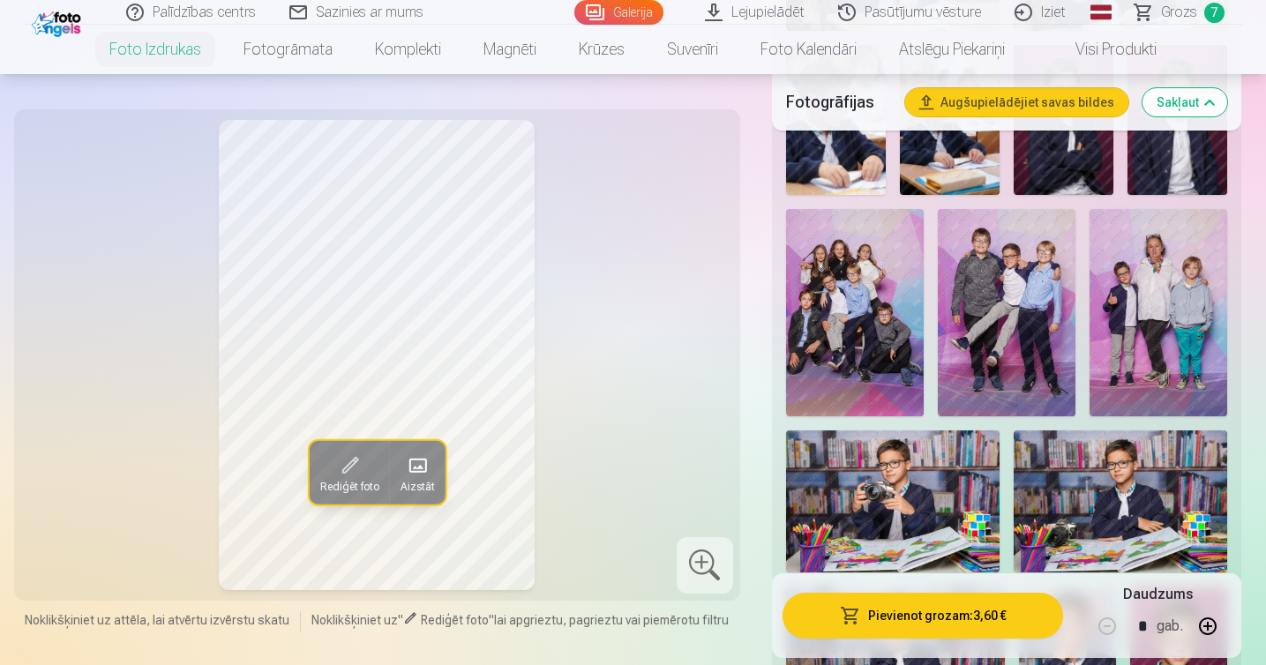
click at [1175, 334] on img at bounding box center [1159, 312] width 138 height 207
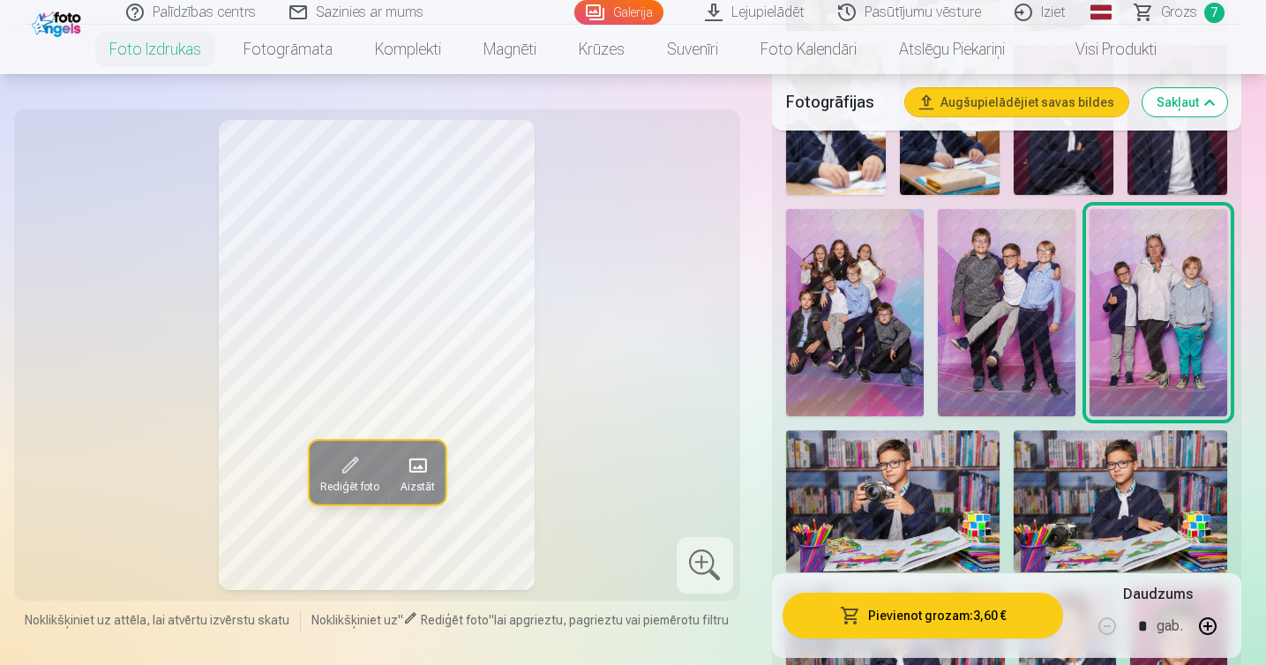
click at [842, 304] on img at bounding box center [855, 312] width 138 height 206
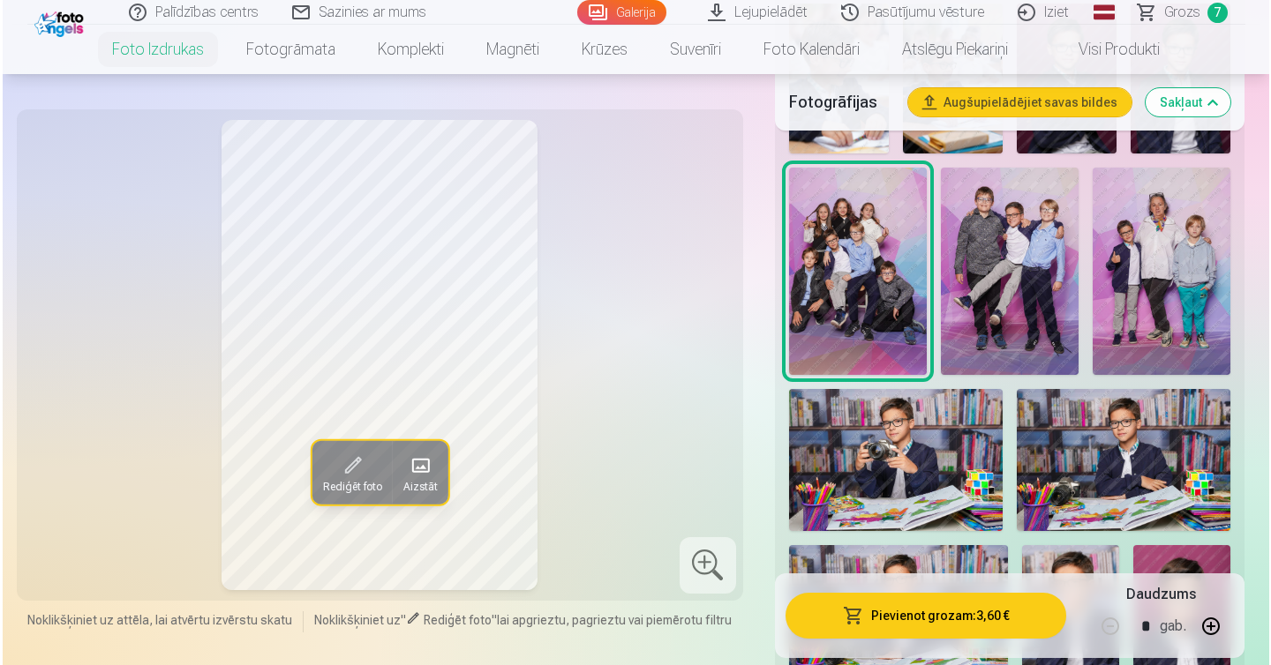
scroll to position [1435, 0]
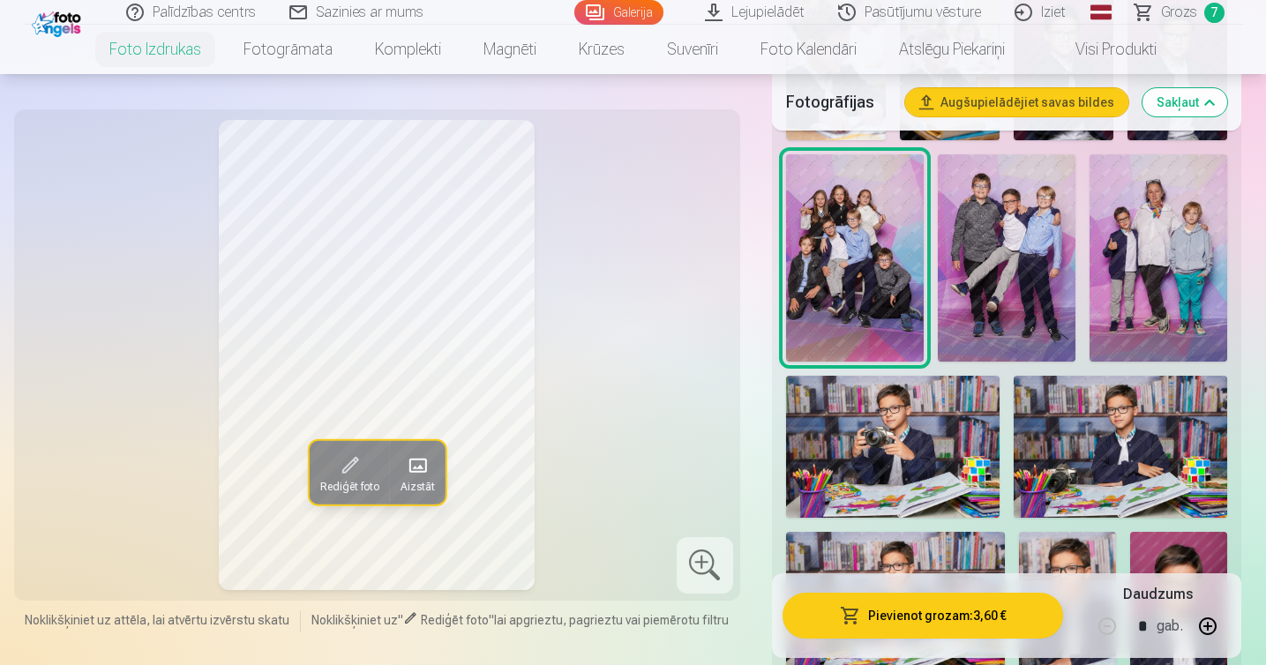
click at [905, 616] on button "Pievienot grozam : 3,60 €" at bounding box center [923, 616] width 281 height 46
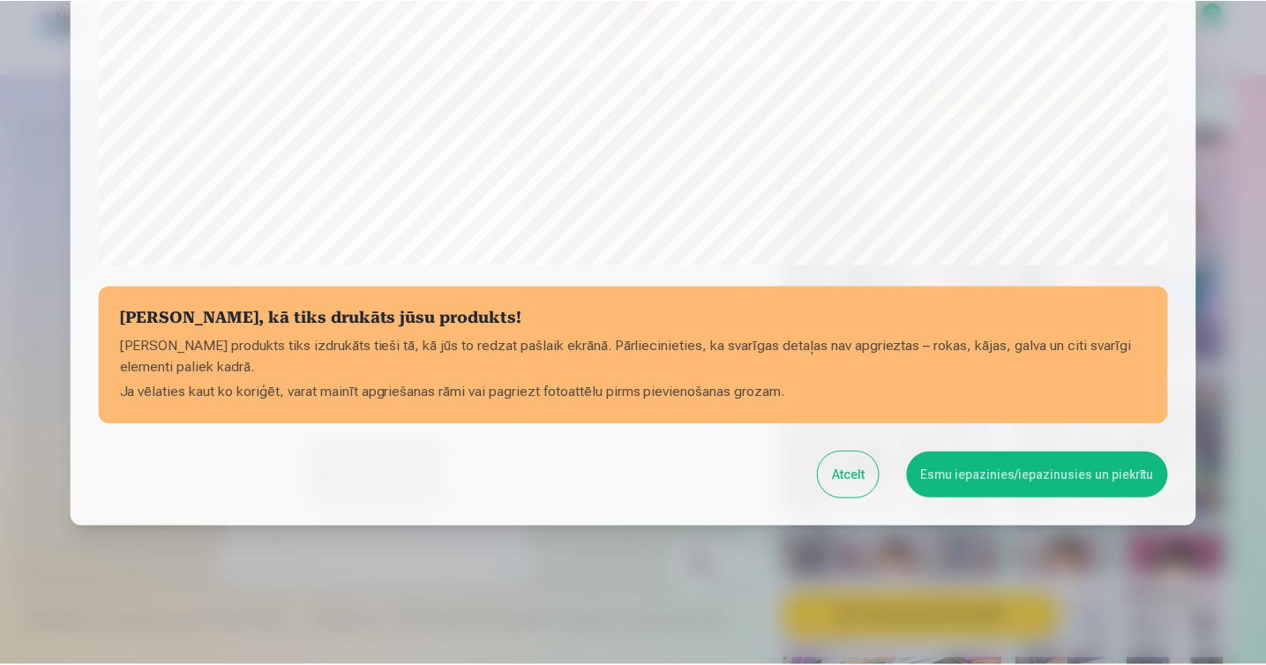
scroll to position [605, 0]
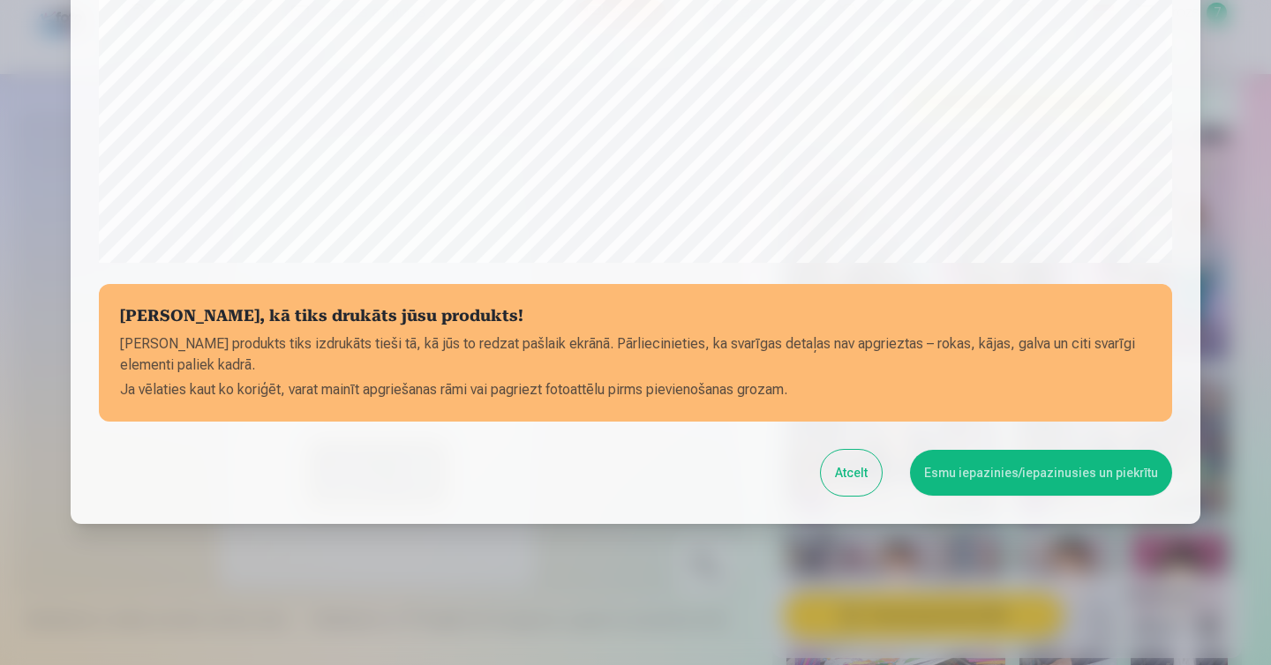
click at [999, 476] on button "Esmu iepazinies/iepazinusies un piekrītu" at bounding box center [1041, 473] width 262 height 46
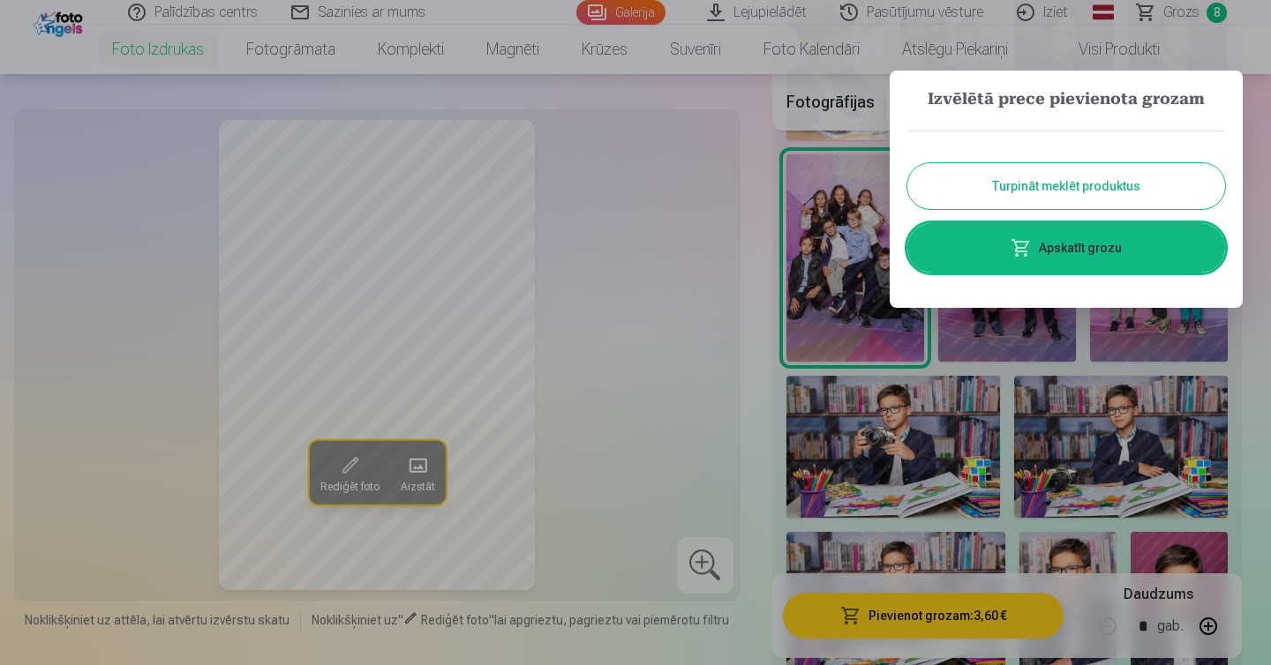
click at [1099, 262] on link "Apskatīt grozu" at bounding box center [1066, 247] width 318 height 49
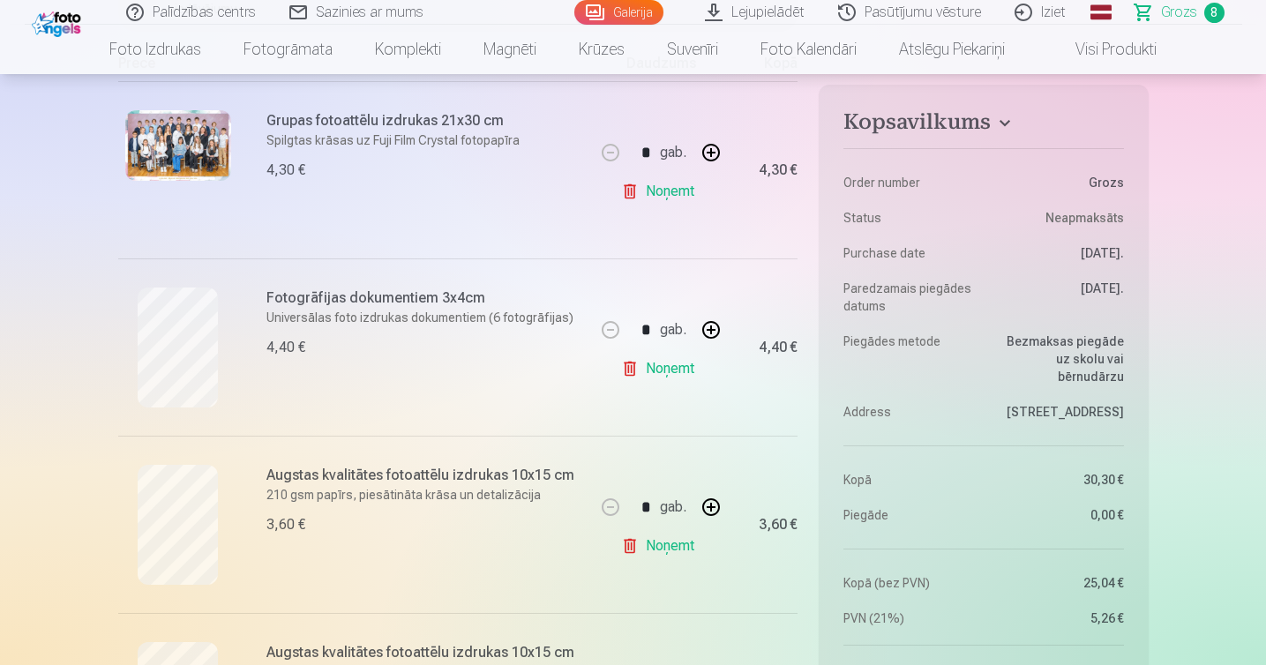
scroll to position [314, 0]
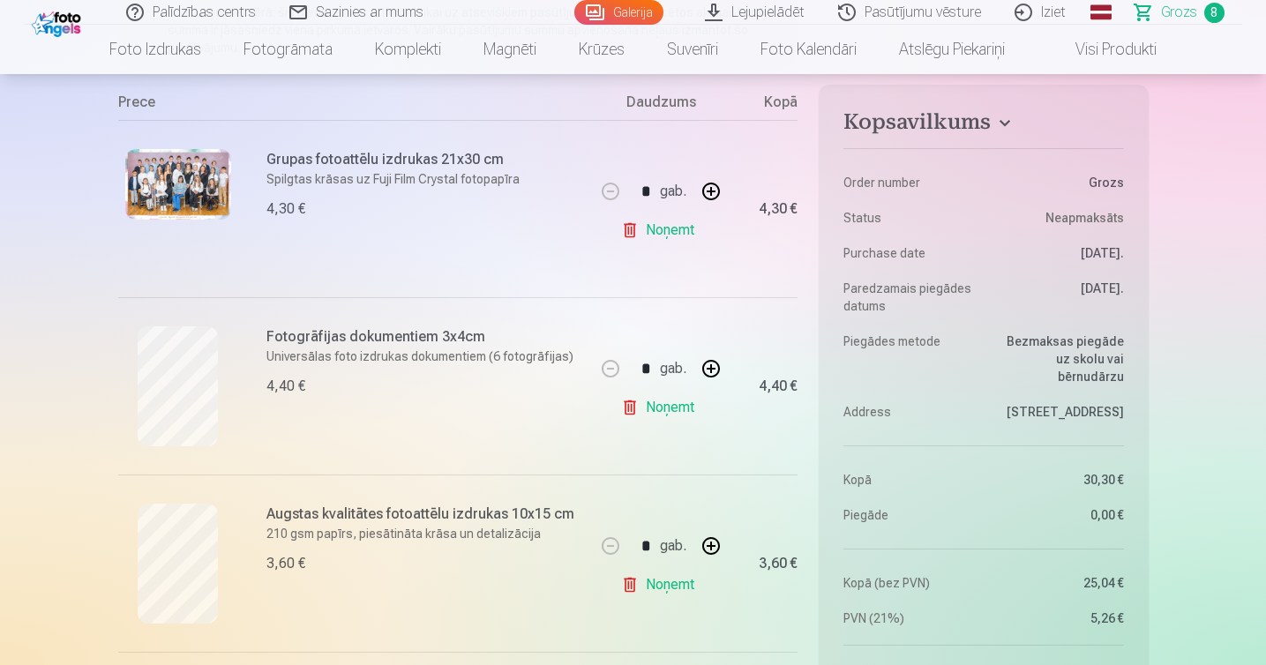
click at [191, 169] on img at bounding box center [178, 184] width 106 height 71
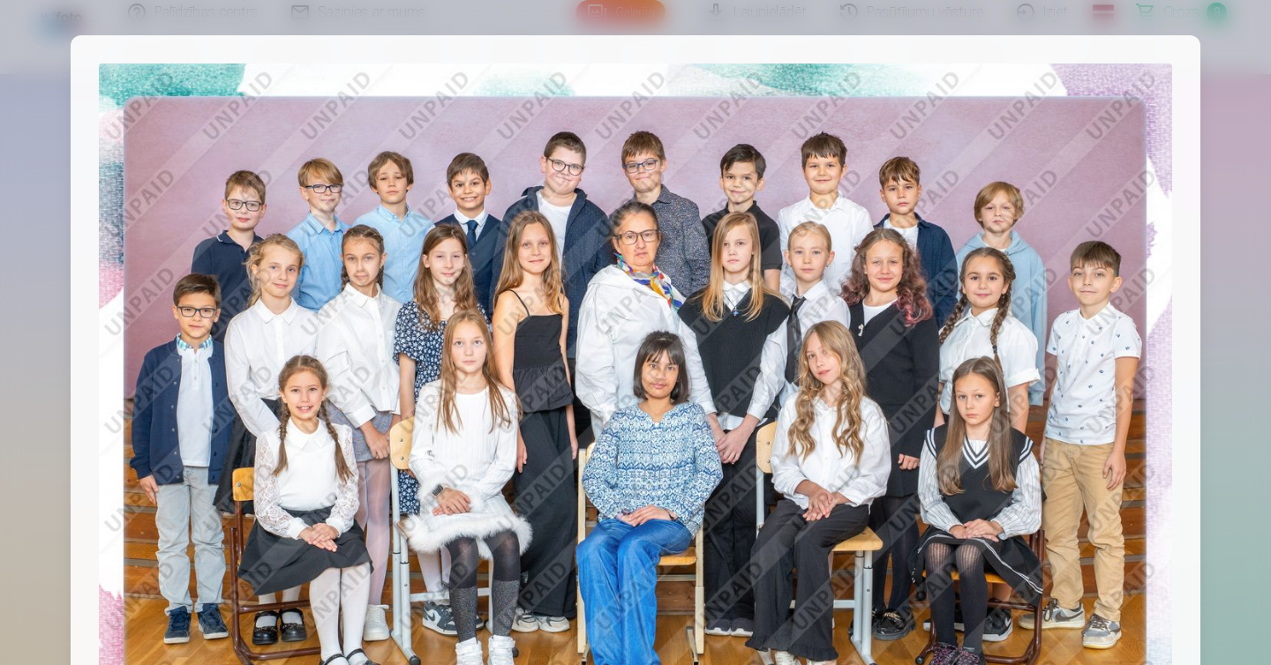
click at [1152, 161] on img at bounding box center [635, 422] width 1073 height 716
click at [1245, 166] on div at bounding box center [635, 332] width 1271 height 665
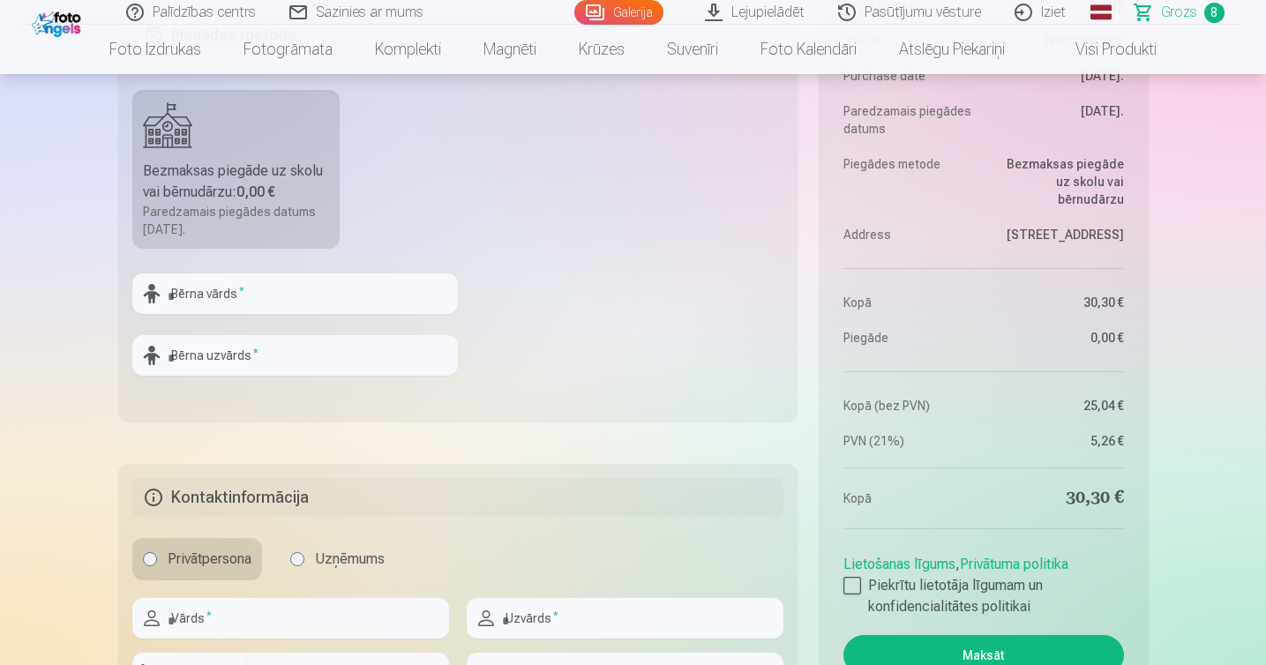
scroll to position [1971, 0]
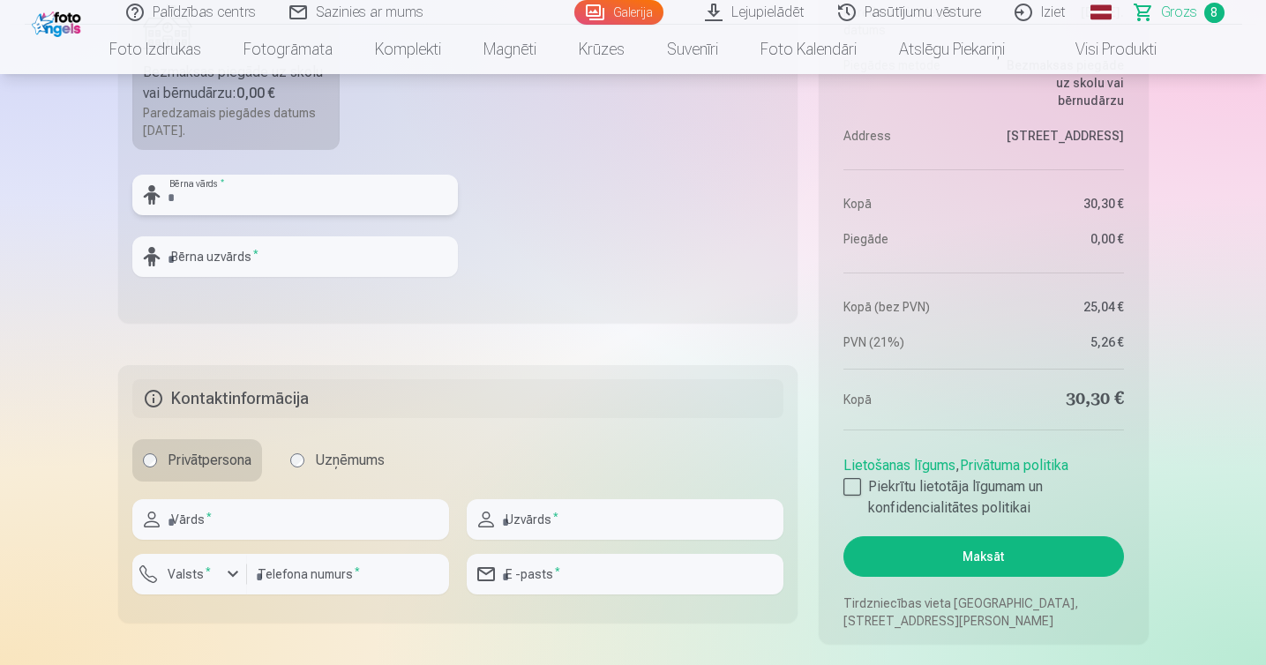
click at [357, 202] on input "text" at bounding box center [295, 195] width 326 height 41
type input "******"
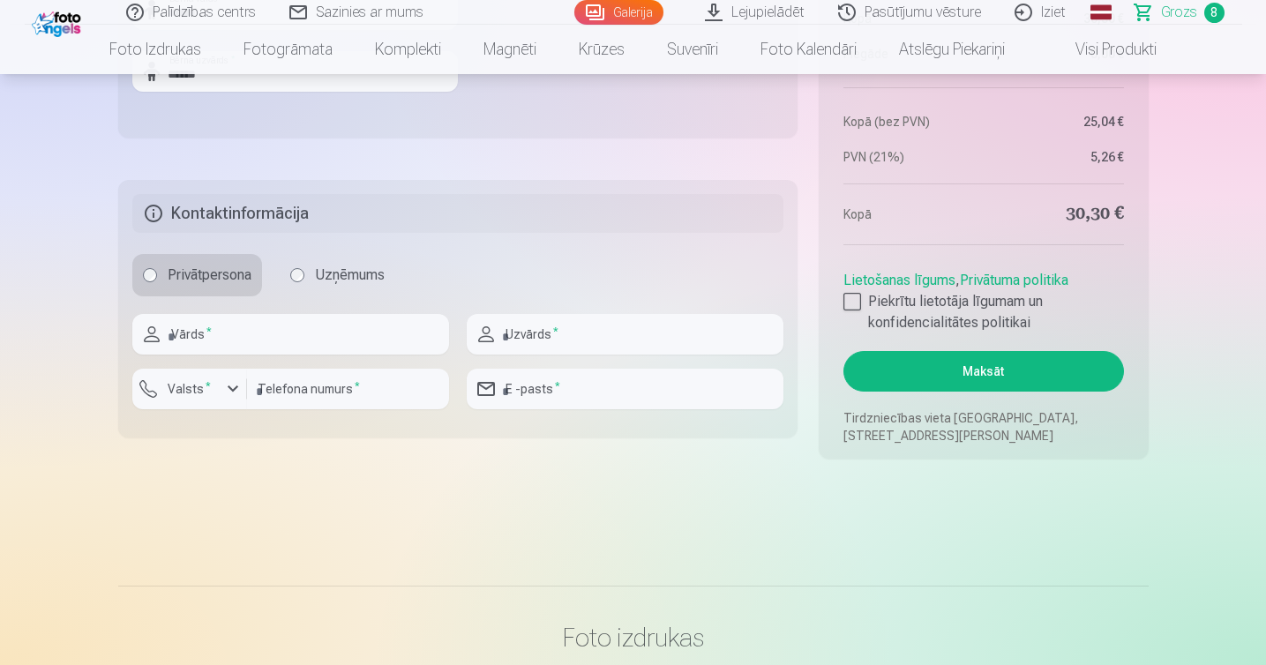
scroll to position [2205, 0]
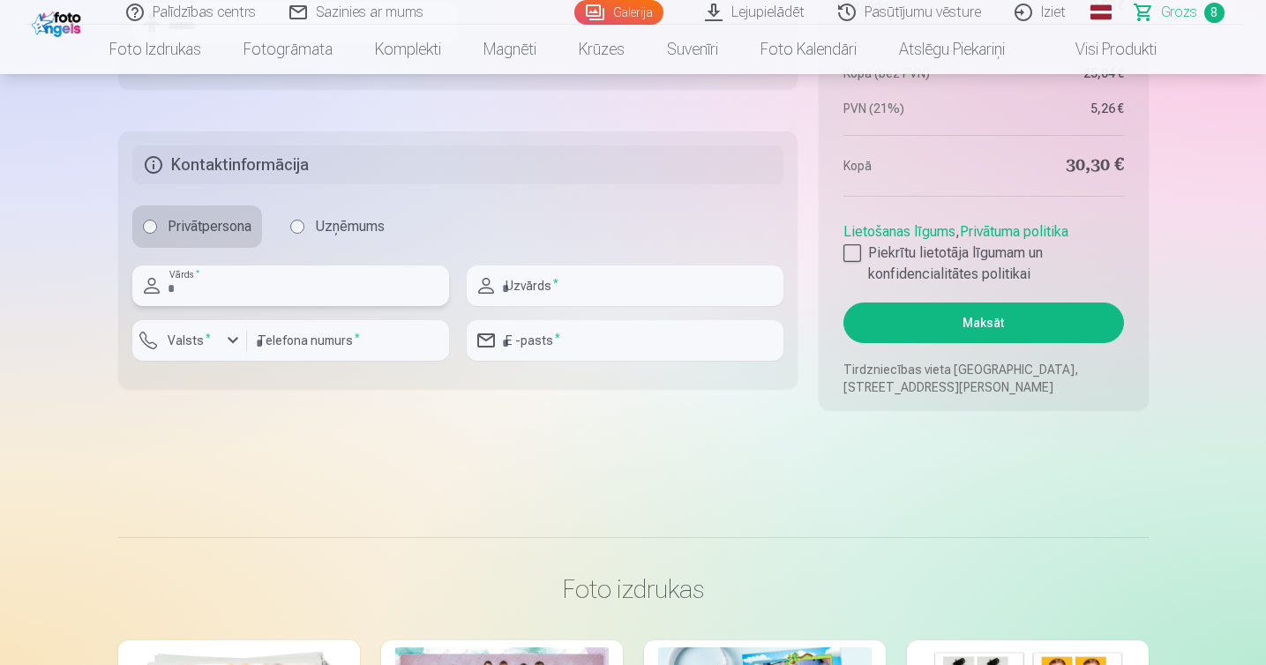
click at [275, 282] on input "text" at bounding box center [290, 286] width 317 height 41
type input "*********"
type input "******"
click at [179, 331] on button "Valsts *" at bounding box center [189, 340] width 115 height 41
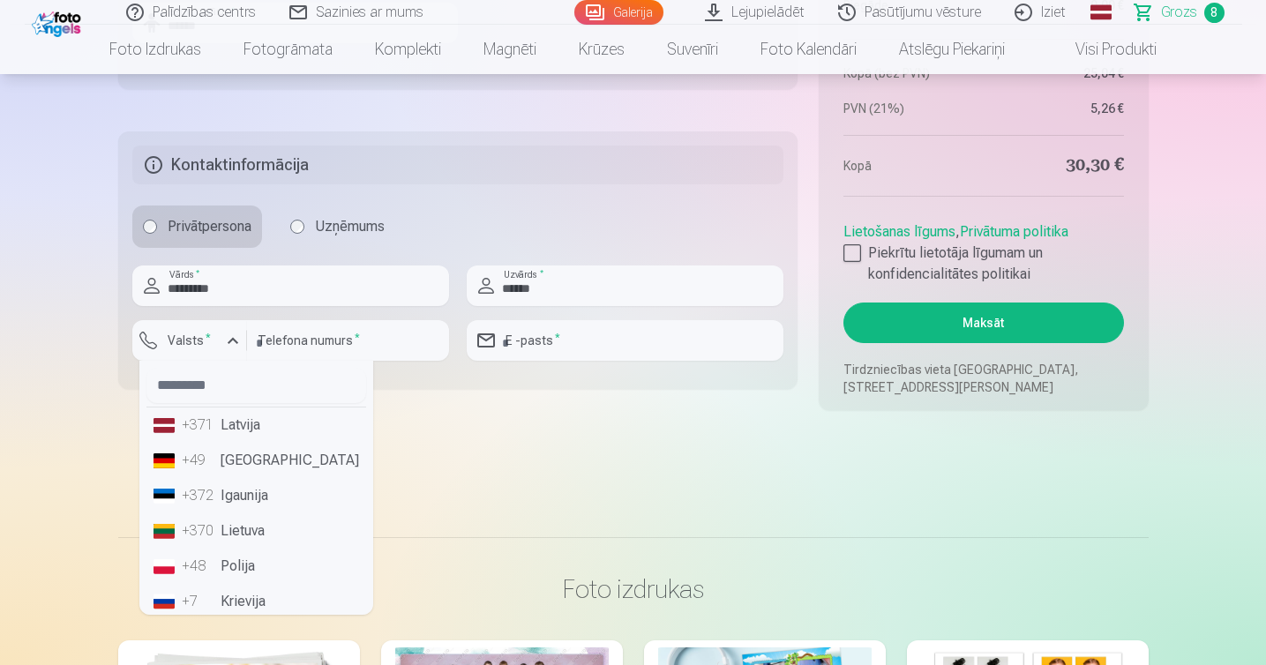
click at [223, 416] on li "+371 Latvija" at bounding box center [256, 425] width 220 height 35
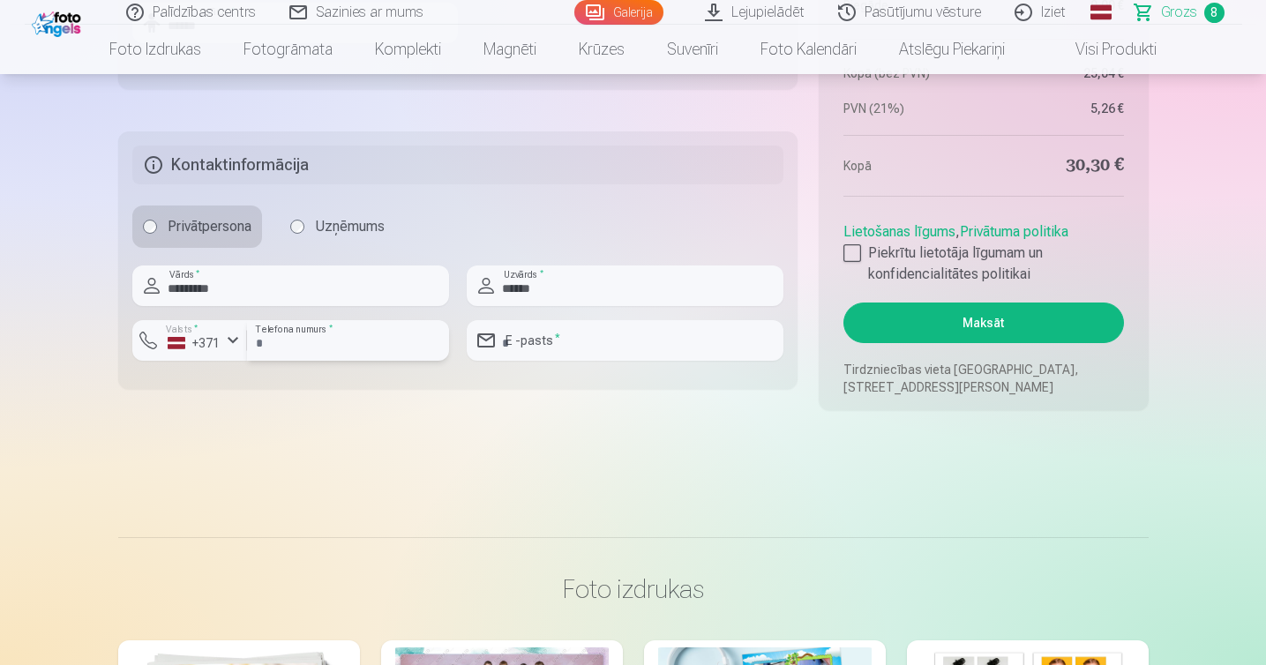
click at [330, 348] on input "number" at bounding box center [348, 340] width 202 height 41
type input "********"
click at [581, 347] on input "email" at bounding box center [625, 340] width 317 height 41
type input "**********"
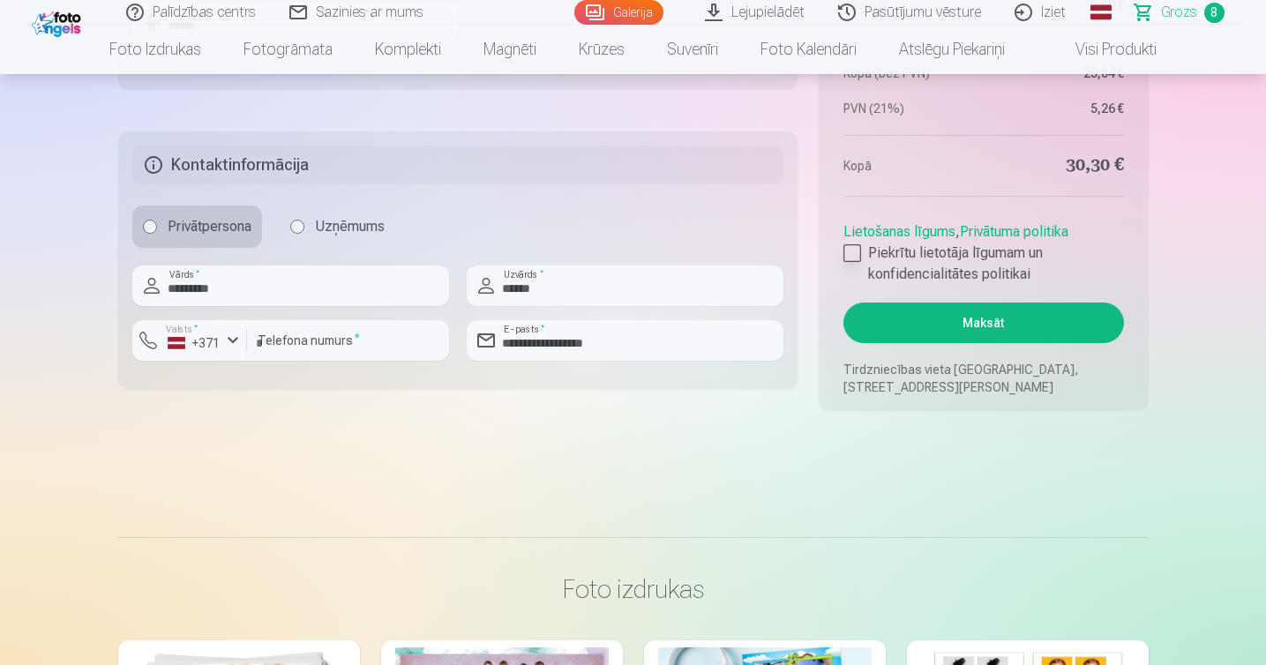
click at [856, 244] on div at bounding box center [853, 253] width 18 height 18
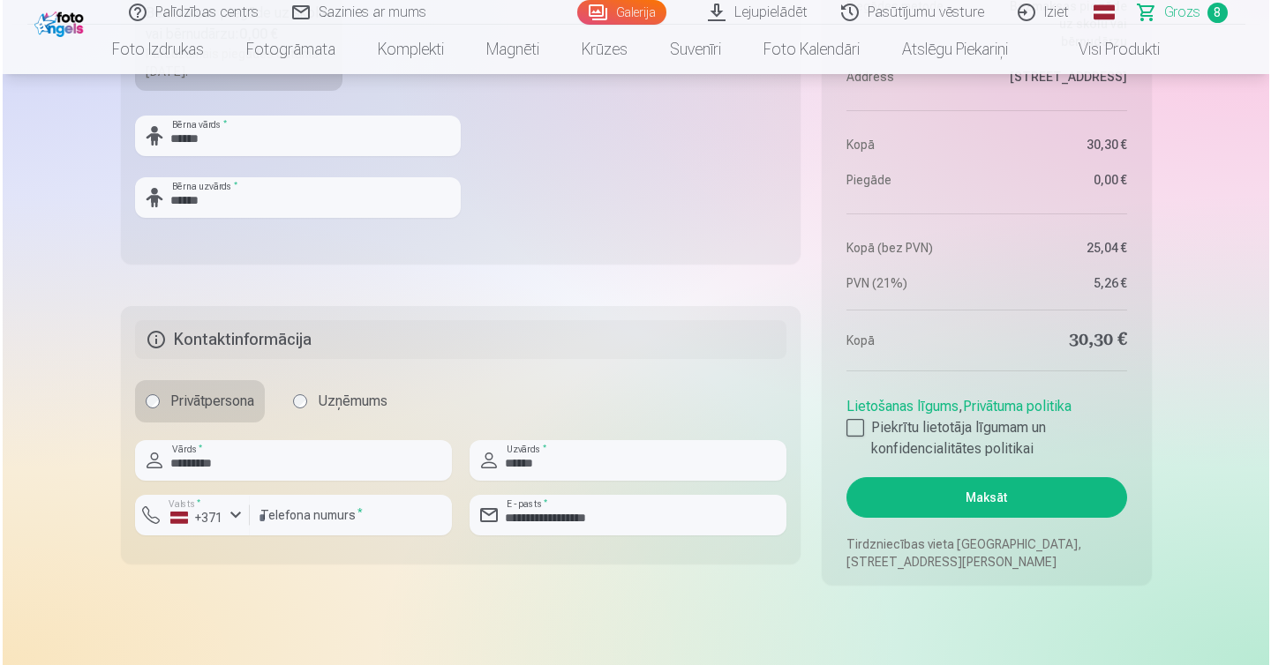
scroll to position [2032, 0]
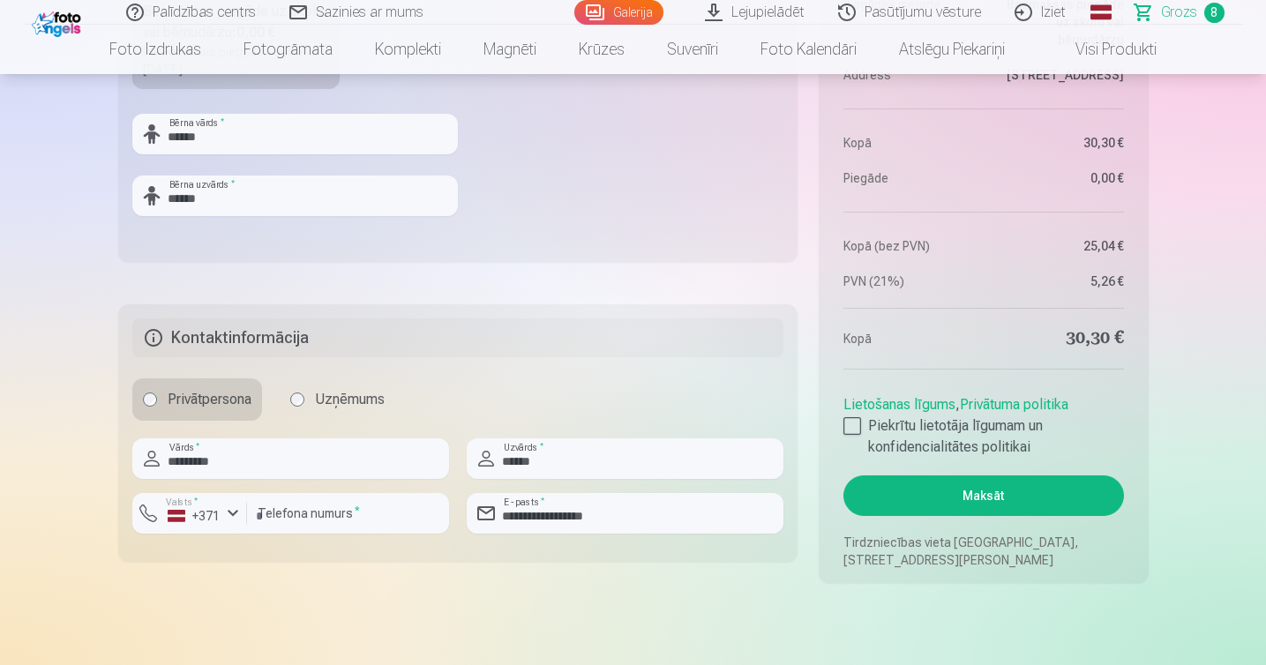
click at [987, 499] on button "Maksāt" at bounding box center [984, 496] width 280 height 41
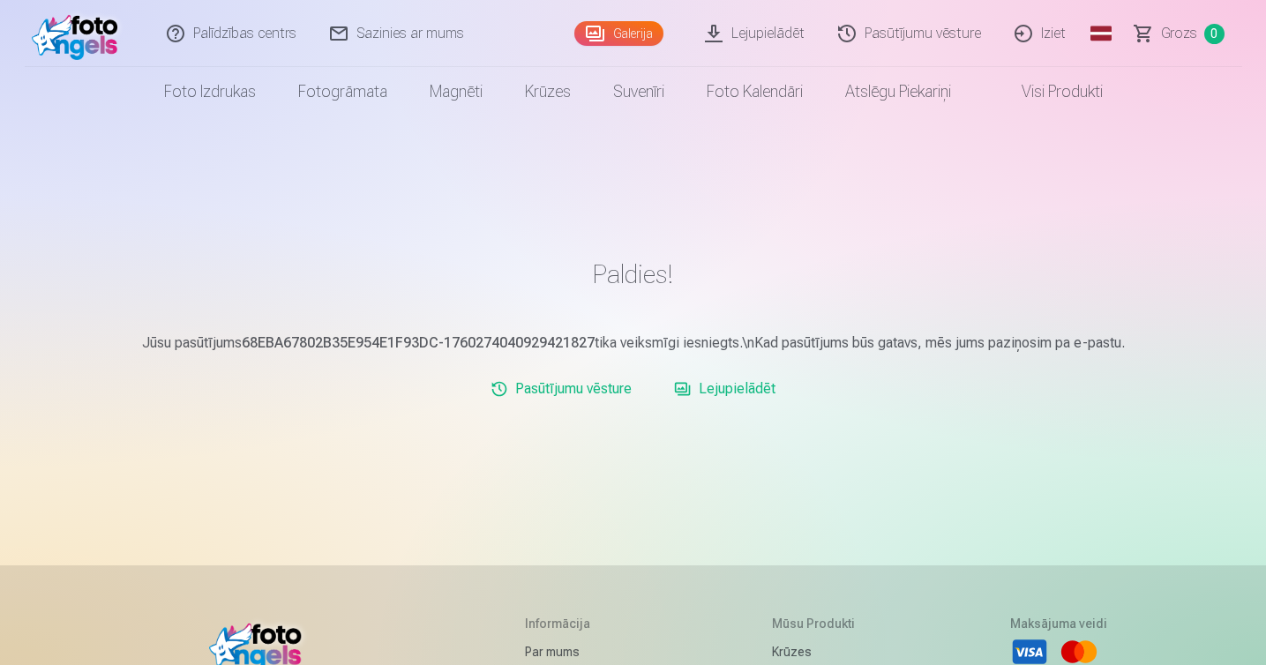
scroll to position [4, 0]
click at [741, 388] on link "Lejupielādēt" at bounding box center [725, 388] width 116 height 35
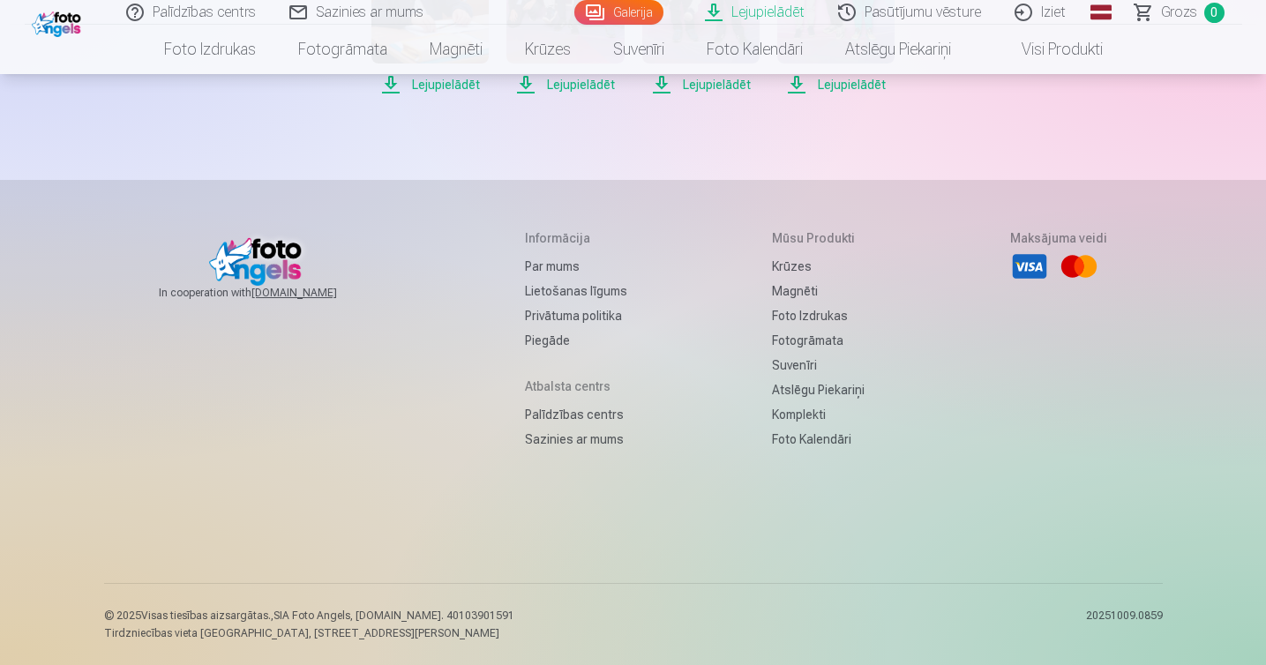
scroll to position [312, 0]
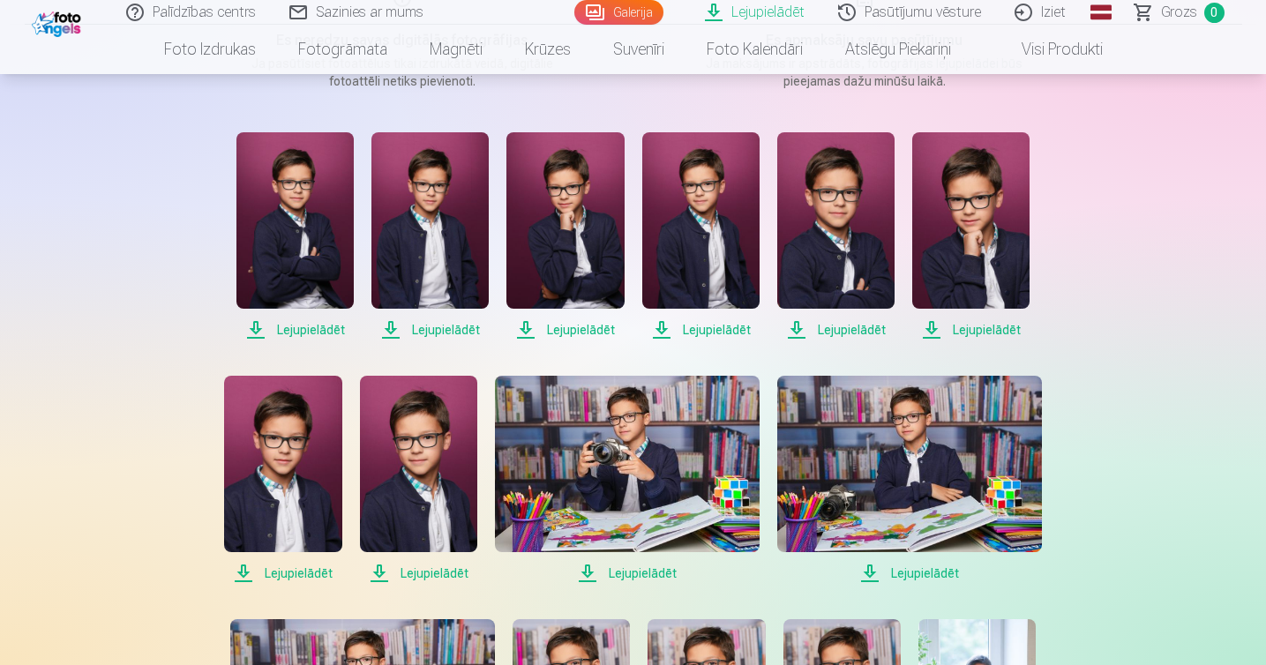
click at [252, 326] on span "Lejupielādēt" at bounding box center [294, 329] width 117 height 21
click at [425, 326] on span "Lejupielādēt" at bounding box center [429, 329] width 117 height 21
click at [561, 329] on span "Lejupielādēt" at bounding box center [564, 329] width 117 height 21
click at [704, 327] on span "Lejupielādēt" at bounding box center [700, 329] width 117 height 21
click at [830, 326] on span "Lejupielādēt" at bounding box center [835, 329] width 117 height 21
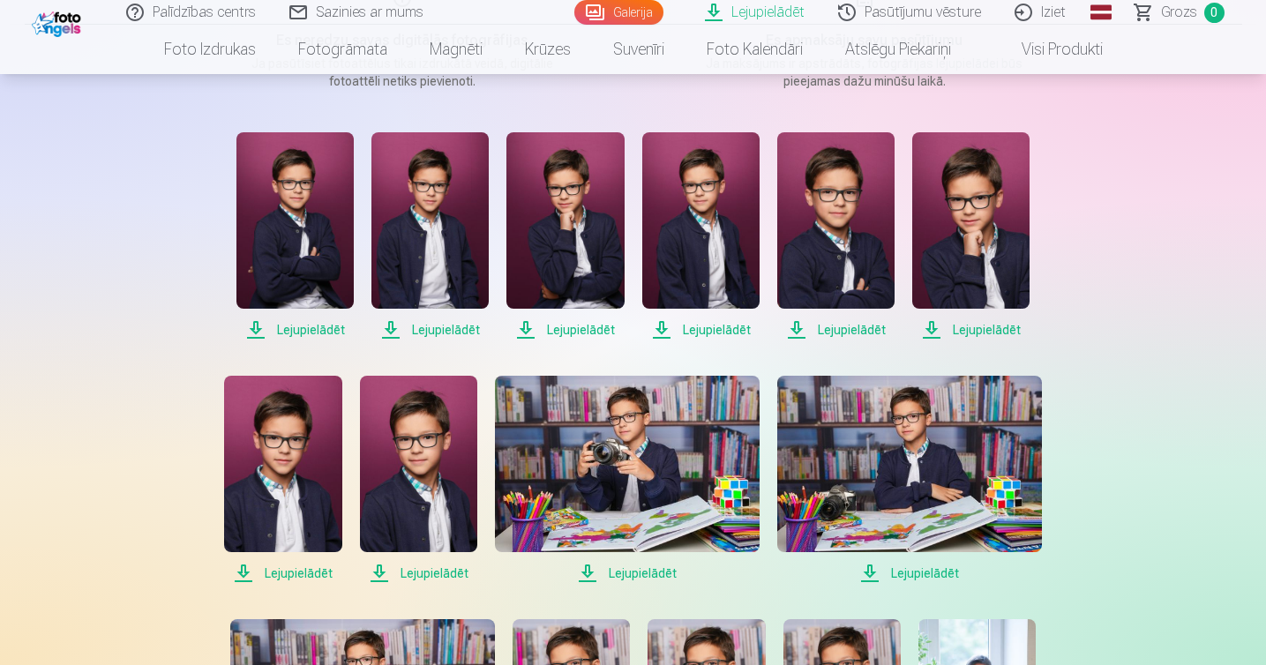
click at [959, 328] on span "Lejupielādēt" at bounding box center [970, 329] width 117 height 21
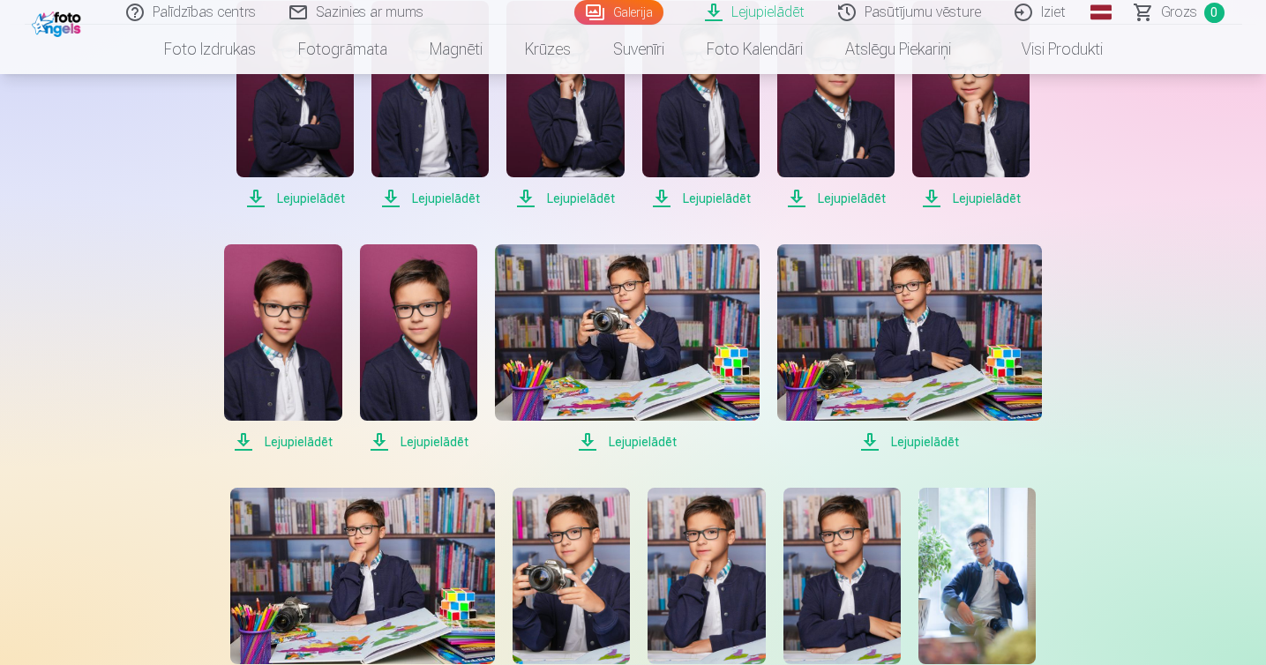
scroll to position [454, 0]
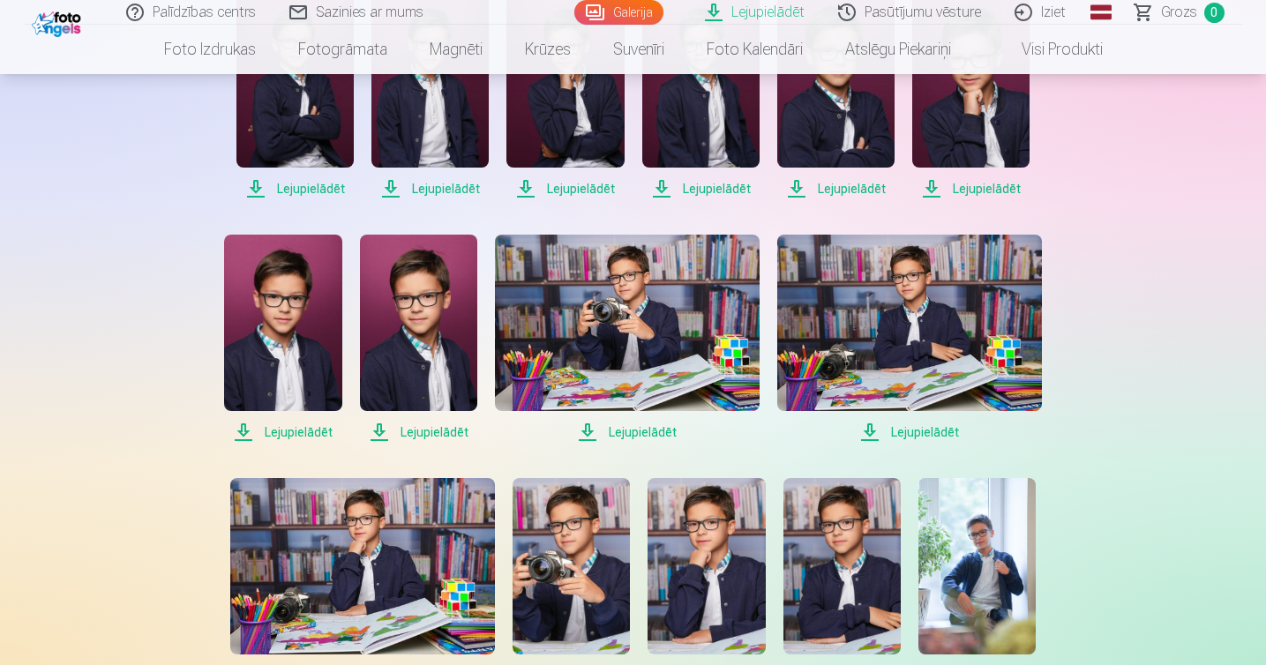
click at [285, 433] on span "Lejupielādēt" at bounding box center [282, 432] width 117 height 21
click at [416, 431] on span "Lejupielādēt" at bounding box center [418, 432] width 117 height 21
click at [642, 429] on span "Lejupielādēt" at bounding box center [627, 432] width 265 height 21
click at [915, 431] on span "Lejupielādēt" at bounding box center [909, 432] width 265 height 21
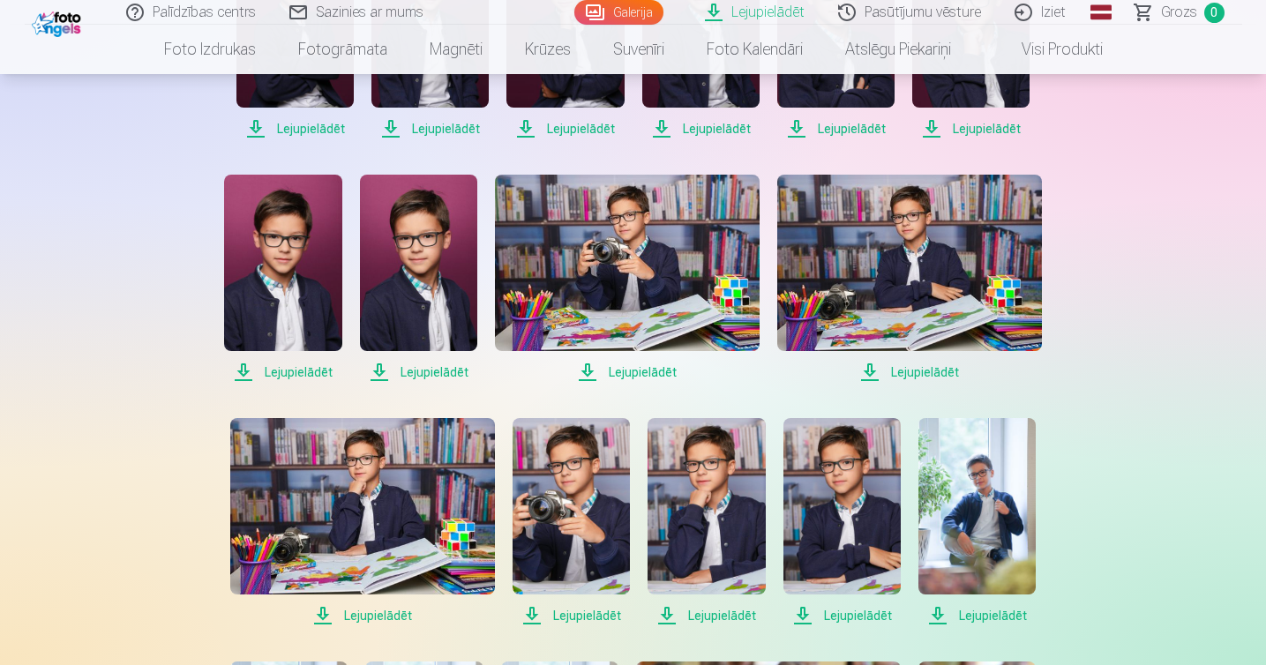
scroll to position [593, 0]
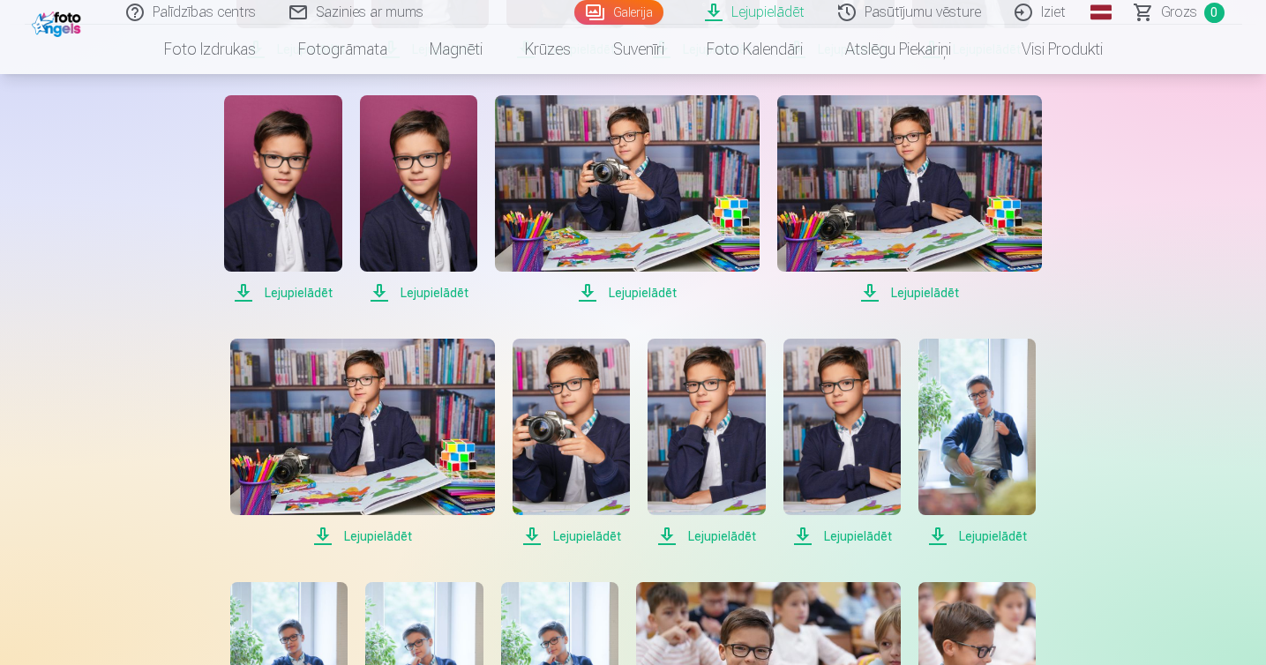
click at [377, 534] on span "Lejupielādēt" at bounding box center [362, 536] width 265 height 21
click at [586, 535] on span "Lejupielādēt" at bounding box center [571, 536] width 117 height 21
click at [718, 534] on span "Lejupielādēt" at bounding box center [706, 536] width 117 height 21
click at [853, 535] on span "Lejupielādēt" at bounding box center [842, 536] width 117 height 21
click at [967, 533] on span "Lejupielādēt" at bounding box center [977, 536] width 117 height 21
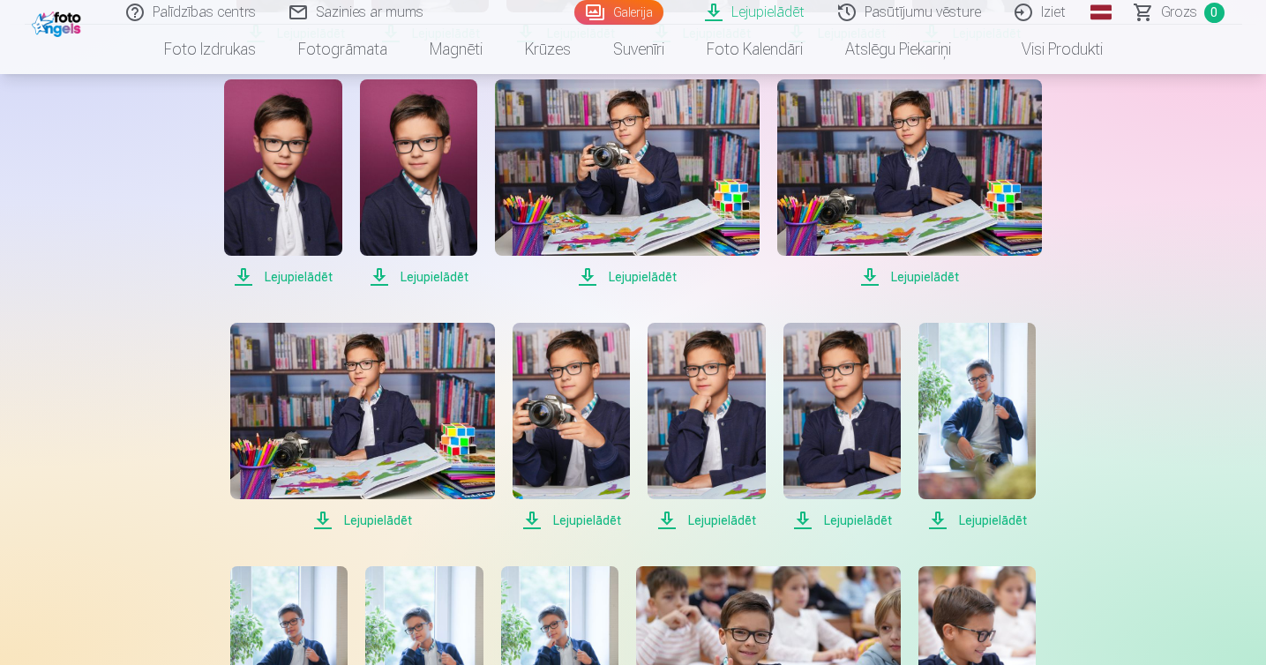
scroll to position [816, 0]
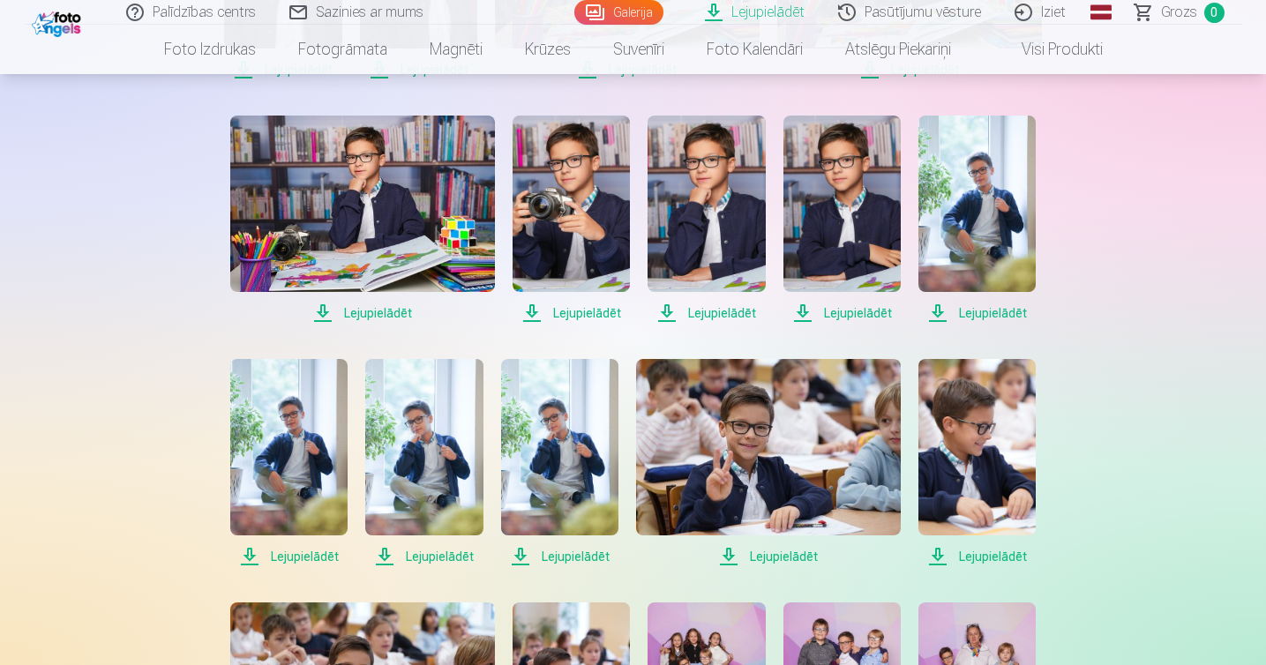
click at [281, 551] on span "Lejupielādēt" at bounding box center [288, 556] width 117 height 21
click at [449, 555] on span "Lejupielādēt" at bounding box center [423, 556] width 117 height 21
click at [570, 556] on span "Lejupielādēt" at bounding box center [559, 556] width 117 height 21
click at [784, 554] on span "Lejupielādēt" at bounding box center [768, 556] width 265 height 21
click at [992, 553] on span "Lejupielādēt" at bounding box center [977, 556] width 117 height 21
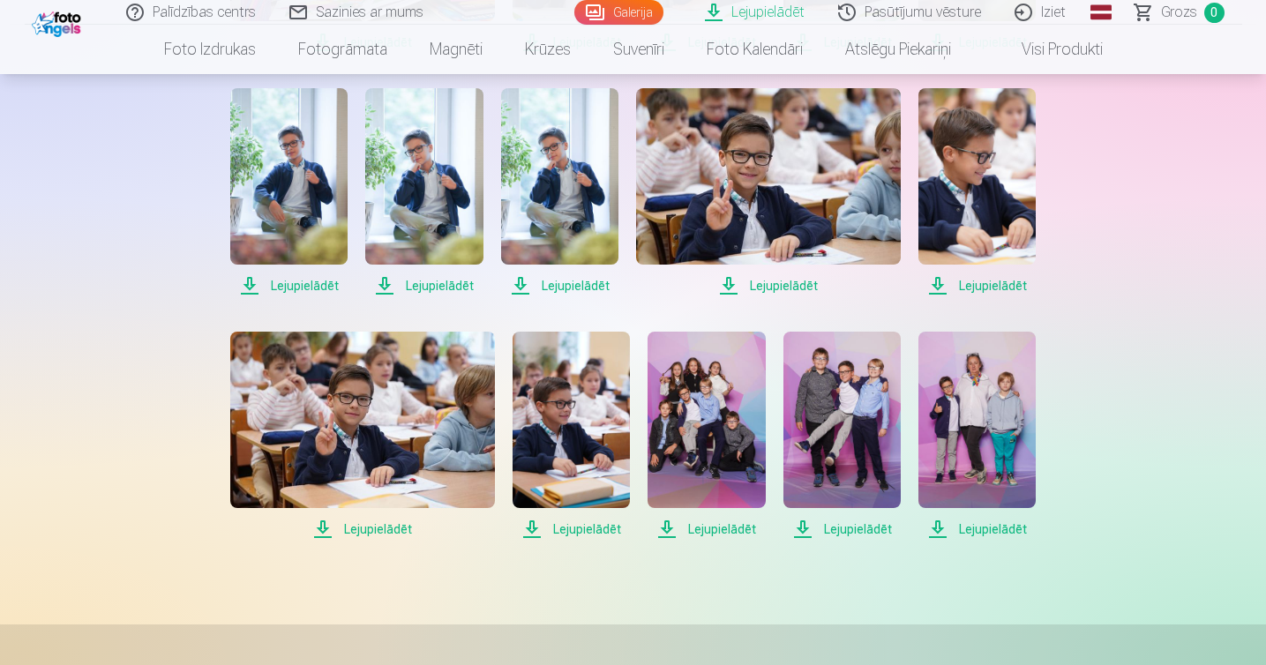
scroll to position [1105, 0]
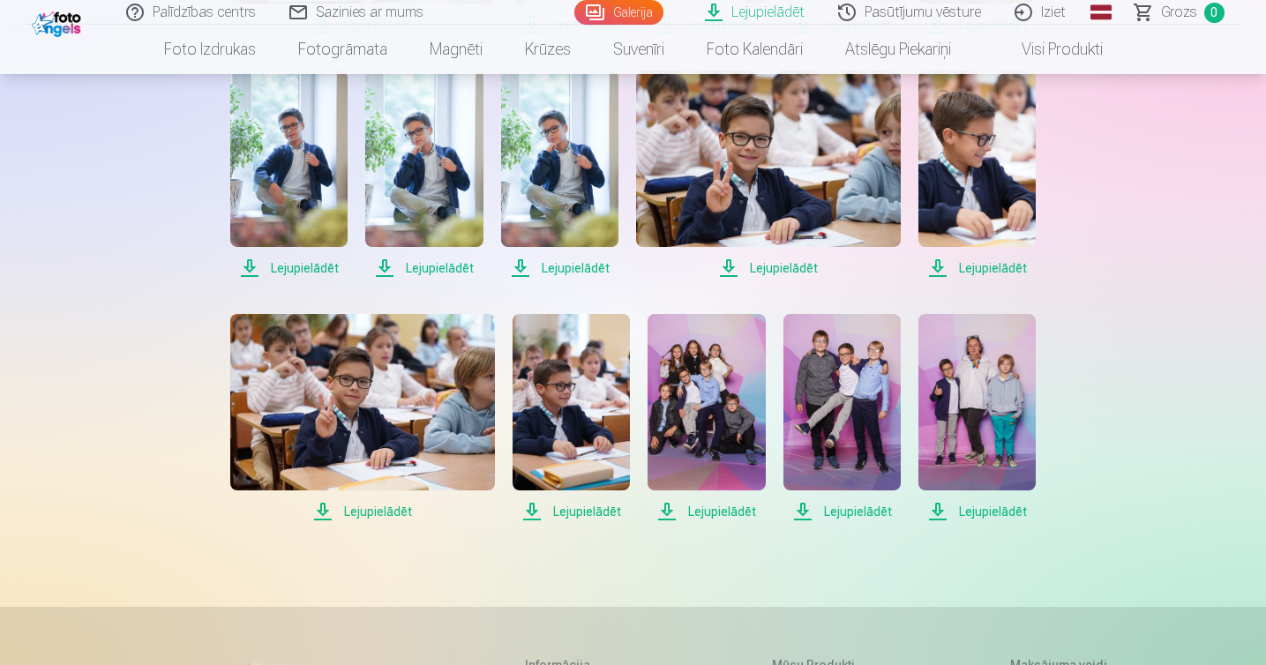
click at [376, 514] on span "Lejupielādēt" at bounding box center [362, 511] width 265 height 21
click at [582, 511] on span "Lejupielādēt" at bounding box center [571, 511] width 117 height 21
click at [738, 513] on span "Lejupielādēt" at bounding box center [706, 511] width 117 height 21
click at [856, 515] on span "Lejupielādēt" at bounding box center [842, 511] width 117 height 21
click at [1006, 510] on span "Lejupielādēt" at bounding box center [977, 511] width 117 height 21
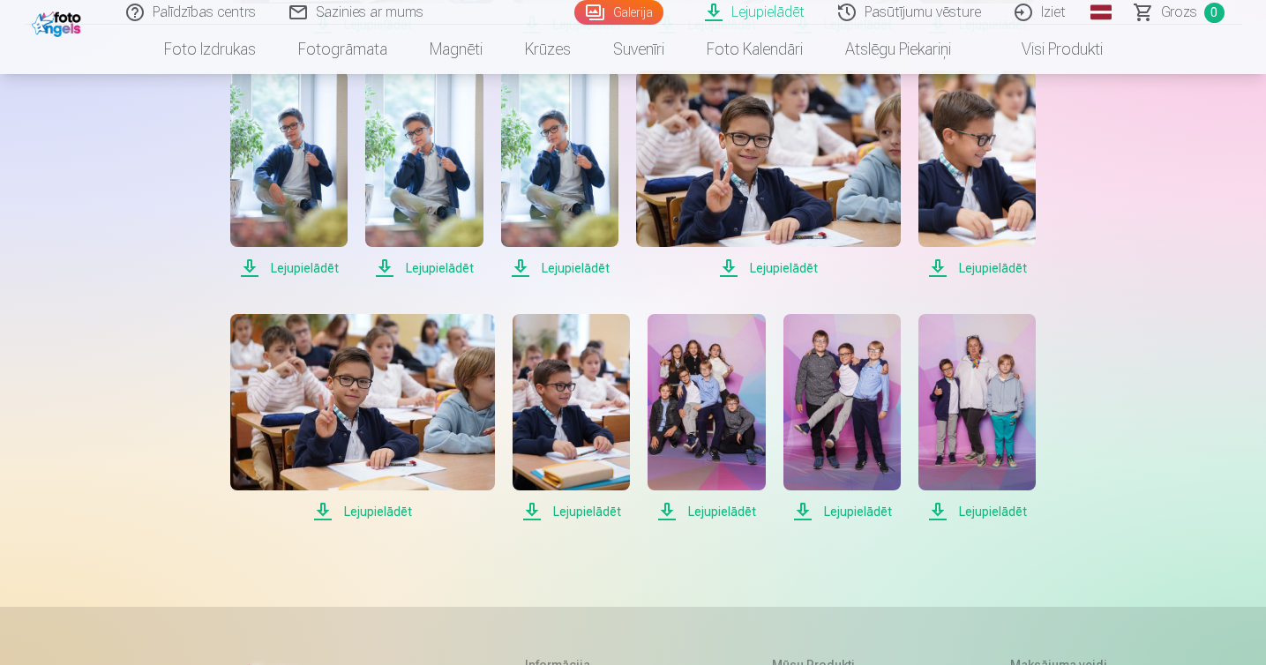
click at [1175, 16] on span "Grozs" at bounding box center [1179, 12] width 36 height 21
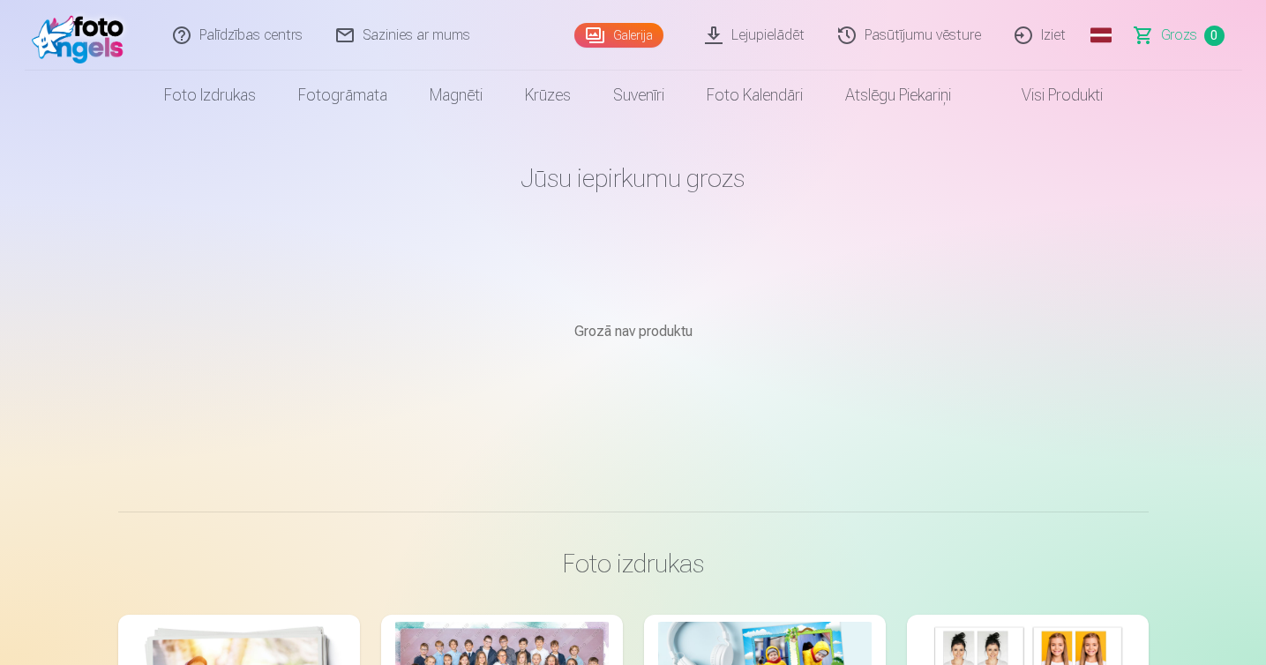
click at [1061, 34] on link "Iziet" at bounding box center [1041, 35] width 85 height 71
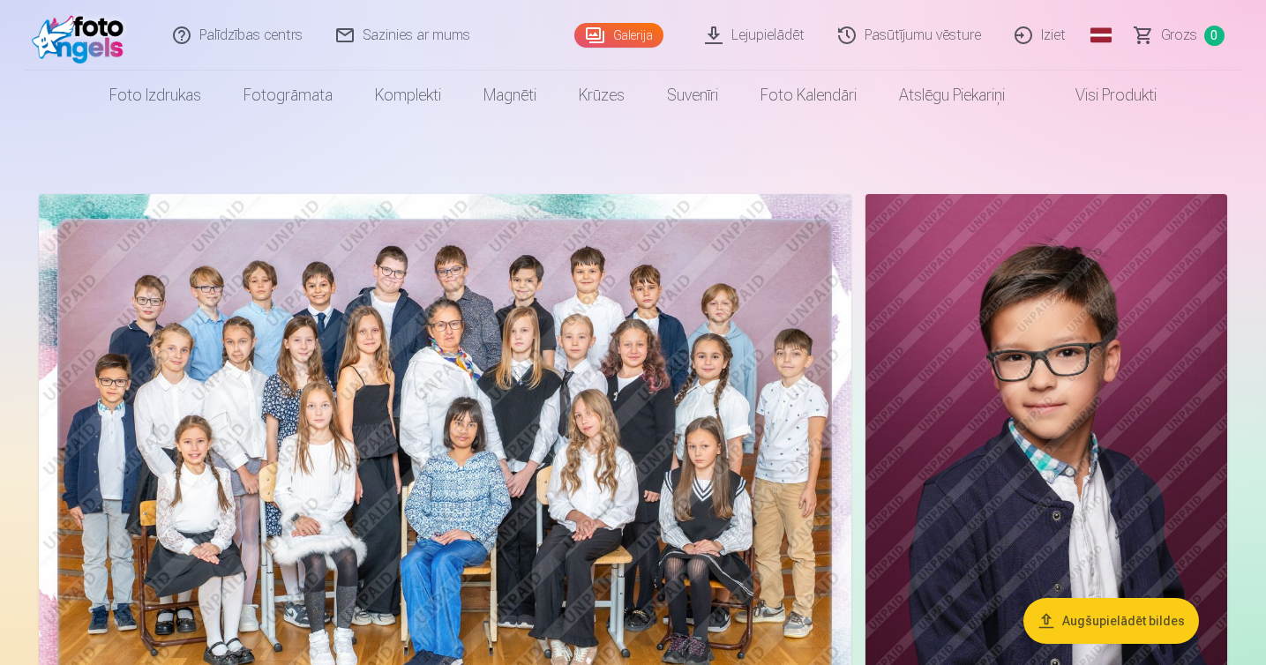
click at [1018, 41] on link "Iziet" at bounding box center [1041, 35] width 85 height 71
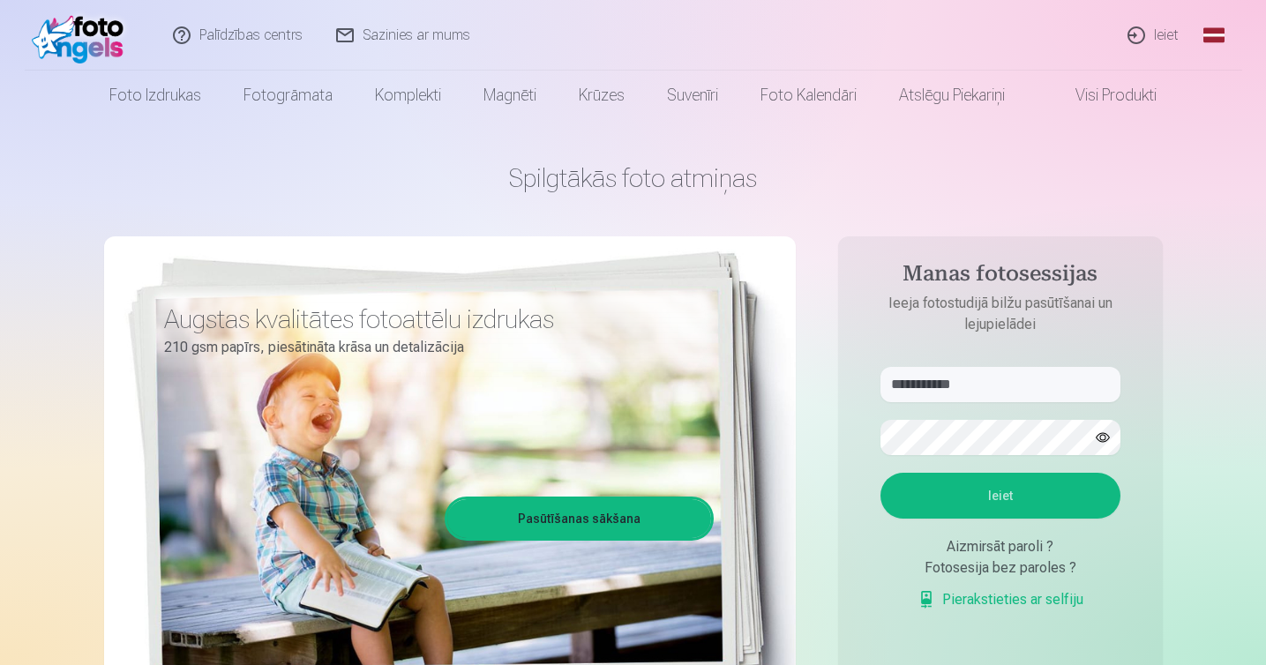
click at [1018, 508] on button "Ieiet" at bounding box center [1001, 496] width 240 height 46
click at [1062, 371] on input "**********" at bounding box center [1001, 384] width 240 height 35
drag, startPoint x: 1058, startPoint y: 384, endPoint x: 803, endPoint y: 377, distance: 255.1
click at [803, 377] on div "**********" at bounding box center [633, 442] width 1059 height 644
type input "*"
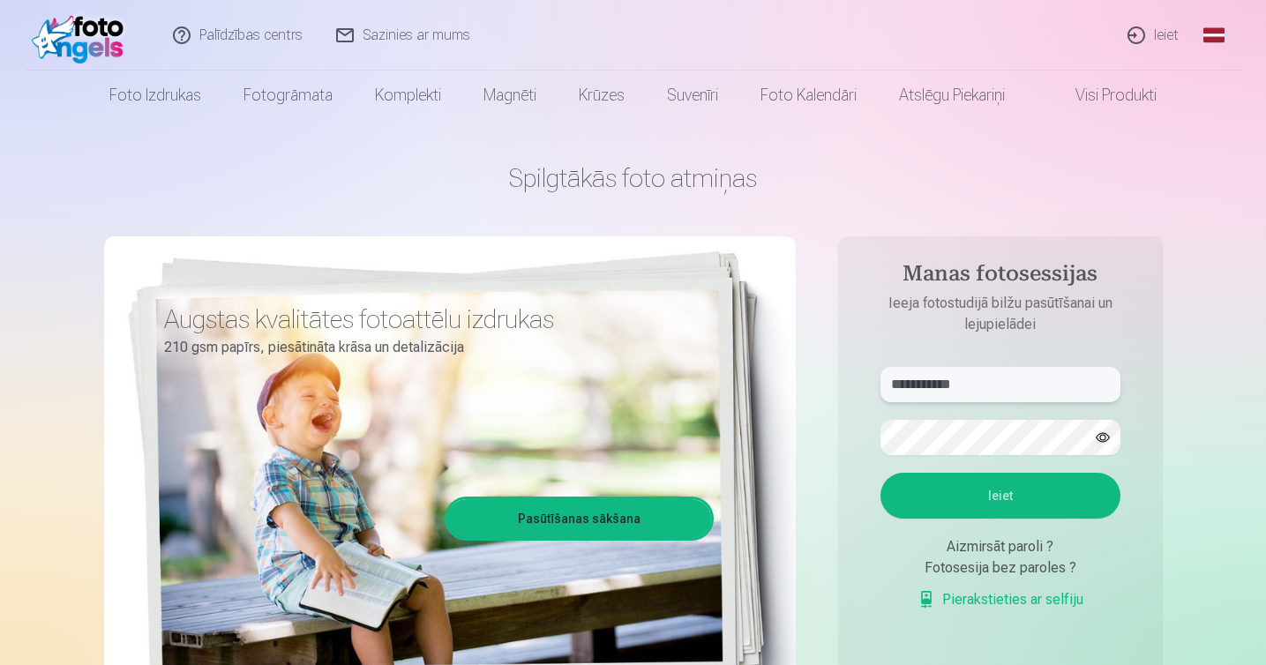
type input "**********"
click at [881, 473] on button "Ieiet" at bounding box center [1001, 496] width 240 height 46
